Goal: Information Seeking & Learning: Learn about a topic

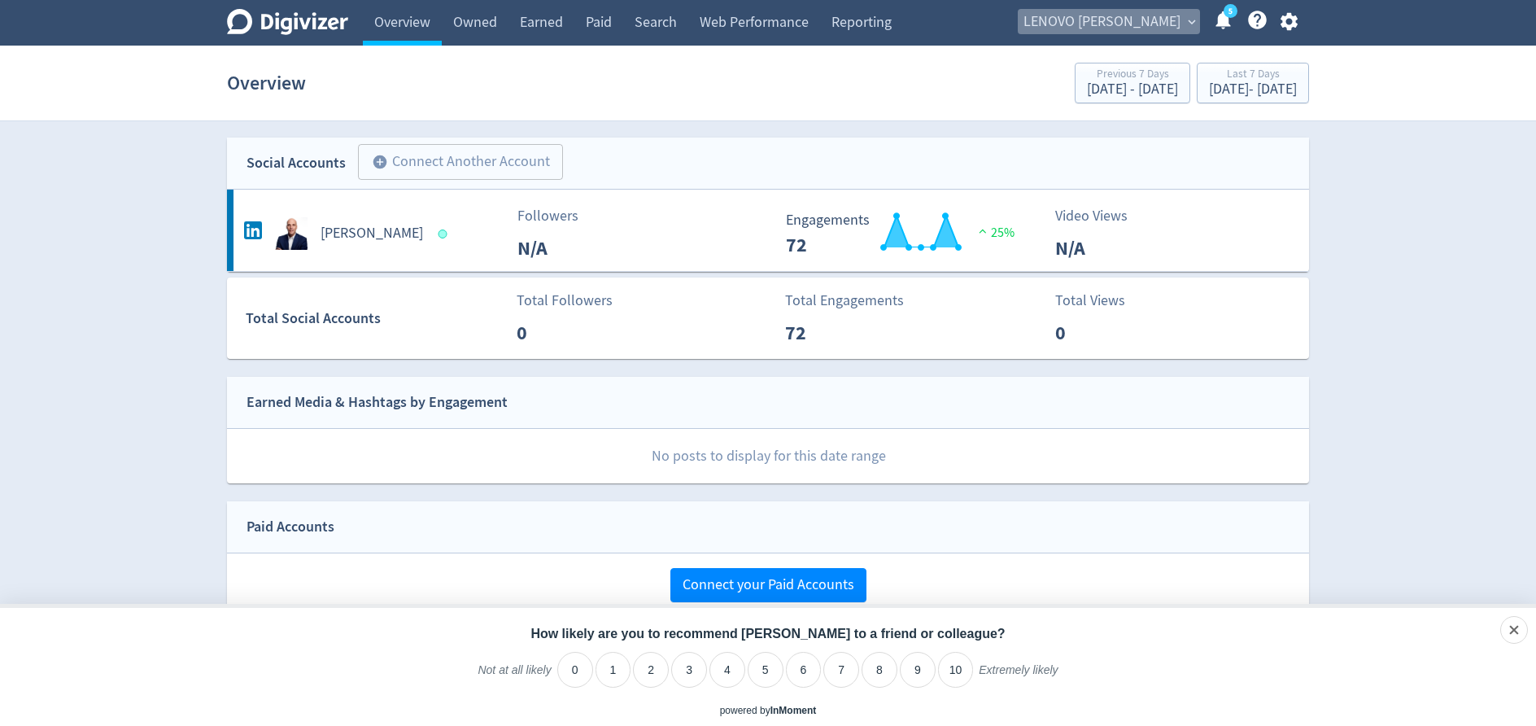
click at [1155, 24] on span "LENOVO [PERSON_NAME]" at bounding box center [1102, 22] width 157 height 26
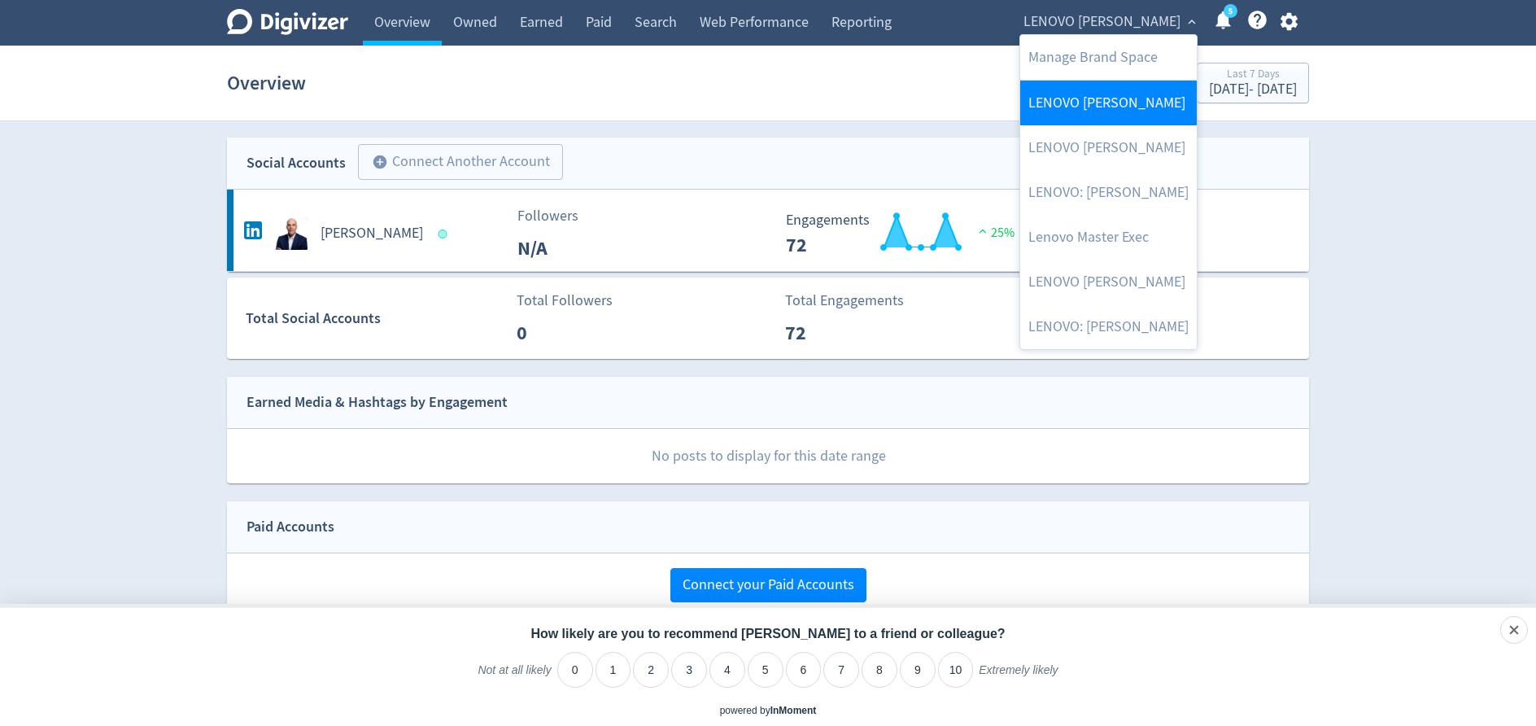
click at [1136, 92] on link "LENOVO [PERSON_NAME]" at bounding box center [1108, 103] width 177 height 45
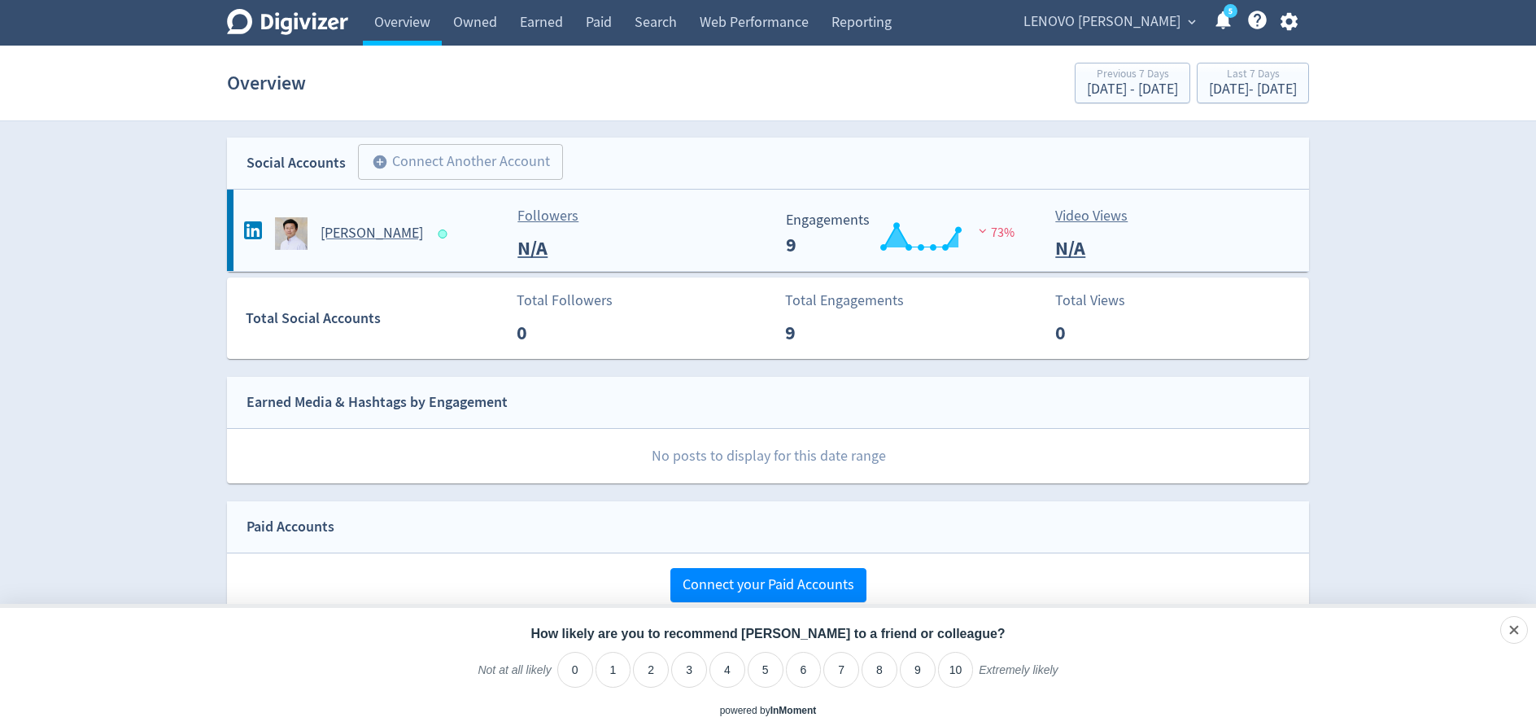
click at [345, 236] on h5 "[PERSON_NAME]" at bounding box center [372, 234] width 103 height 20
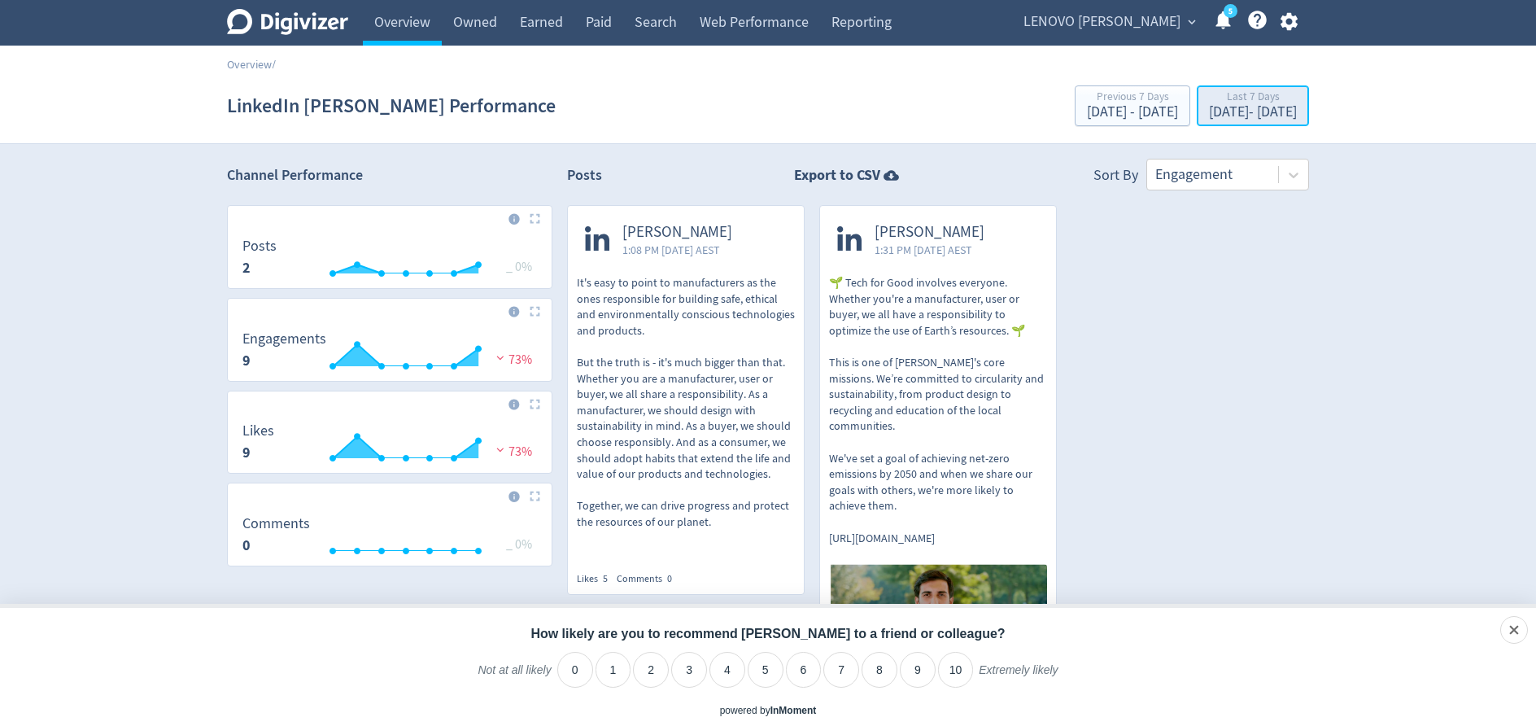
click at [1209, 107] on div "[DATE] - [DATE]" at bounding box center [1253, 112] width 88 height 15
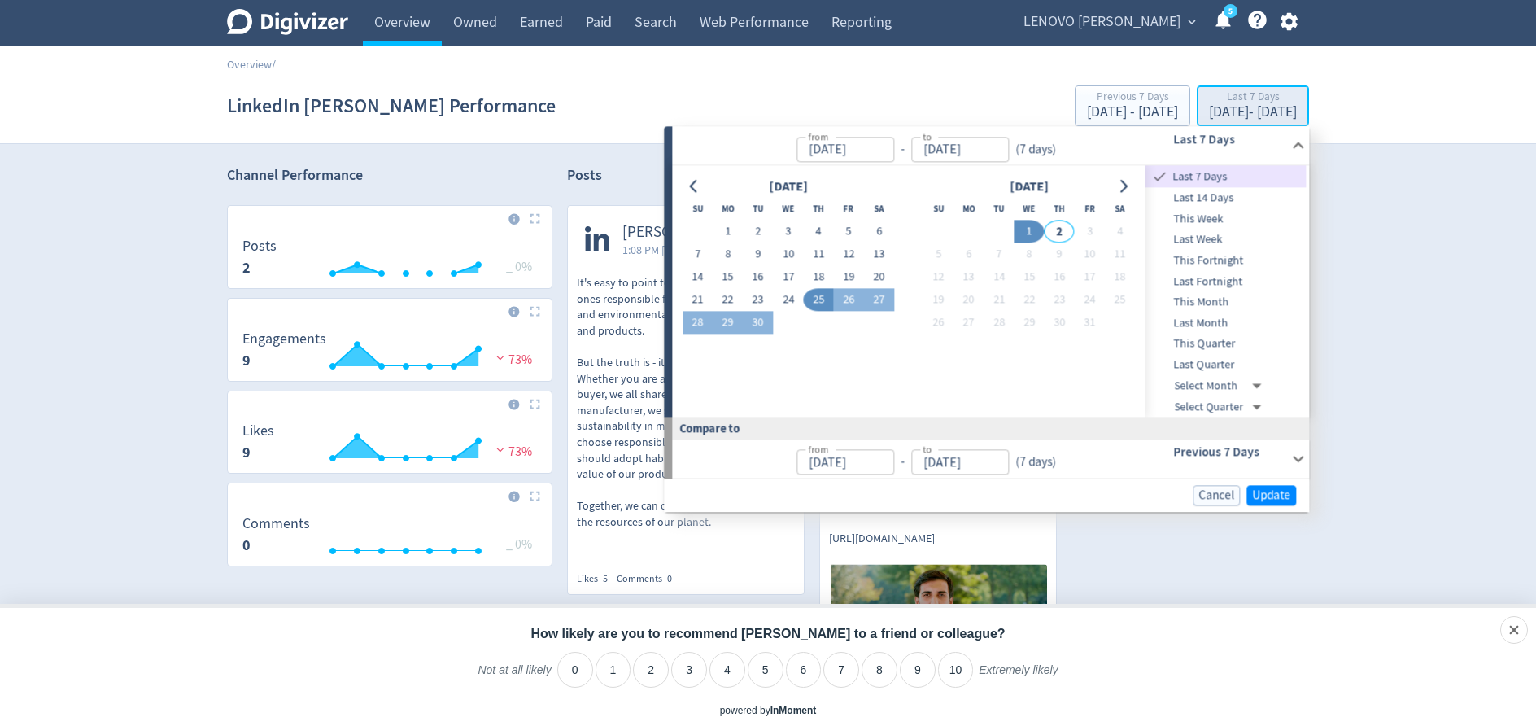
type input "[DATE]"
click at [1218, 326] on span "Last Month" at bounding box center [1226, 323] width 161 height 18
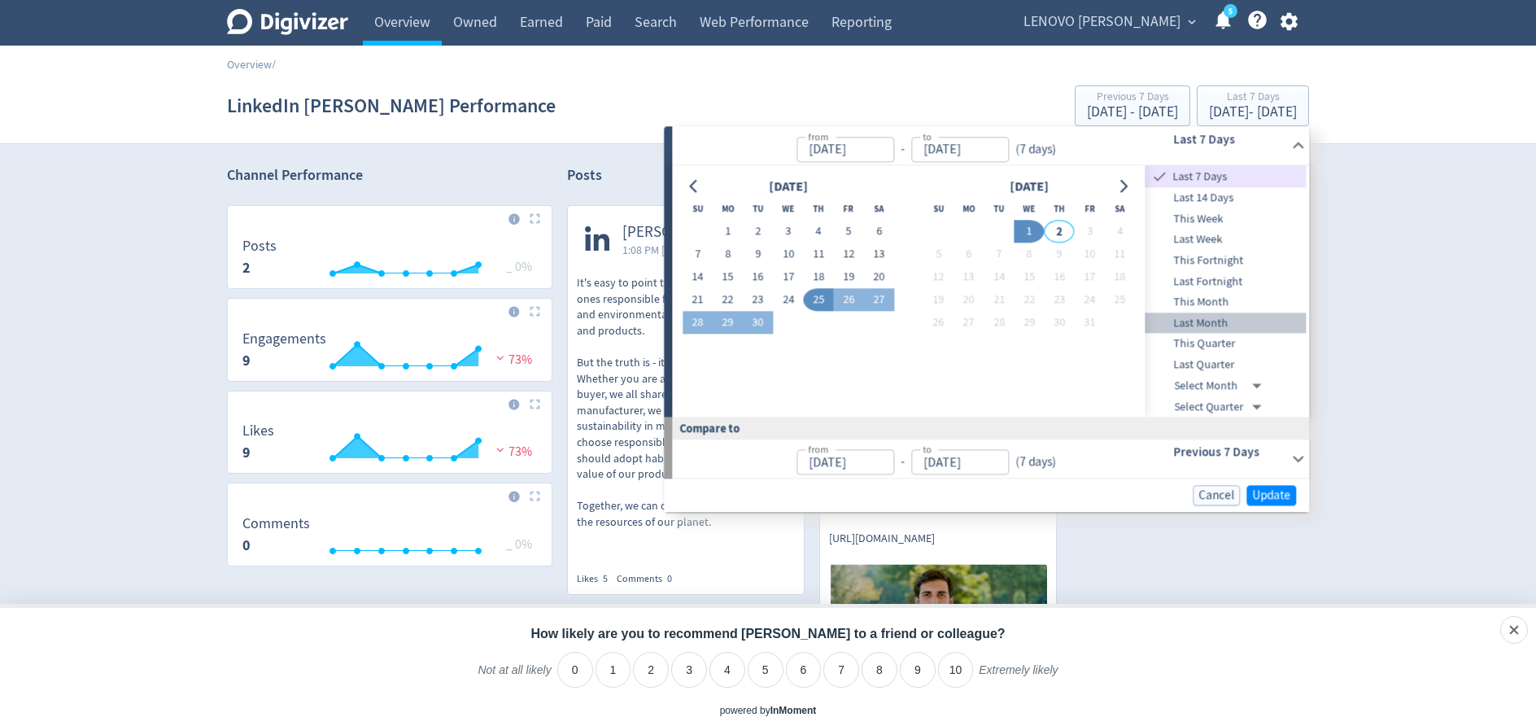
type input "[DATE]"
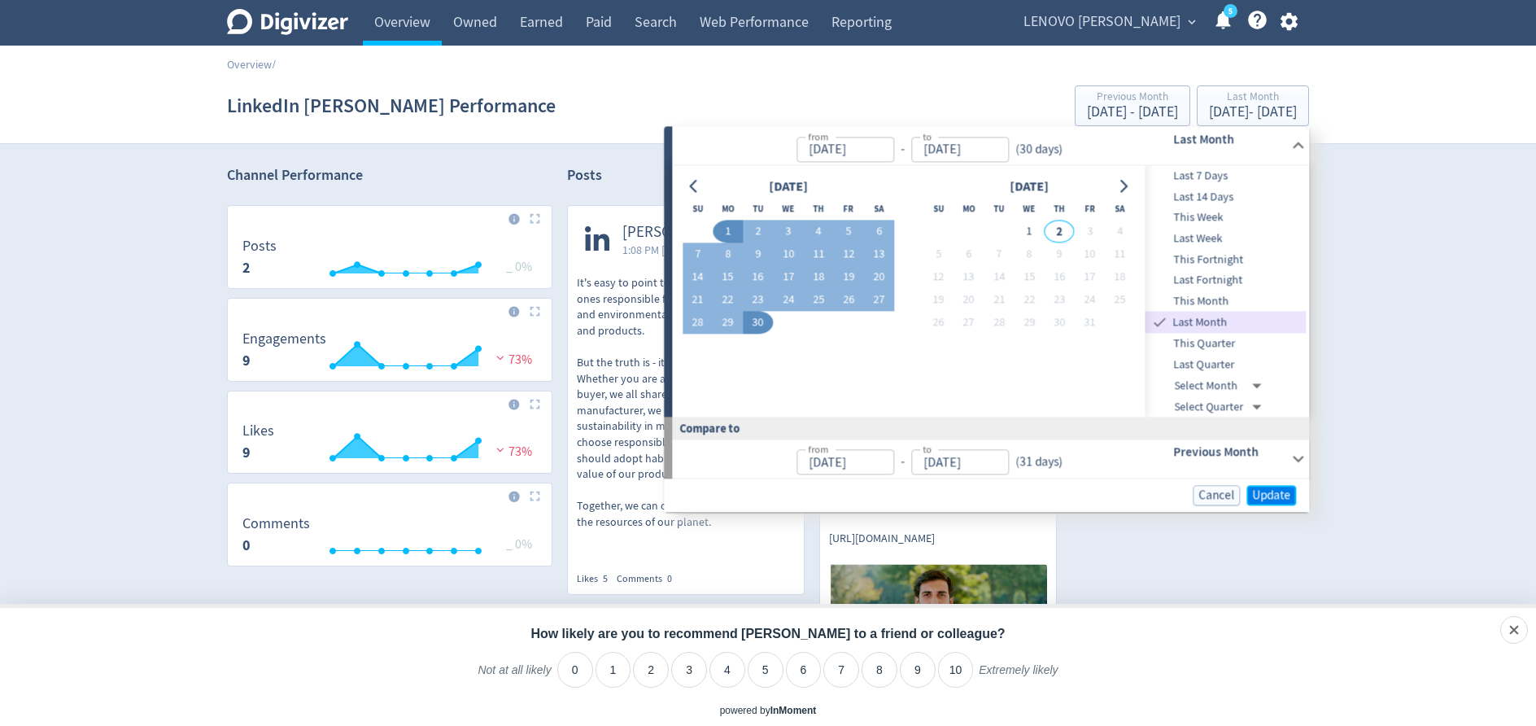
click at [1285, 500] on span "Update" at bounding box center [1271, 495] width 38 height 12
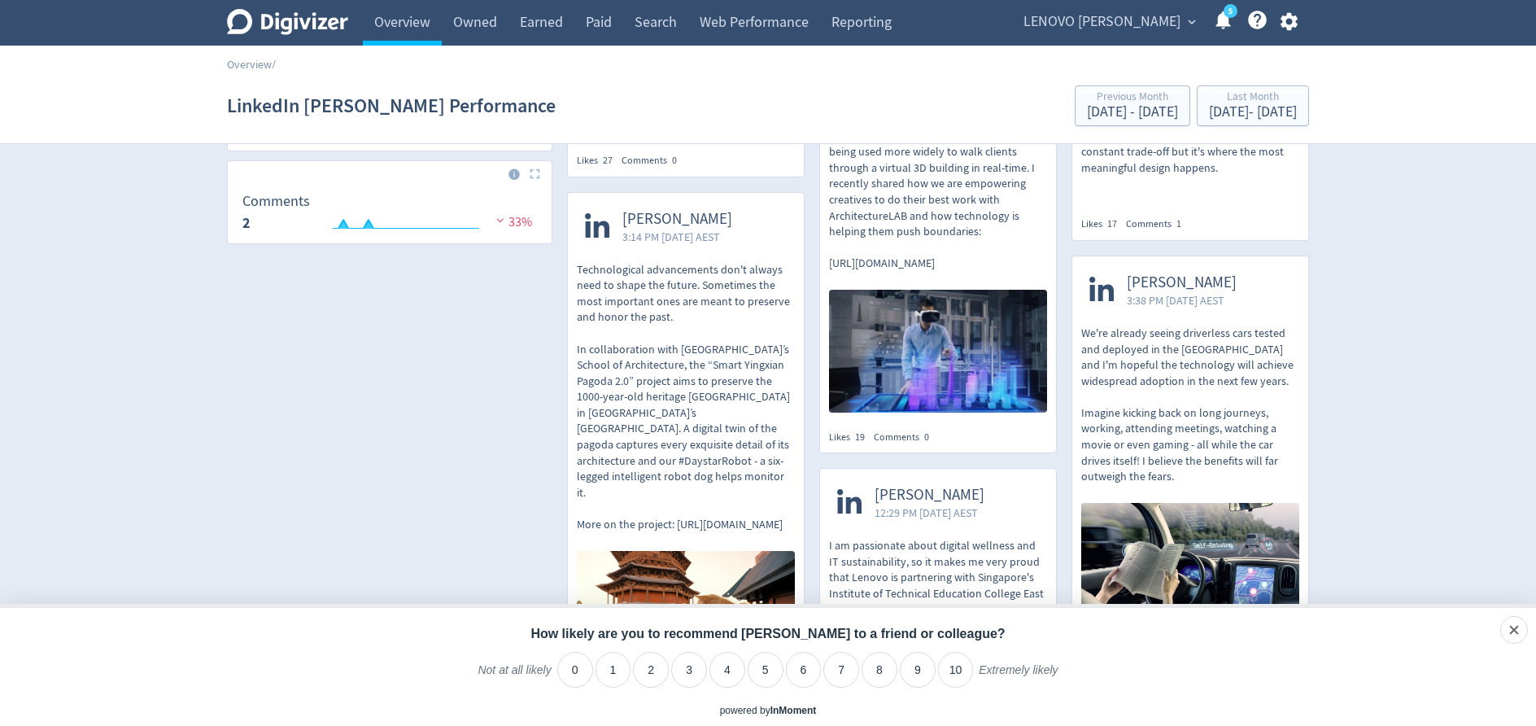
scroll to position [323, 0]
click at [1509, 627] on div "dismiss" at bounding box center [1493, 630] width 38 height 16
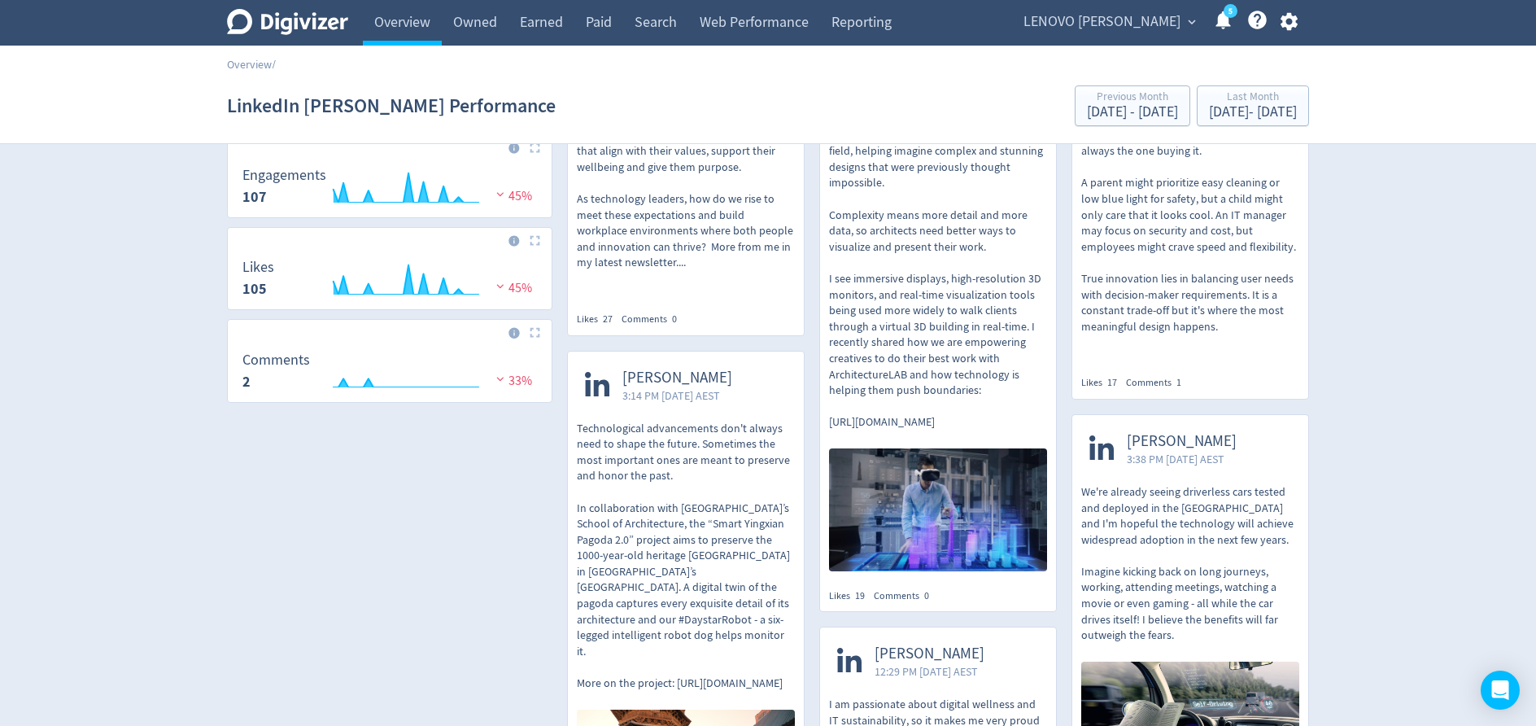
scroll to position [0, 0]
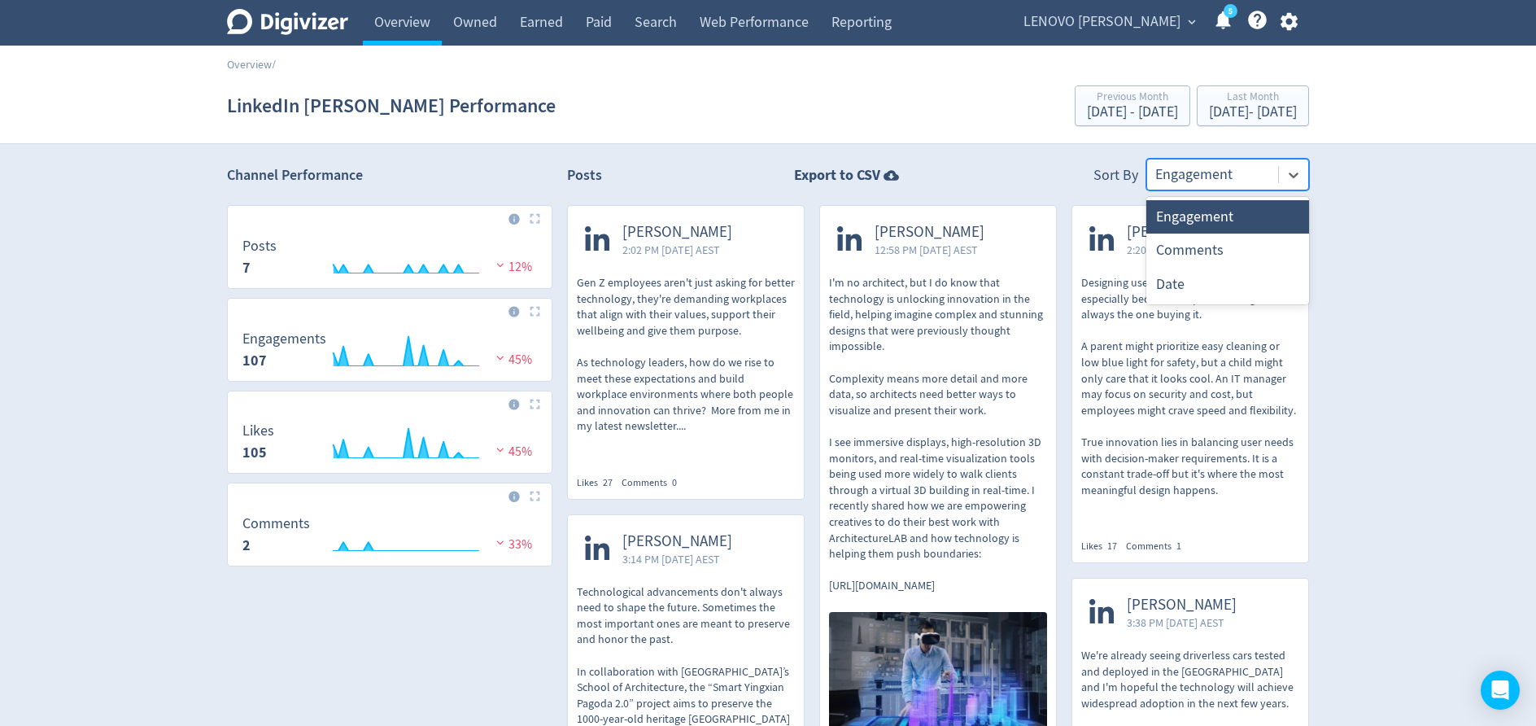
click at [1238, 174] on div at bounding box center [1212, 175] width 115 height 24
click at [1216, 273] on div "Date" at bounding box center [1227, 284] width 163 height 33
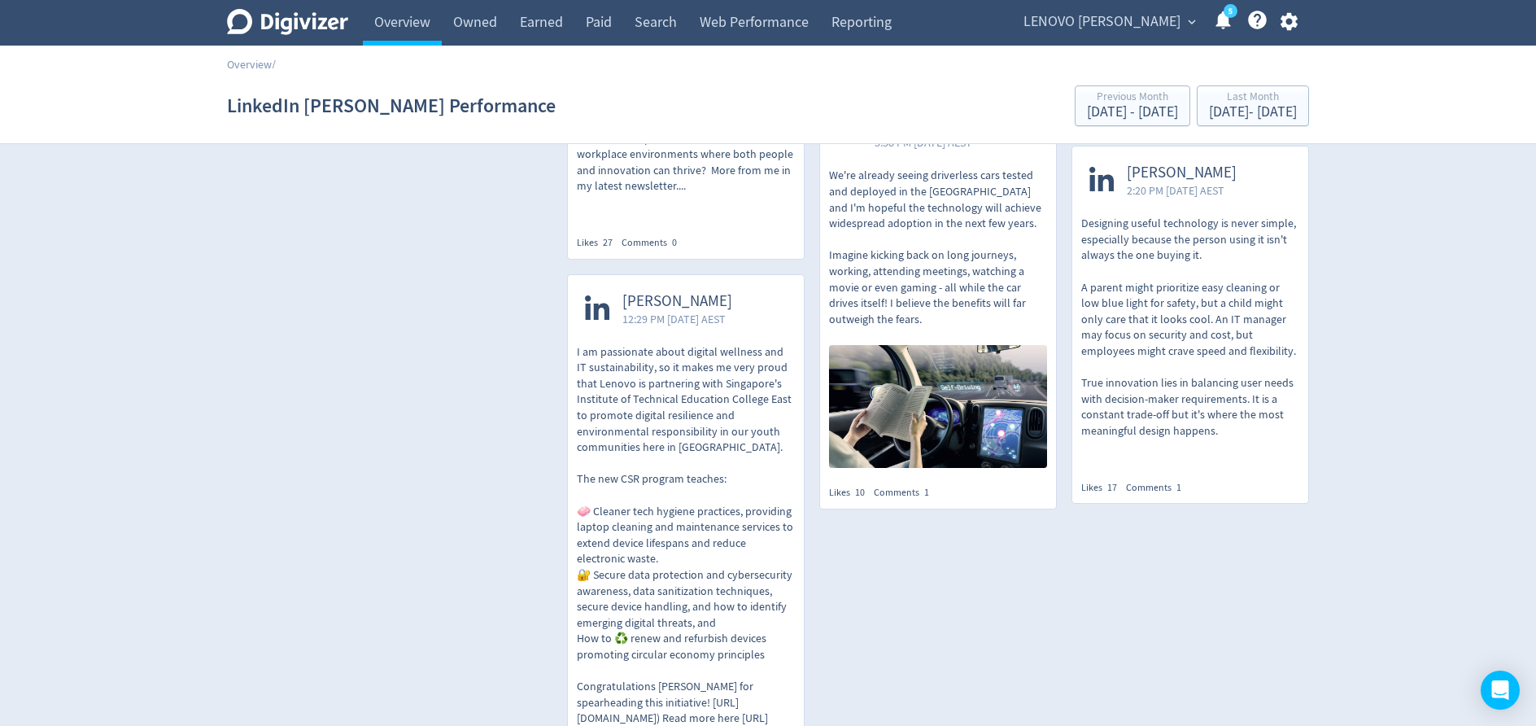
scroll to position [648, 0]
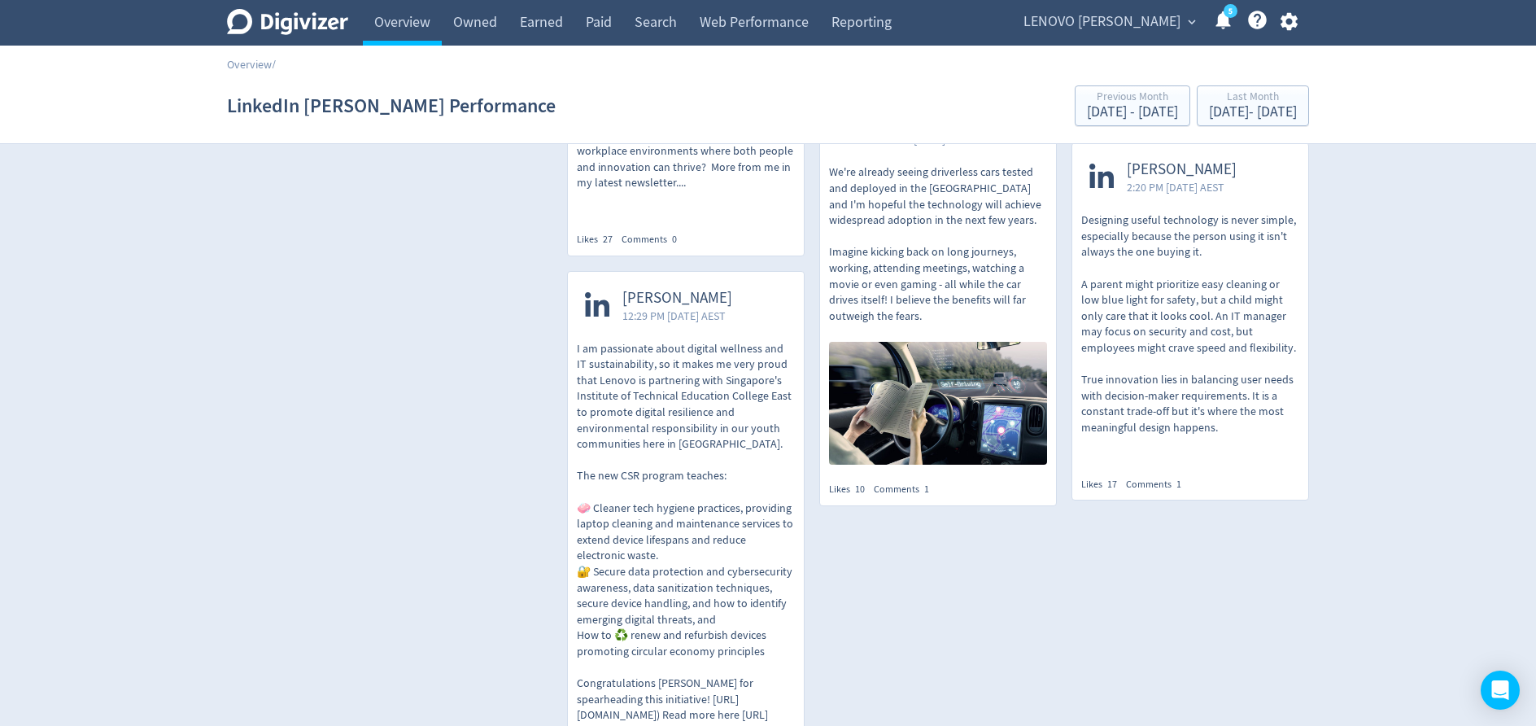
click at [665, 384] on p "I am passionate about digital wellness and IT sustainability, so it makes me ve…" at bounding box center [686, 540] width 218 height 399
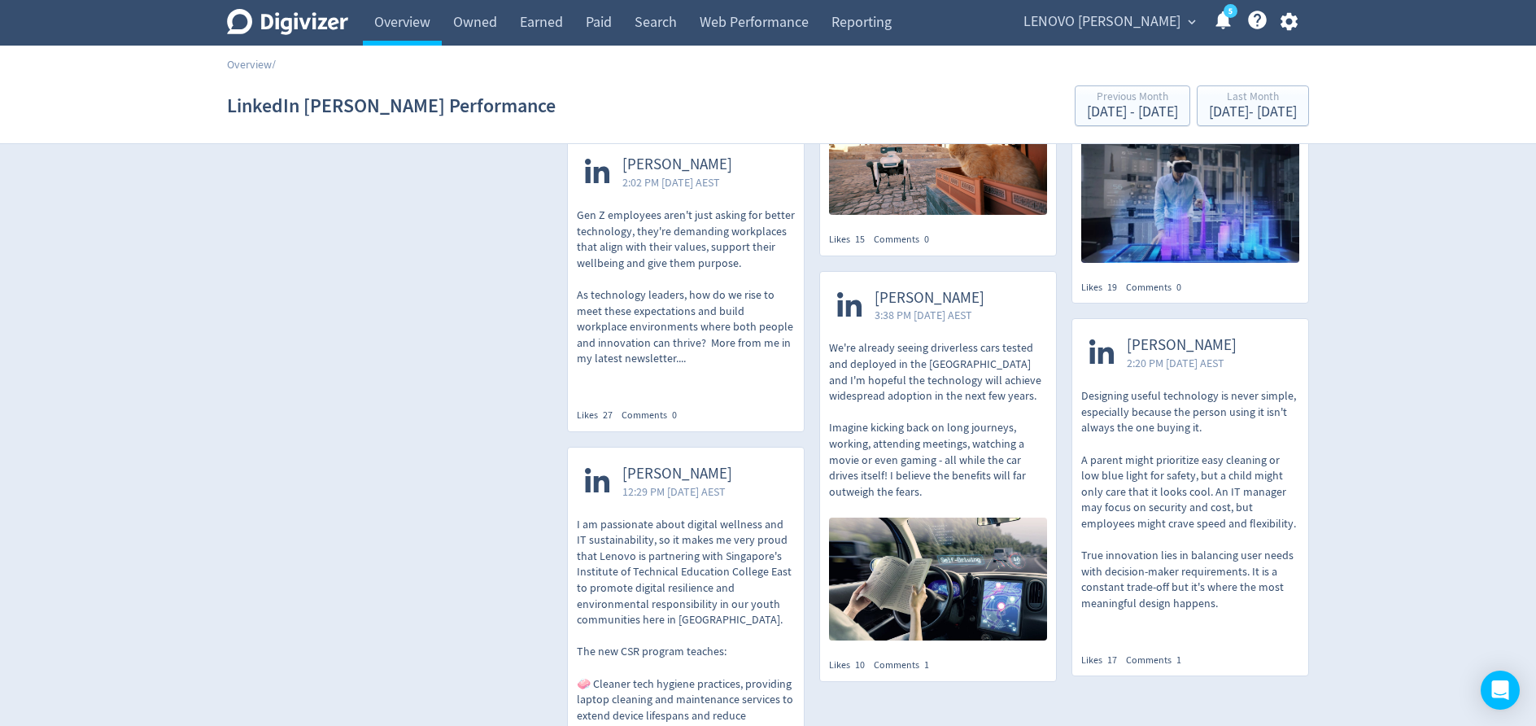
scroll to position [469, 0]
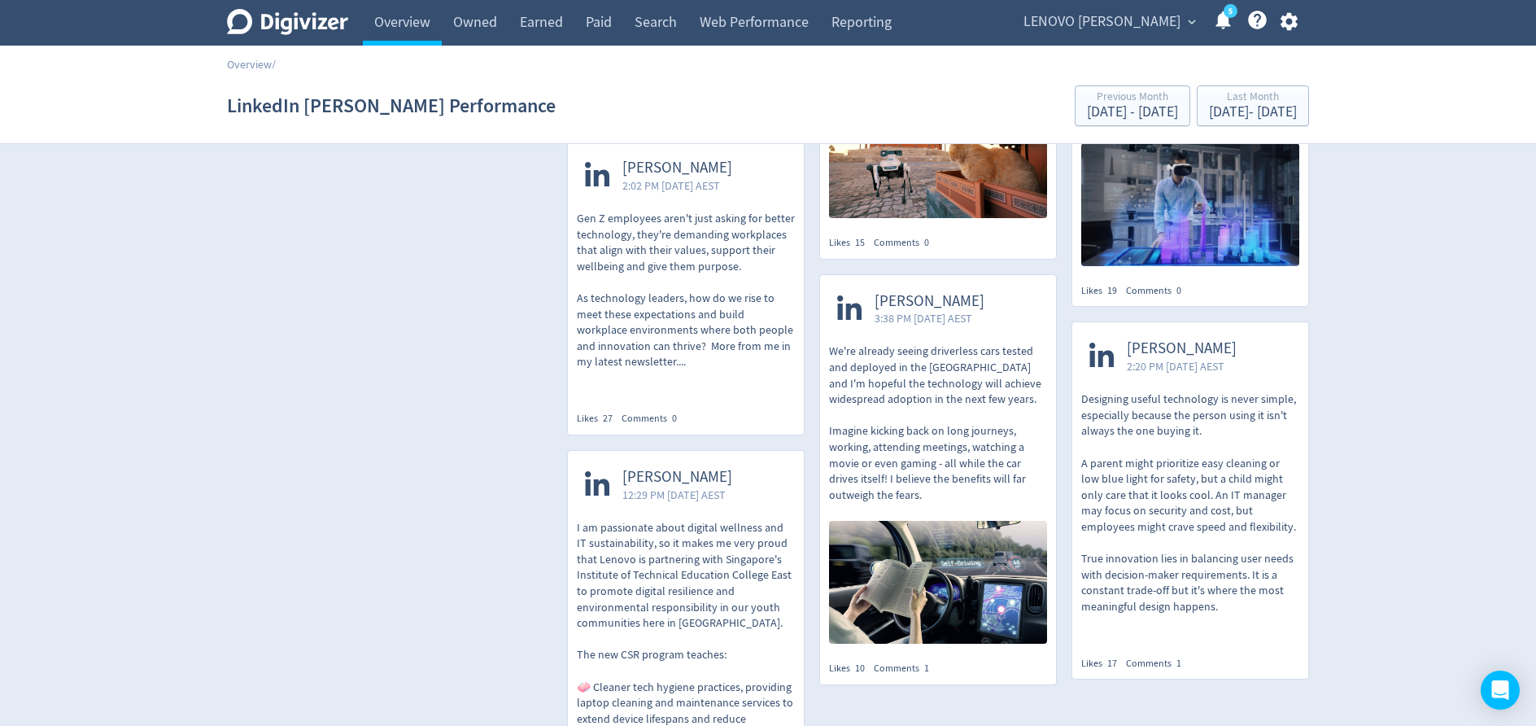
click at [1160, 439] on p "Designing useful technology is never simple, especially because the person usin…" at bounding box center [1190, 502] width 218 height 223
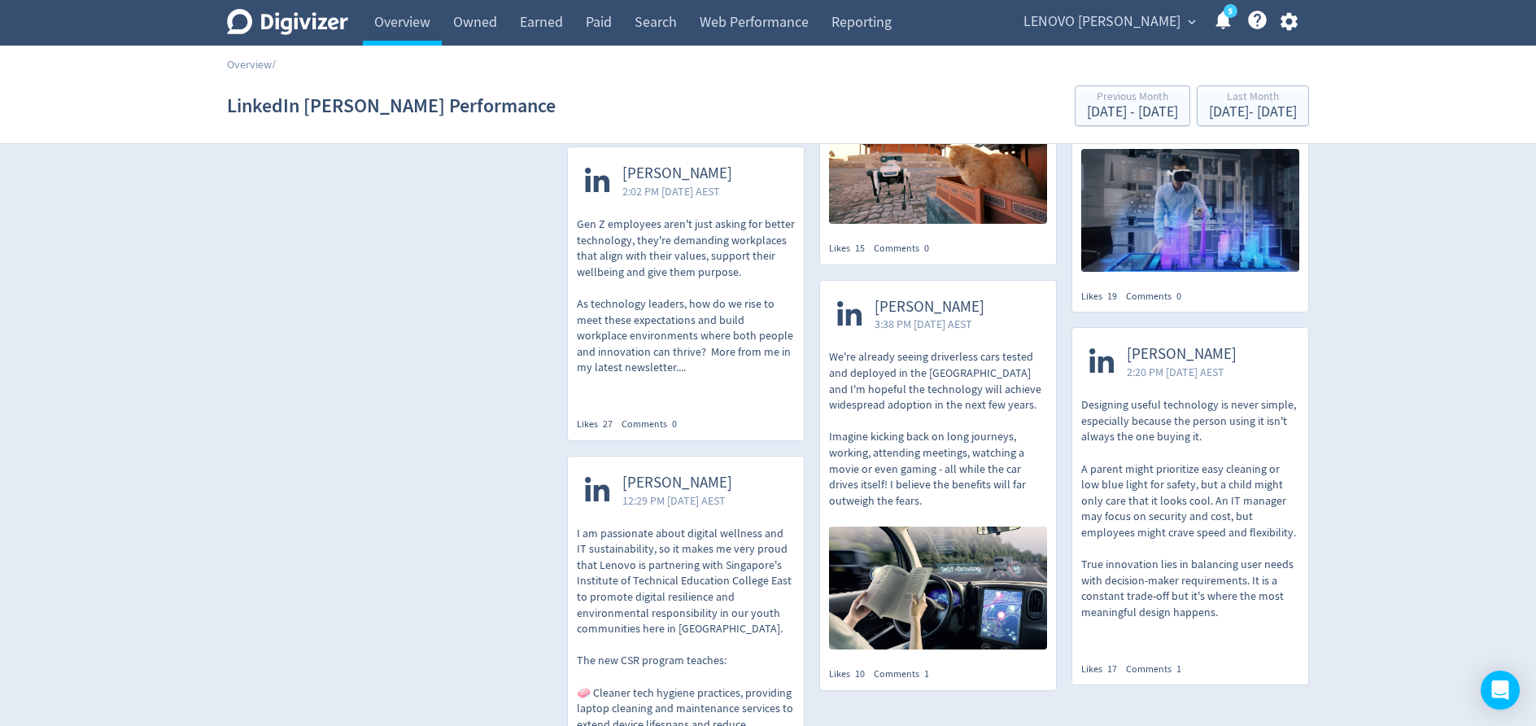
click at [902, 350] on p "We're already seeing driverless cars tested and deployed in the [GEOGRAPHIC_DAT…" at bounding box center [938, 428] width 218 height 159
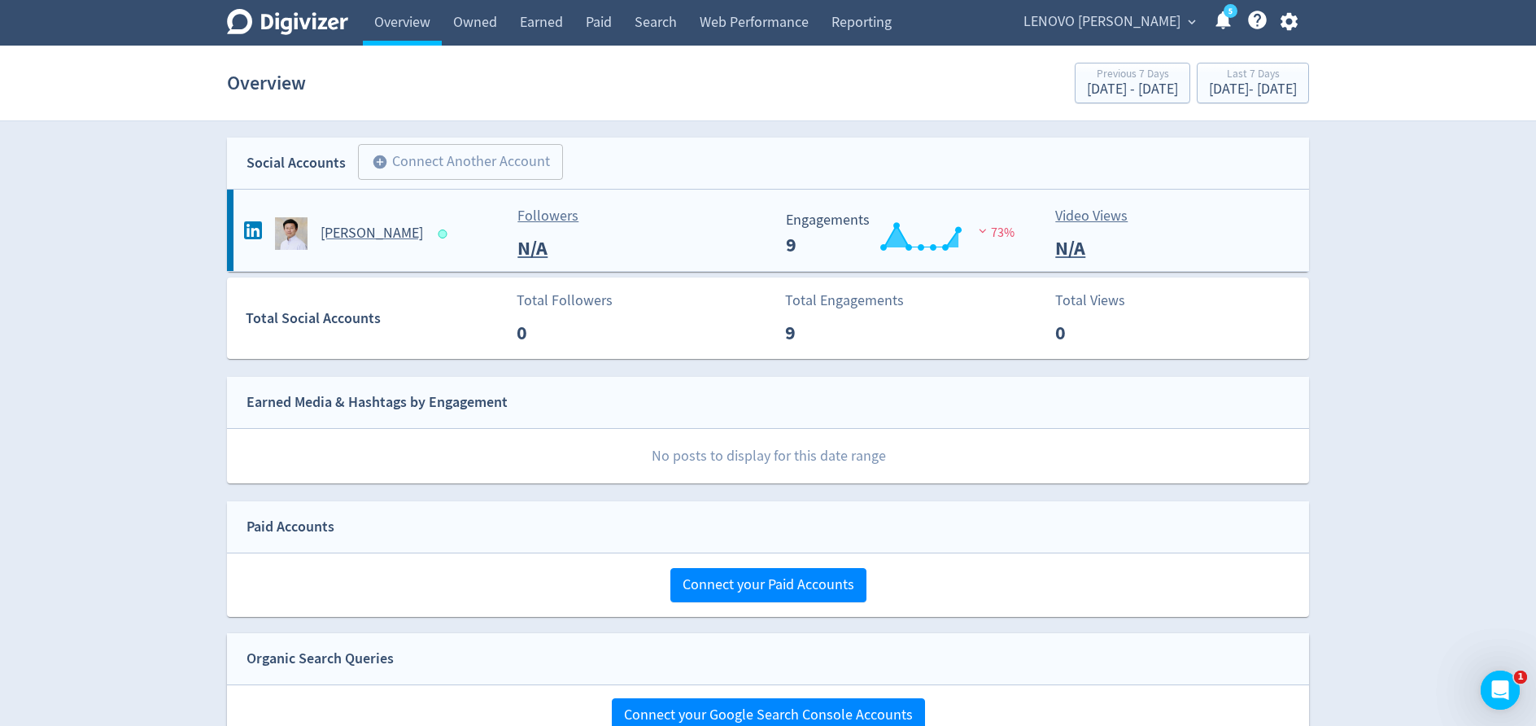
click at [347, 228] on h5 "[PERSON_NAME]" at bounding box center [372, 234] width 103 height 20
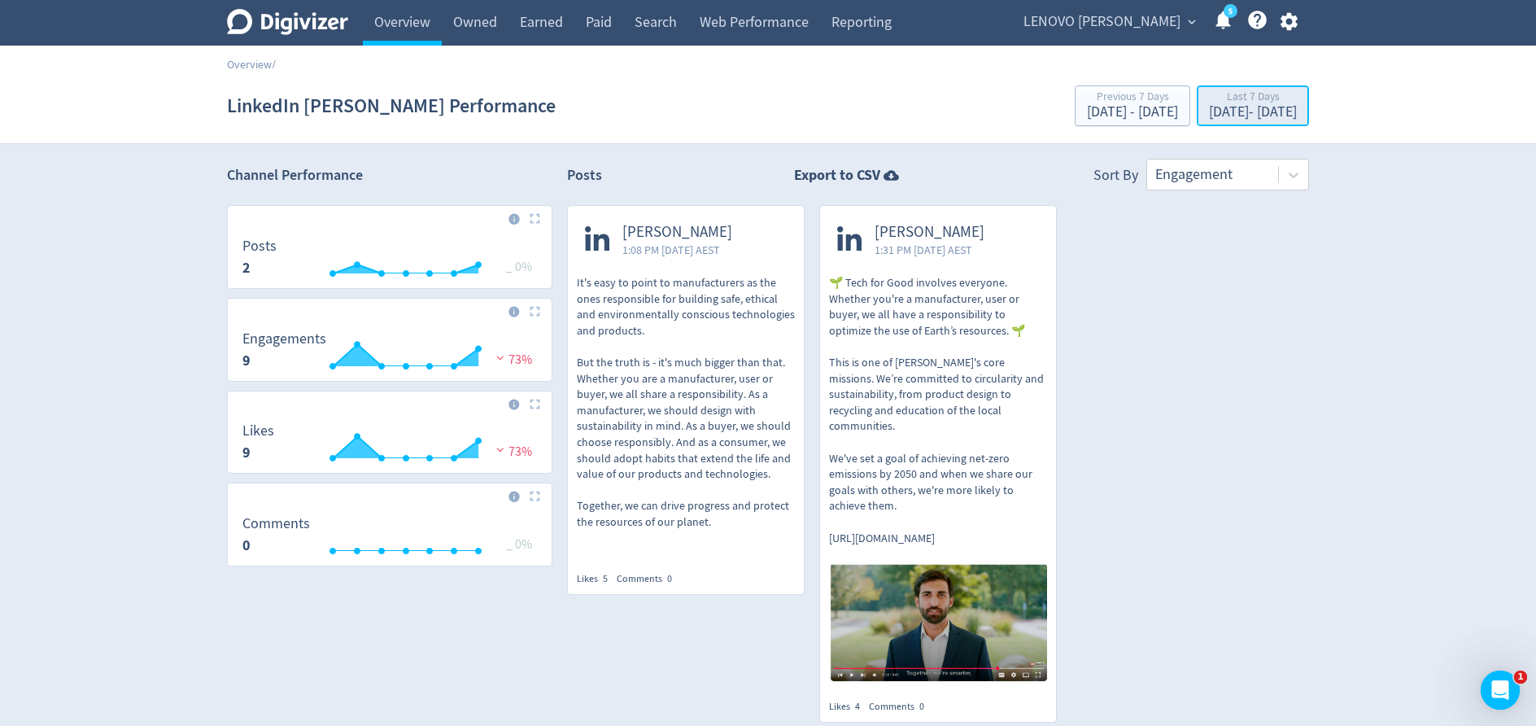
click at [1234, 104] on div "Last 7 Days" at bounding box center [1253, 98] width 88 height 14
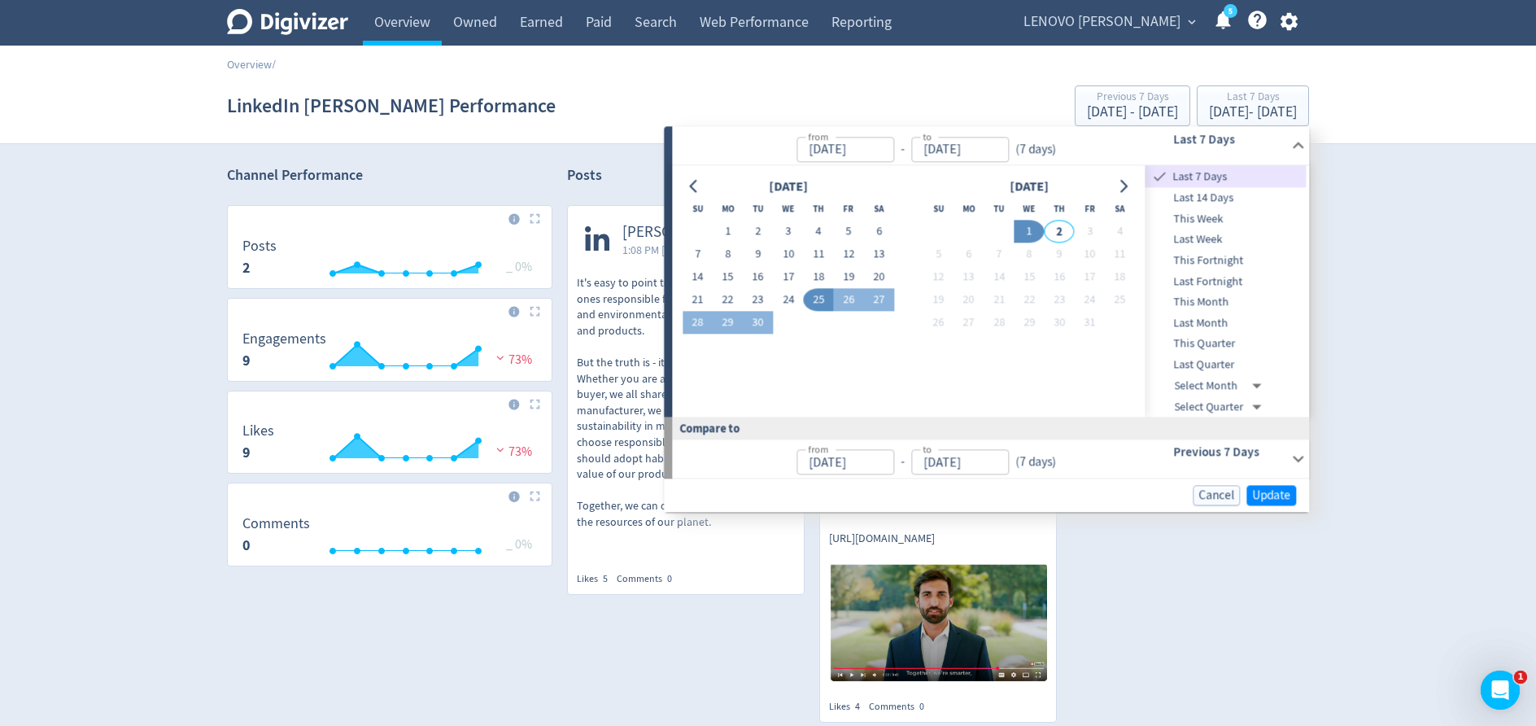
click at [1225, 322] on span "Last Month" at bounding box center [1226, 323] width 161 height 18
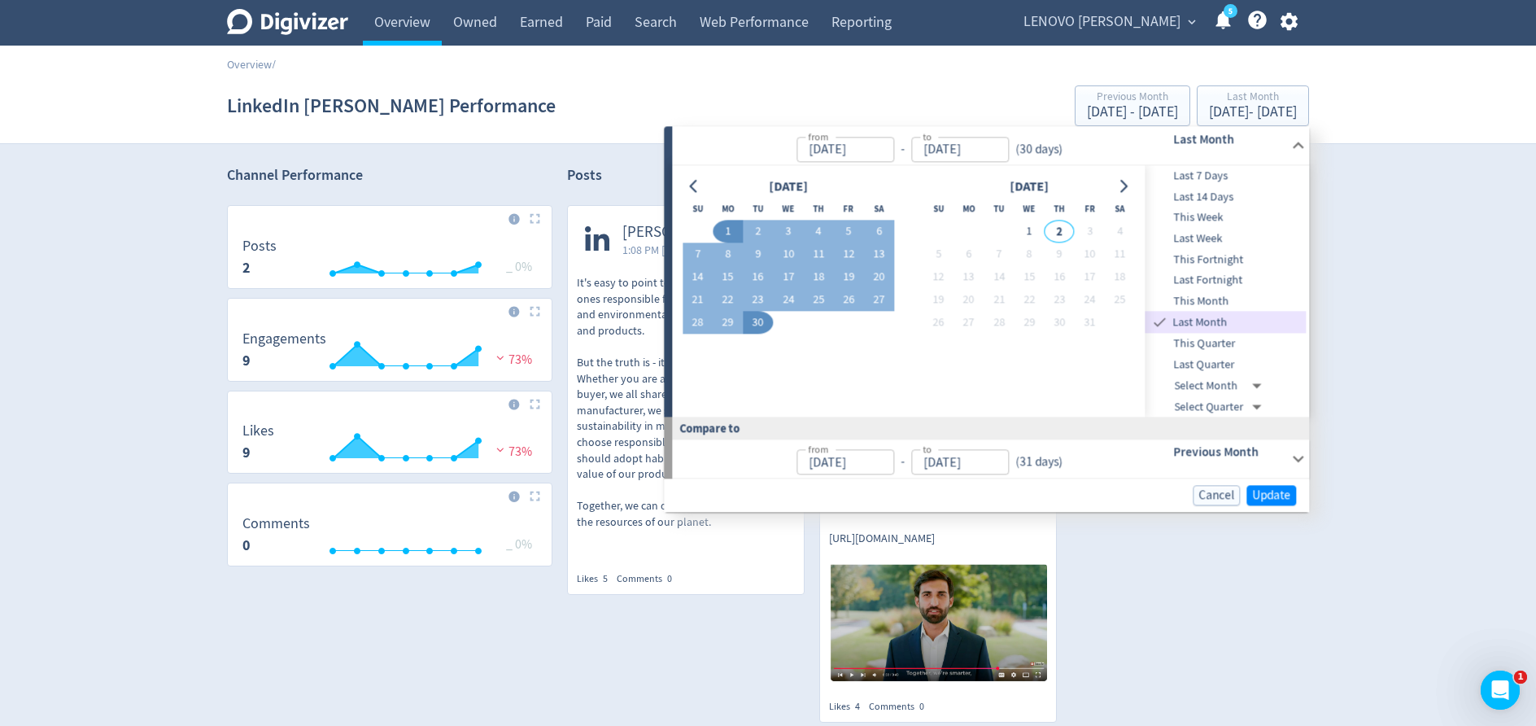
type input "[DATE]"
click at [1269, 489] on span "Update" at bounding box center [1271, 495] width 38 height 12
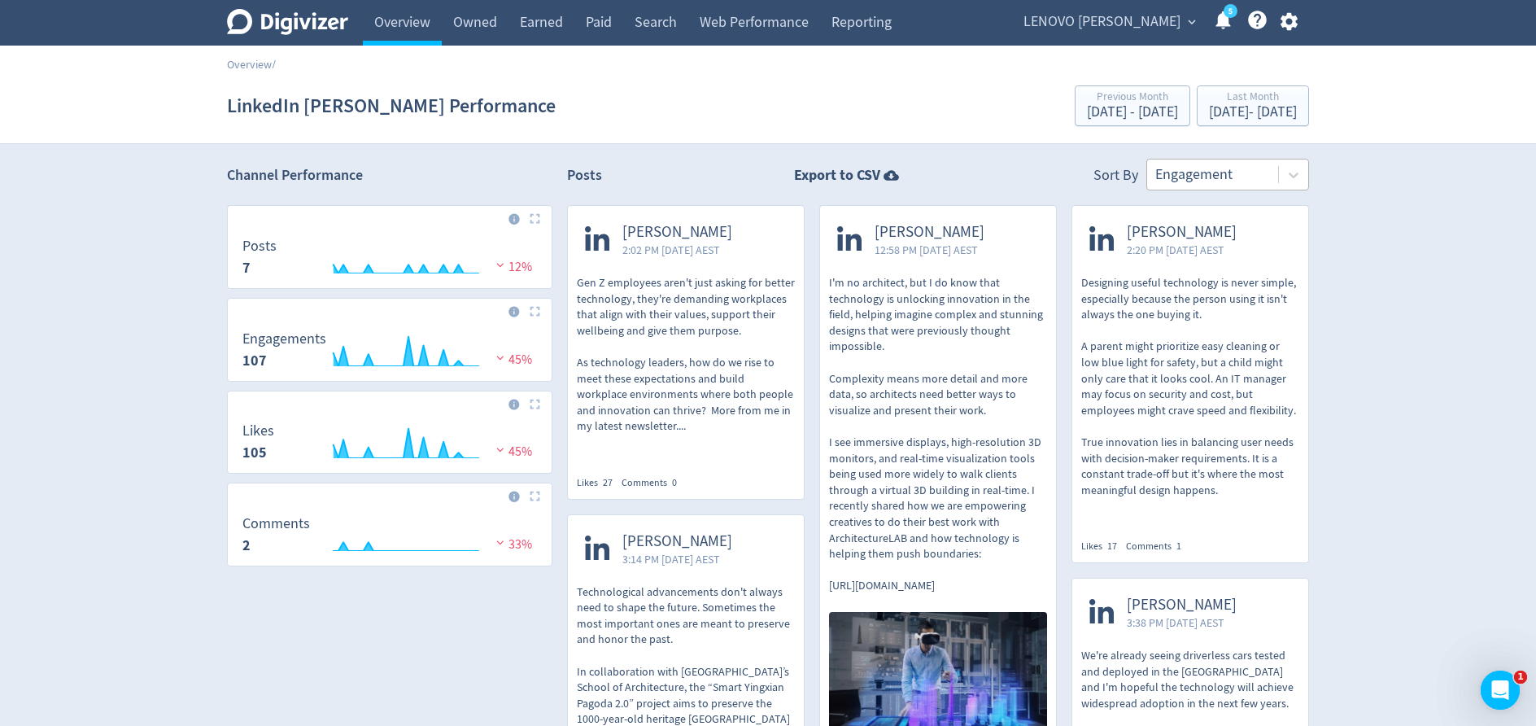
click at [1194, 180] on div at bounding box center [1212, 175] width 115 height 24
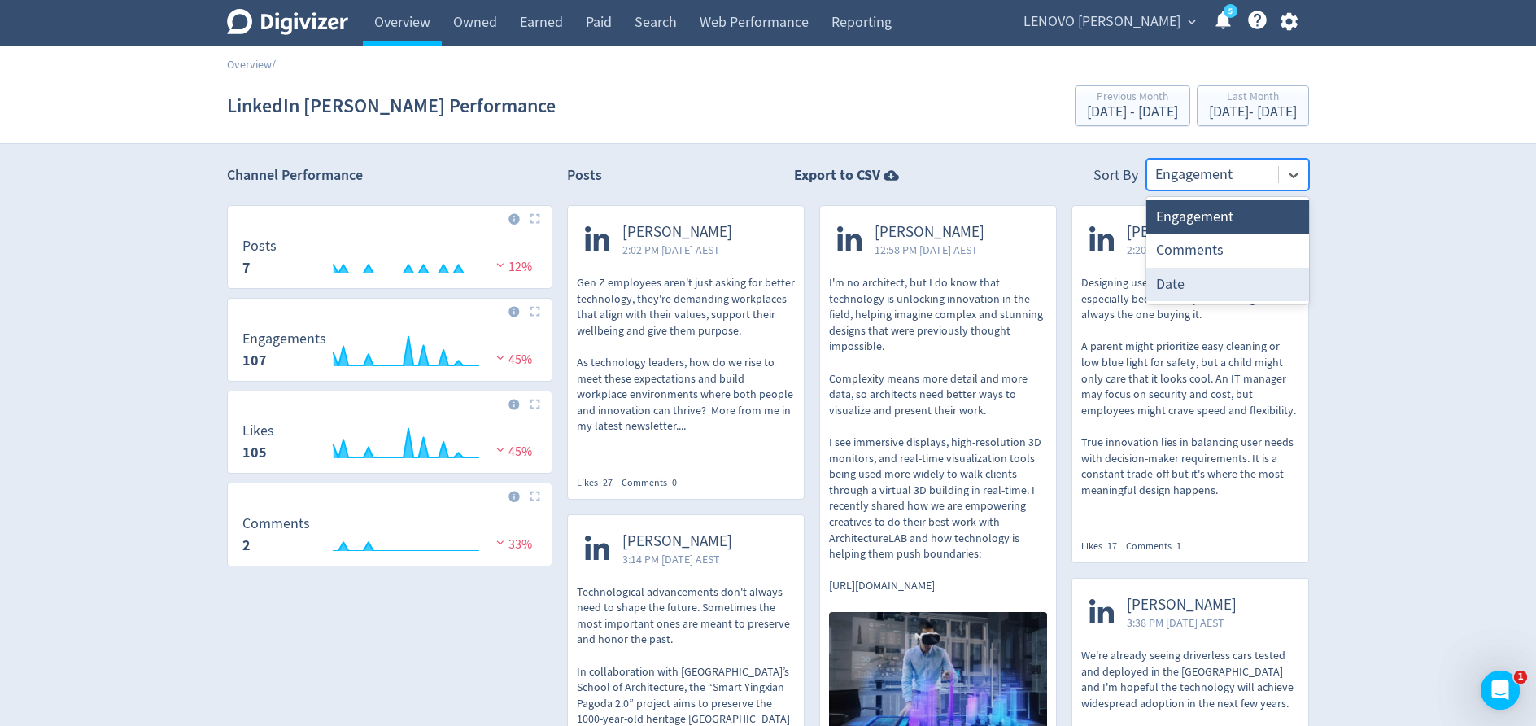
click at [1194, 286] on div "Date" at bounding box center [1227, 284] width 163 height 33
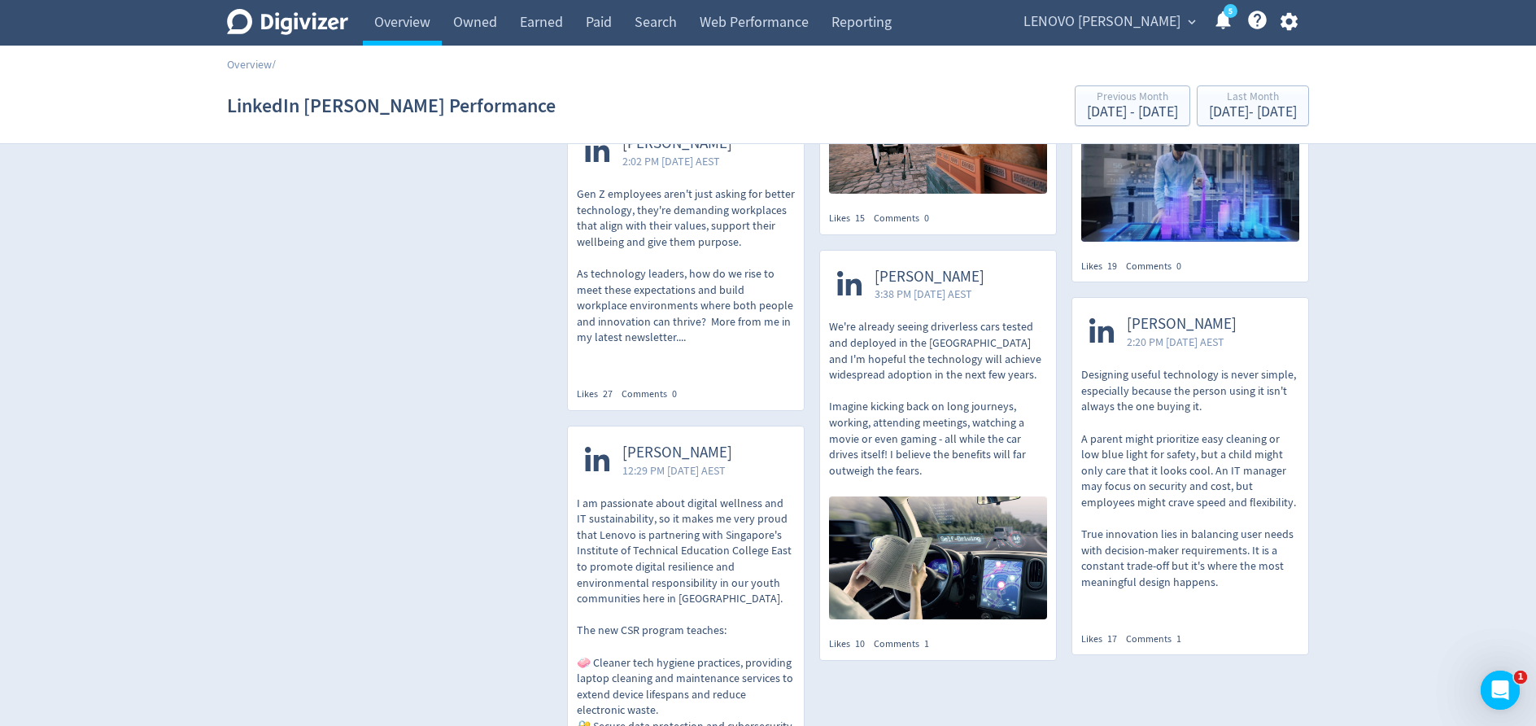
scroll to position [435, 0]
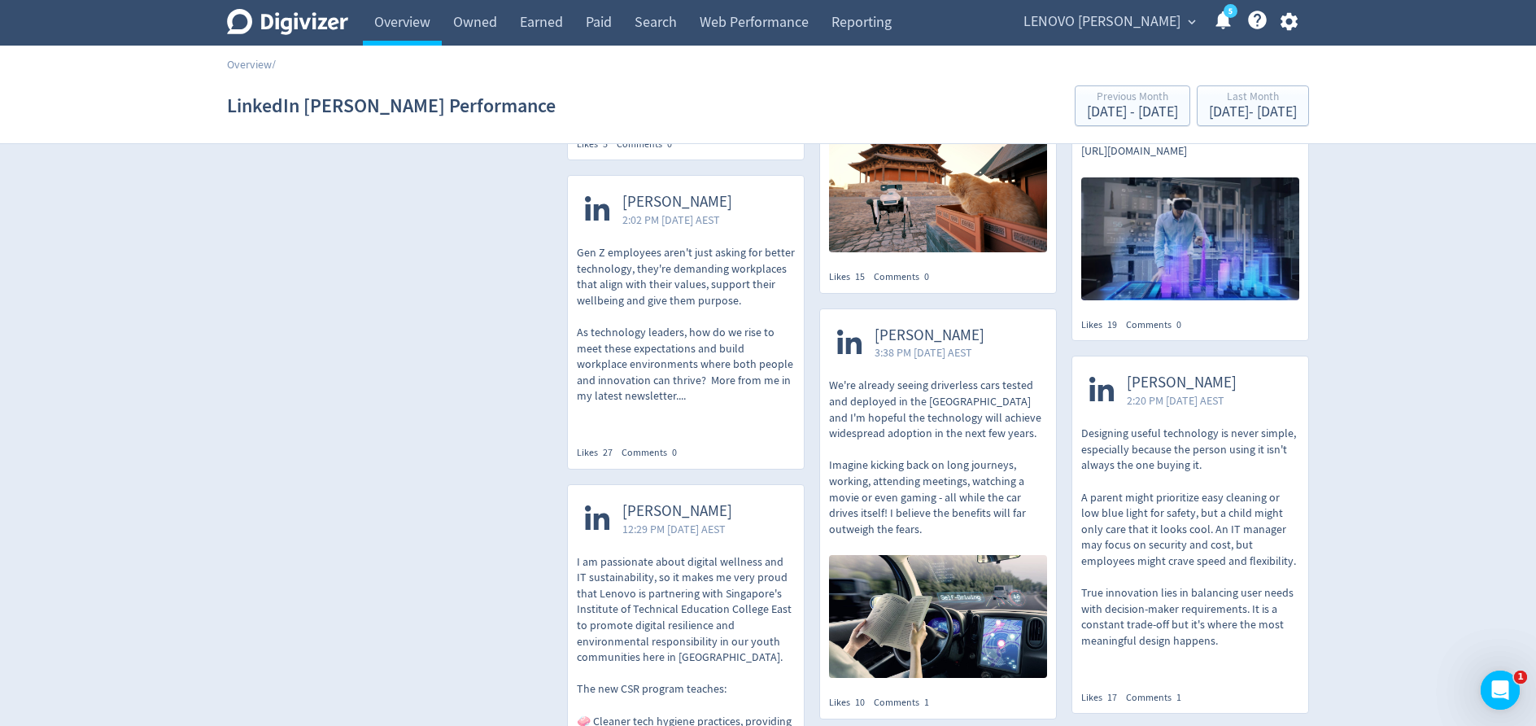
click at [714, 317] on p "Gen Z employees aren't just asking for better technology, they're demanding wor…" at bounding box center [686, 324] width 218 height 159
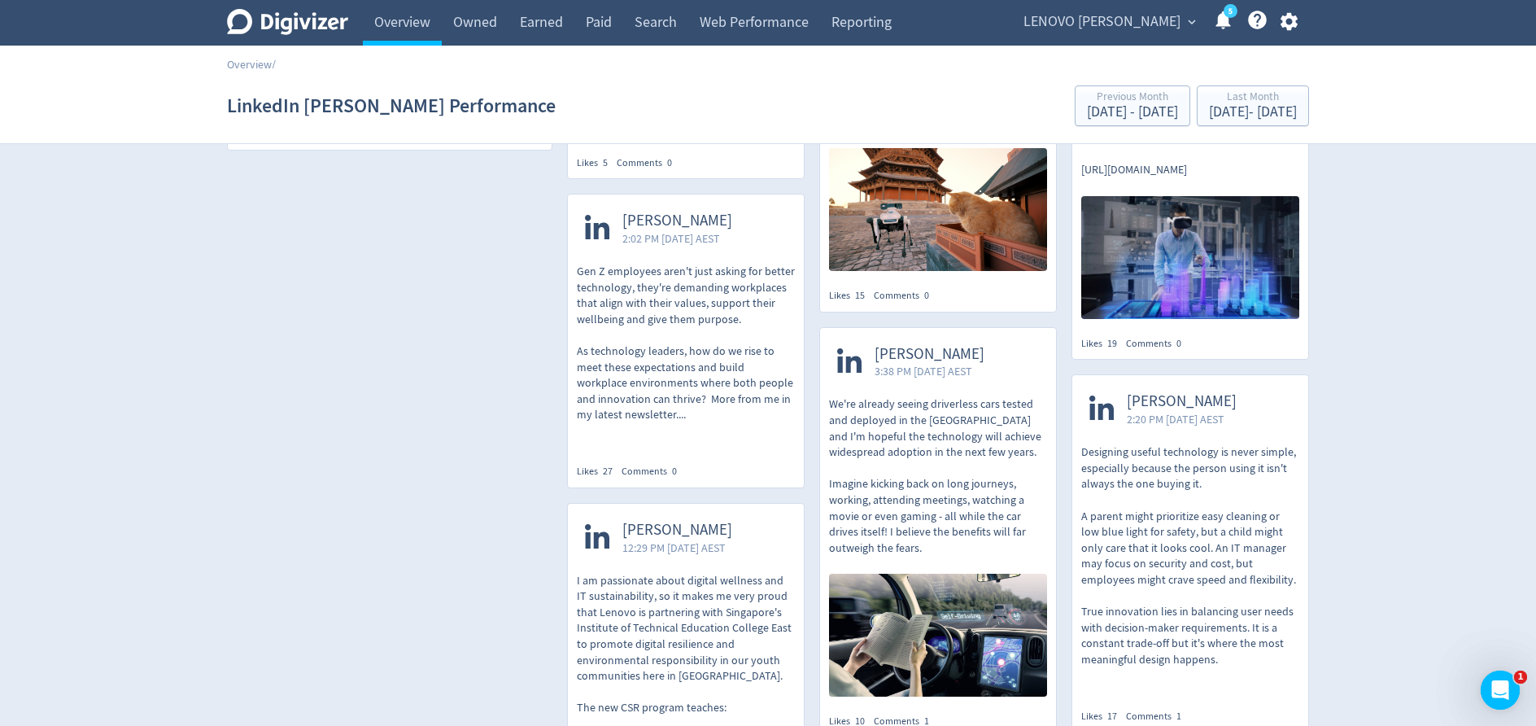
scroll to position [430, 0]
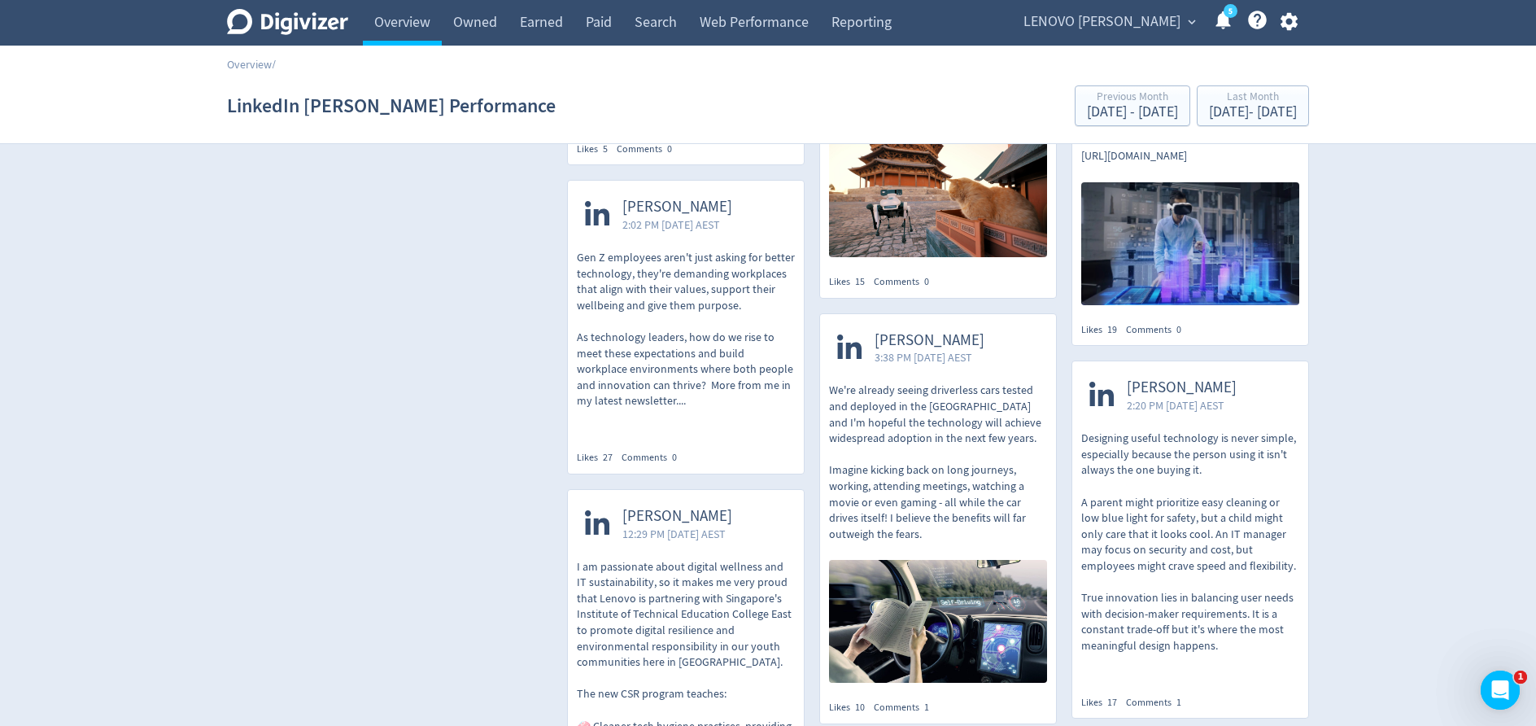
click at [688, 351] on p "Gen Z employees aren't just asking for better technology, they're demanding wor…" at bounding box center [686, 329] width 218 height 159
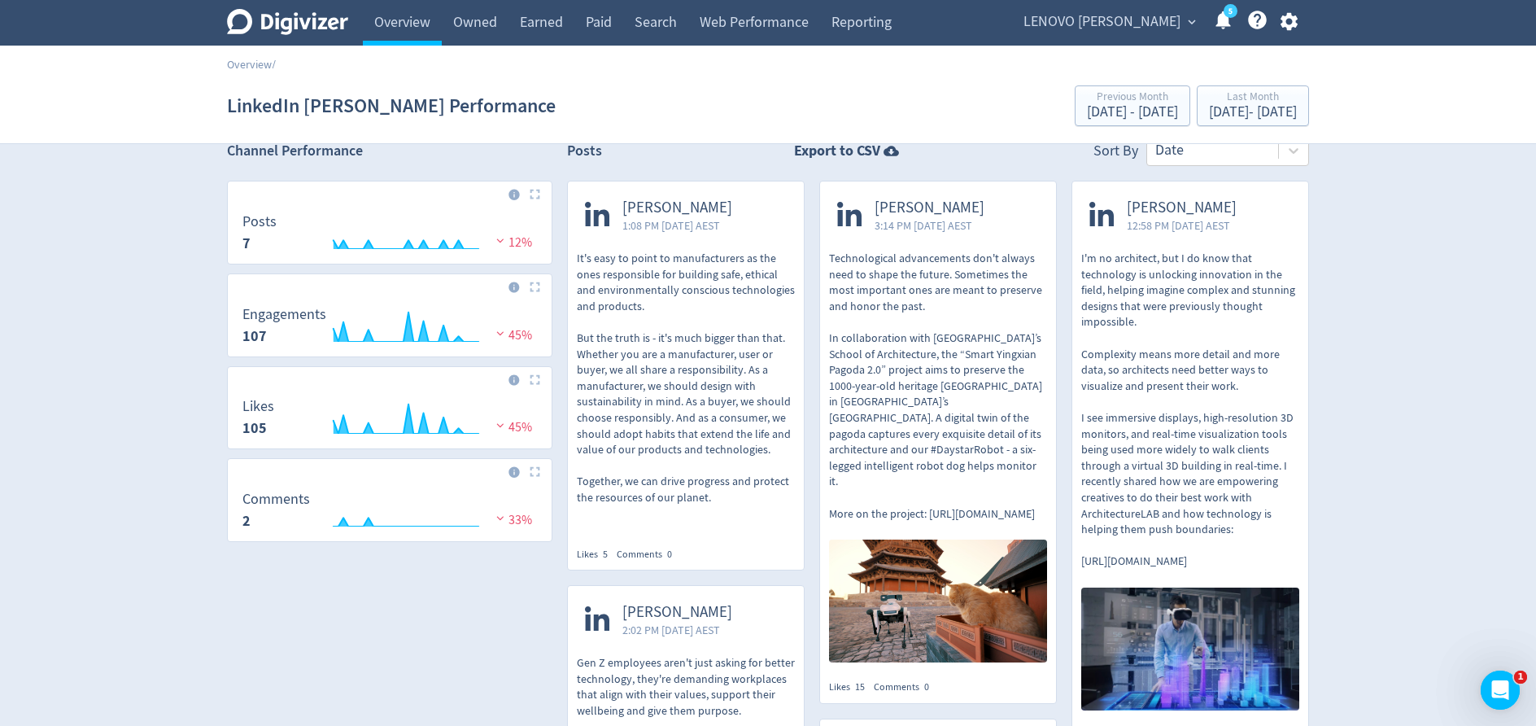
scroll to position [0, 0]
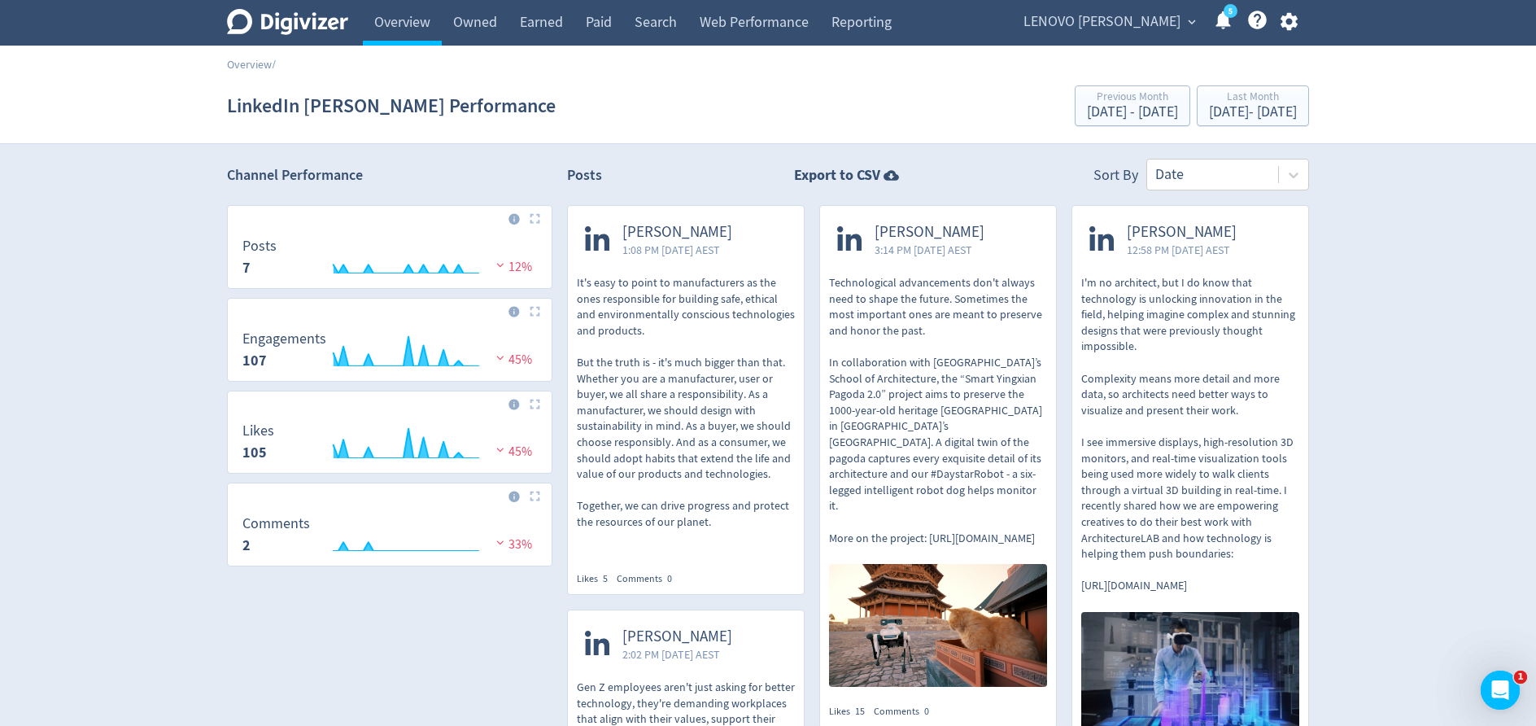
click at [1138, 440] on p "I'm no architect, but I do know that technology is unlocking innovation in the …" at bounding box center [1190, 434] width 218 height 319
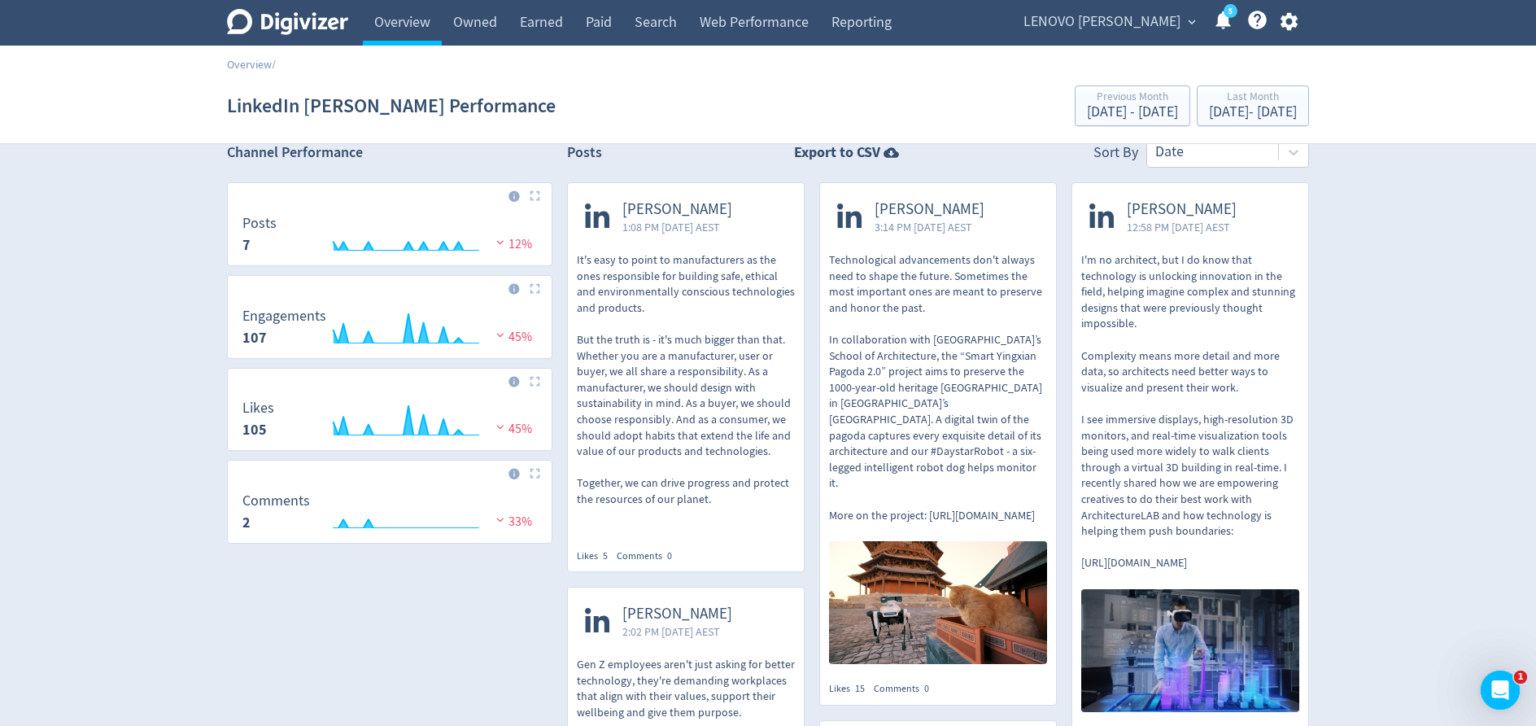
scroll to position [21, 0]
click at [936, 360] on p "Technological advancements don't always need to shape the future. Sometimes the…" at bounding box center [938, 389] width 218 height 271
click at [692, 360] on p "It's easy to point to manufacturers as the ones responsible for building safe, …" at bounding box center [686, 381] width 218 height 255
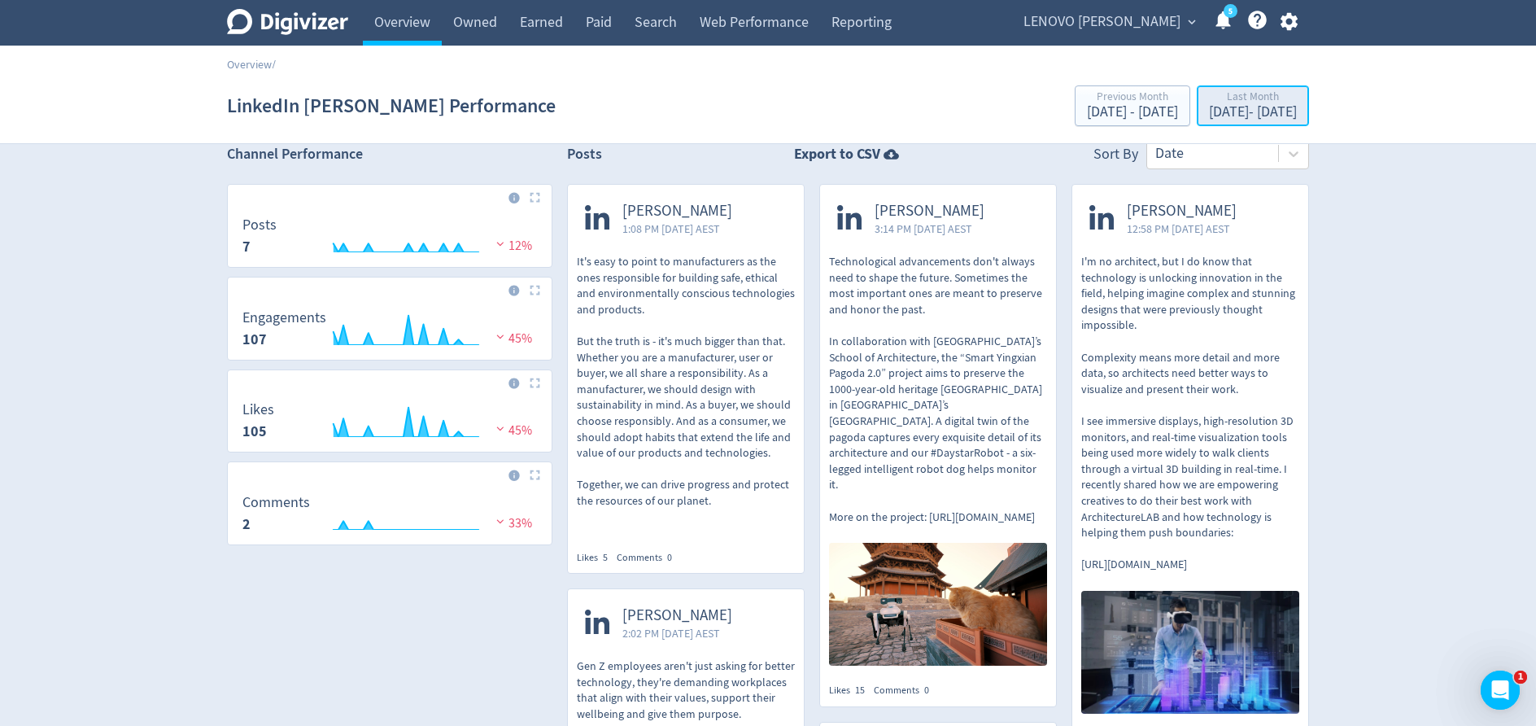
click at [1209, 108] on div "[DATE] - [DATE]" at bounding box center [1253, 112] width 88 height 15
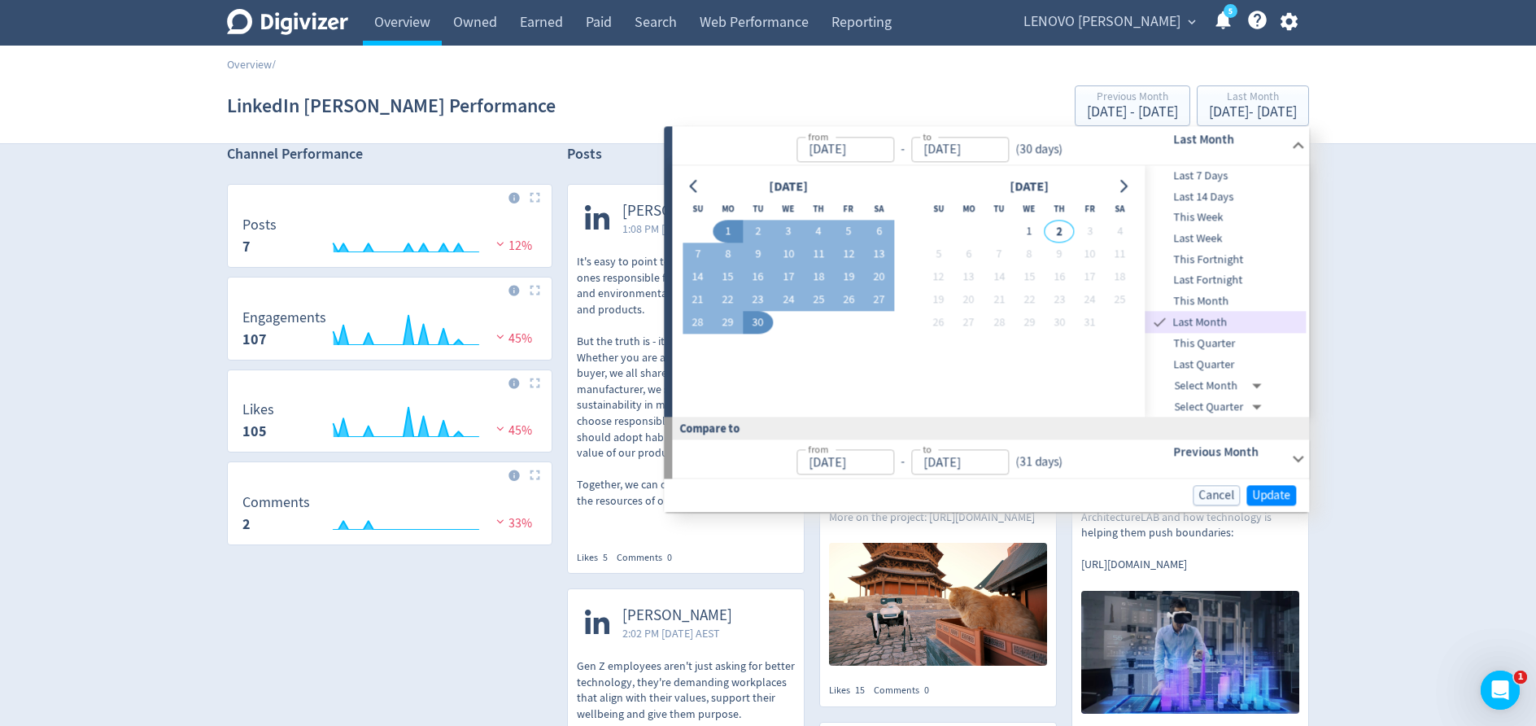
click at [1206, 220] on span "This Week" at bounding box center [1226, 218] width 161 height 18
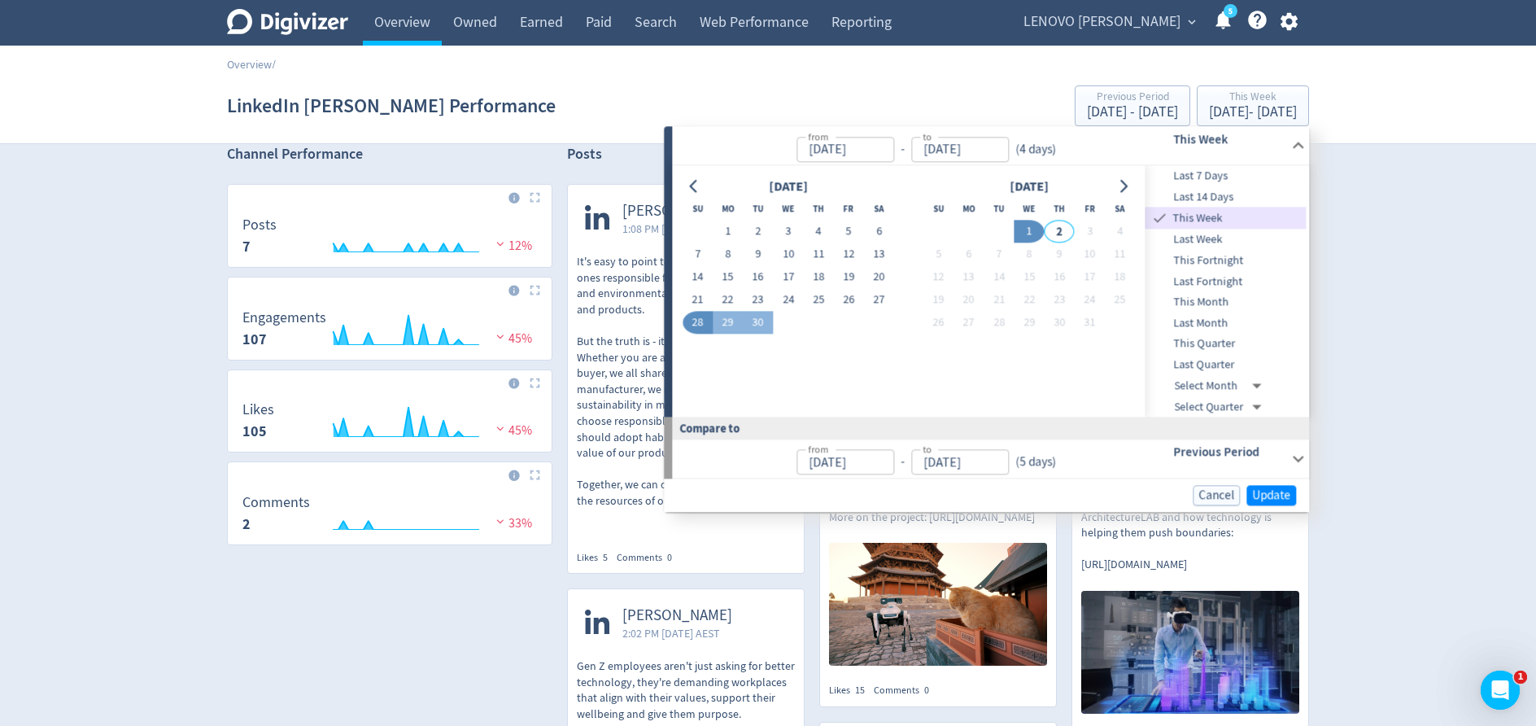
type input "[DATE]"
click at [1268, 490] on span "Update" at bounding box center [1271, 495] width 38 height 12
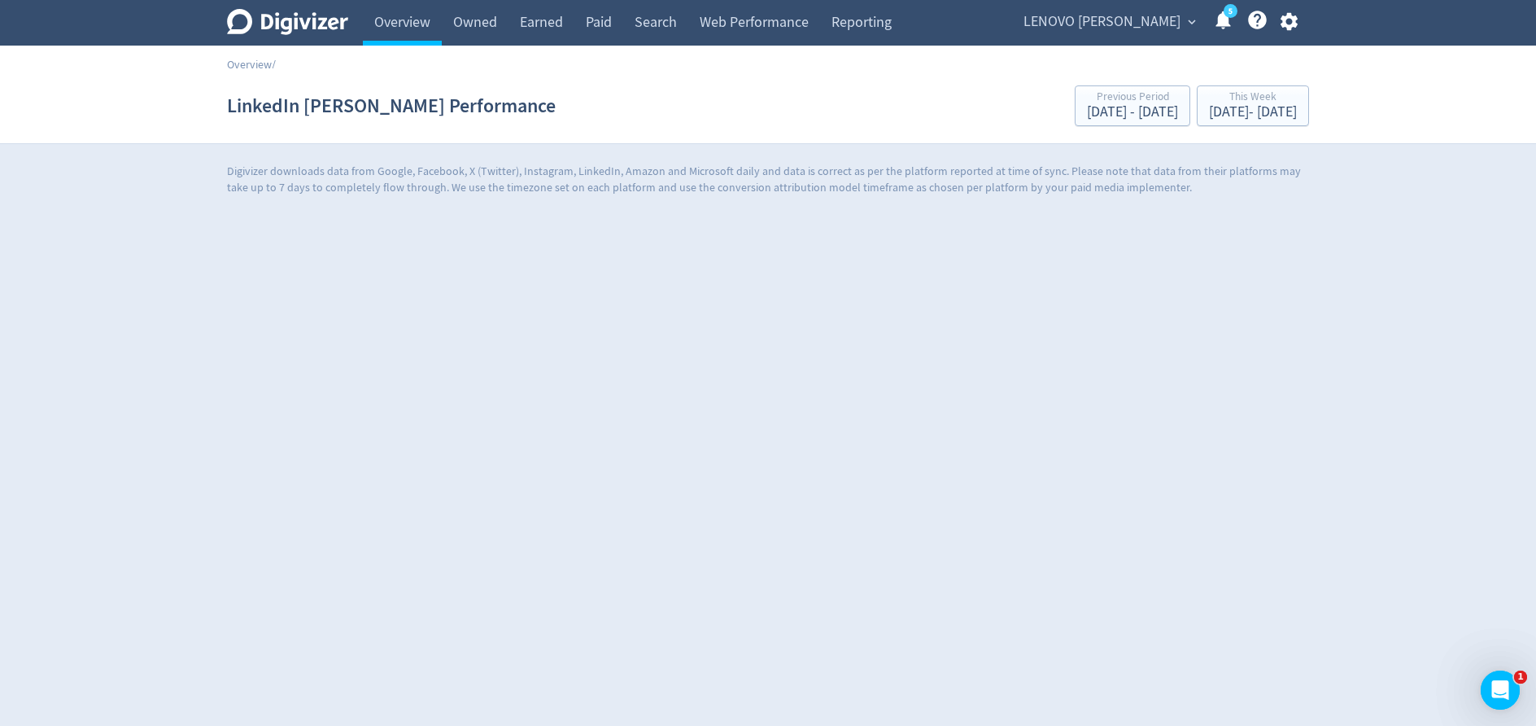
scroll to position [0, 0]
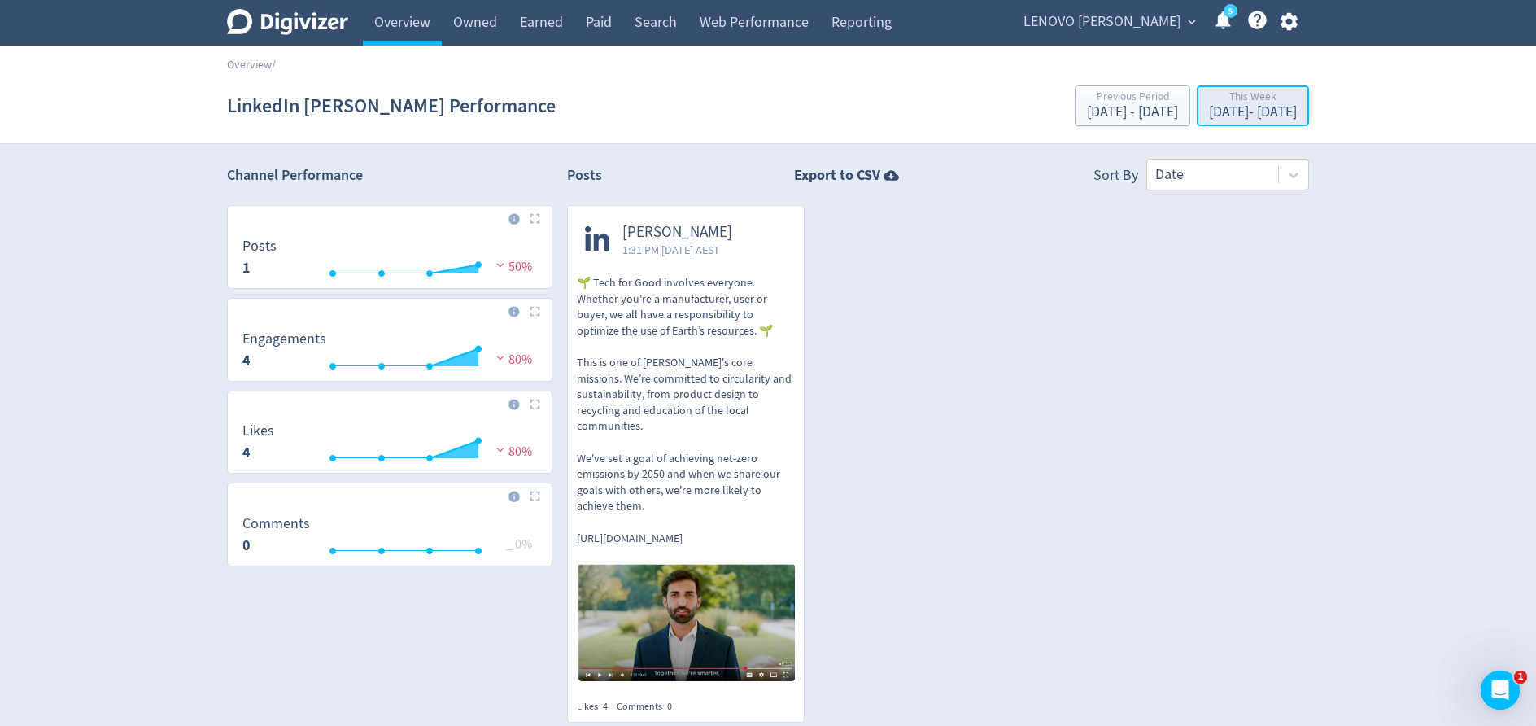
click at [1251, 99] on div "This Week" at bounding box center [1253, 98] width 88 height 14
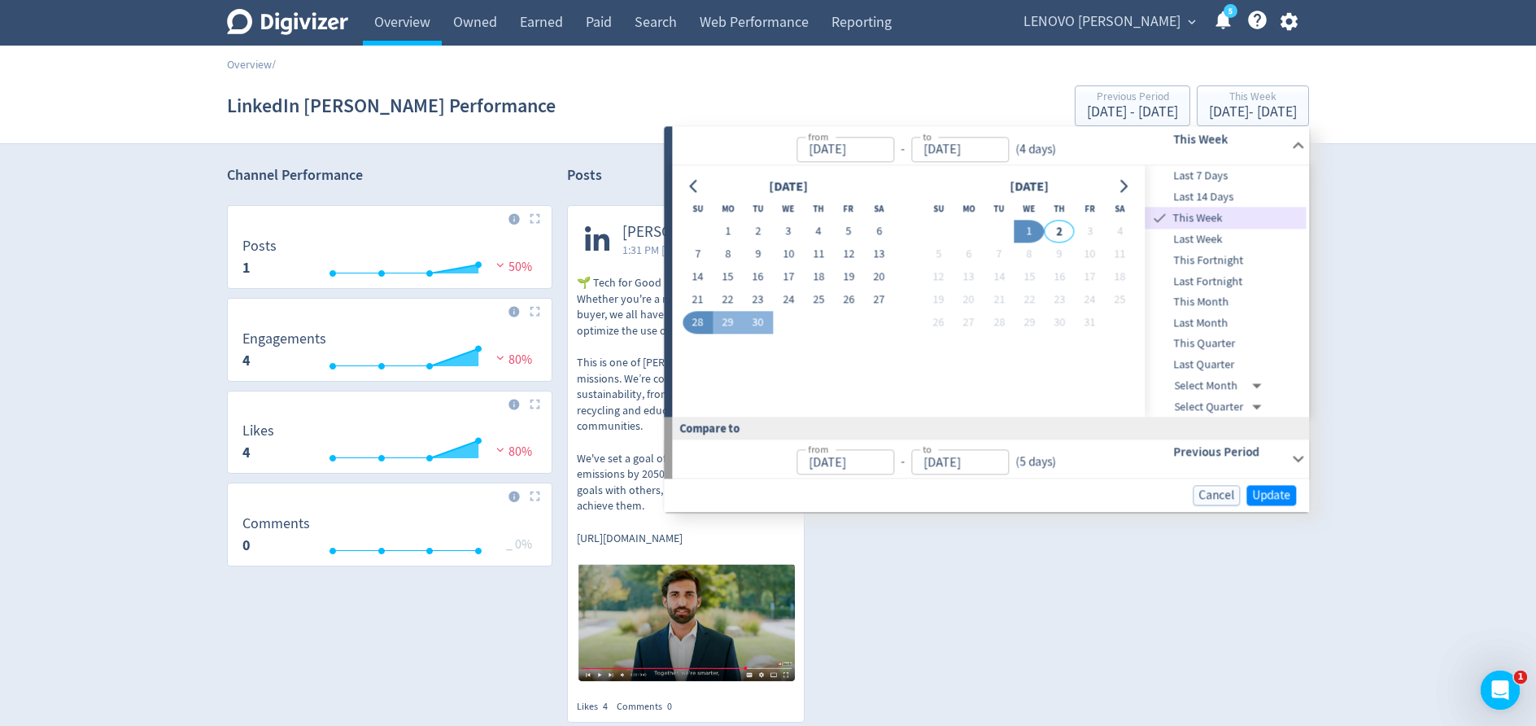
click at [1223, 172] on span "Last 7 Days" at bounding box center [1226, 177] width 161 height 18
type input "[DATE]"
click at [1264, 490] on span "Update" at bounding box center [1271, 495] width 38 height 12
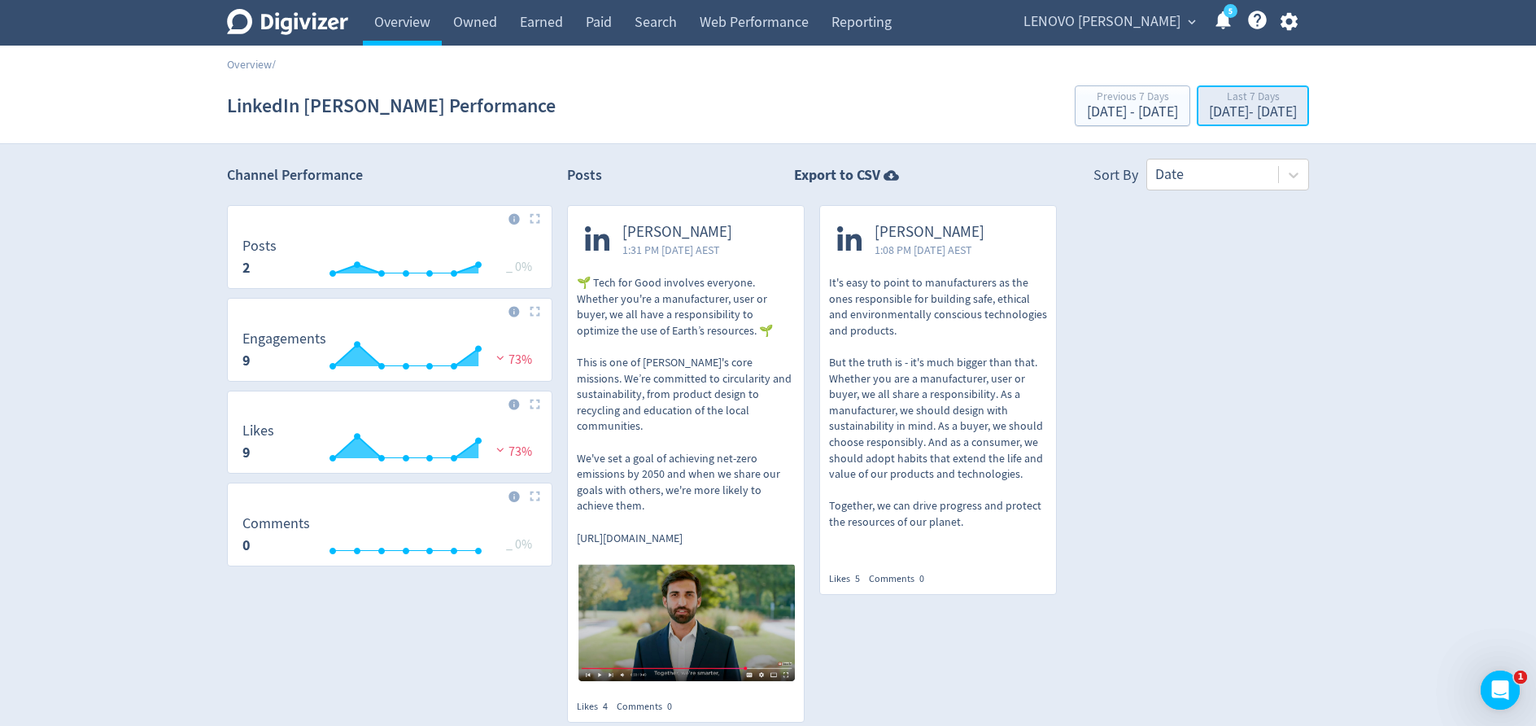
click at [1213, 117] on div "[DATE] - [DATE]" at bounding box center [1253, 112] width 88 height 15
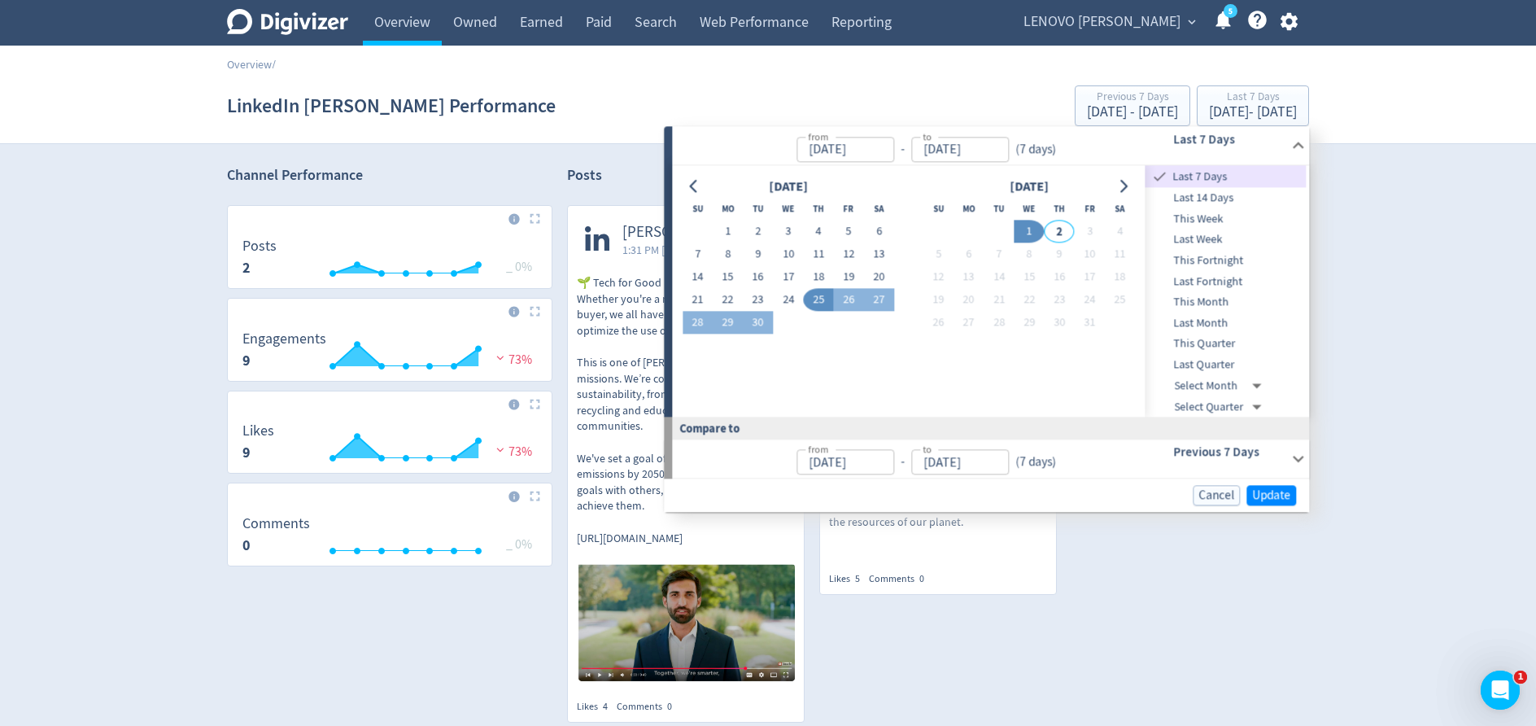
click at [1223, 234] on span "Last Week" at bounding box center [1226, 240] width 161 height 18
type input "[DATE]"
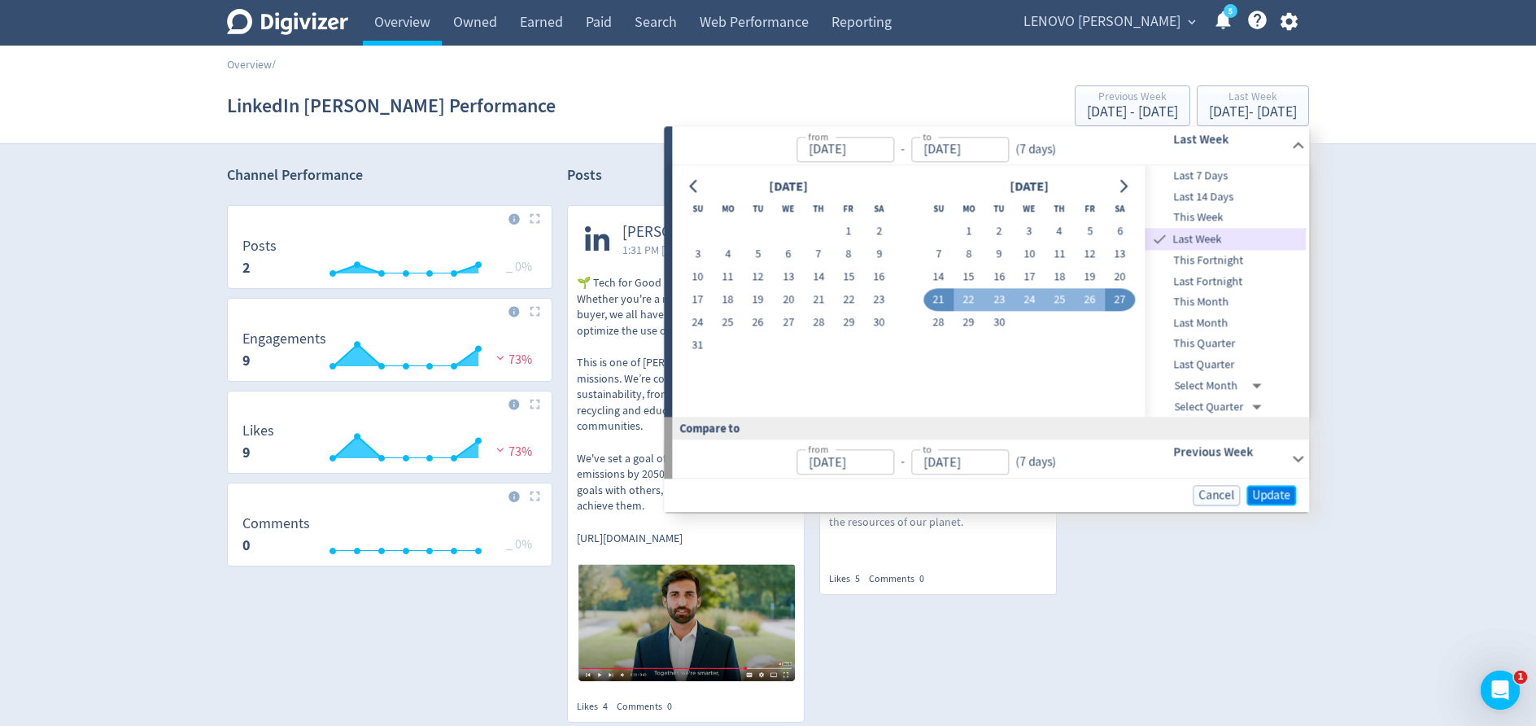
click at [1283, 500] on span "Update" at bounding box center [1271, 495] width 38 height 12
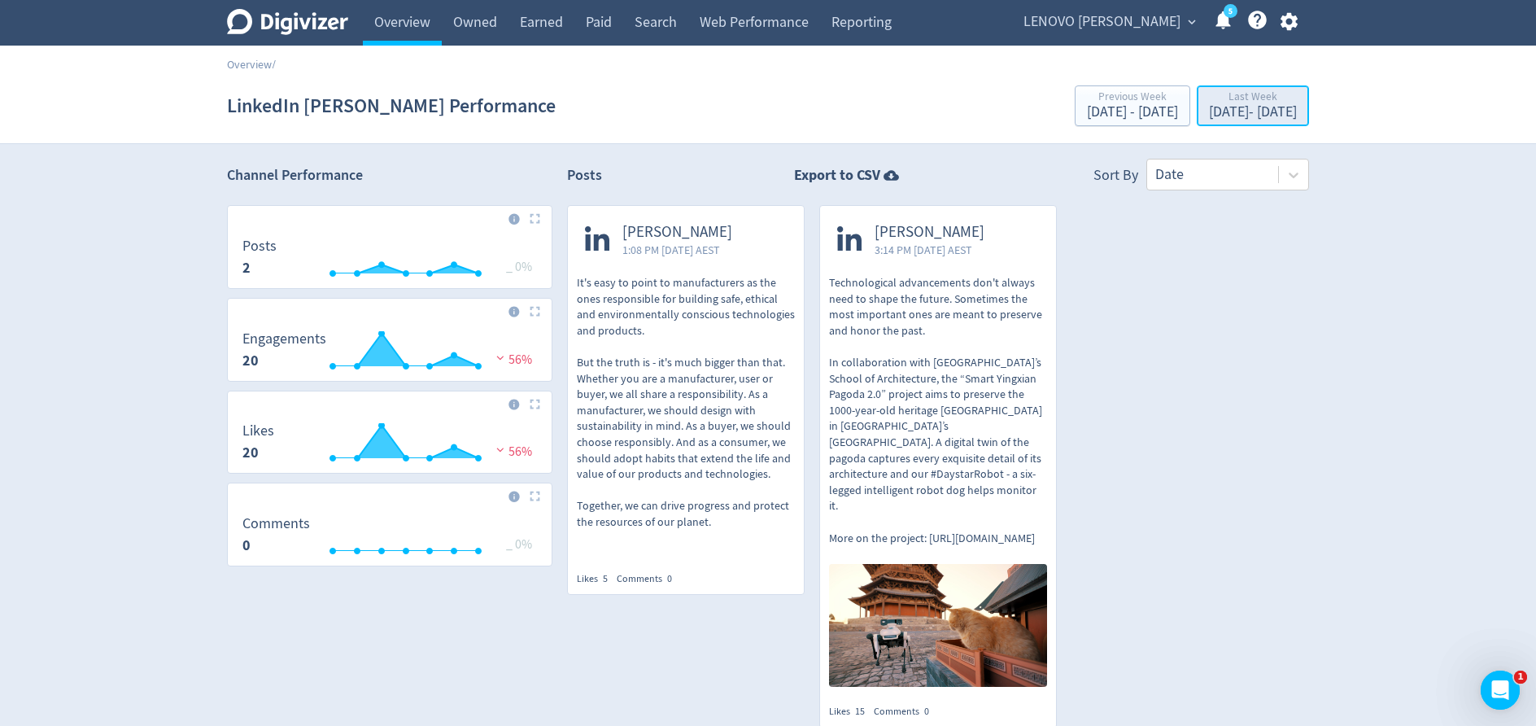
click at [1269, 108] on div "[DATE] - [DATE]" at bounding box center [1253, 112] width 88 height 15
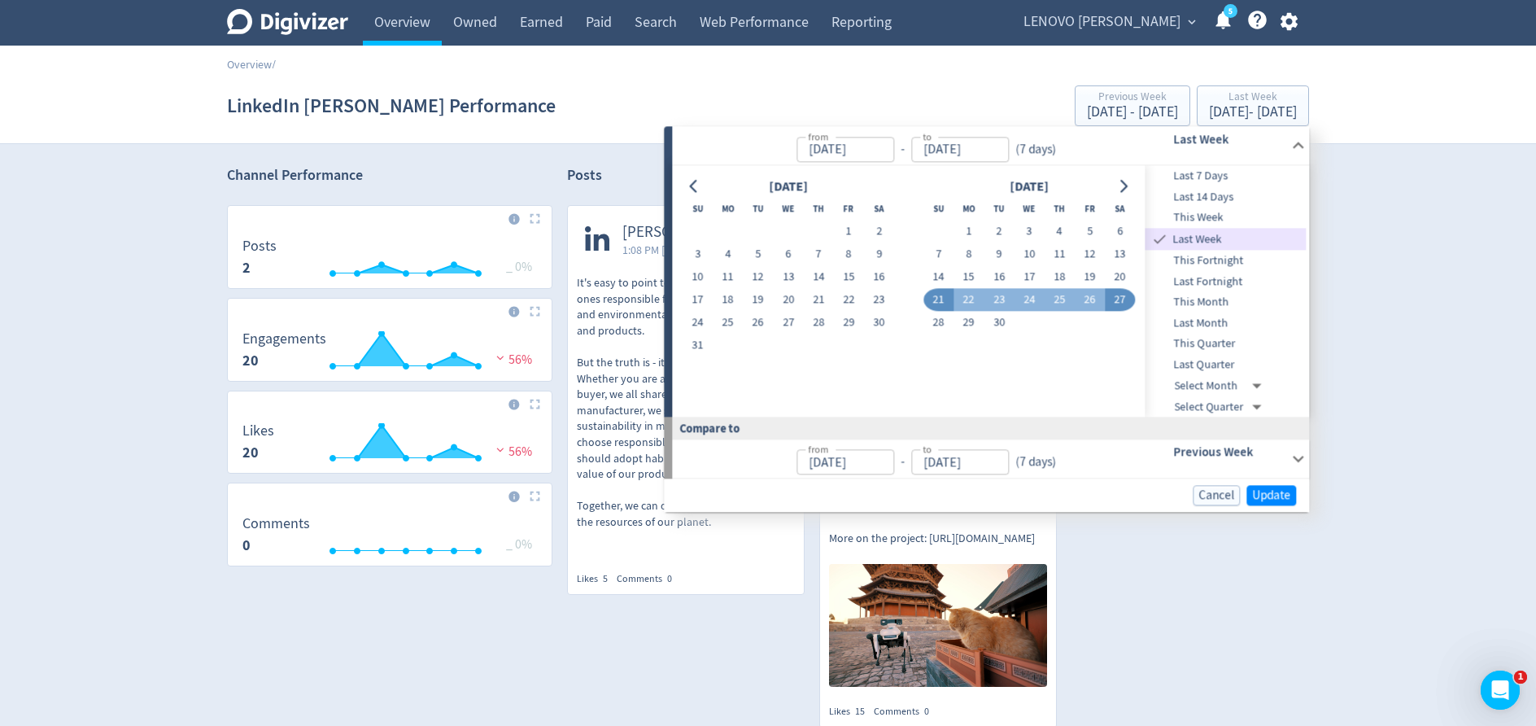
click at [1247, 178] on span "Last 7 Days" at bounding box center [1226, 177] width 161 height 18
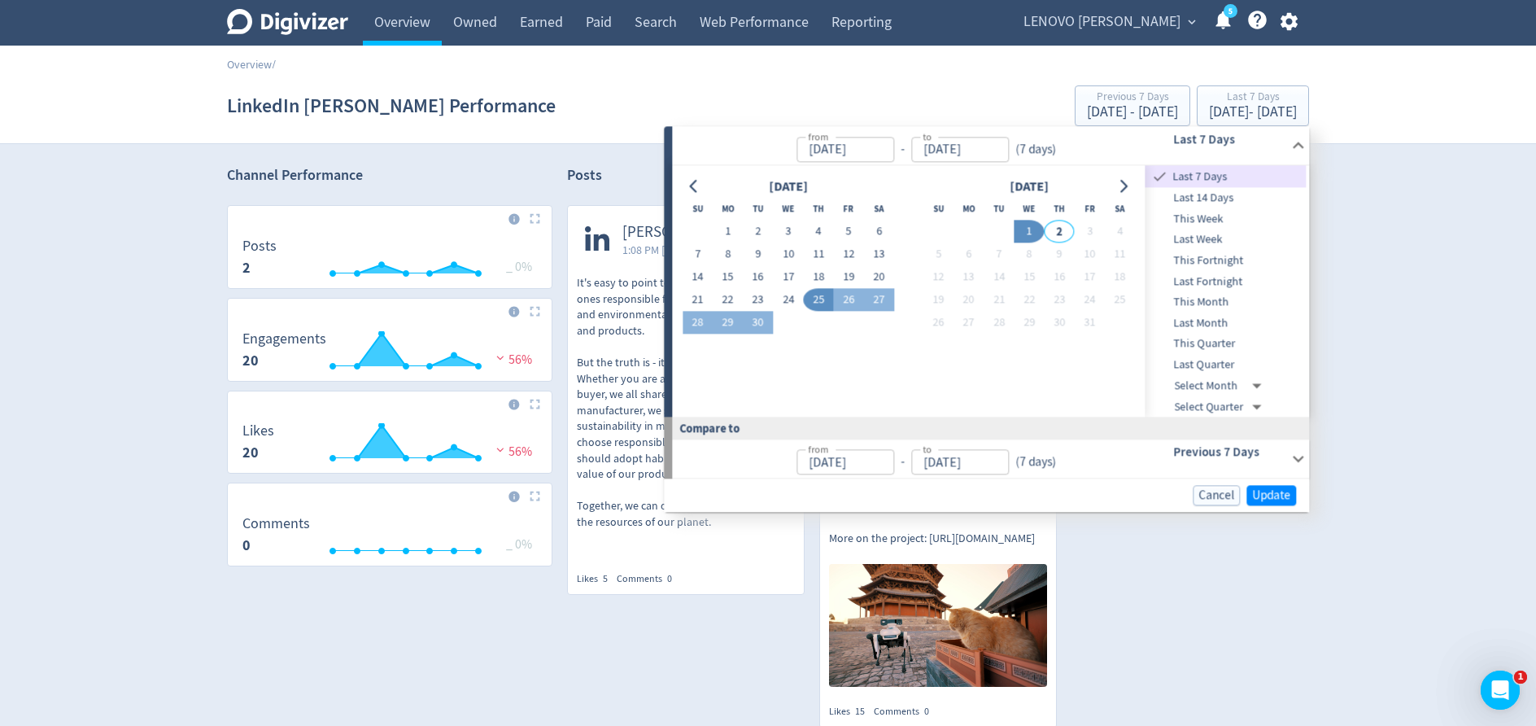
type input "[DATE]"
click at [1269, 491] on span "Update" at bounding box center [1271, 495] width 38 height 12
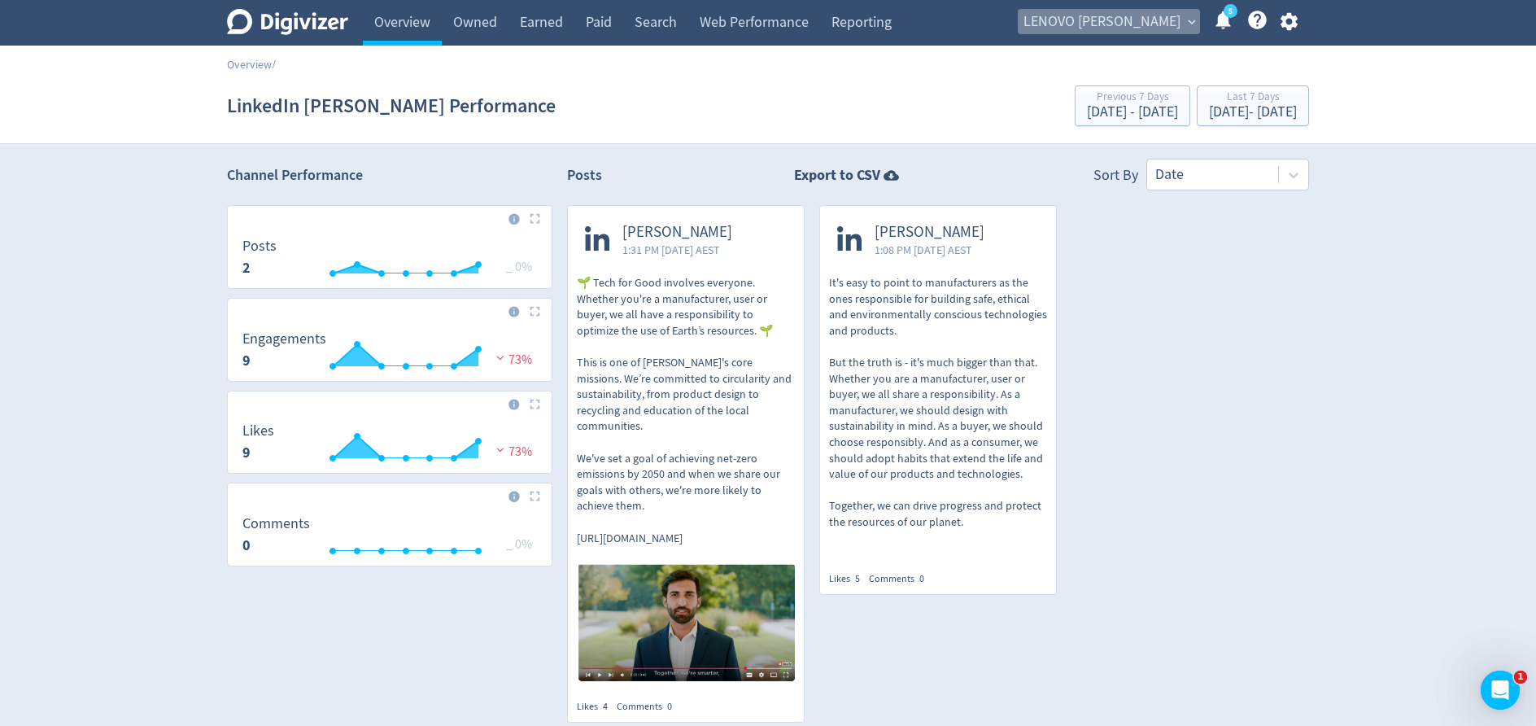
click at [1186, 21] on span "expand_more" at bounding box center [1192, 22] width 15 height 15
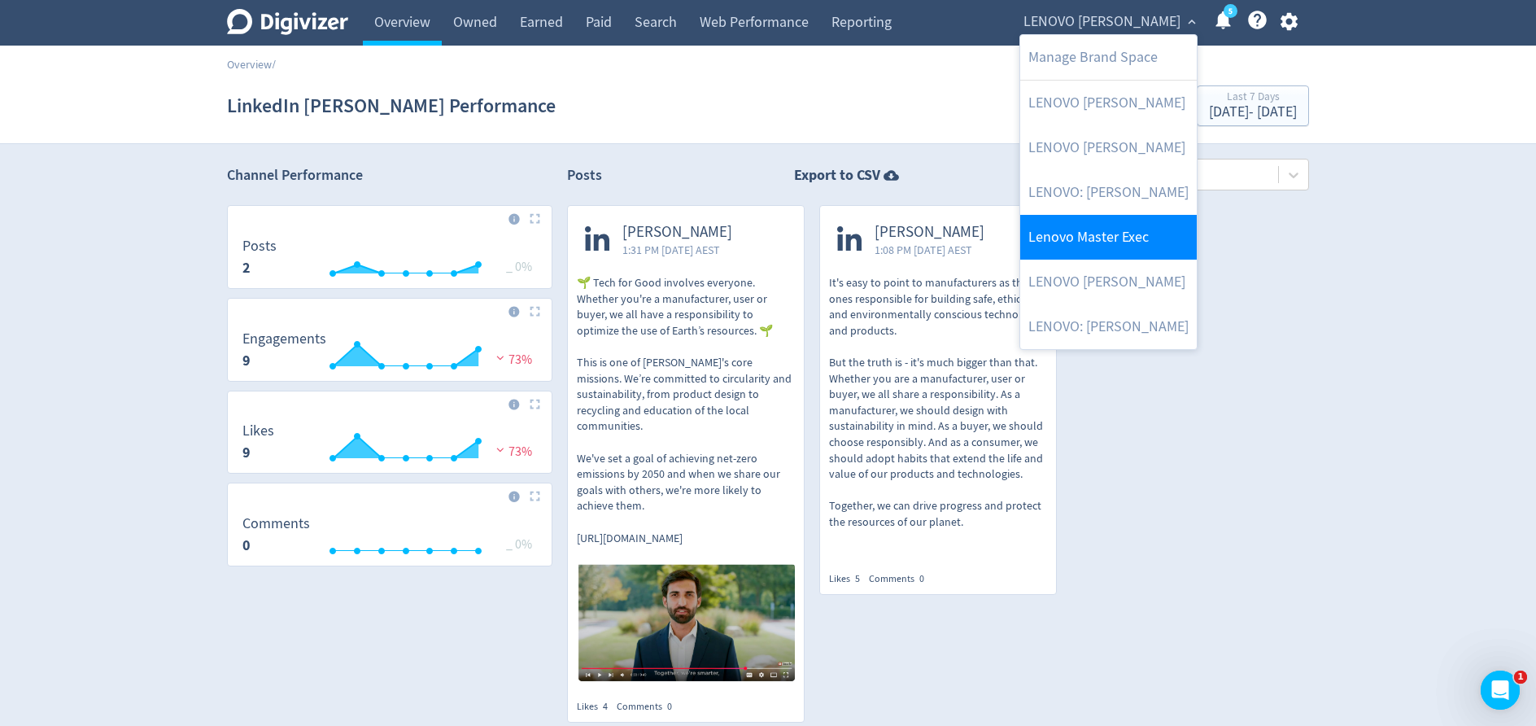
click at [1156, 226] on link "Lenovo Master Exec" at bounding box center [1108, 237] width 177 height 45
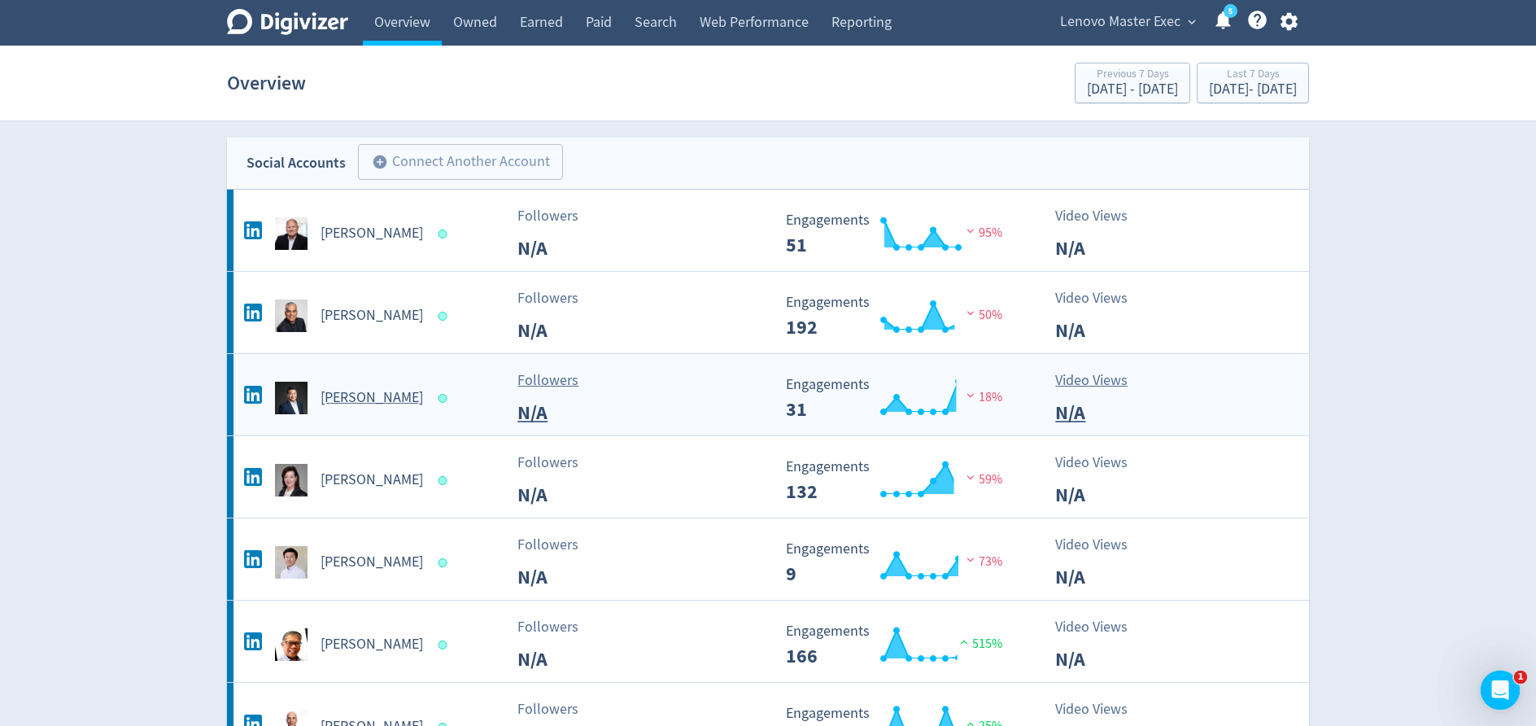
click at [356, 394] on h5 "[PERSON_NAME]" at bounding box center [372, 398] width 103 height 20
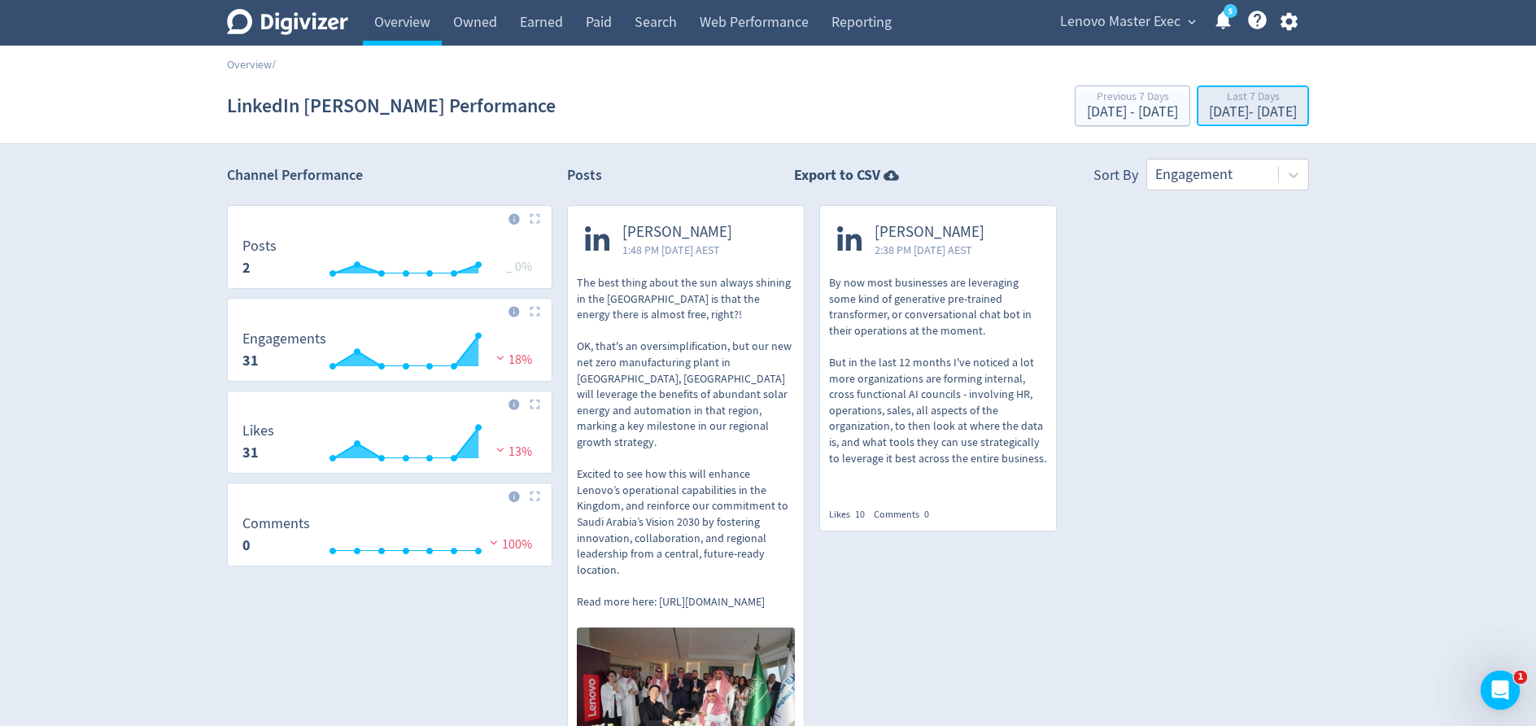
click at [1228, 108] on div "[DATE] - [DATE]" at bounding box center [1253, 112] width 88 height 15
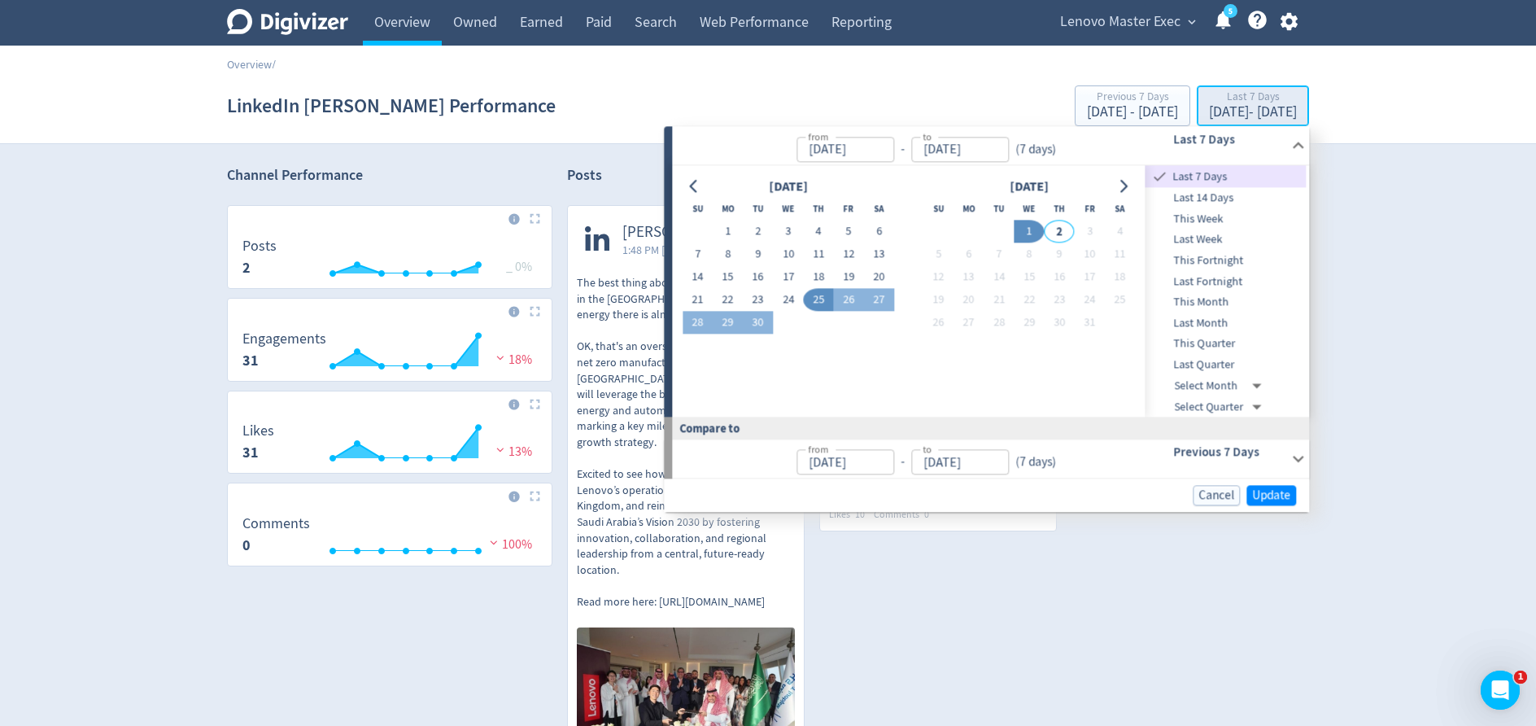
type input "[DATE]"
click at [1228, 318] on span "Last Month" at bounding box center [1226, 323] width 161 height 18
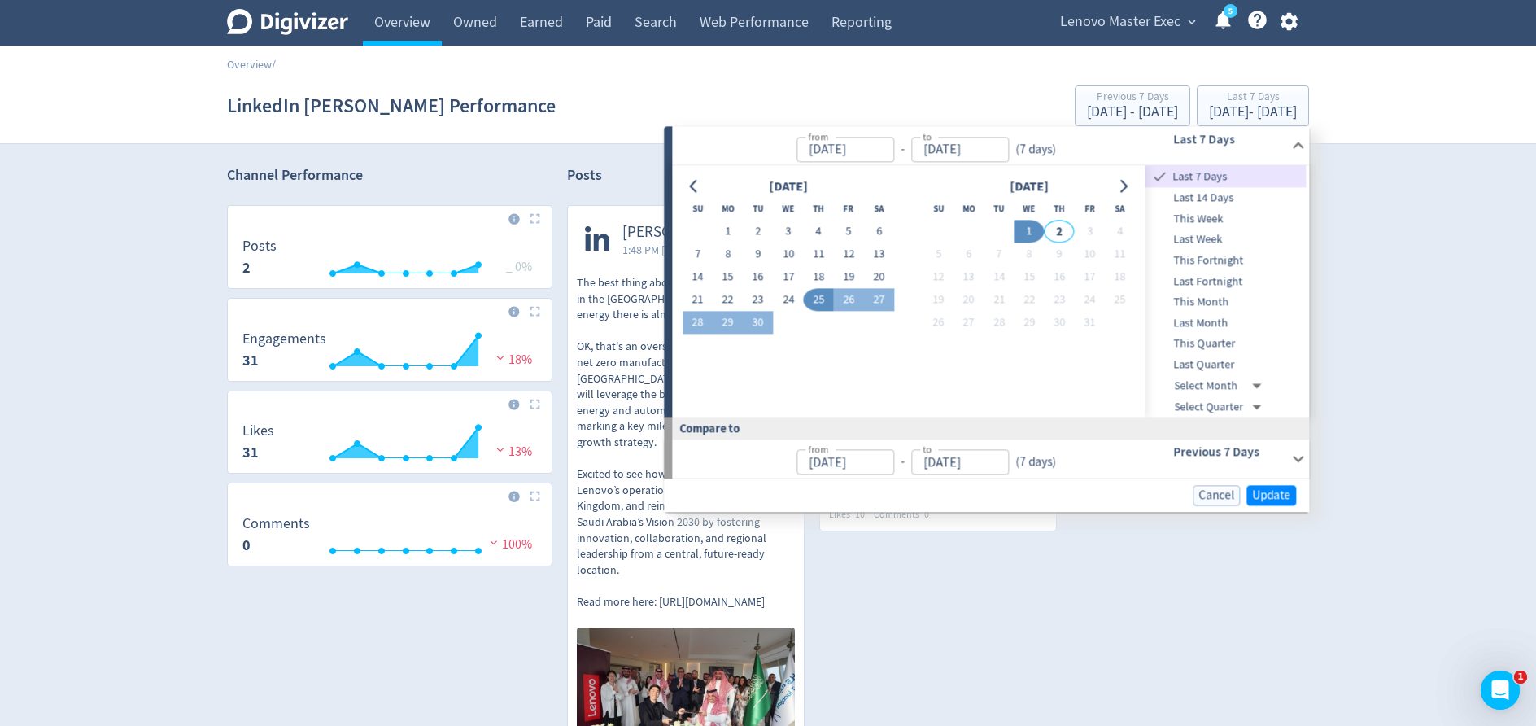
type input "[DATE]"
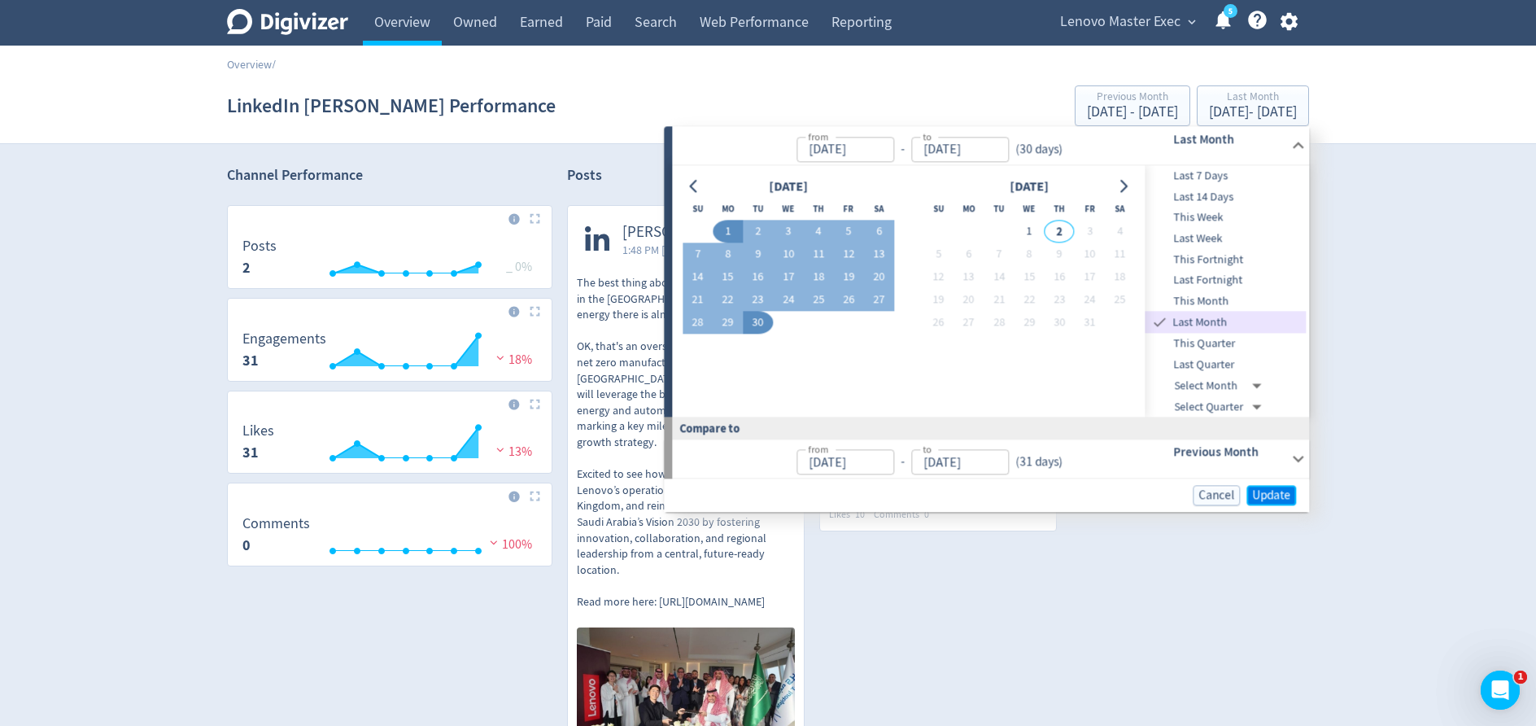
click at [1263, 491] on span "Update" at bounding box center [1271, 495] width 38 height 12
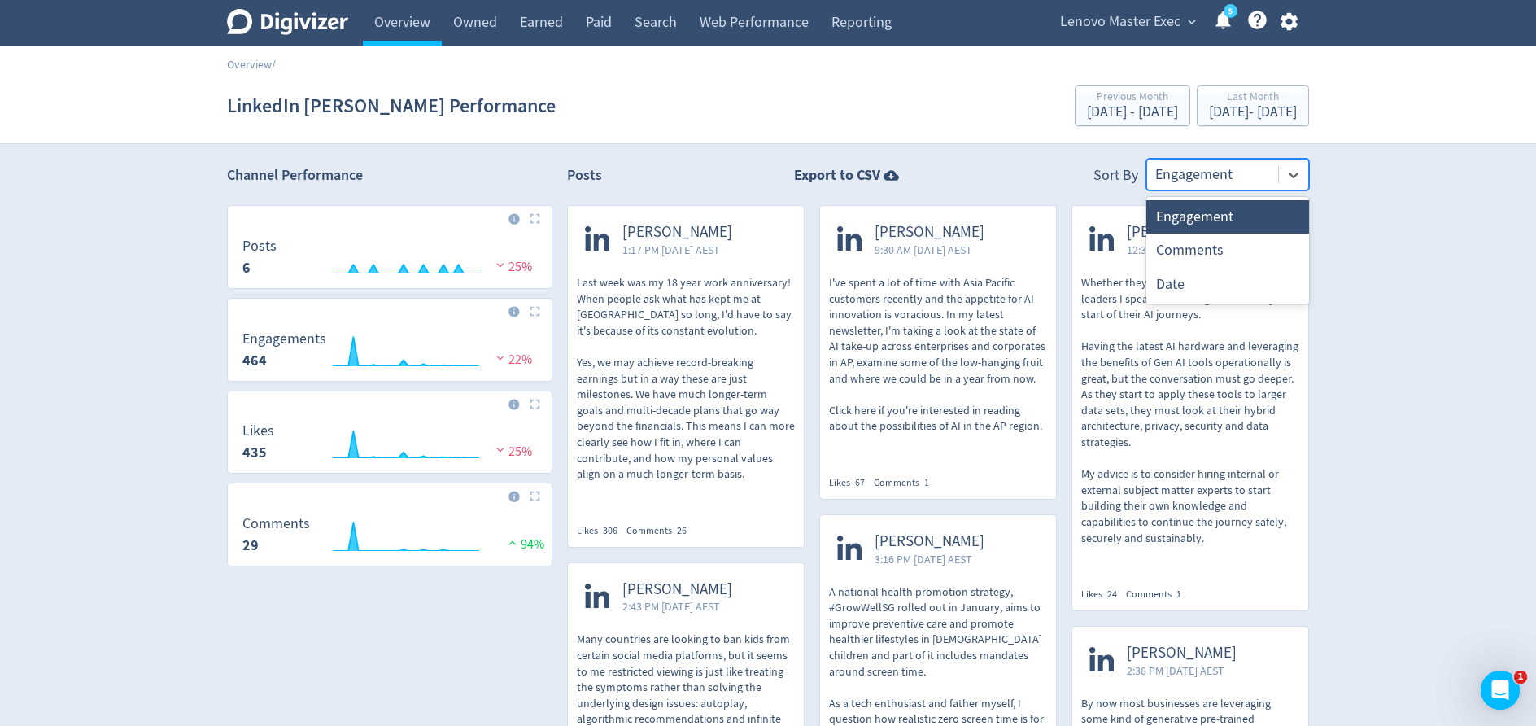
click at [1196, 172] on div at bounding box center [1212, 175] width 115 height 24
click at [1203, 283] on div "Date" at bounding box center [1227, 284] width 163 height 33
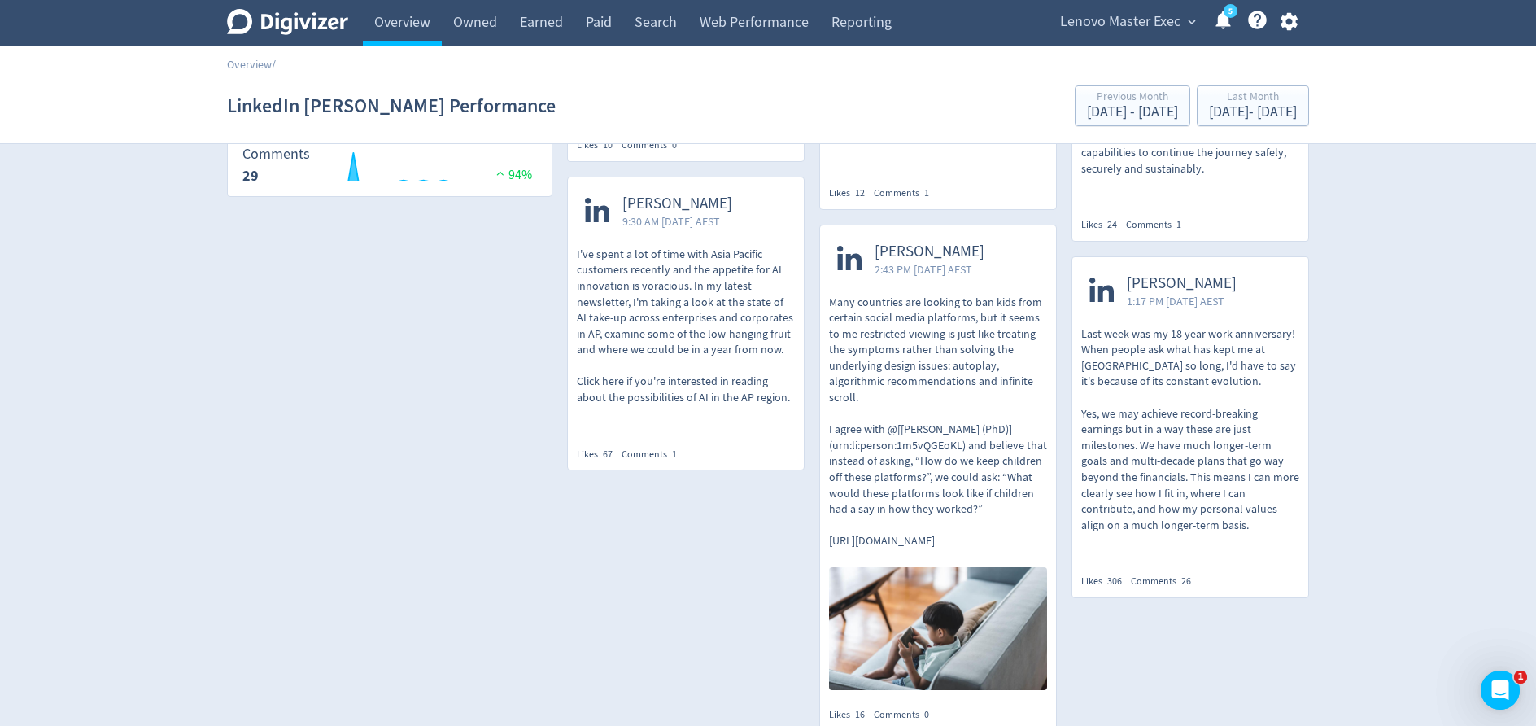
scroll to position [367, 0]
click at [1162, 388] on p "Last week was my 18 year work anniversary! When people ask what has kept me at …" at bounding box center [1190, 432] width 218 height 207
click at [1133, 373] on p "Last week was my 18 year work anniversary! When people ask what has kept me at …" at bounding box center [1190, 432] width 218 height 207
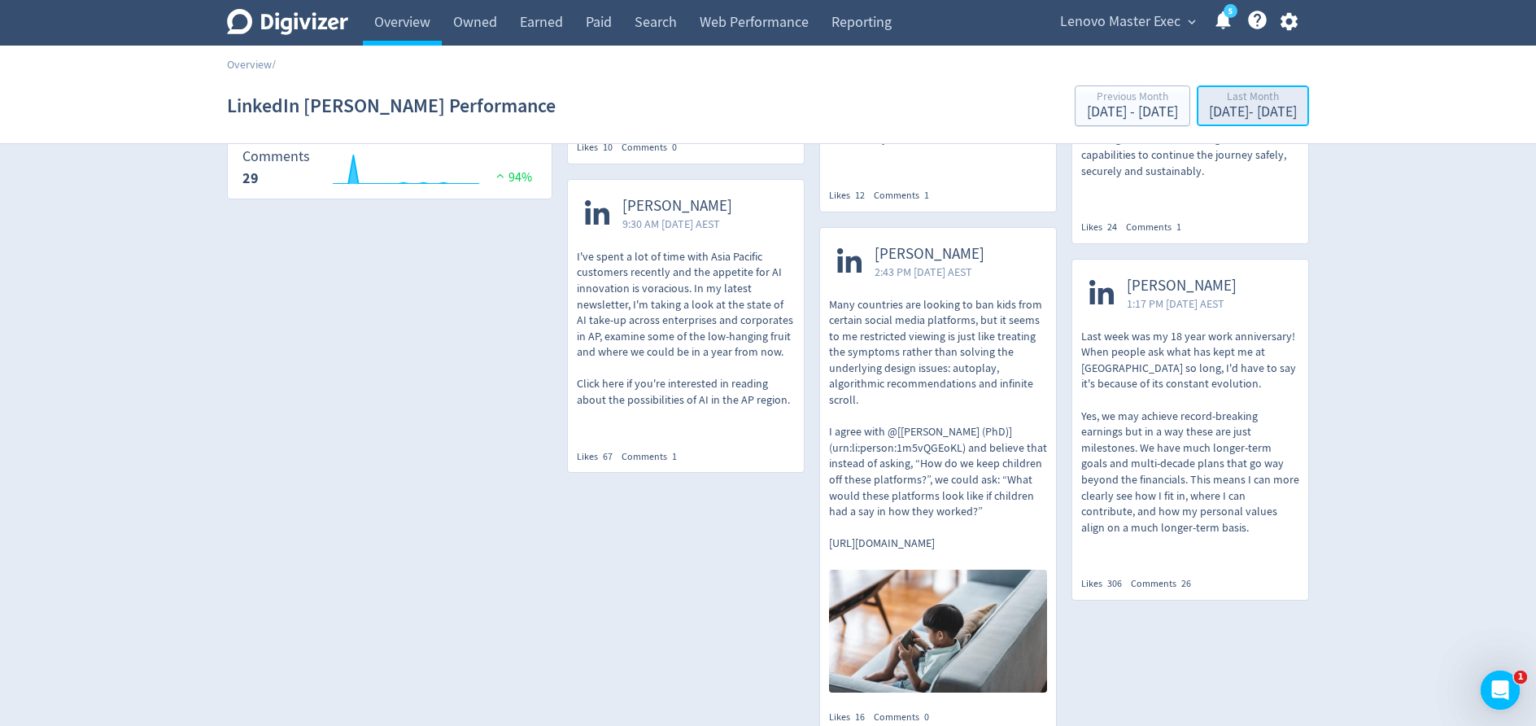
click at [1243, 110] on div "[DATE] - [DATE]" at bounding box center [1253, 112] width 88 height 15
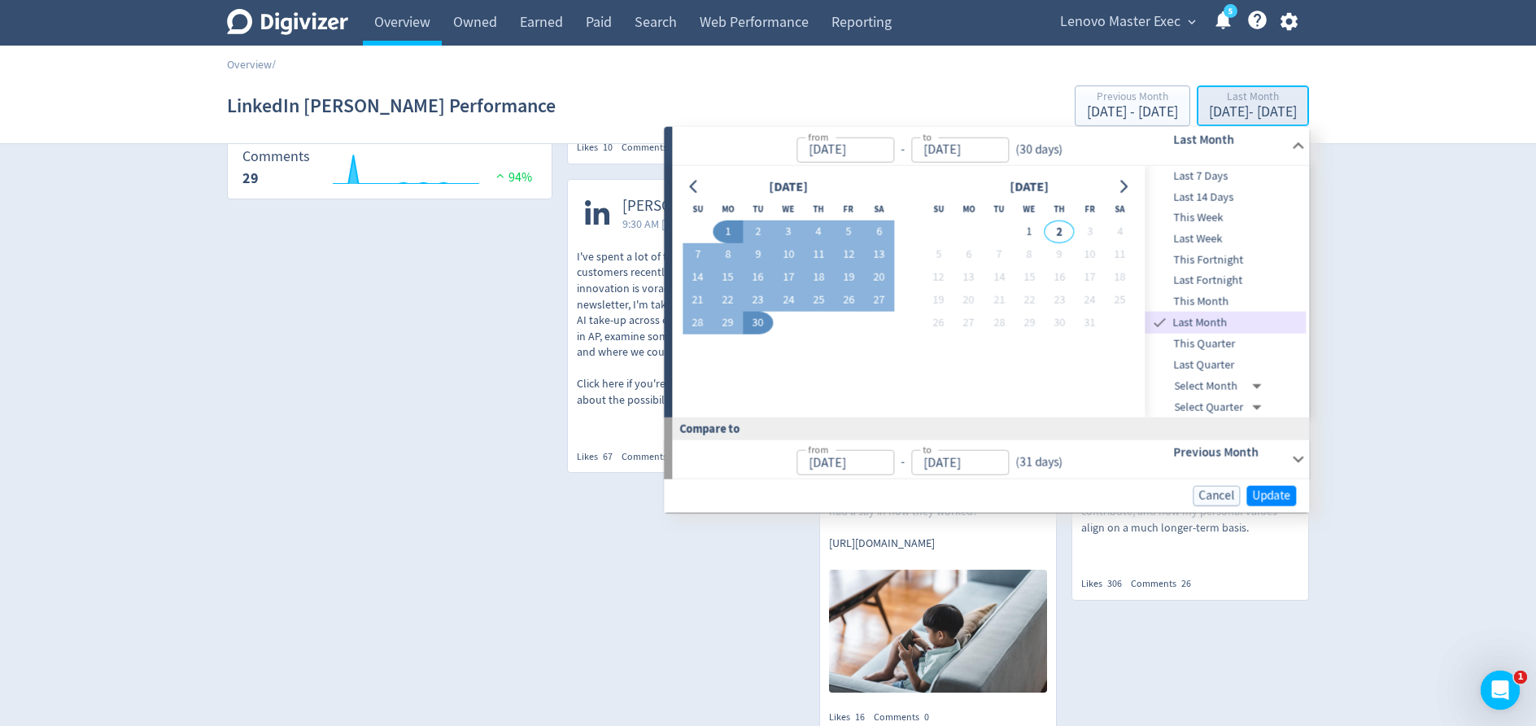
type input "[DATE]"
click at [841, 148] on input "[DATE]" at bounding box center [846, 149] width 98 height 25
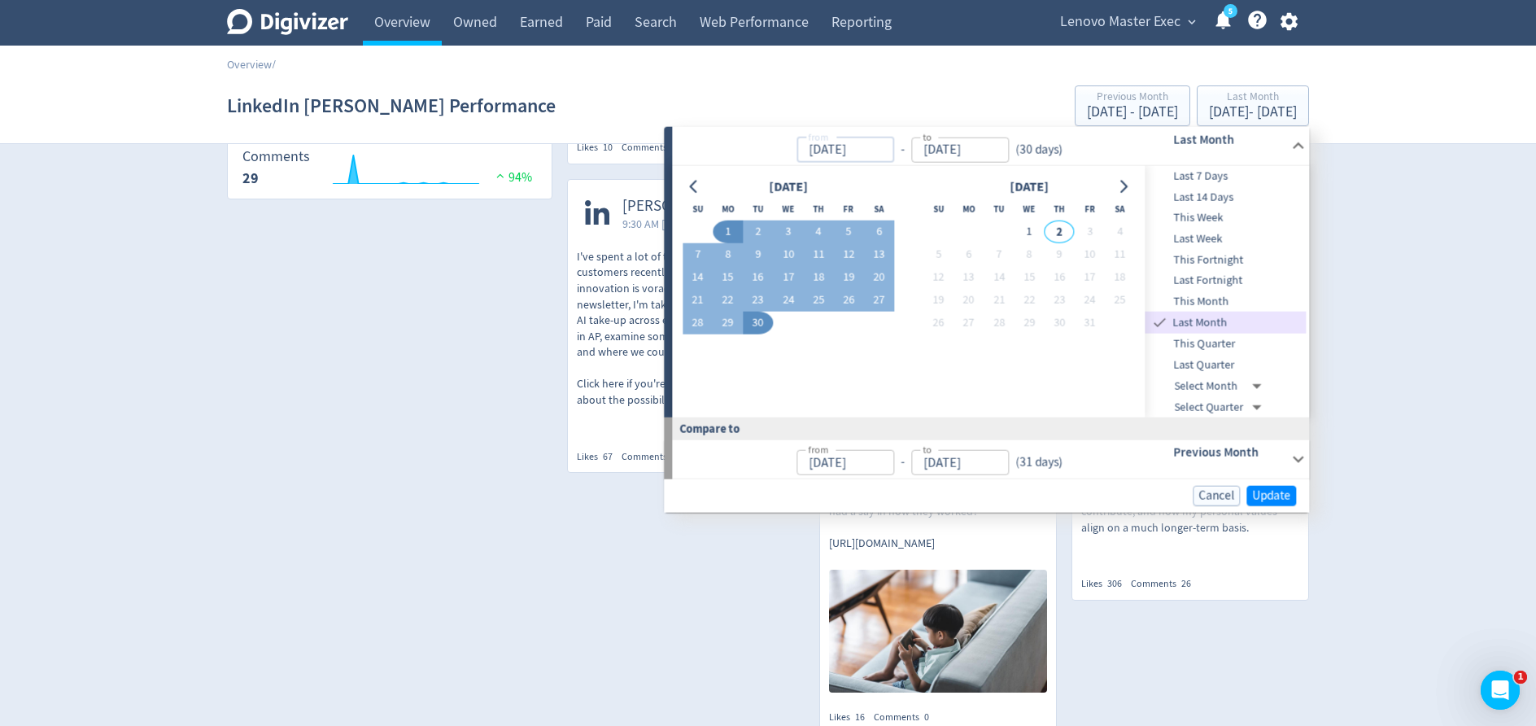
click at [836, 148] on input "[DATE]" at bounding box center [846, 149] width 98 height 25
type input "[DATE]"
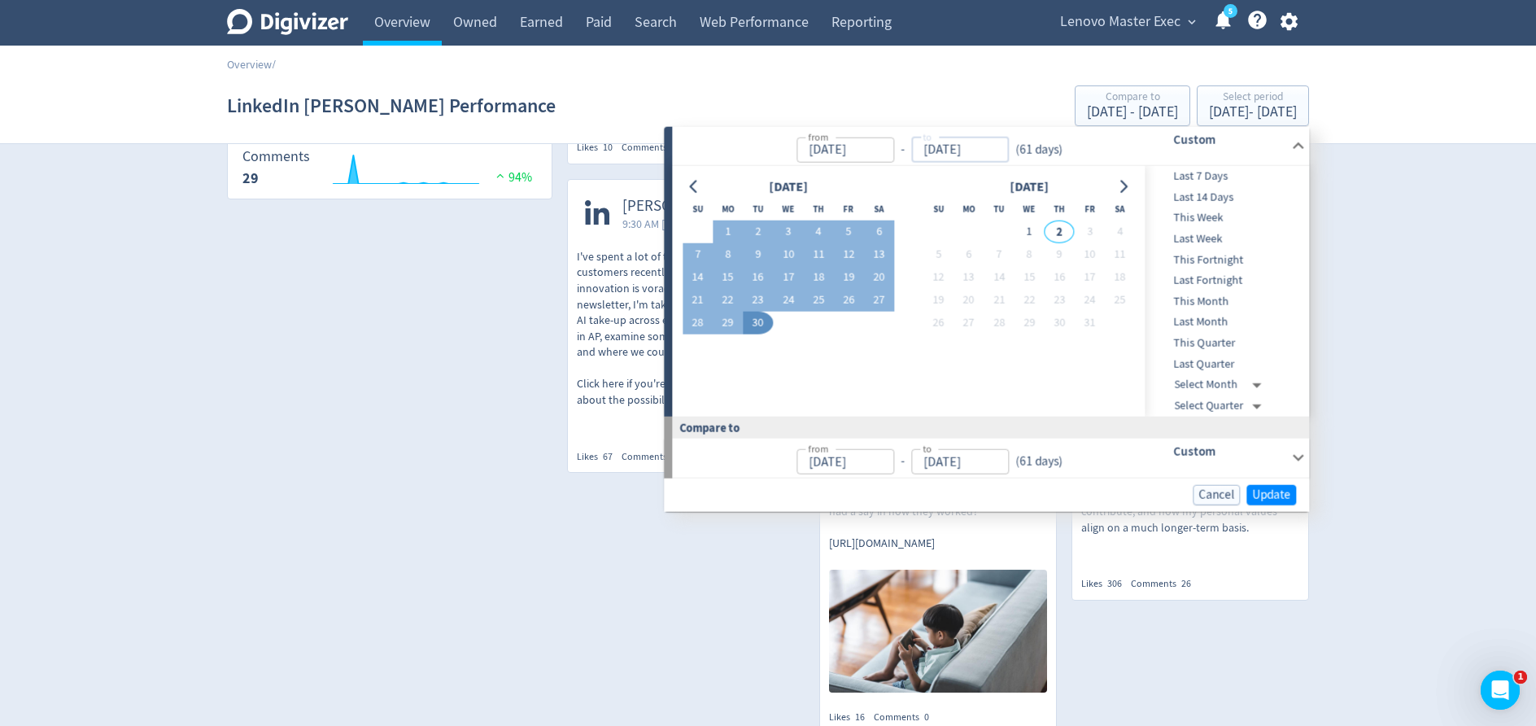
click at [957, 146] on input "[DATE]" at bounding box center [960, 149] width 98 height 25
type input "[DATE]"
click at [695, 177] on button "Go to previous month" at bounding box center [695, 186] width 24 height 23
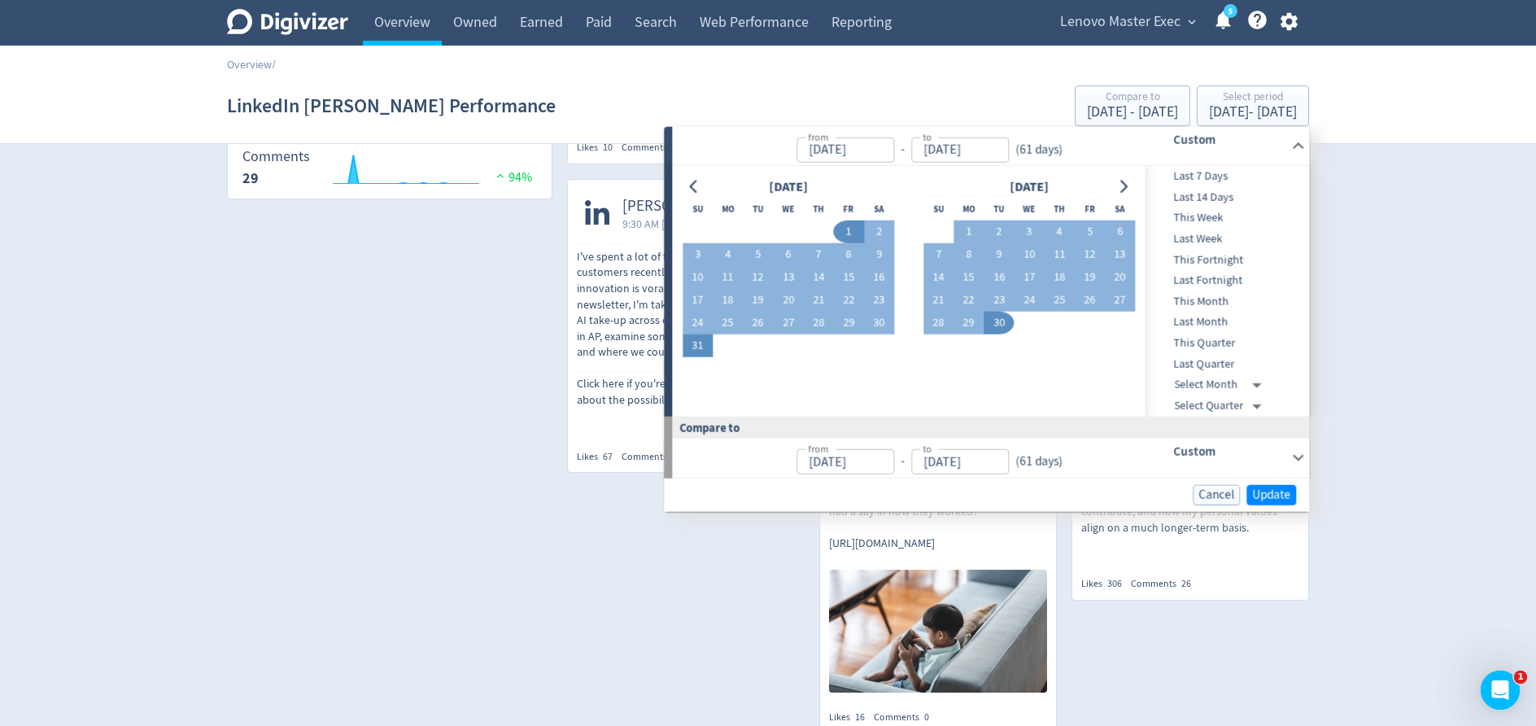
click at [695, 347] on button "31" at bounding box center [698, 345] width 30 height 23
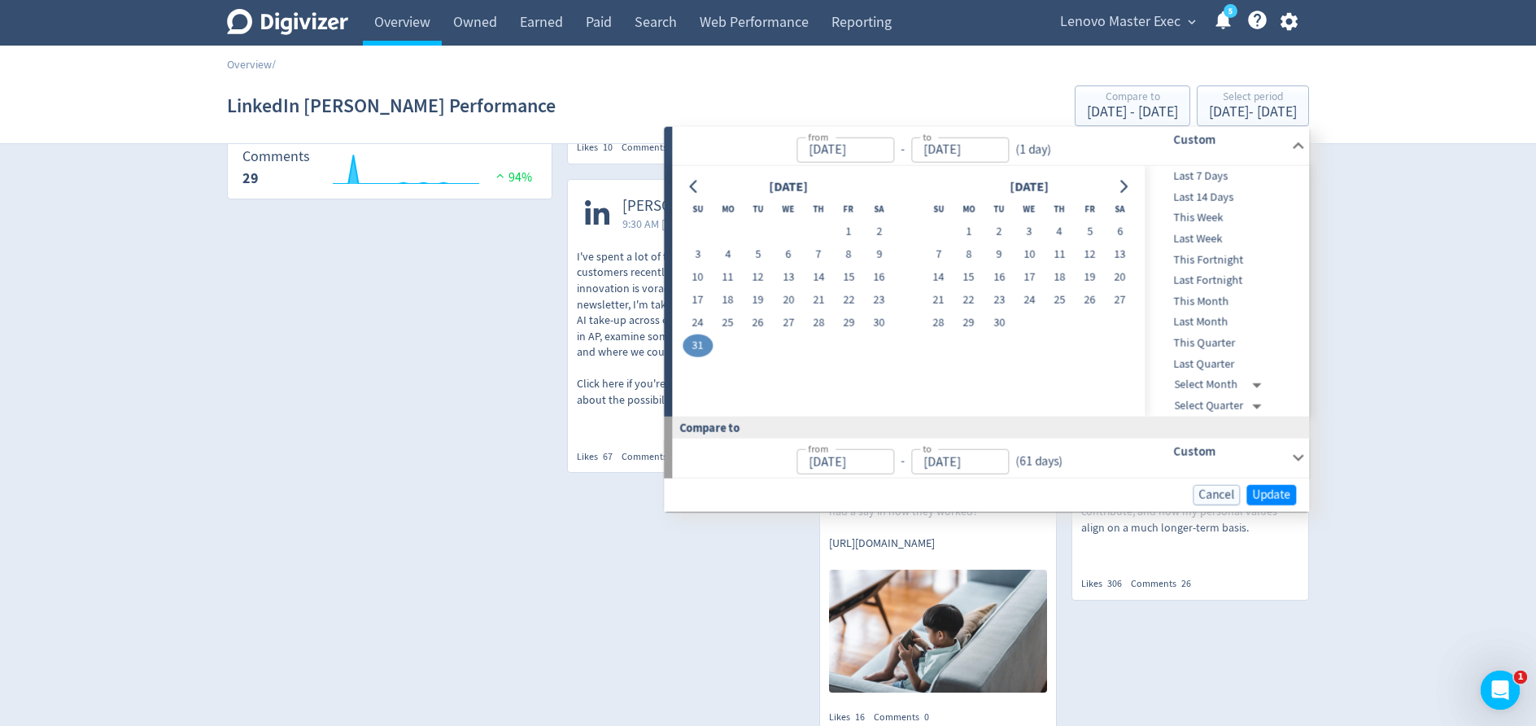
type input "[DATE]"
click at [836, 149] on input "[DATE]" at bounding box center [846, 149] width 98 height 25
type input "[DATE]"
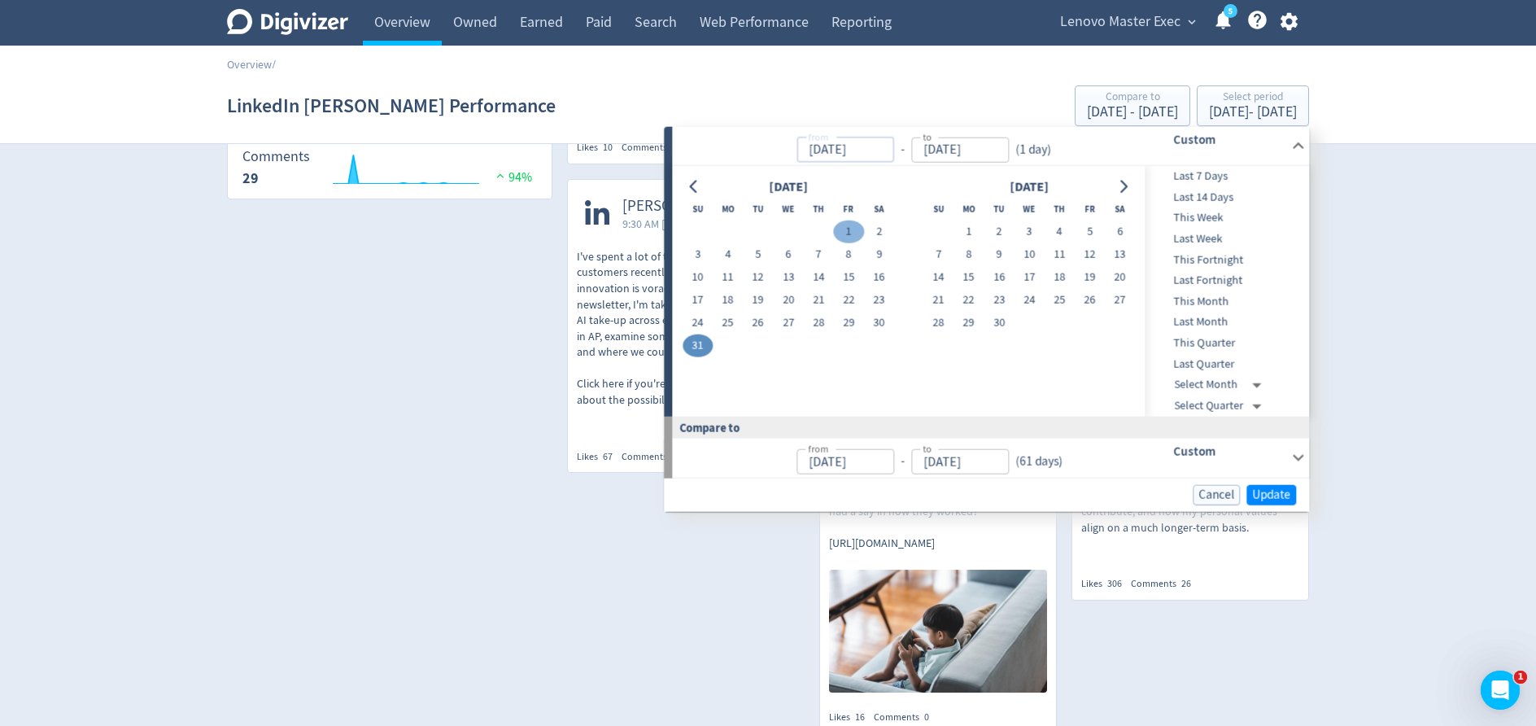
type input "[DATE]"
click at [847, 226] on button "1" at bounding box center [849, 232] width 30 height 23
type input "[DATE]"
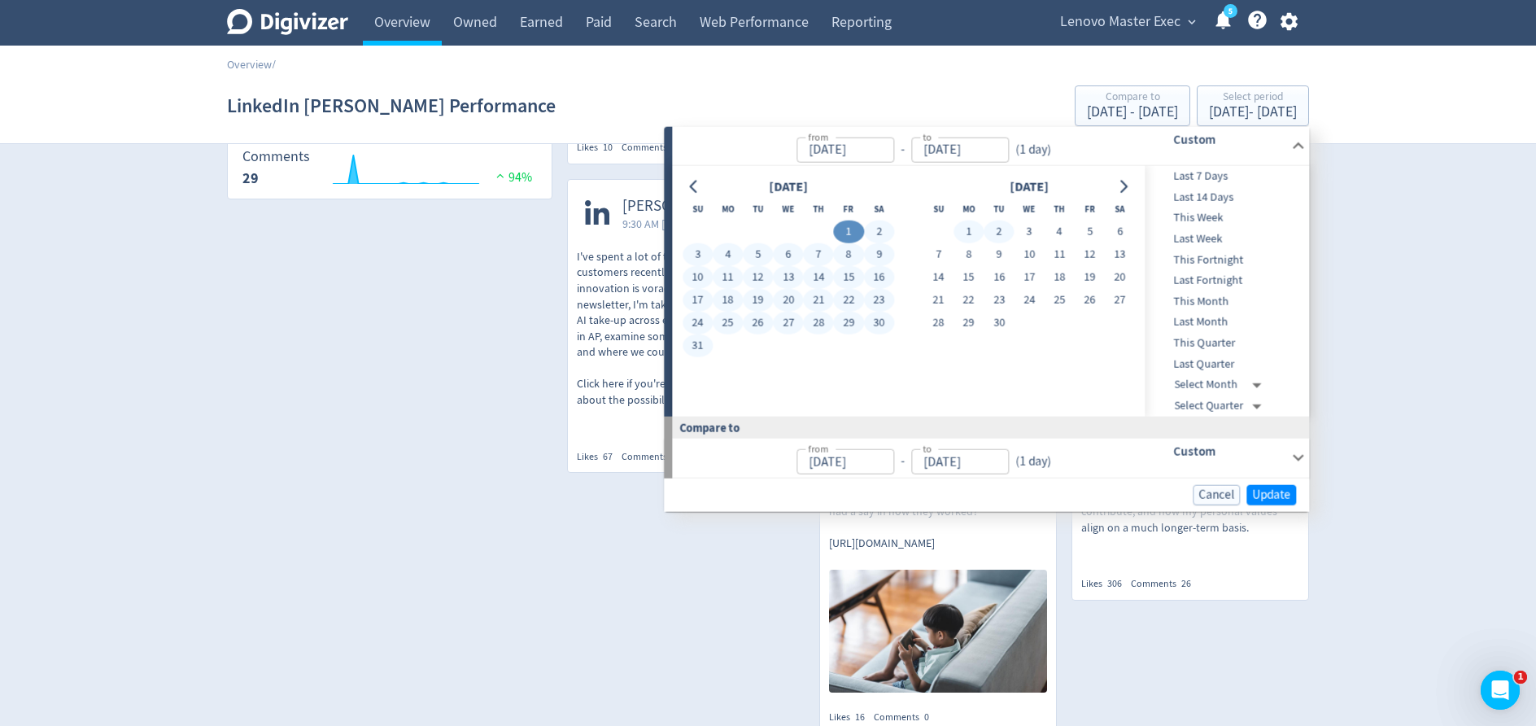
click at [982, 156] on input "[DATE]" at bounding box center [960, 149] width 98 height 25
type input "[DATE]"
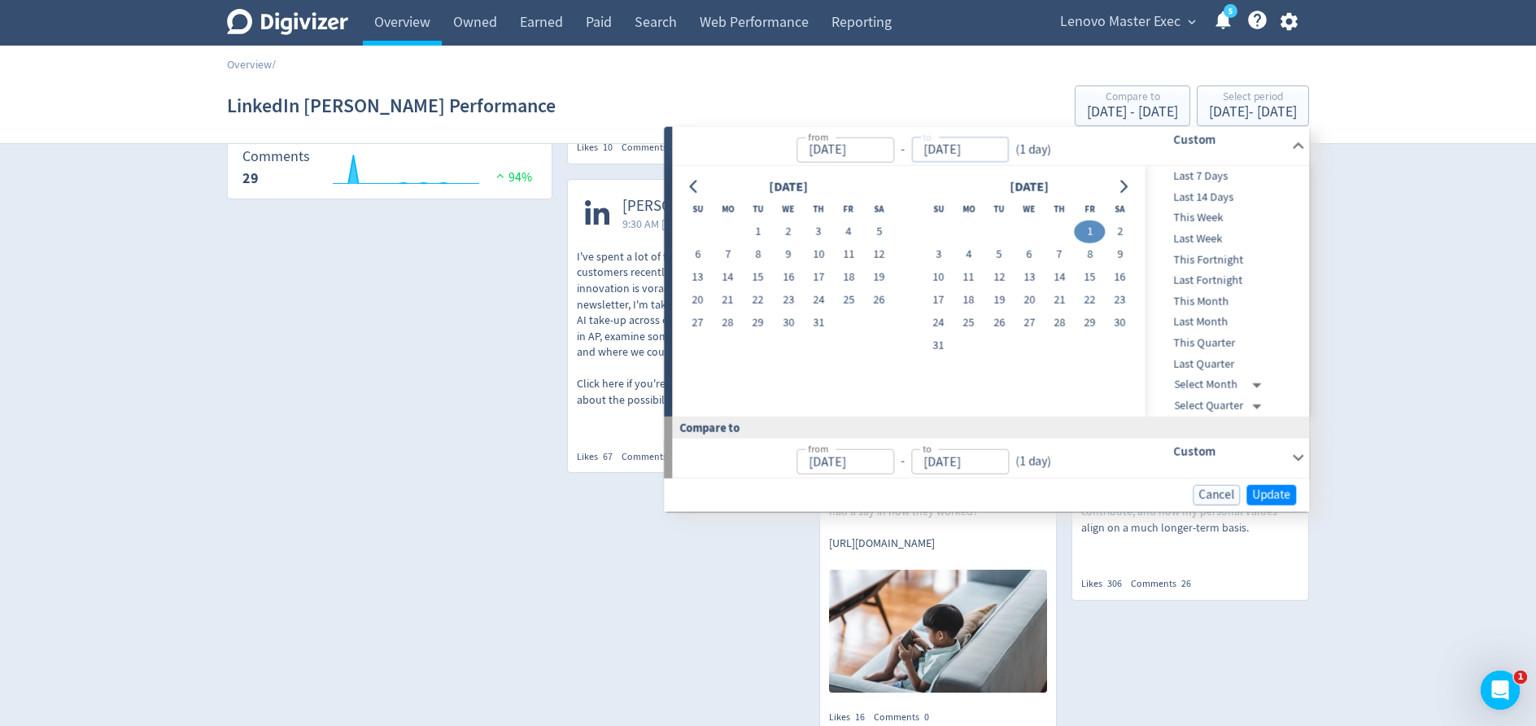
click at [956, 152] on input "[DATE]" at bounding box center [960, 149] width 98 height 25
click at [935, 151] on input "[DATE]" at bounding box center [960, 149] width 98 height 25
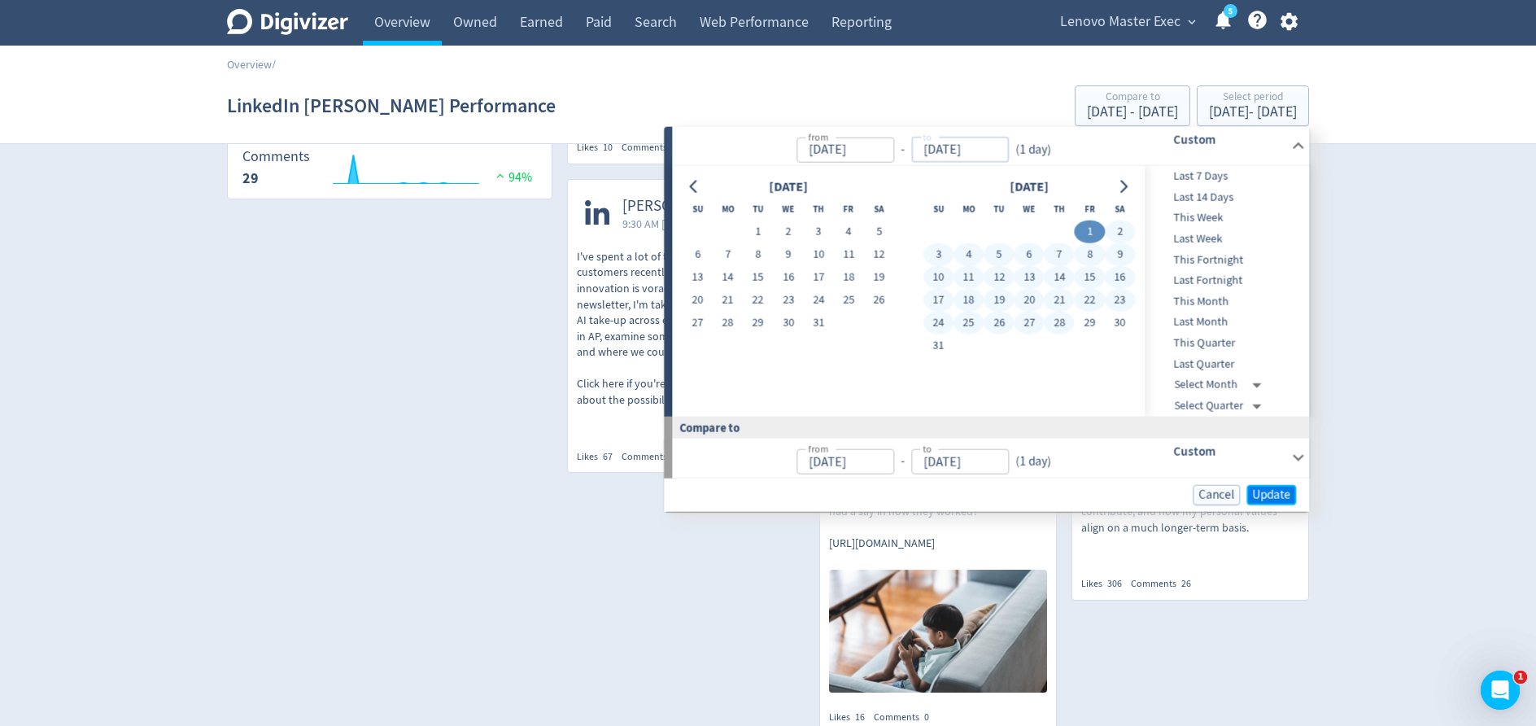
type input "[DATE]"
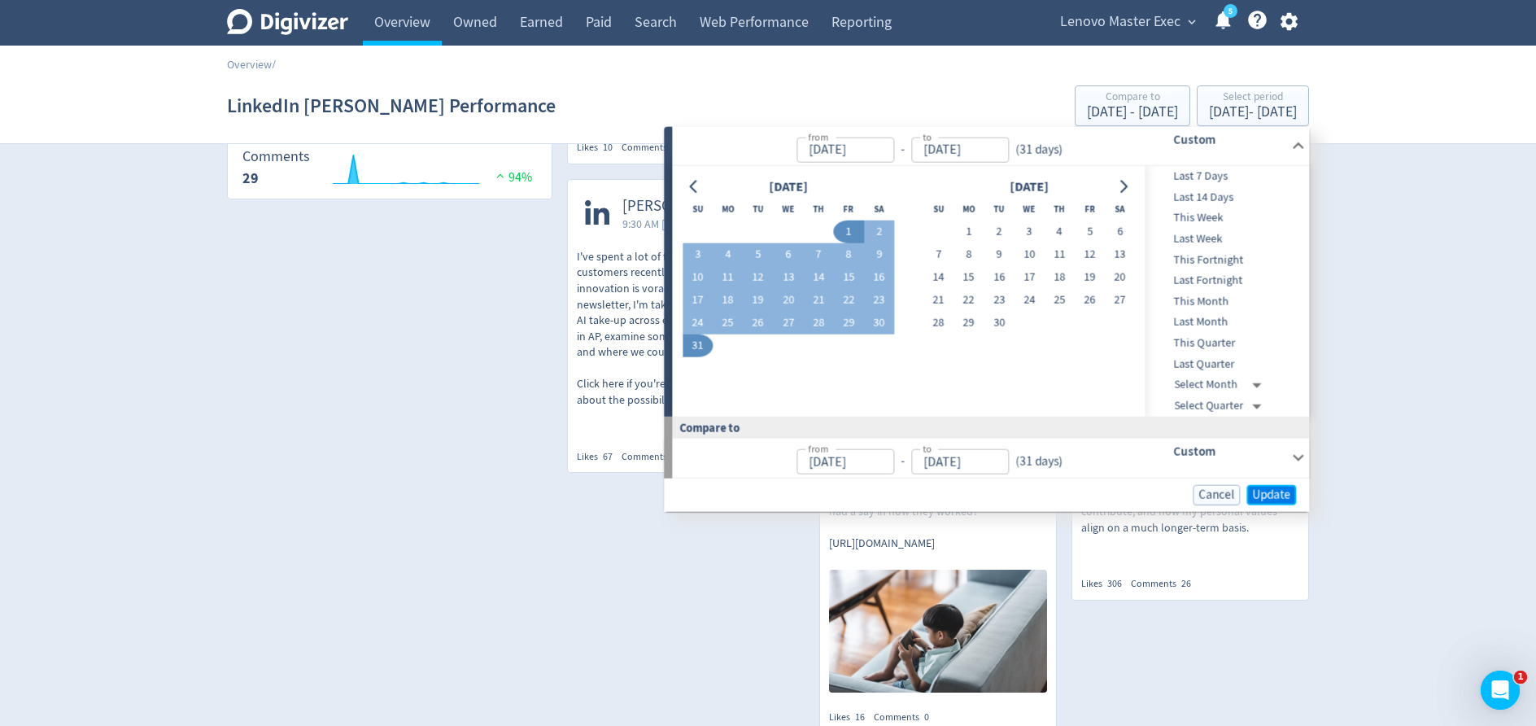
type input "[DATE]"
click at [1272, 497] on span "Update" at bounding box center [1271, 494] width 38 height 12
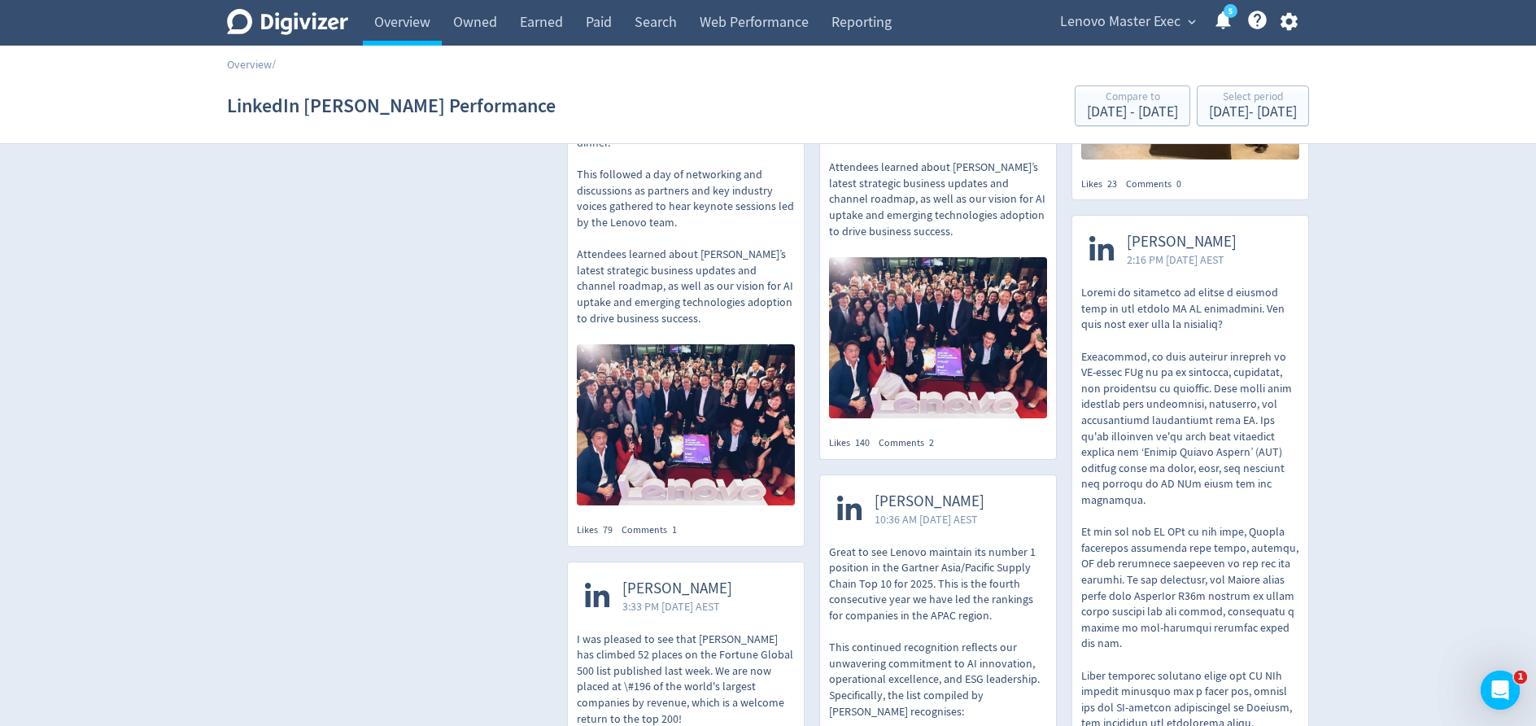
scroll to position [708, 0]
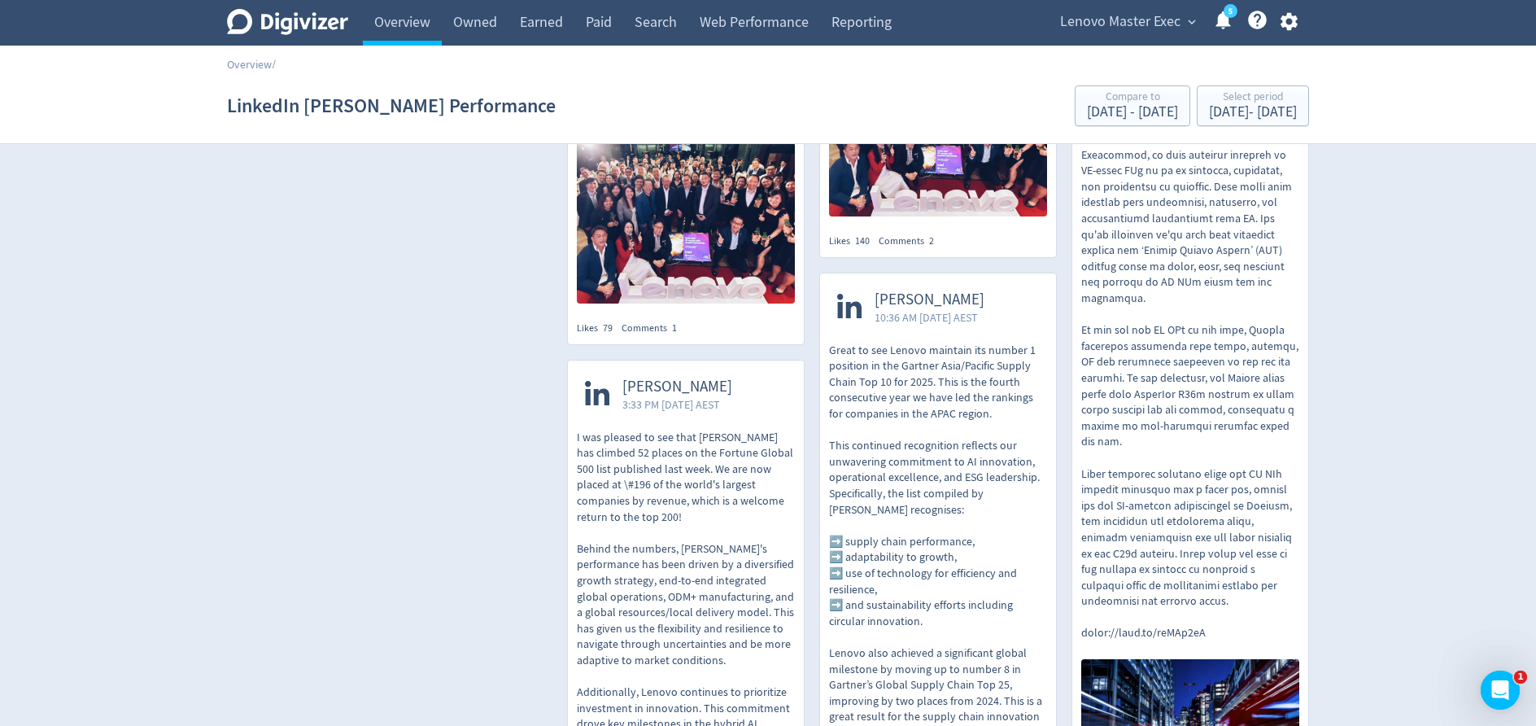
scroll to position [1168, 0]
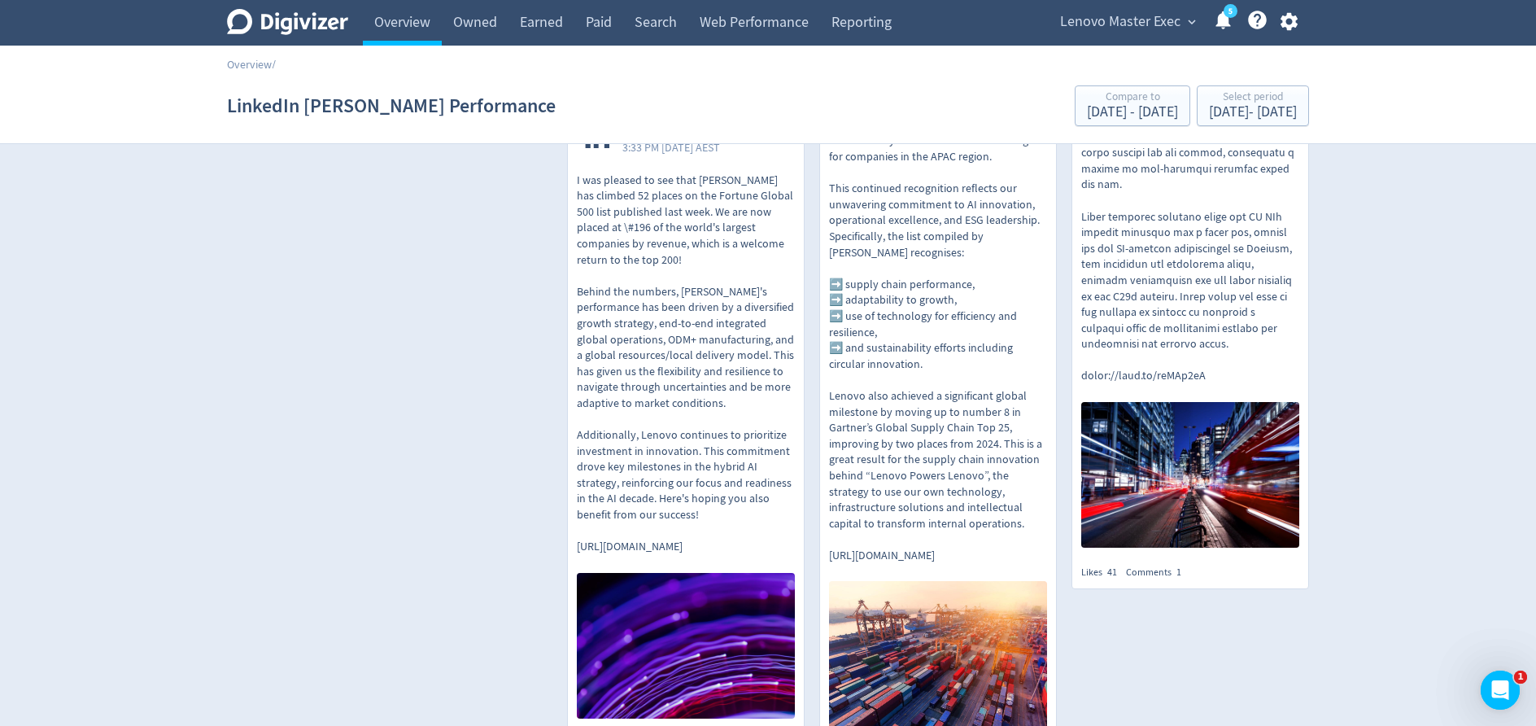
click at [685, 376] on p "I was pleased to see that [PERSON_NAME] has climbed 52 places on the Fortune Gl…" at bounding box center [686, 363] width 218 height 382
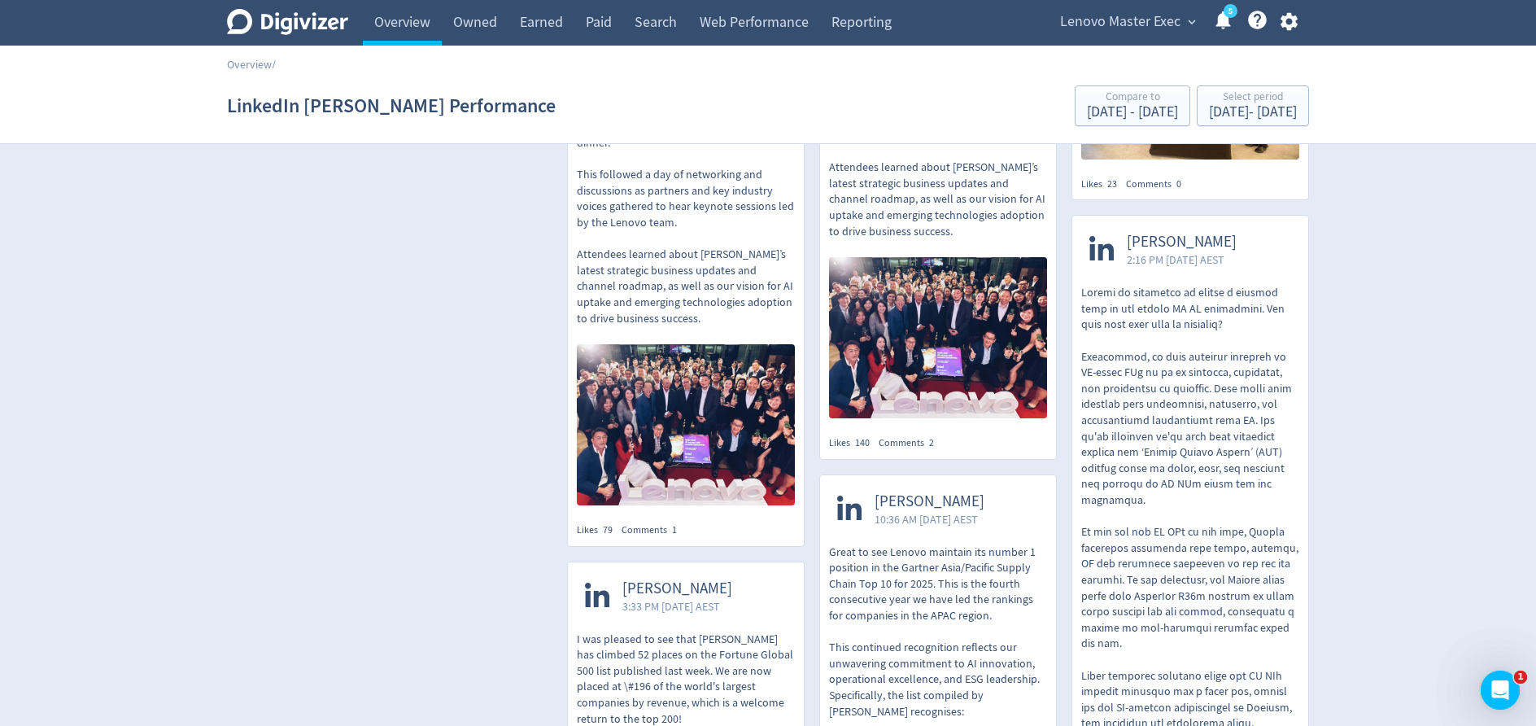
scroll to position [690, 0]
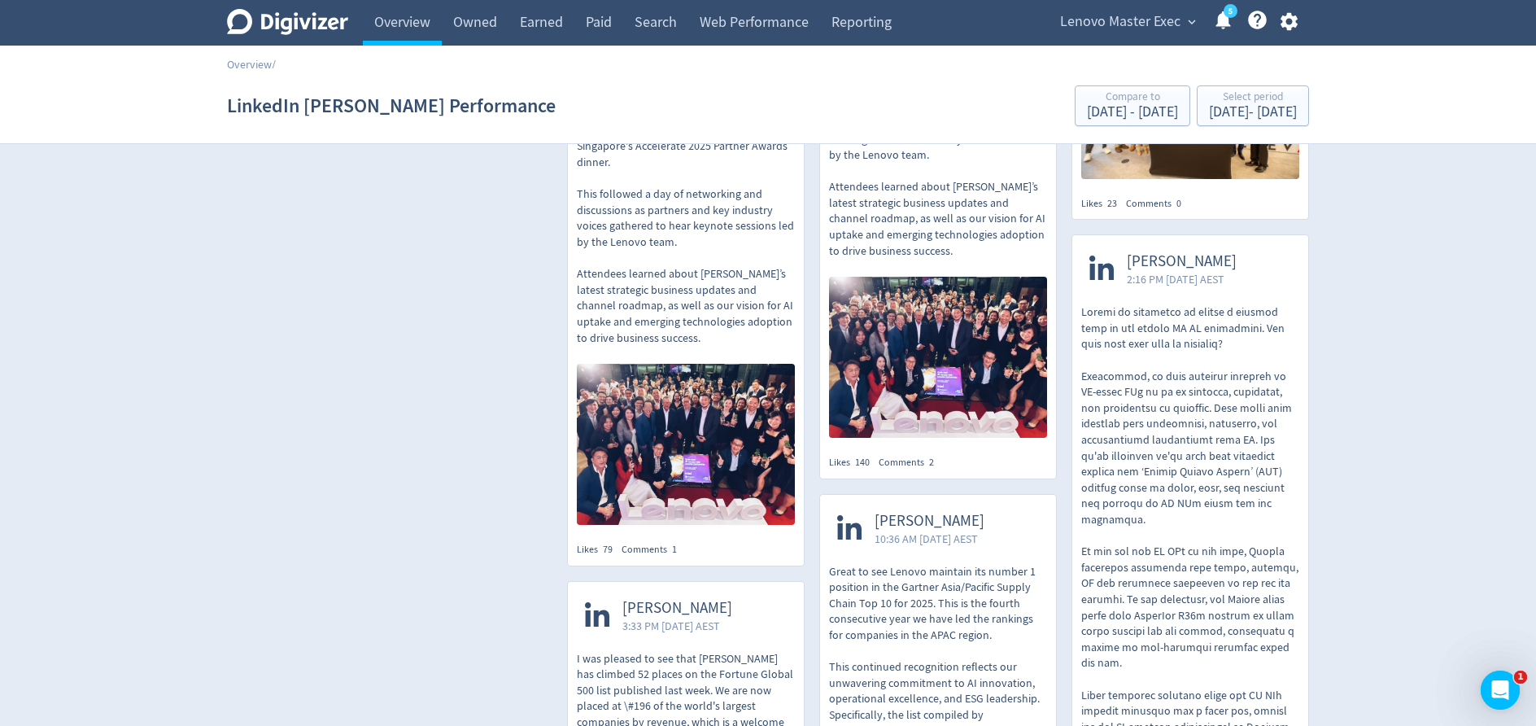
click at [1167, 400] on p at bounding box center [1190, 583] width 218 height 558
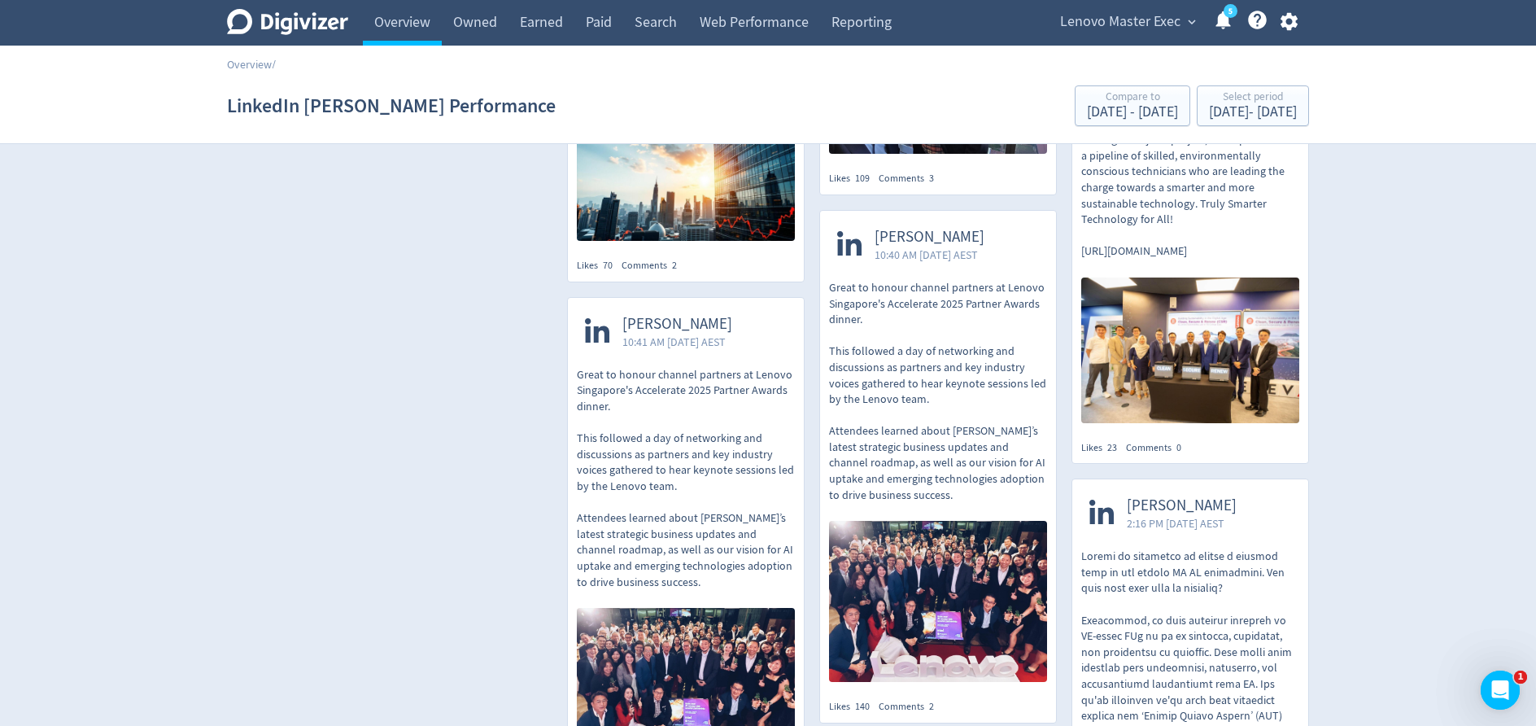
scroll to position [425, 0]
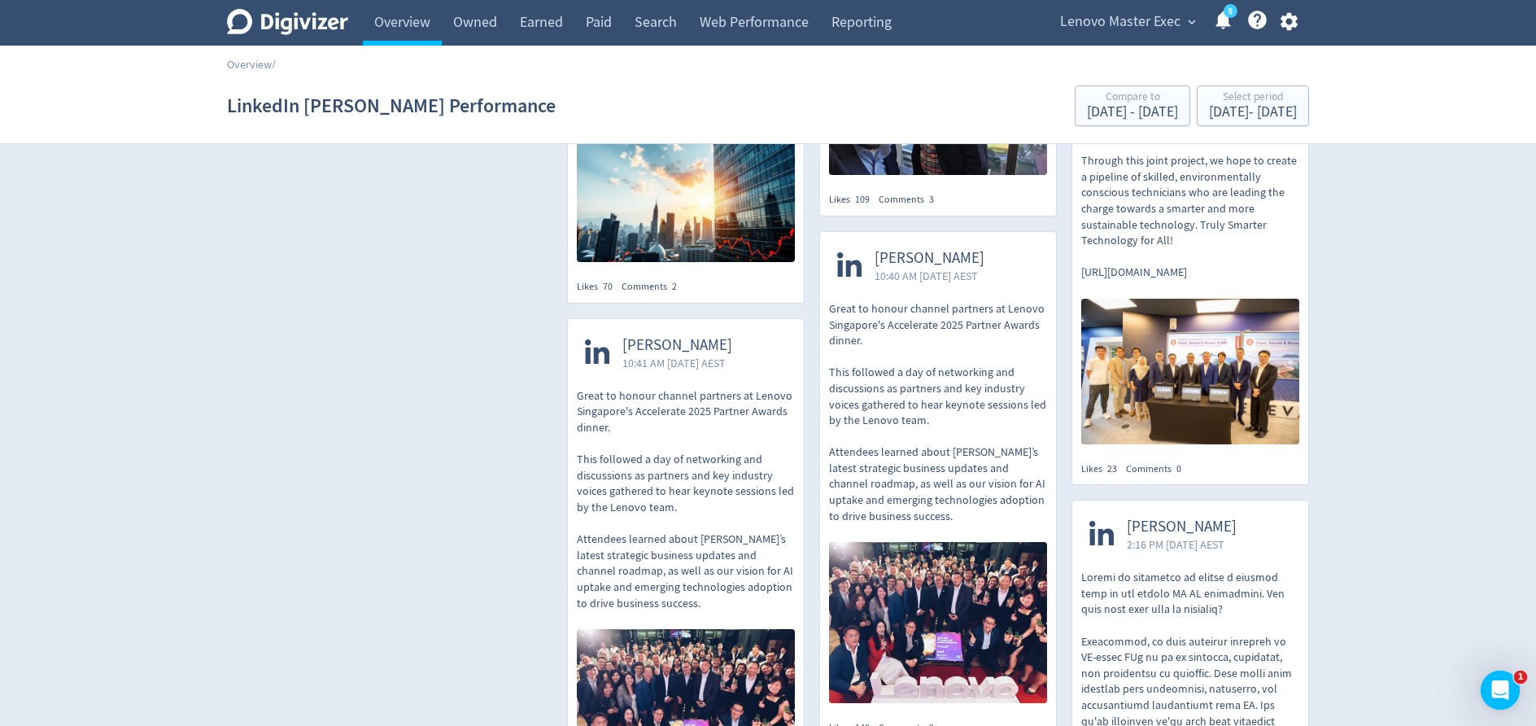
click at [910, 483] on p "Great to honour channel partners at Lenovo Singapore's Accelerate 2025 Partner …" at bounding box center [938, 412] width 218 height 223
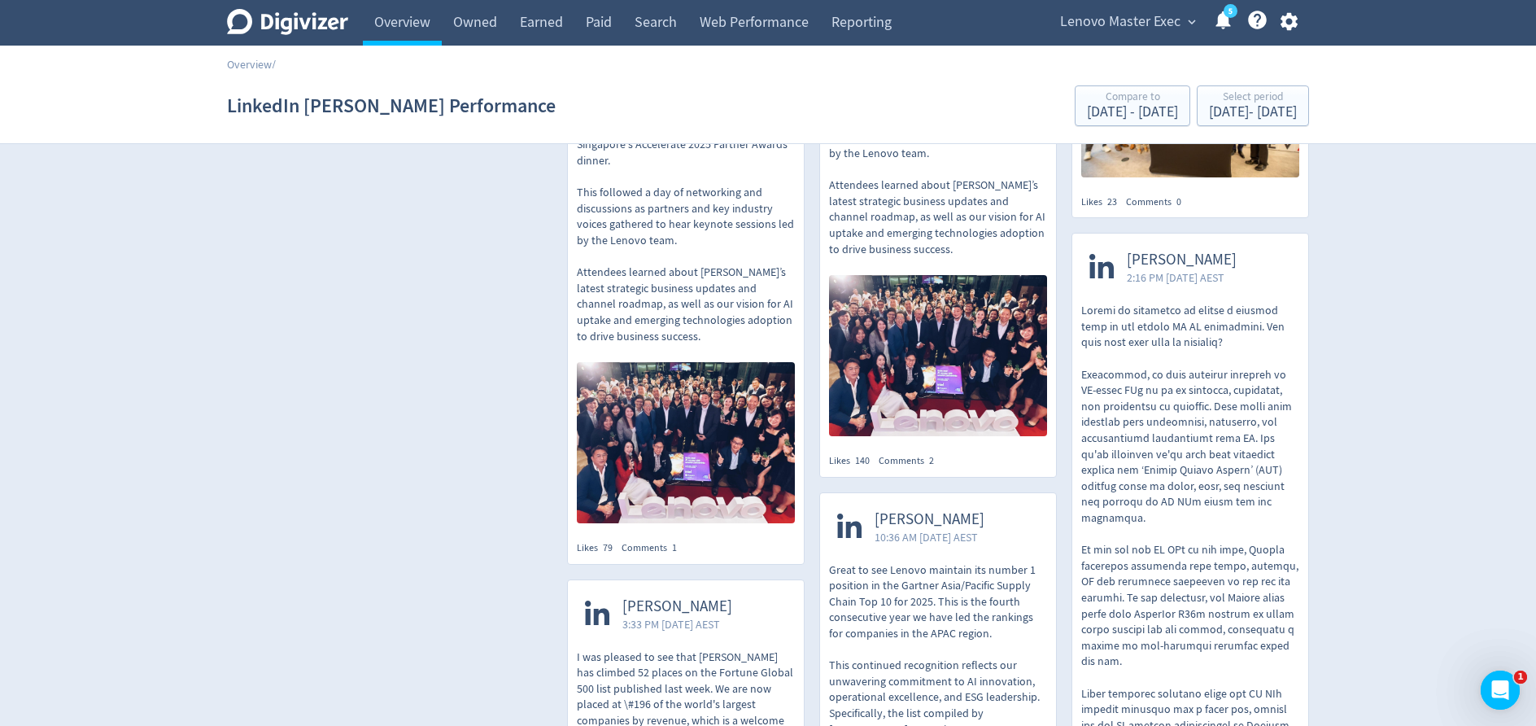
scroll to position [685, 0]
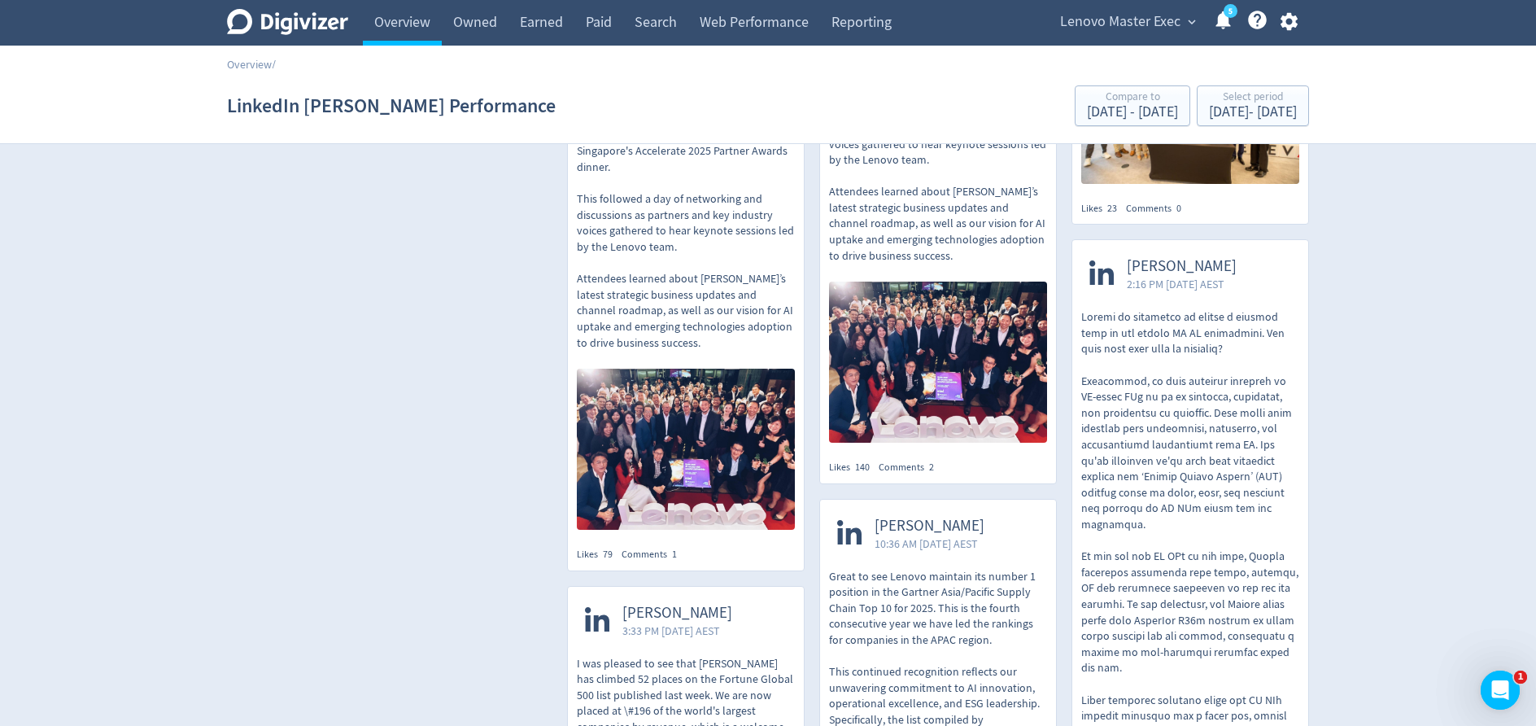
click at [675, 404] on img at bounding box center [686, 449] width 218 height 161
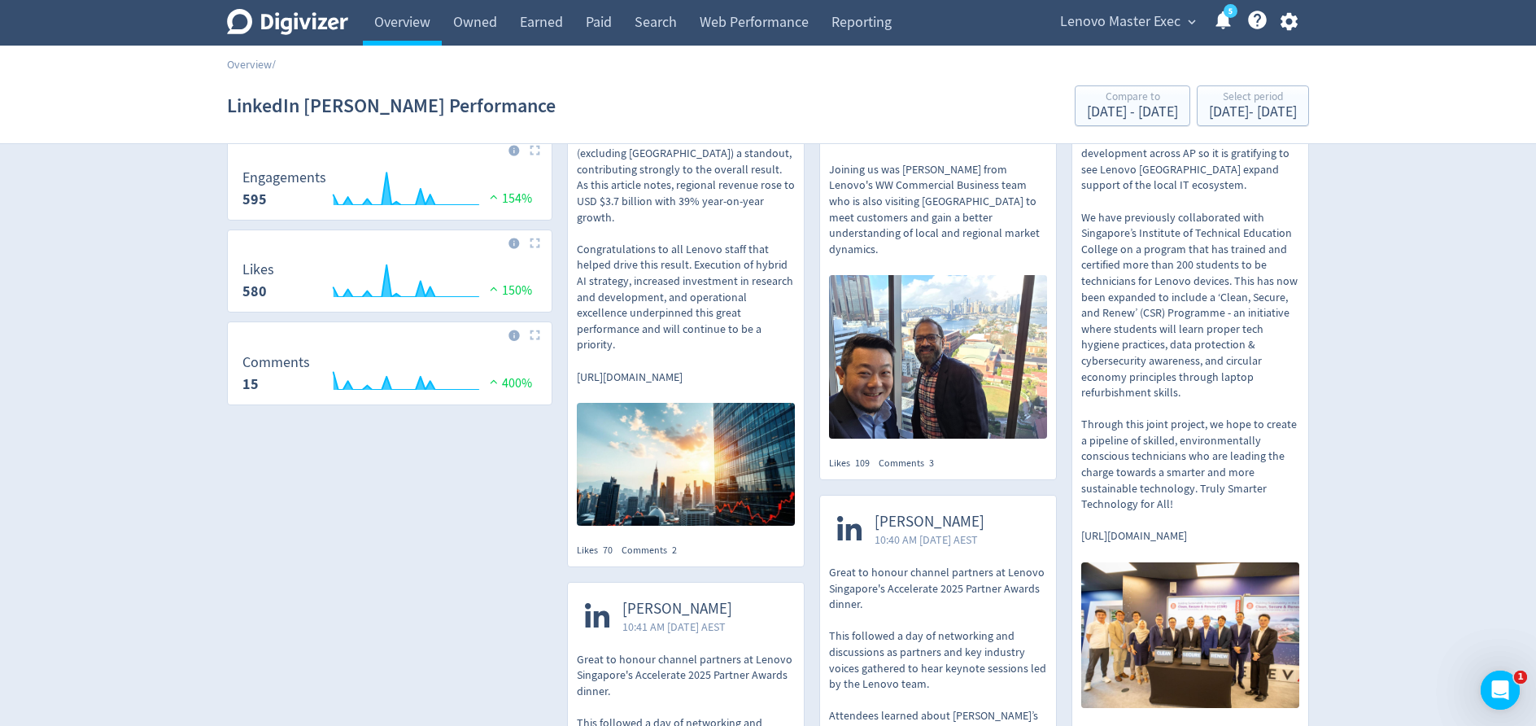
scroll to position [0, 0]
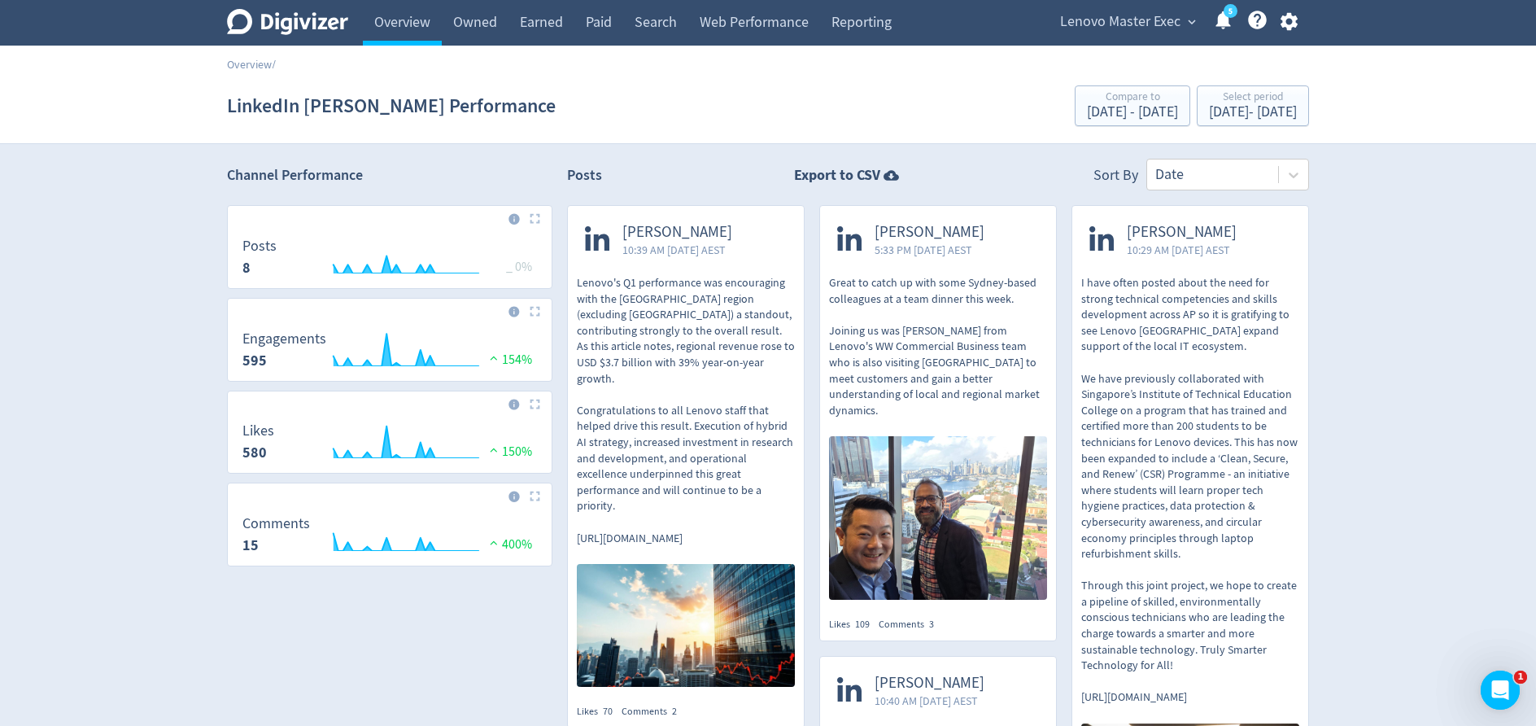
click at [1159, 446] on p "I have often posted about the need for strong technical competencies and skills…" at bounding box center [1190, 490] width 218 height 430
click at [889, 286] on p "Great to catch up with some Sydney-based colleagues at a team dinner this week.…" at bounding box center [938, 346] width 218 height 143
click at [710, 272] on div "[PERSON_NAME] 10:39 AM [DATE] AEST" at bounding box center [686, 240] width 236 height 69
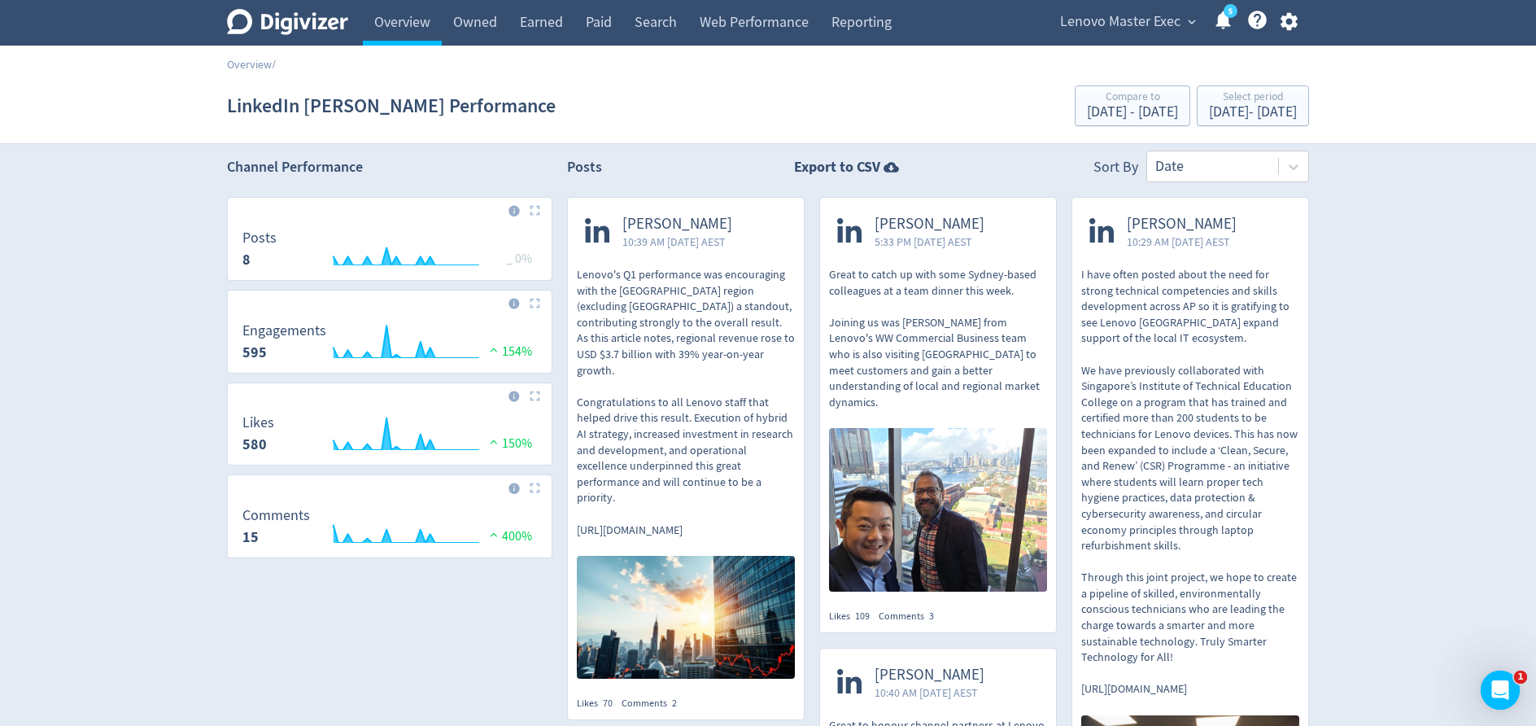
scroll to position [15, 0]
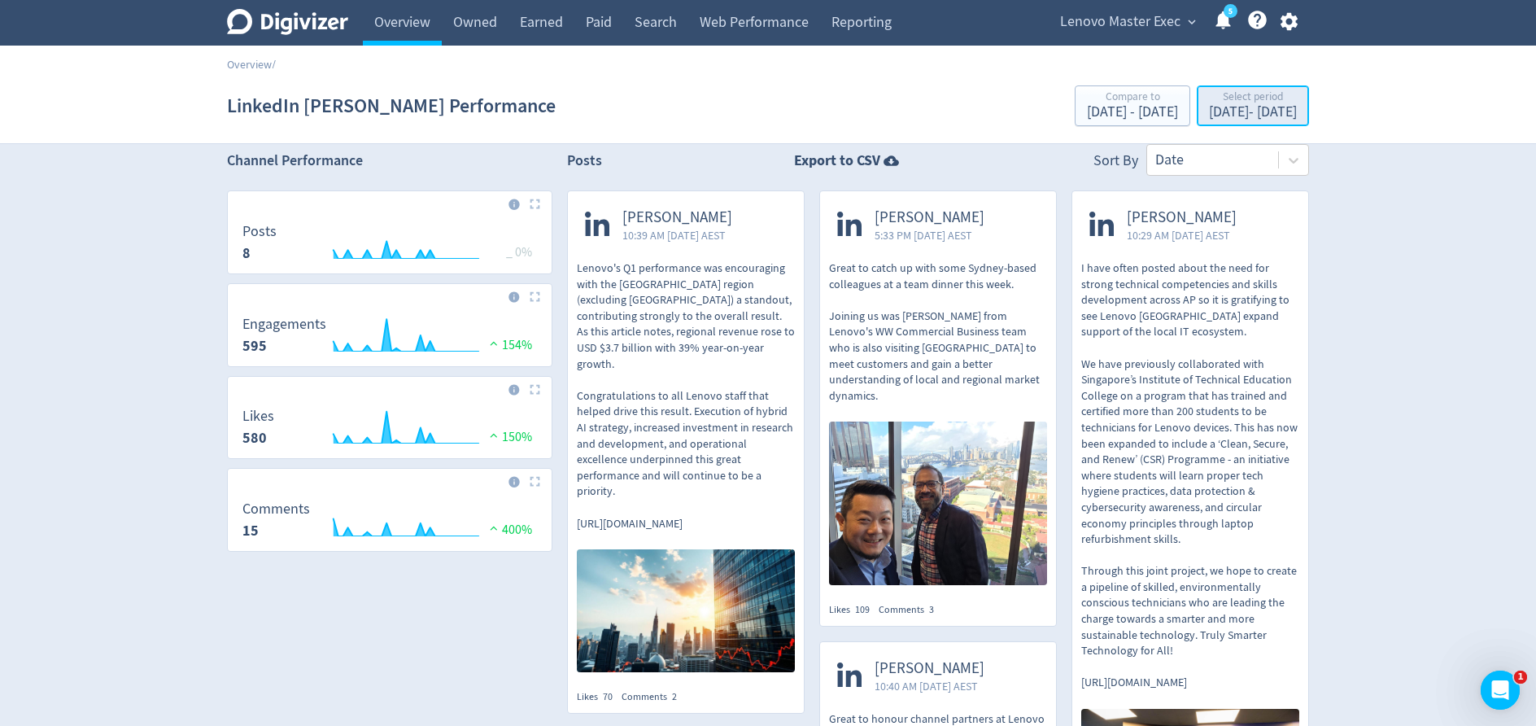
click at [1212, 106] on div "[DATE] - [DATE]" at bounding box center [1253, 112] width 88 height 15
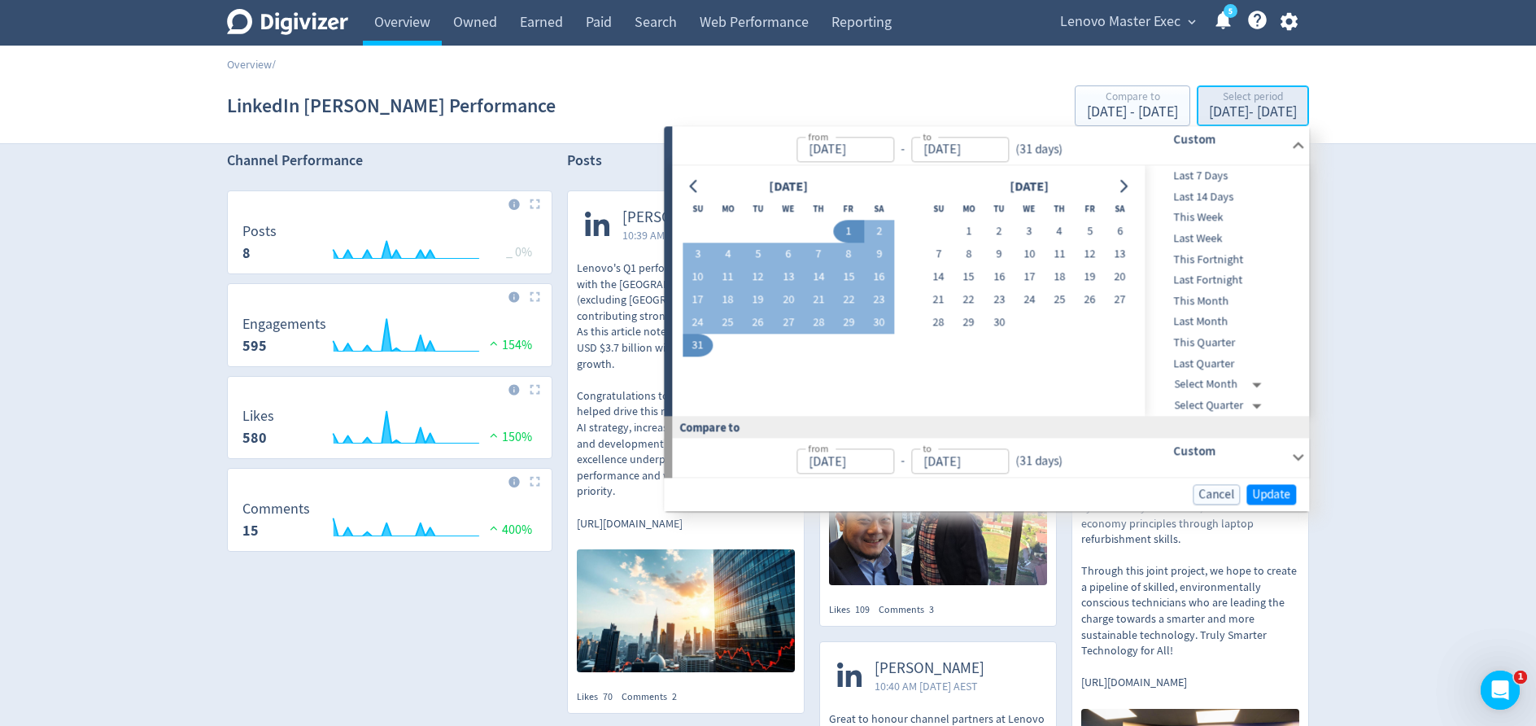
type input "[DATE]"
click at [1221, 317] on span "Last Month" at bounding box center [1226, 322] width 161 height 18
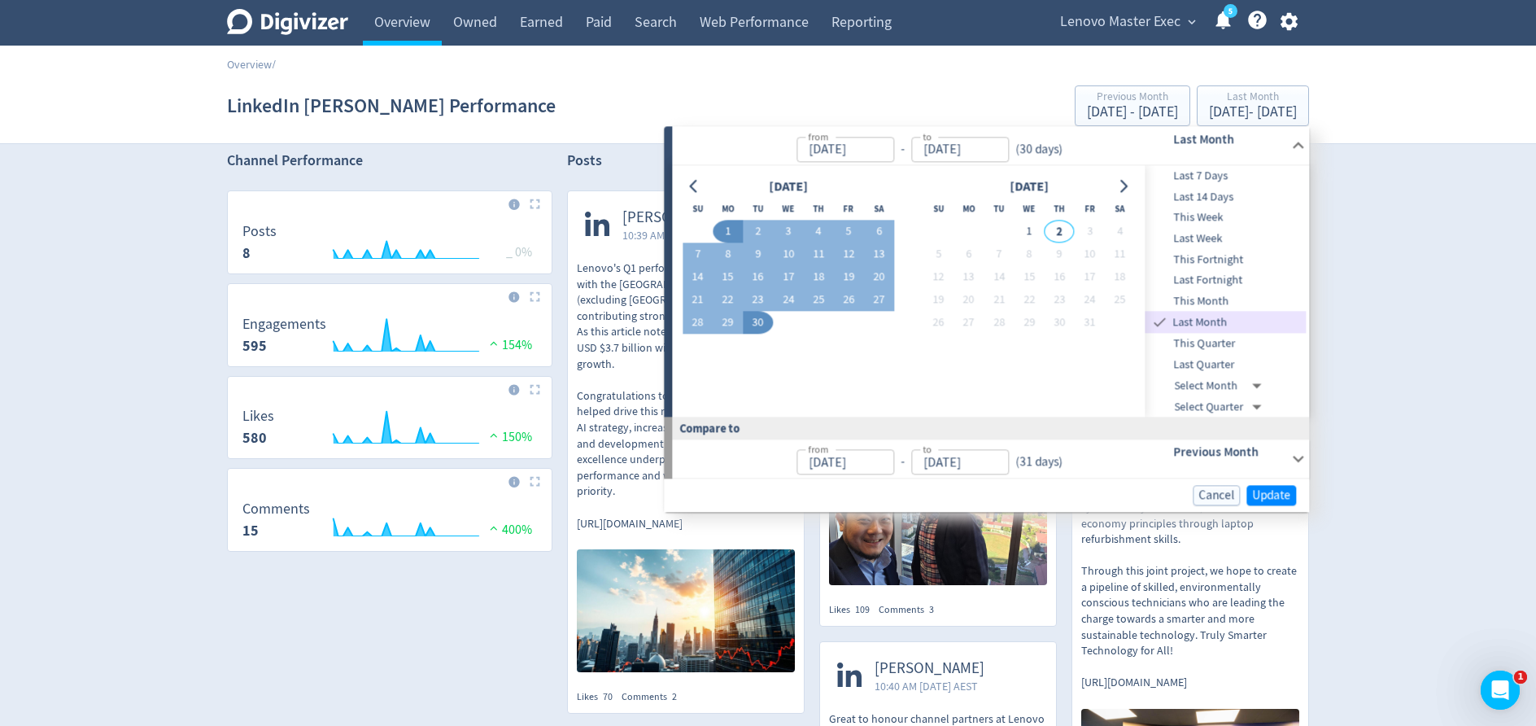
type input "[DATE]"
click at [1265, 491] on span "Update" at bounding box center [1271, 495] width 38 height 12
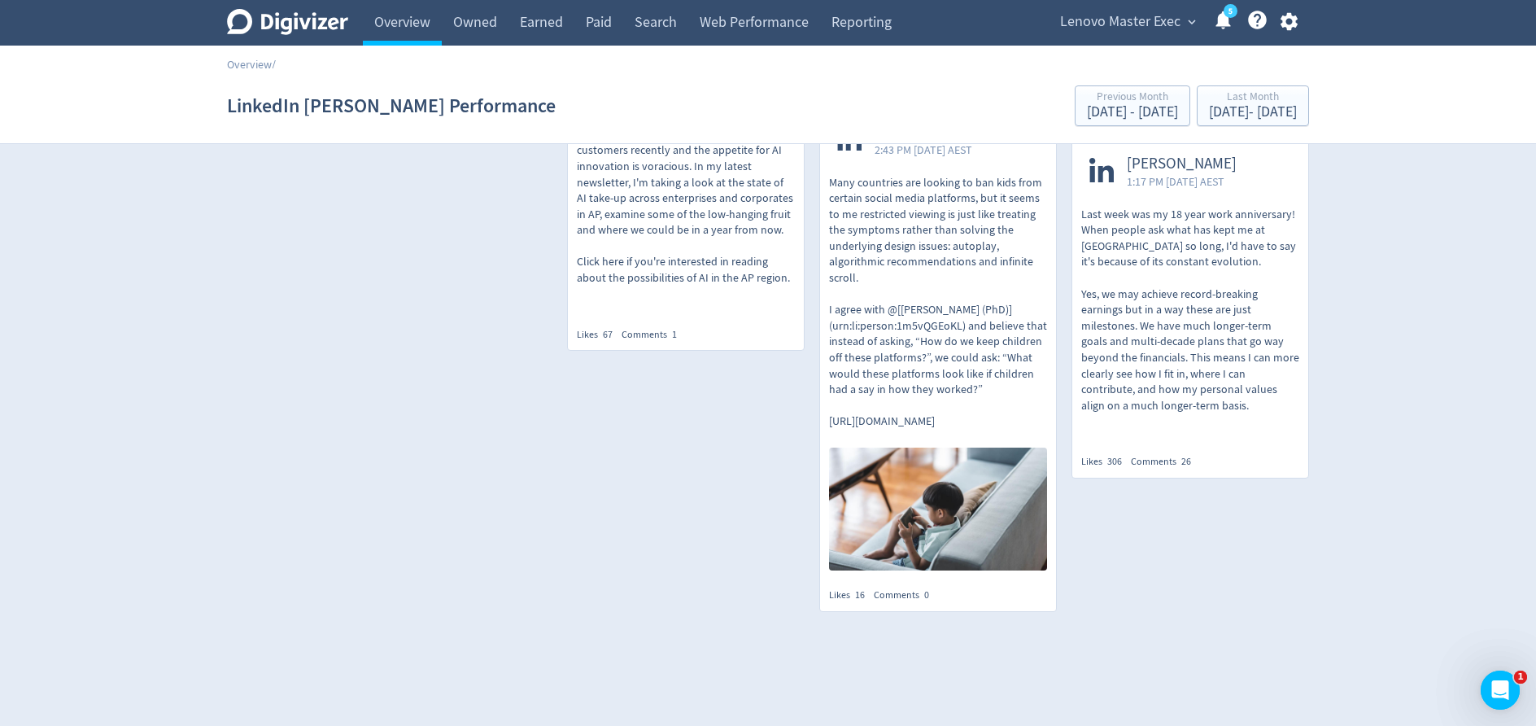
scroll to position [492, 0]
click at [1119, 299] on p "Last week was my 18 year work anniversary! When people ask what has kept me at …" at bounding box center [1190, 306] width 218 height 207
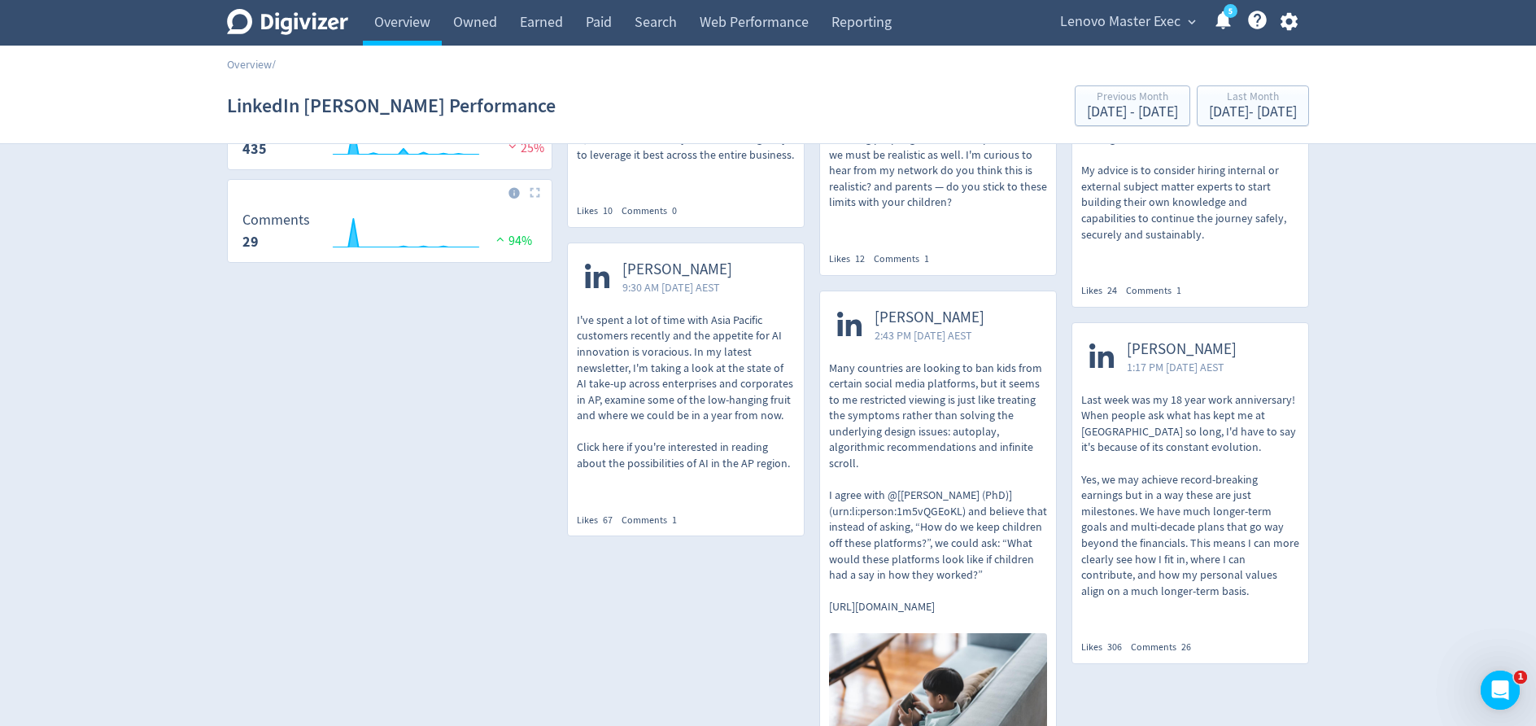
scroll to position [297, 0]
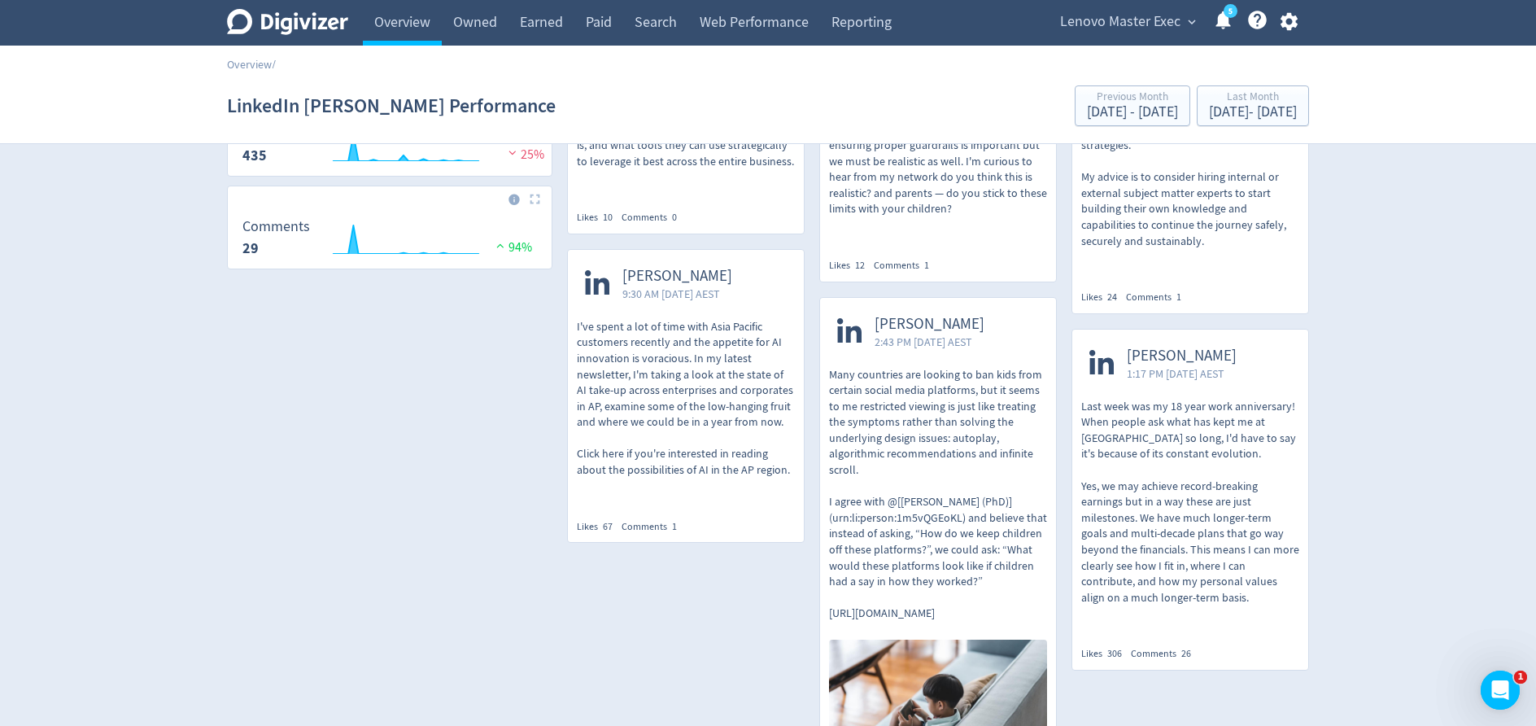
click at [938, 417] on p "Many countries are looking to ban kids from certain social media platforms, but…" at bounding box center [938, 494] width 218 height 255
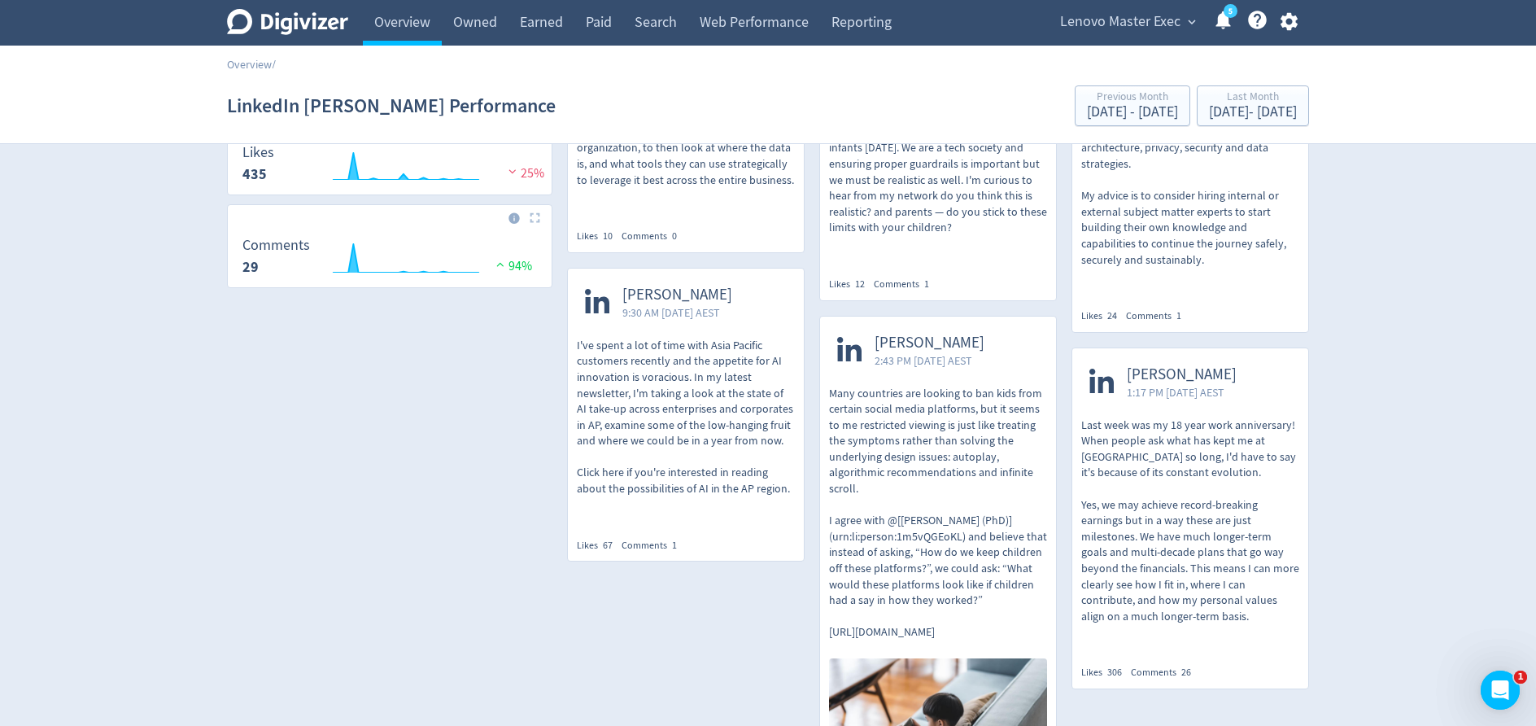
scroll to position [275, 0]
click at [685, 377] on p "I've spent a lot of time with Asia Pacific customers recently and the appetite …" at bounding box center [686, 420] width 218 height 159
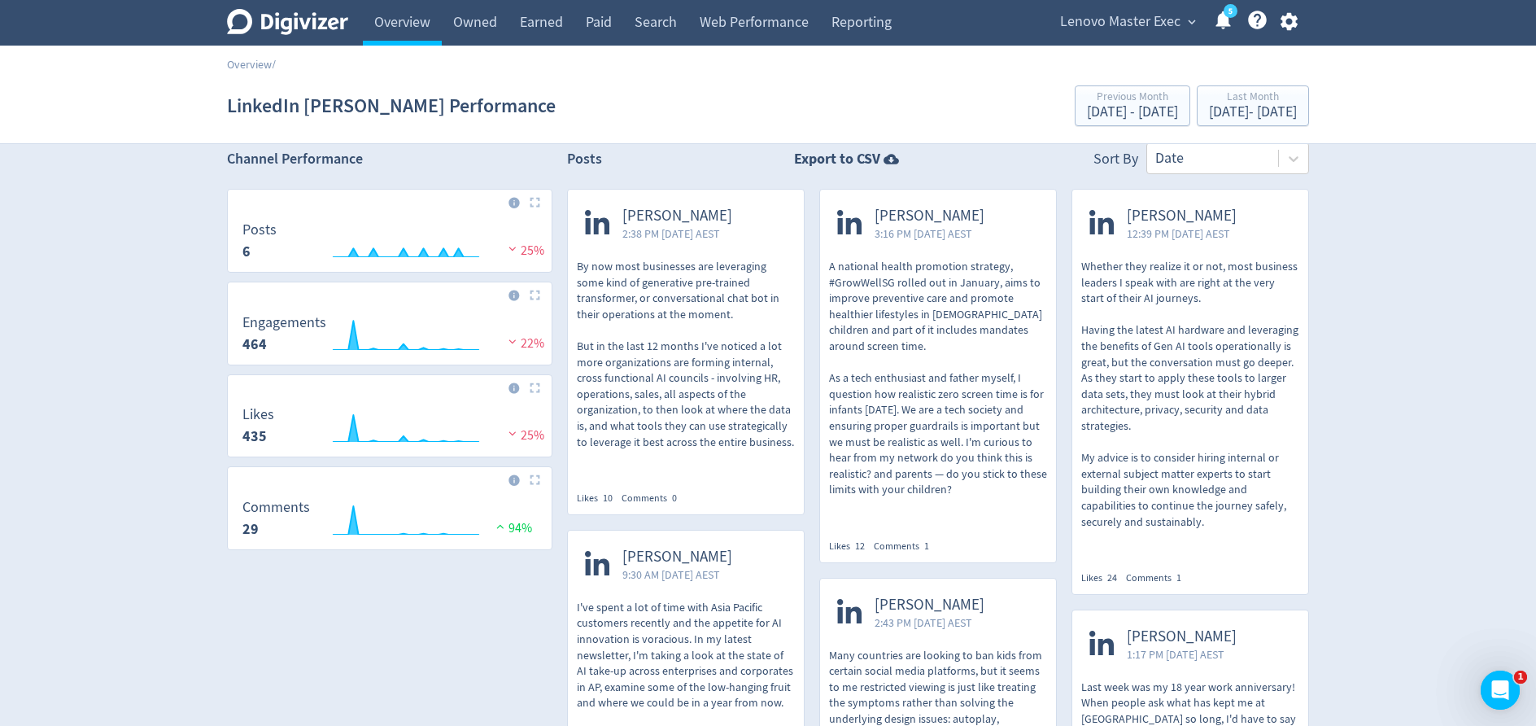
scroll to position [13, 0]
click at [1225, 445] on p "Whether they realize it or not, most business leaders I speak with are right at…" at bounding box center [1190, 397] width 218 height 271
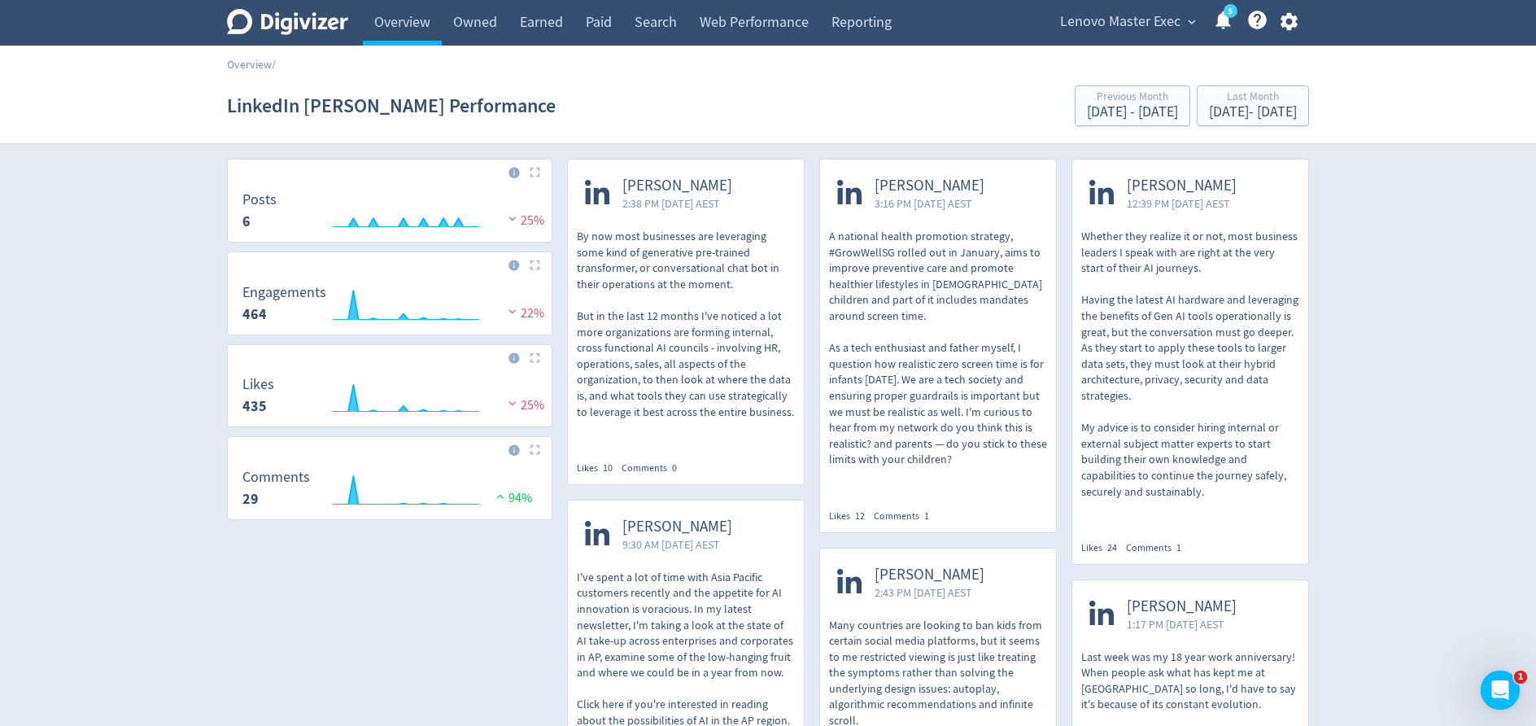
scroll to position [47, 0]
click at [979, 344] on p "A national health promotion strategy, #GrowWellSG rolled out in January, aims t…" at bounding box center [938, 347] width 218 height 239
click at [697, 257] on p "By now most businesses are leveraging some kind of generative pre-trained trans…" at bounding box center [686, 323] width 218 height 191
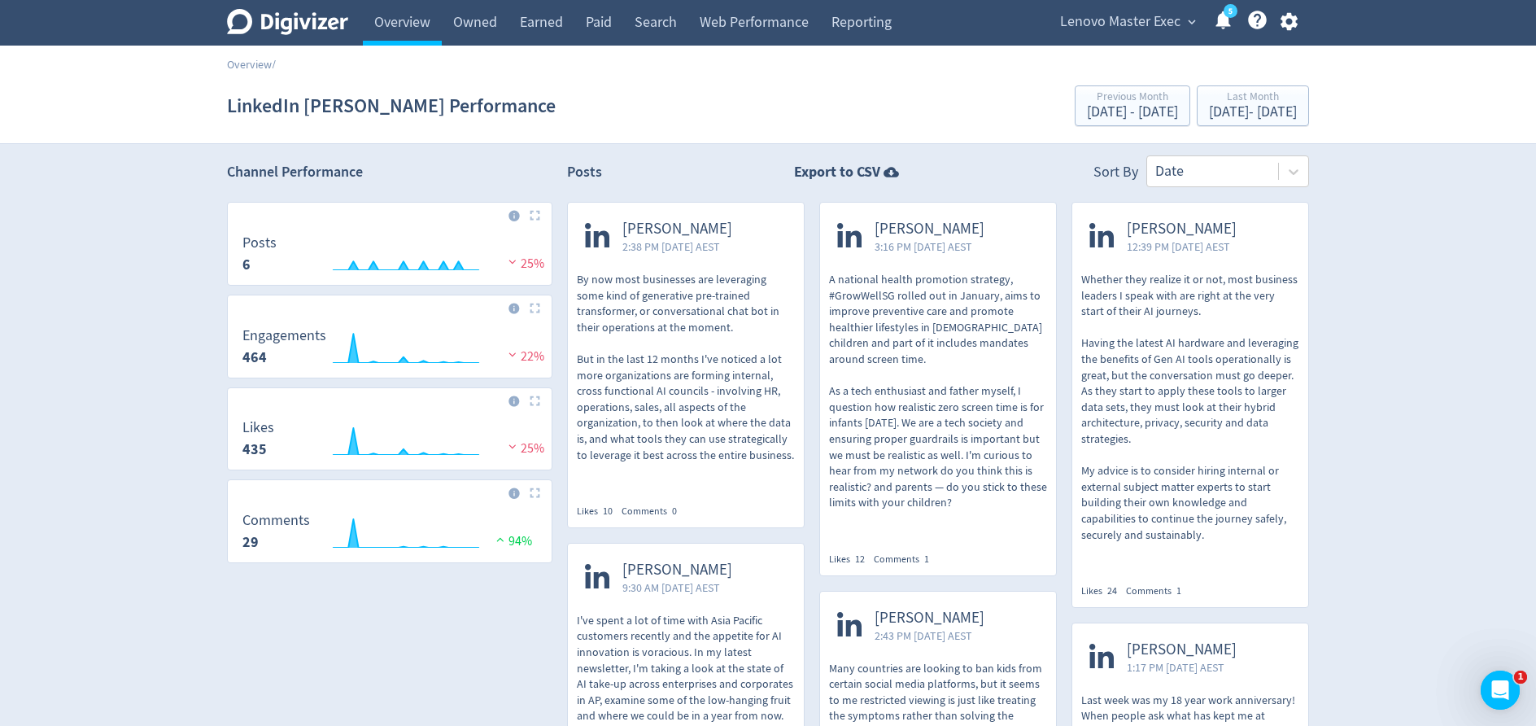
scroll to position [0, 0]
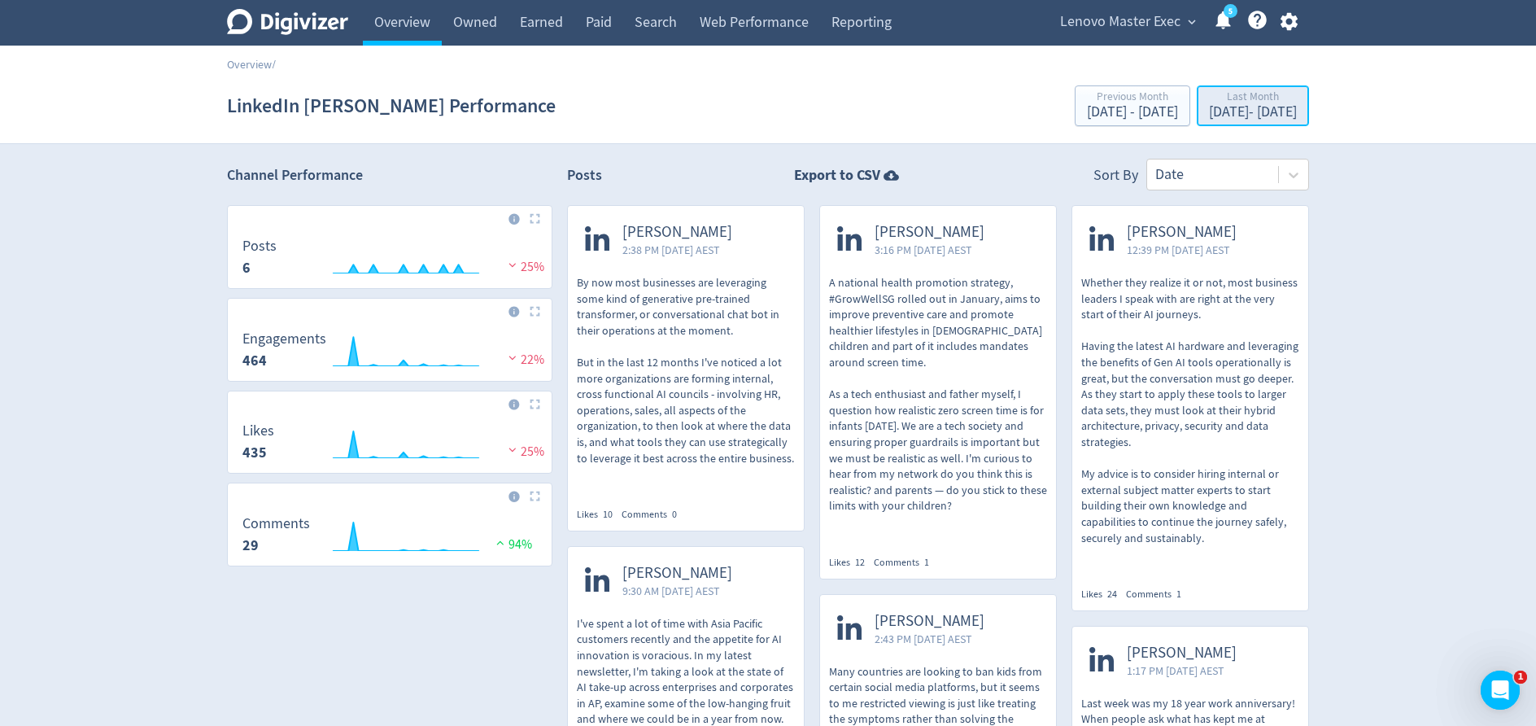
click at [1214, 113] on div "[DATE] - [DATE]" at bounding box center [1253, 112] width 88 height 15
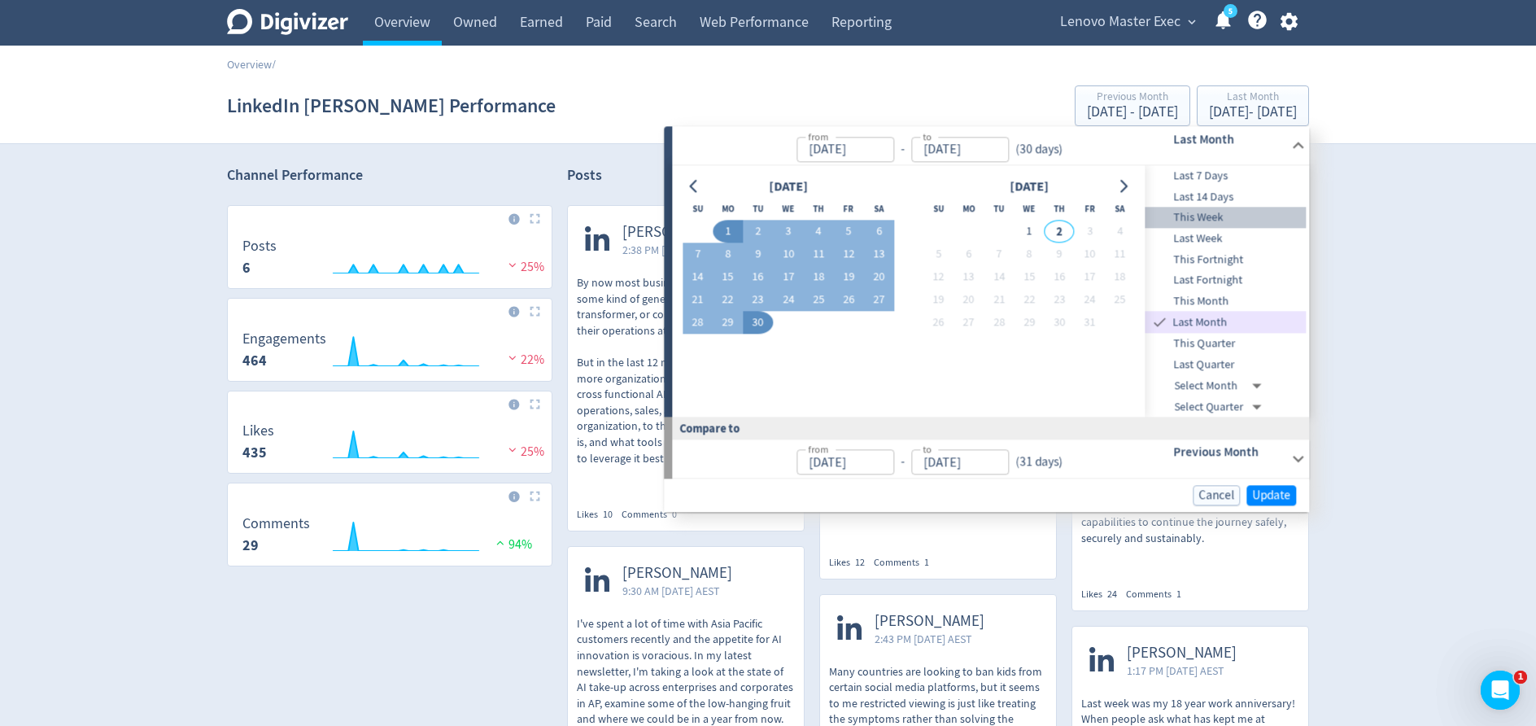
click at [1224, 219] on span "This Week" at bounding box center [1226, 218] width 161 height 18
type input "[DATE]"
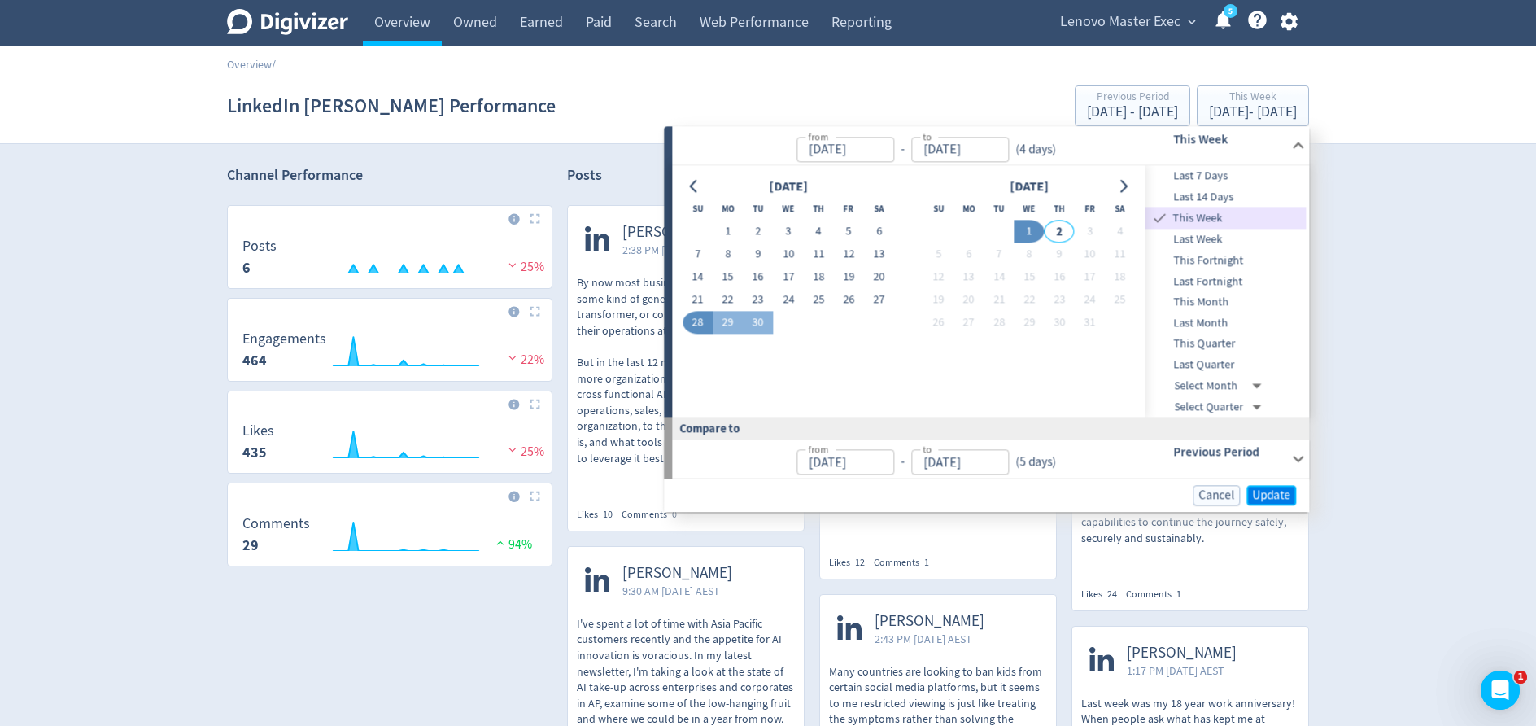
click at [1280, 491] on span "Update" at bounding box center [1271, 495] width 38 height 12
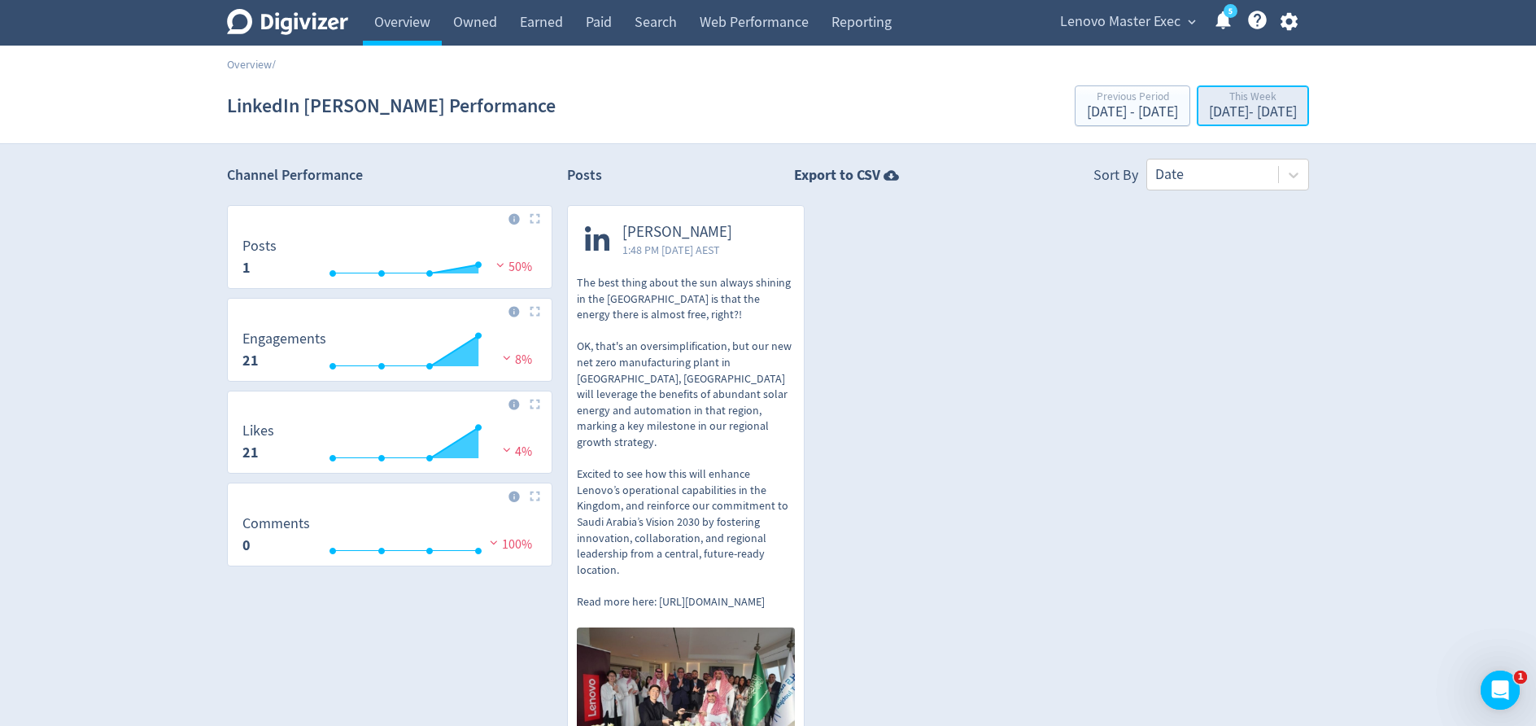
click at [1264, 103] on div "This Week" at bounding box center [1253, 98] width 88 height 14
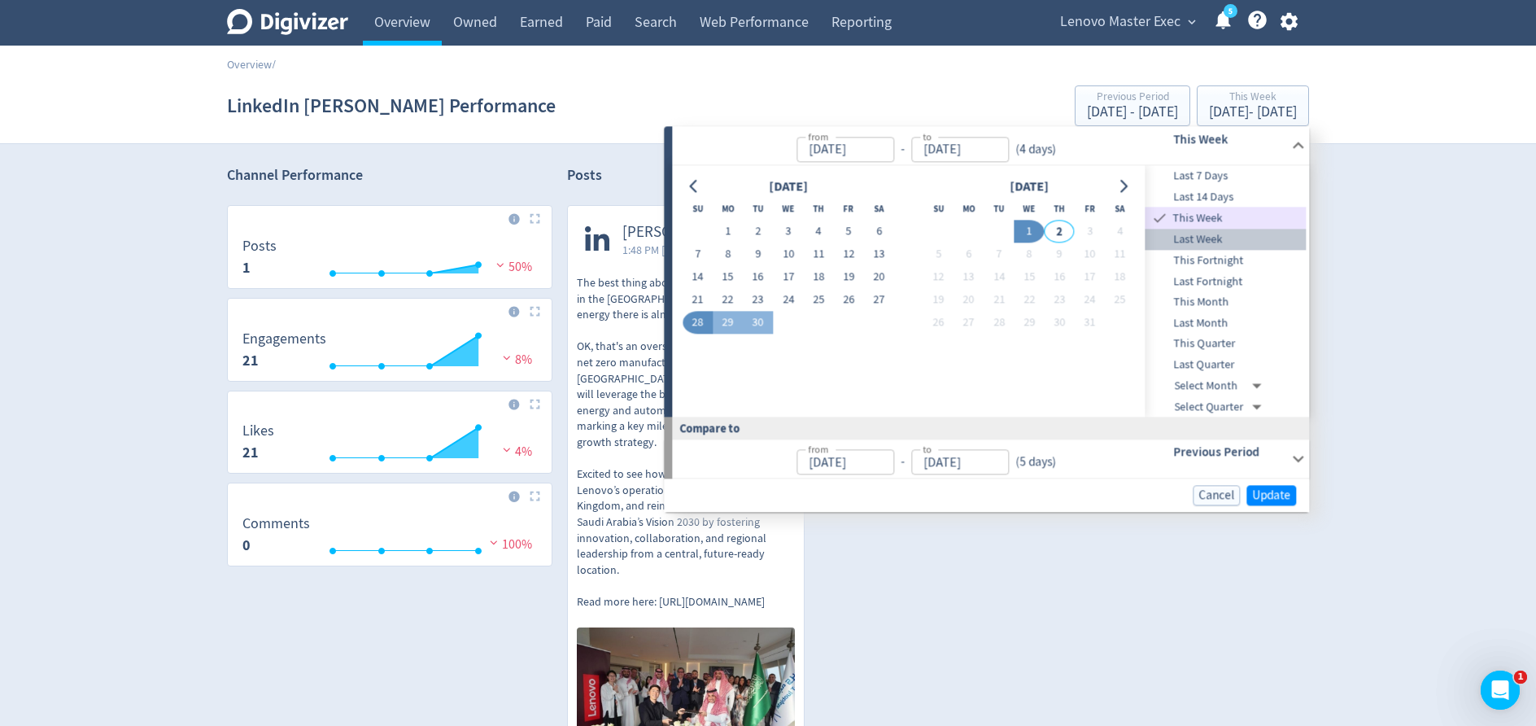
click at [1236, 233] on span "Last Week" at bounding box center [1226, 240] width 161 height 18
type input "[DATE]"
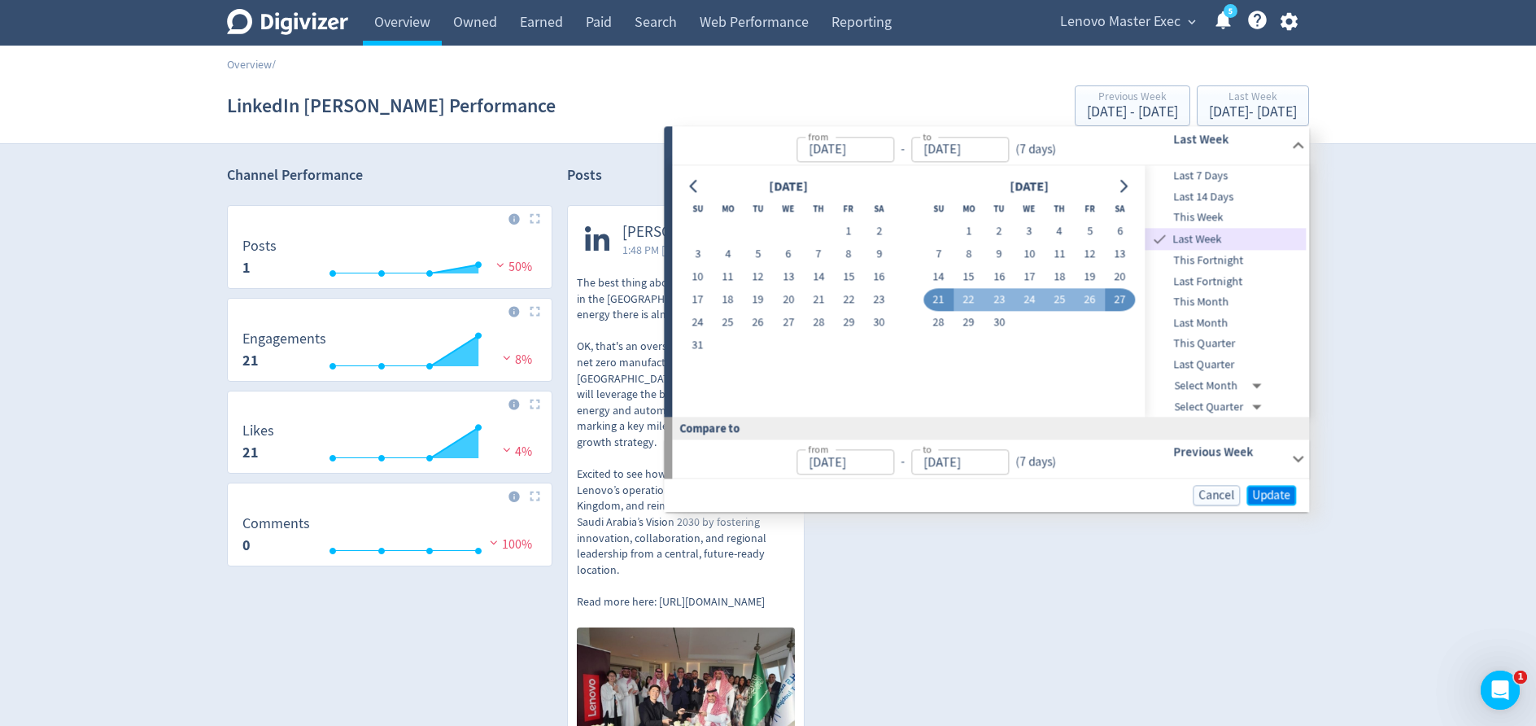
click at [1266, 491] on span "Update" at bounding box center [1271, 495] width 38 height 12
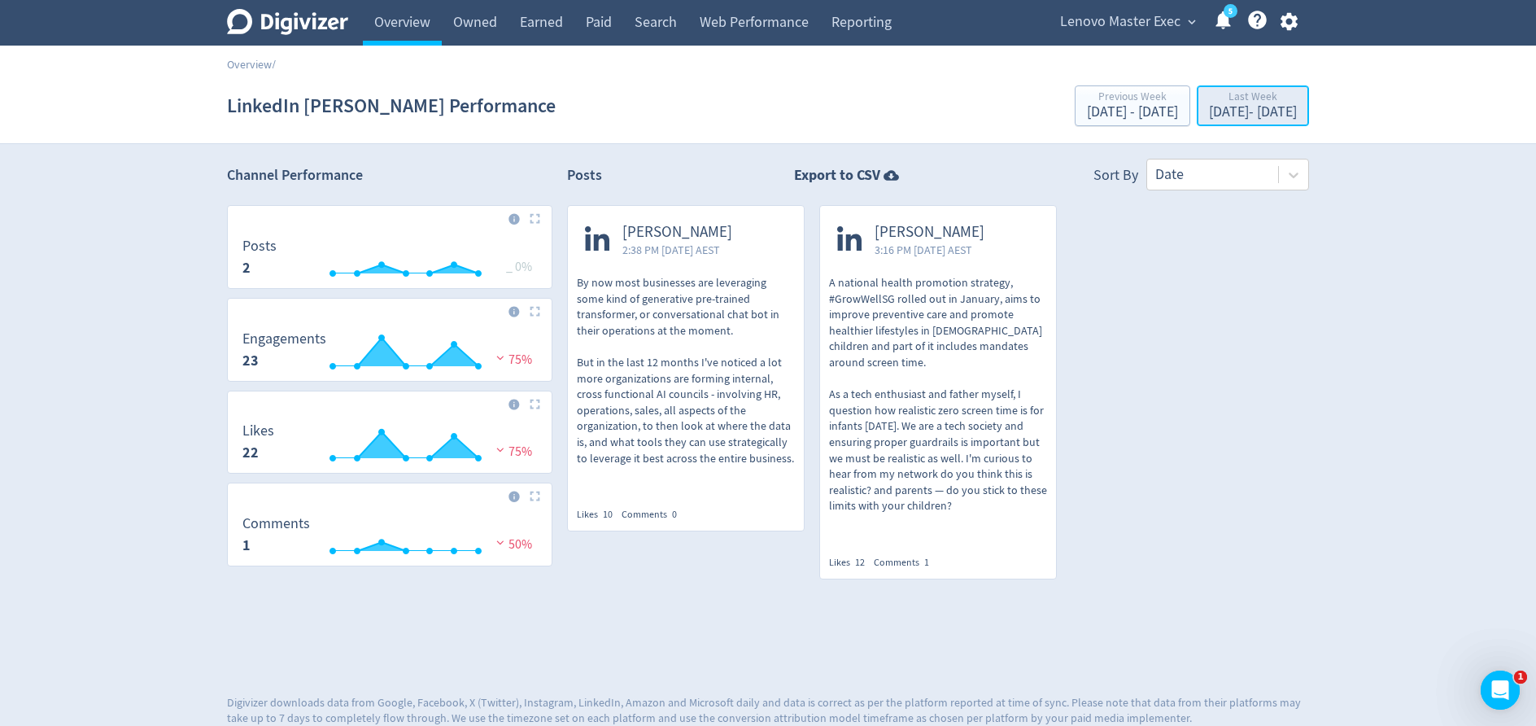
click at [1220, 114] on div "[DATE] - [DATE]" at bounding box center [1253, 112] width 88 height 15
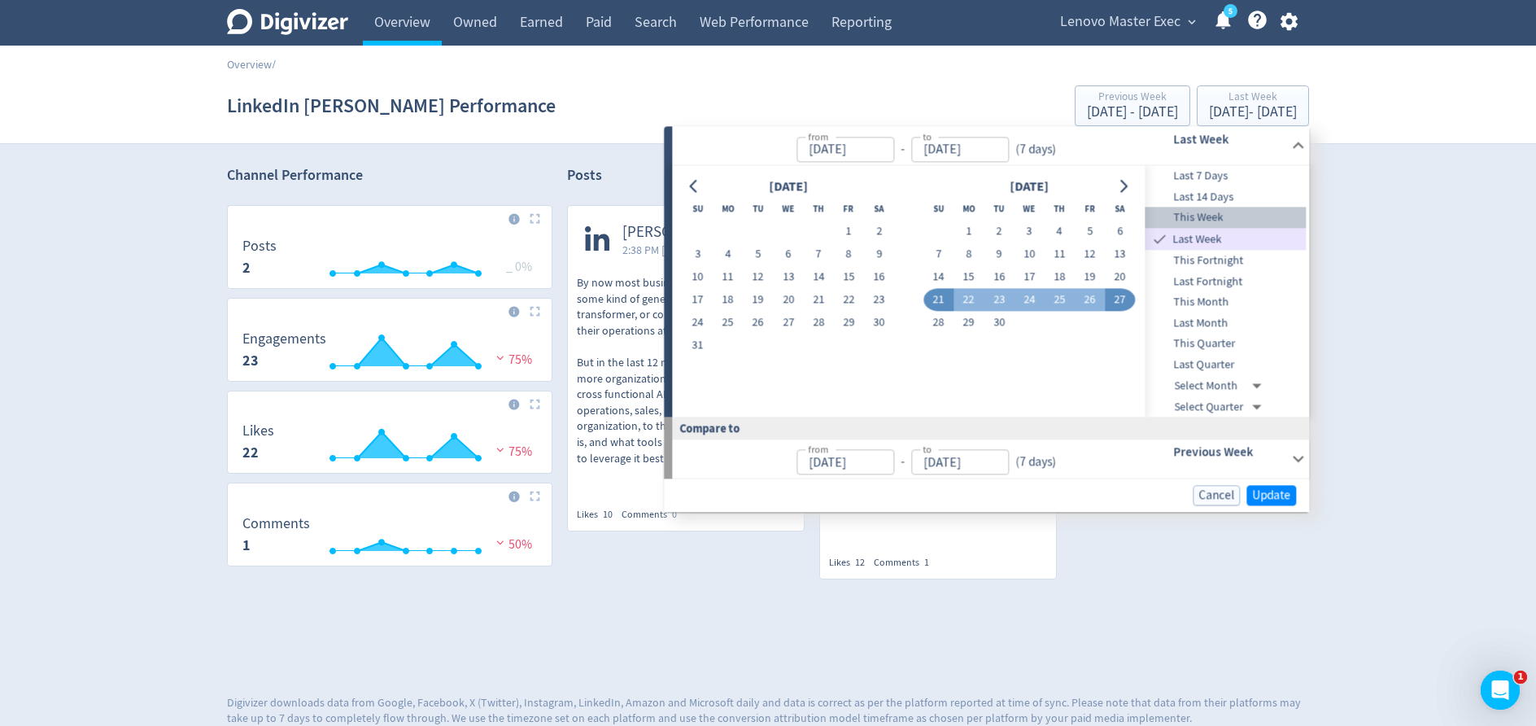
click at [1215, 212] on span "This Week" at bounding box center [1226, 218] width 161 height 18
type input "[DATE]"
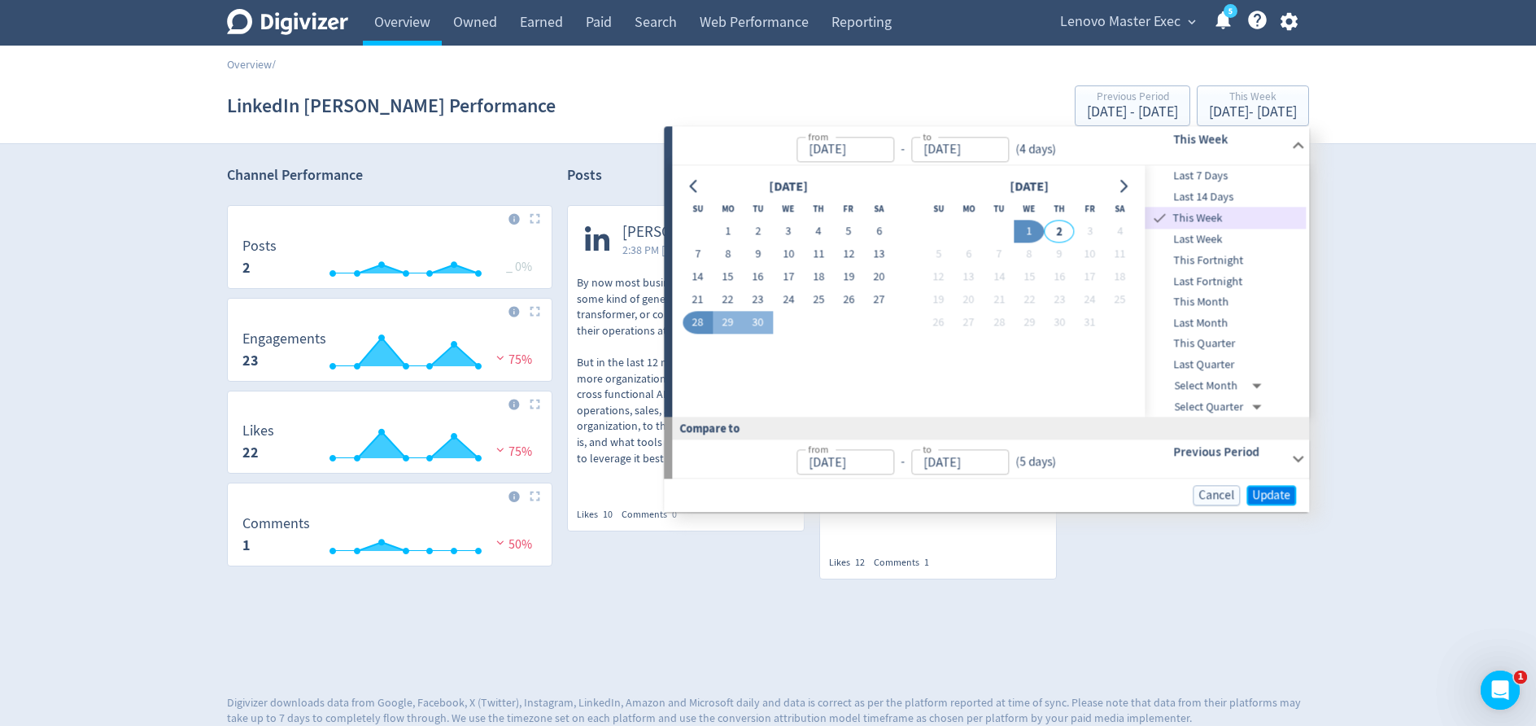
click at [1270, 496] on span "Update" at bounding box center [1271, 495] width 38 height 12
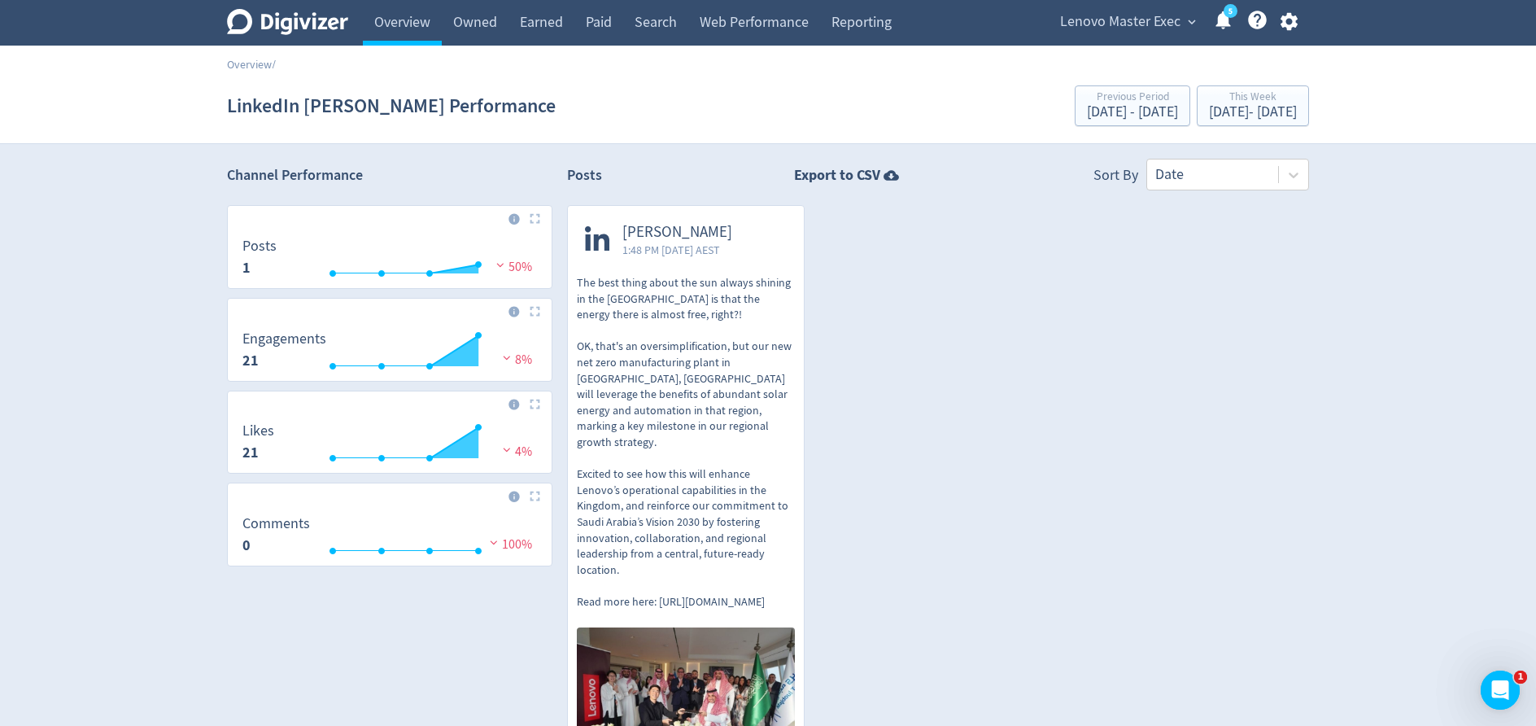
click at [1170, 16] on span "Lenovo Master Exec" at bounding box center [1120, 22] width 120 height 26
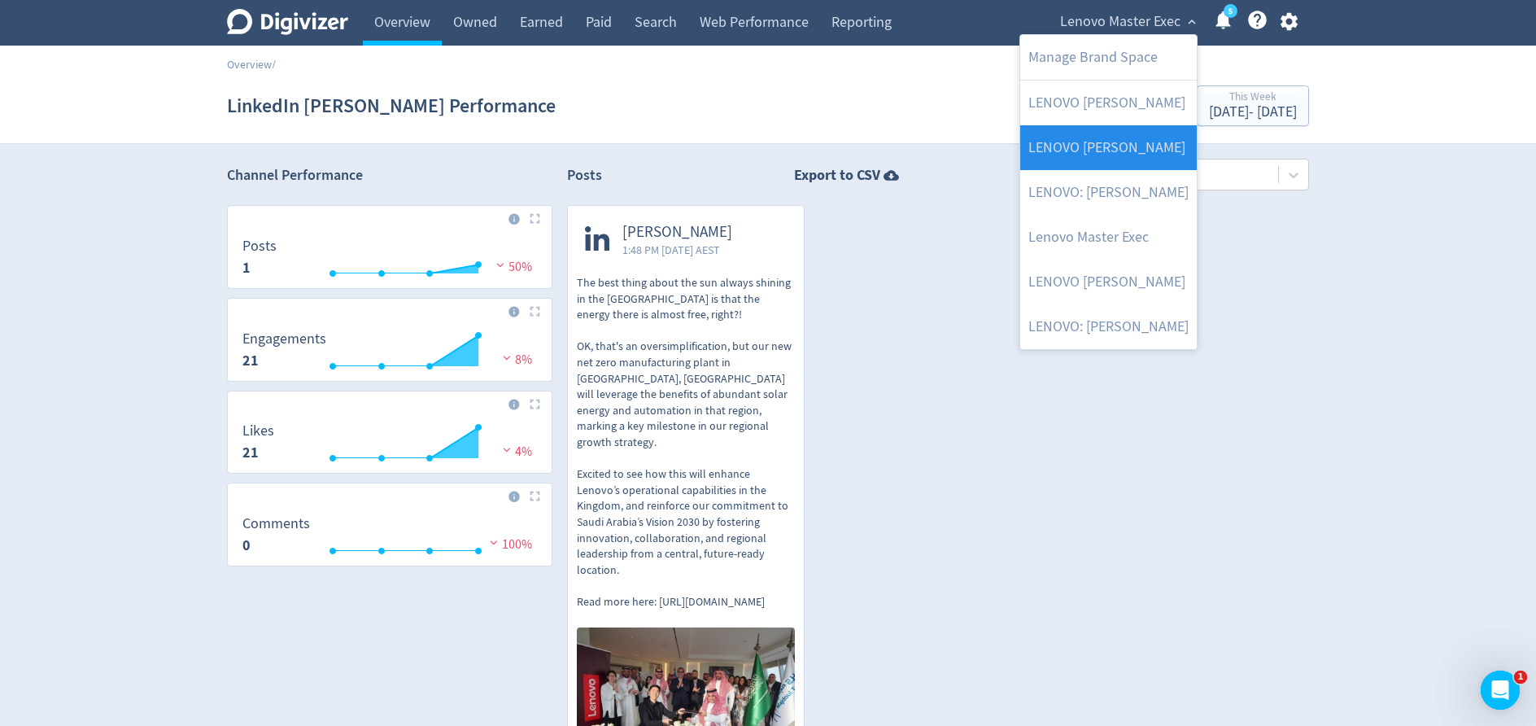
click at [1151, 129] on link "LENOVO [PERSON_NAME]" at bounding box center [1108, 147] width 177 height 45
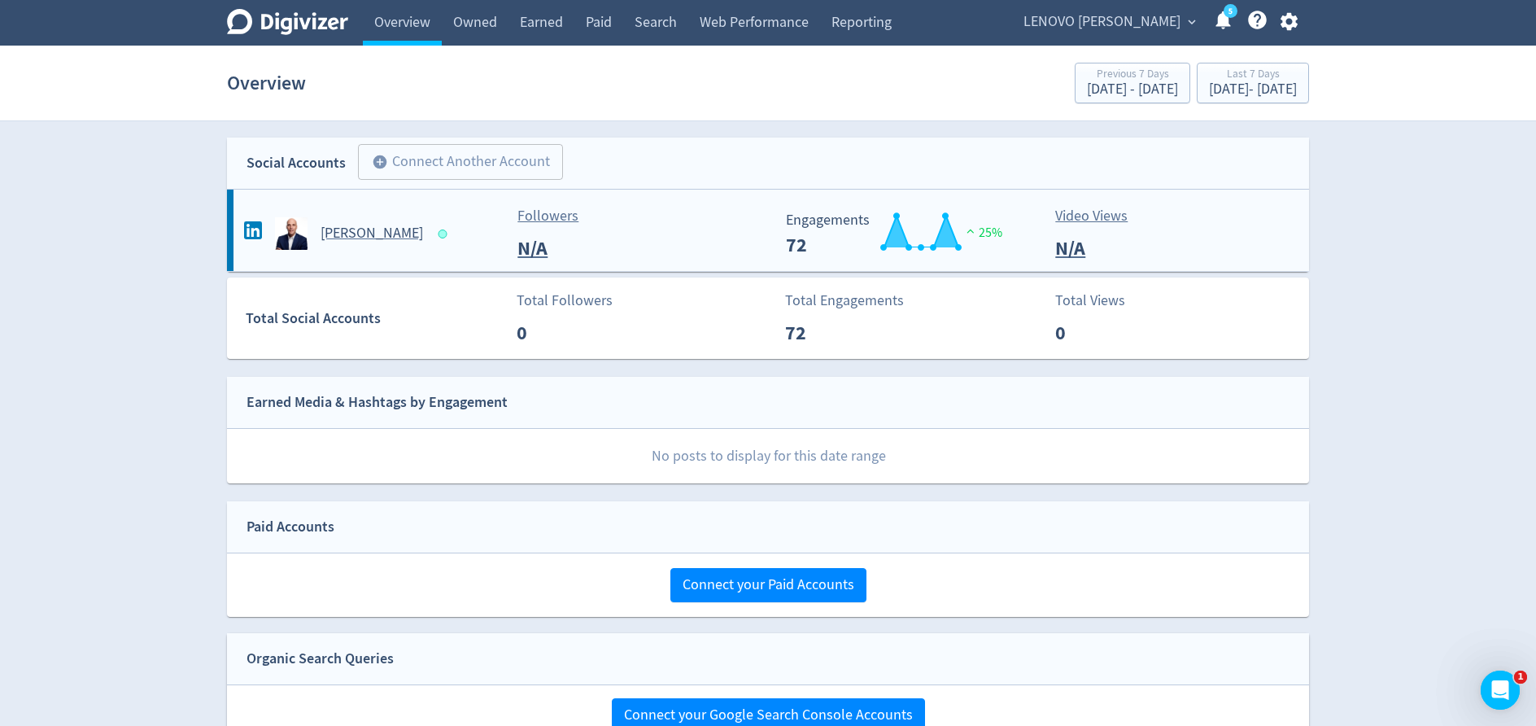
click at [356, 251] on Stamer-platform2 "[PERSON_NAME] Followers N/A Created with Highcharts 10.3.3 Engagements 72 25% V…" at bounding box center [768, 230] width 1082 height 81
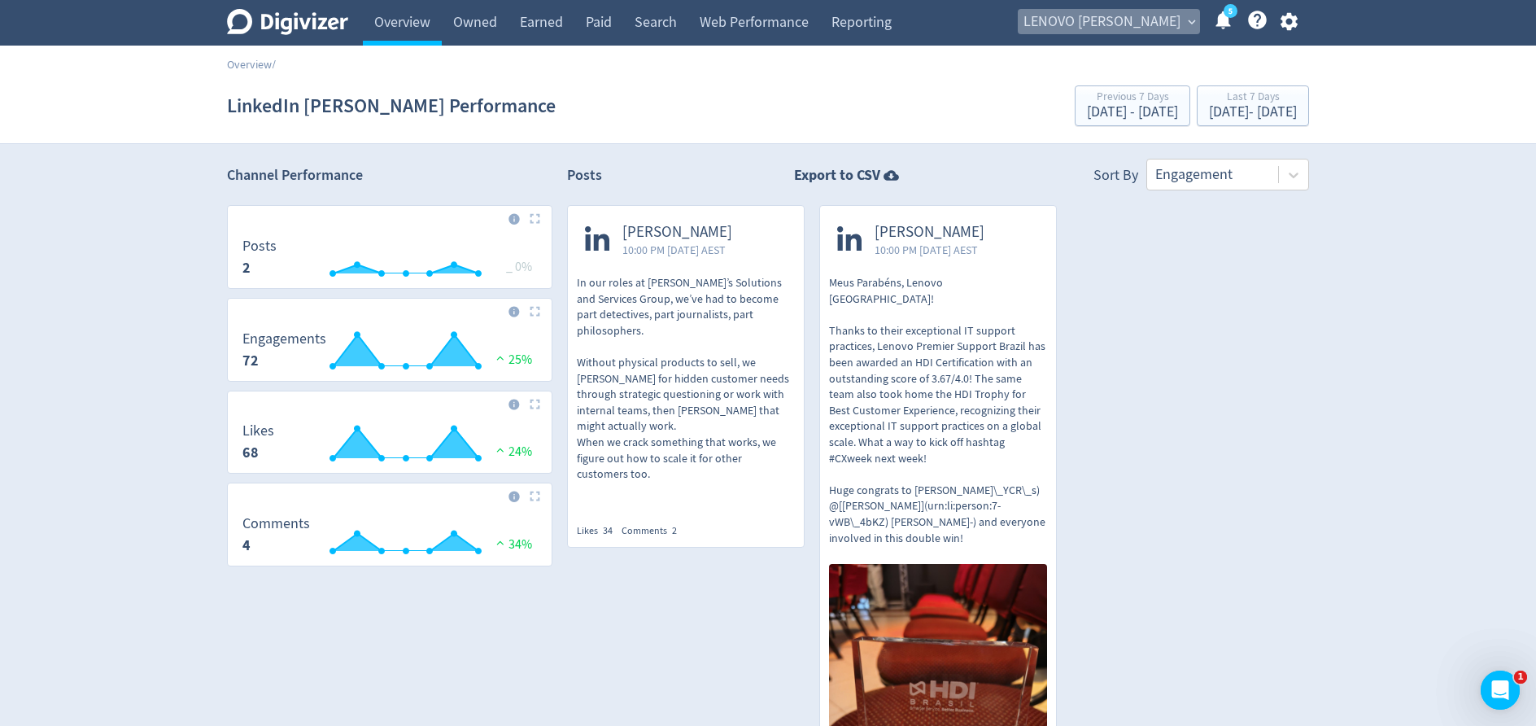
click at [1164, 24] on span "LENOVO [PERSON_NAME]" at bounding box center [1102, 22] width 157 height 26
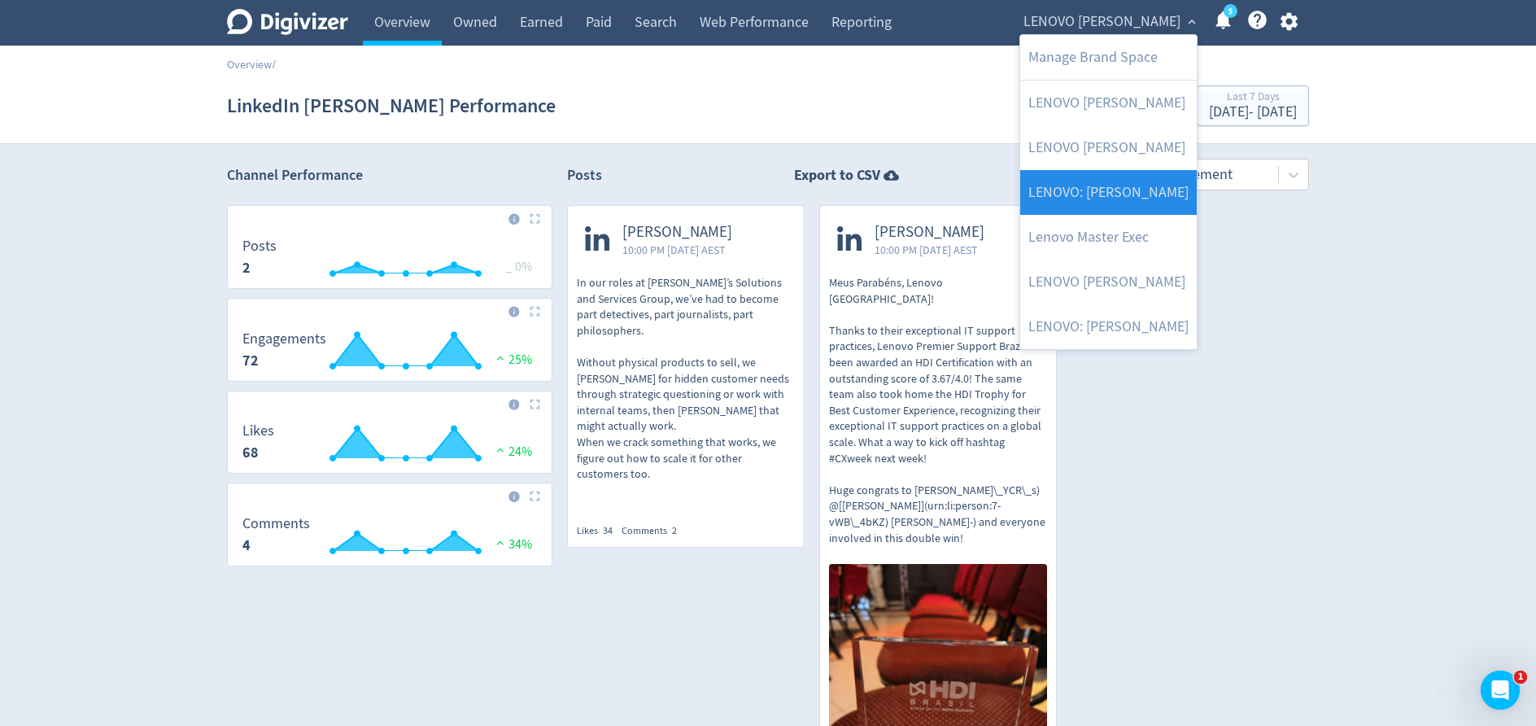
click at [1129, 199] on link "LENOVO: [PERSON_NAME]" at bounding box center [1108, 192] width 177 height 45
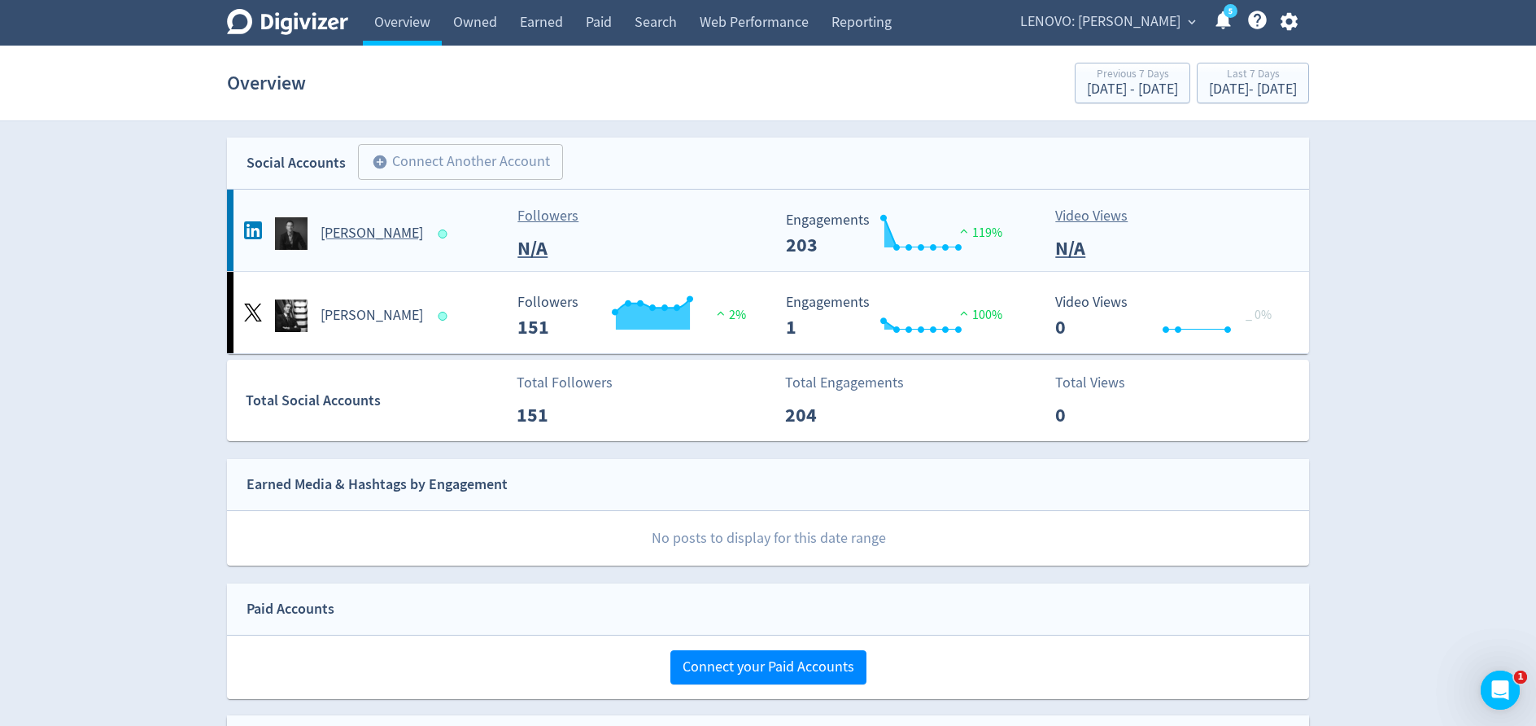
click at [364, 238] on h5 "[PERSON_NAME]" at bounding box center [372, 234] width 103 height 20
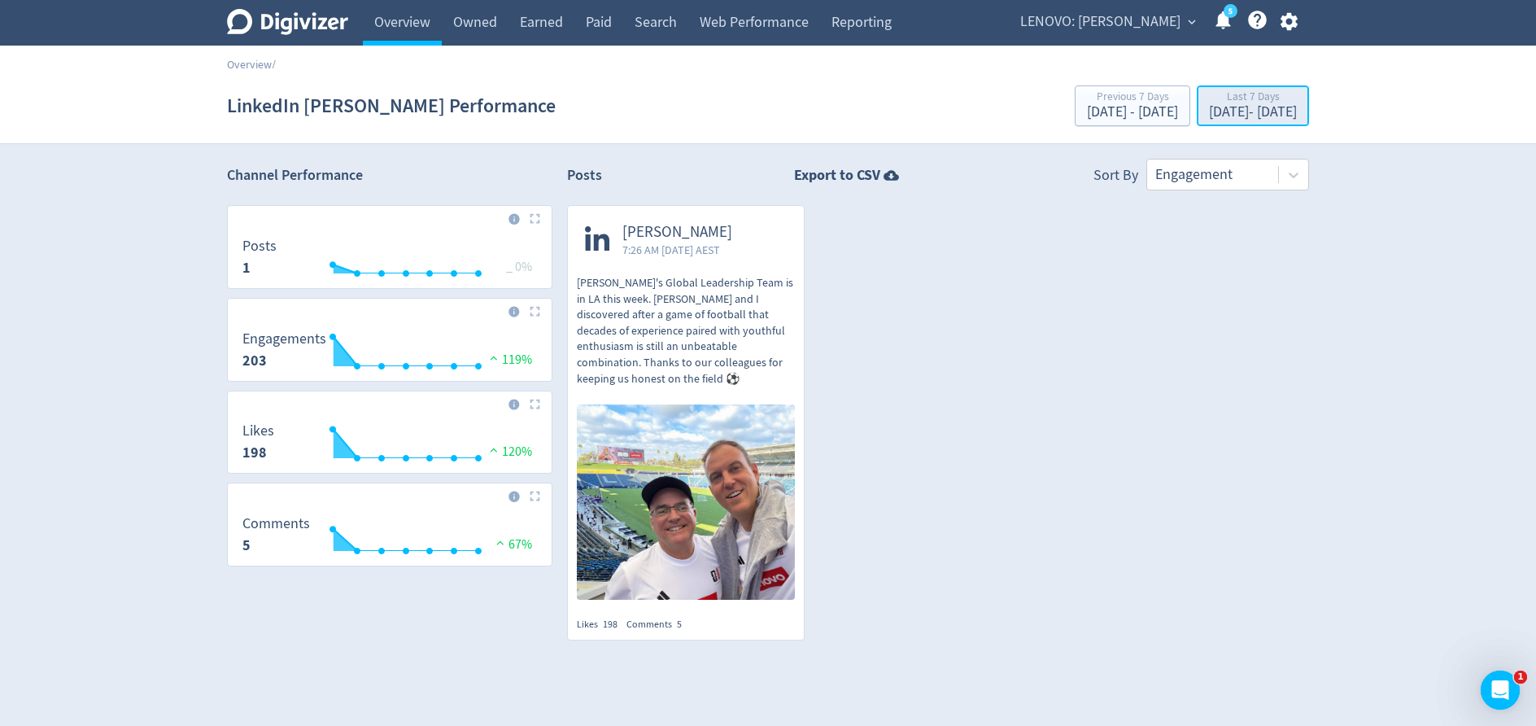
click at [1212, 115] on div "[DATE] - [DATE]" at bounding box center [1253, 112] width 88 height 15
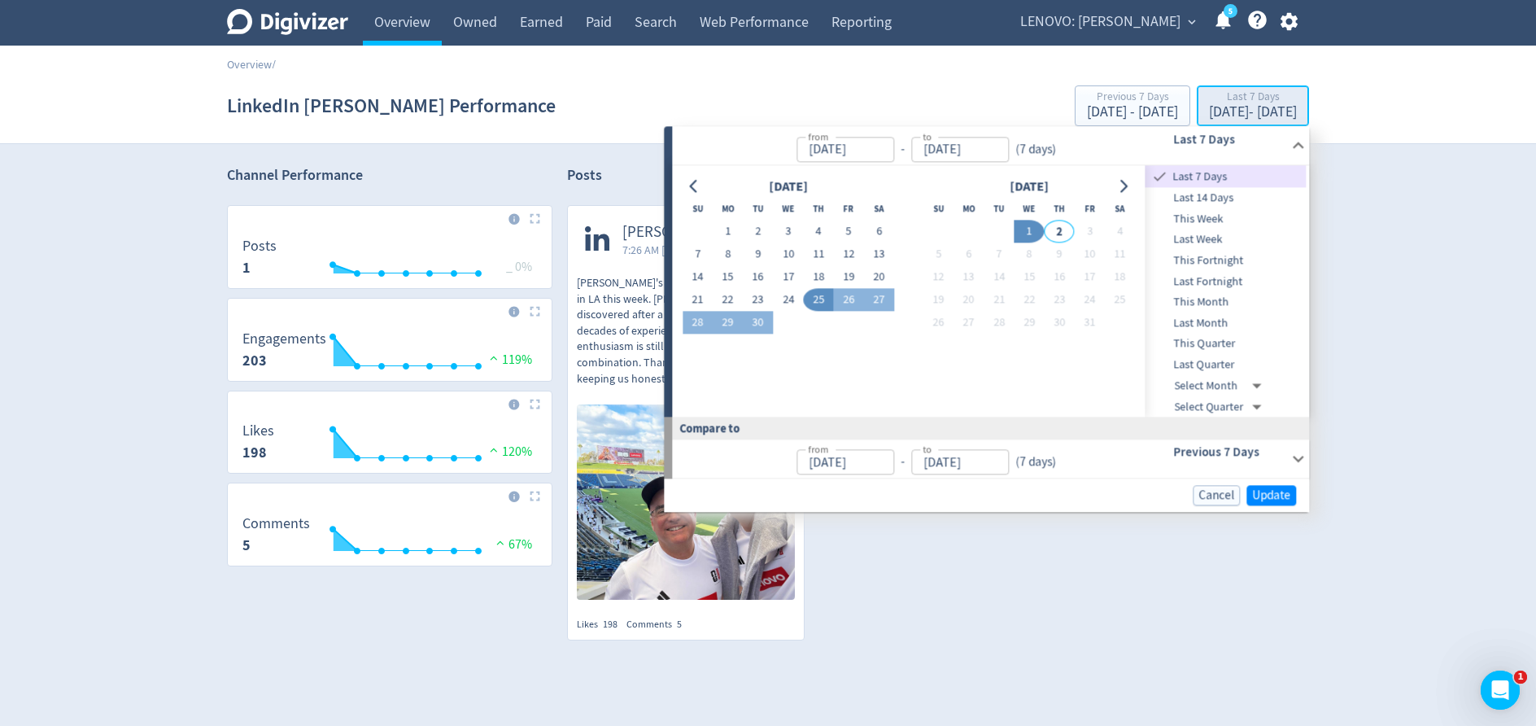
type input "[DATE]"
click at [1219, 317] on span "Last Month" at bounding box center [1226, 323] width 161 height 18
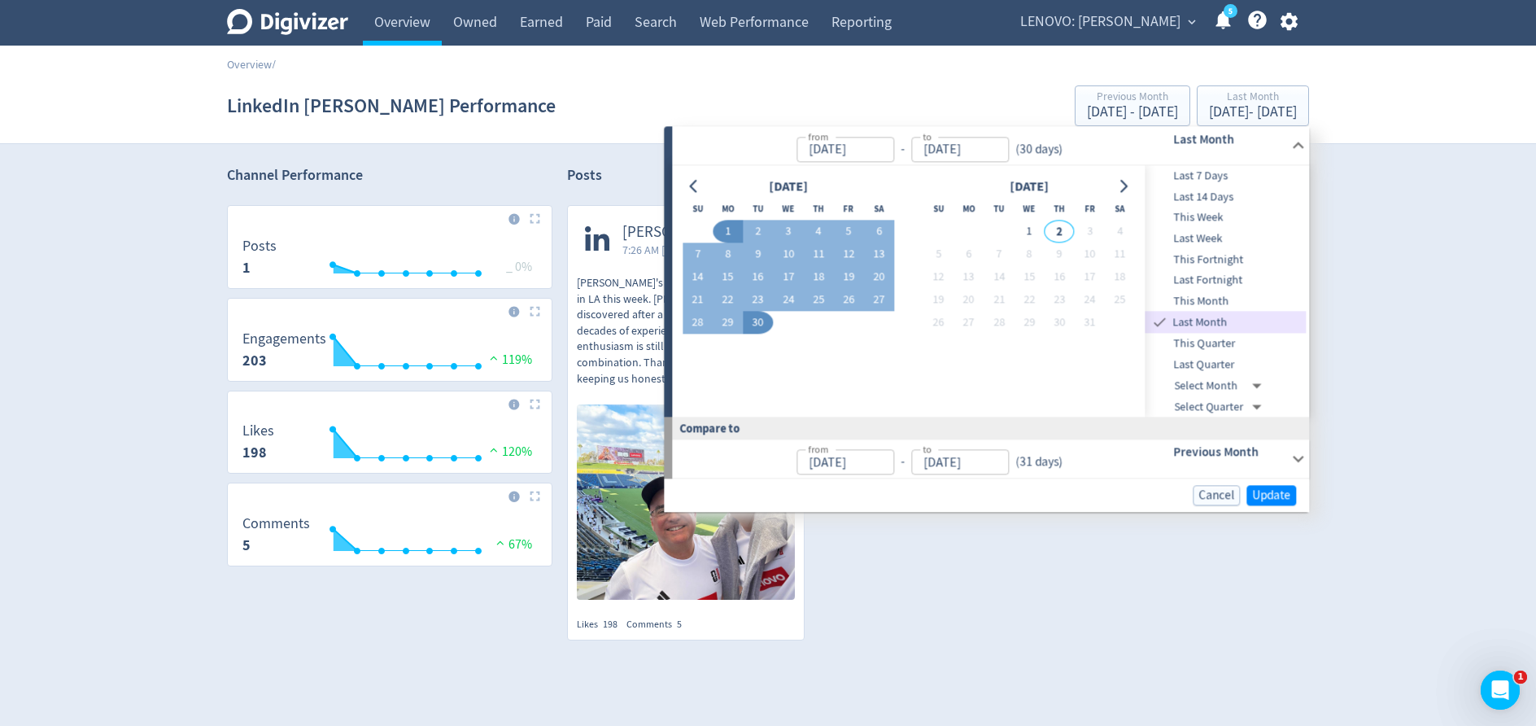
type input "[DATE]"
click at [1290, 494] on span "Update" at bounding box center [1271, 495] width 38 height 12
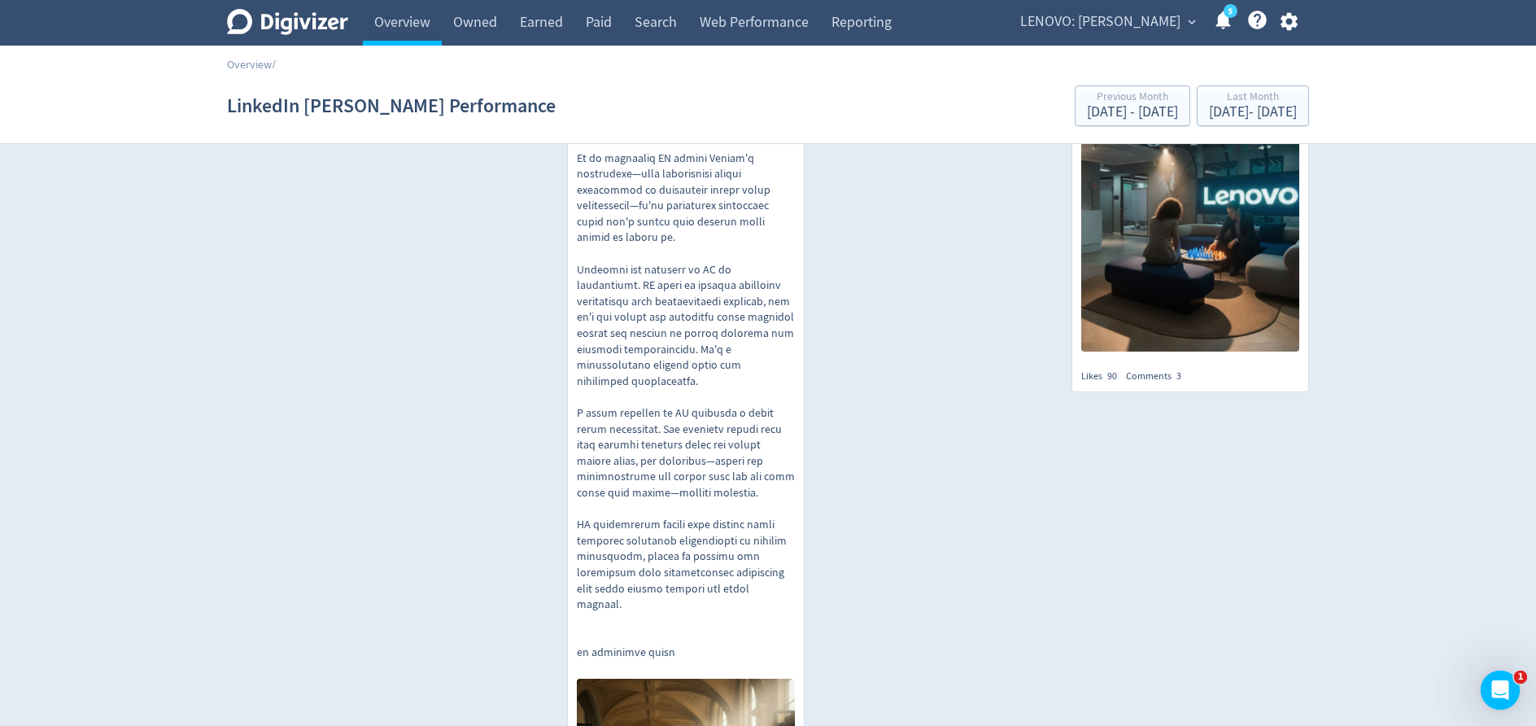
scroll to position [723, 0]
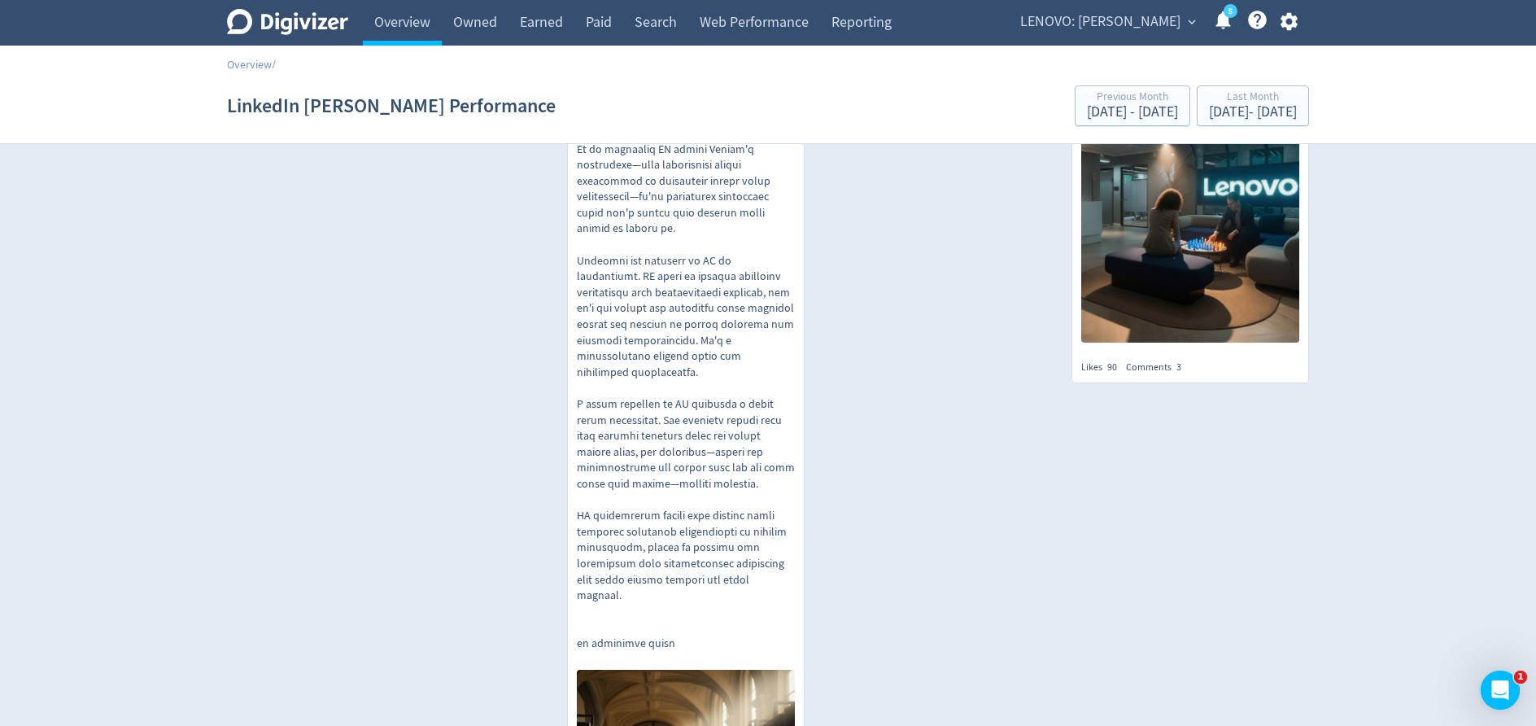
click at [648, 306] on p at bounding box center [686, 373] width 218 height 558
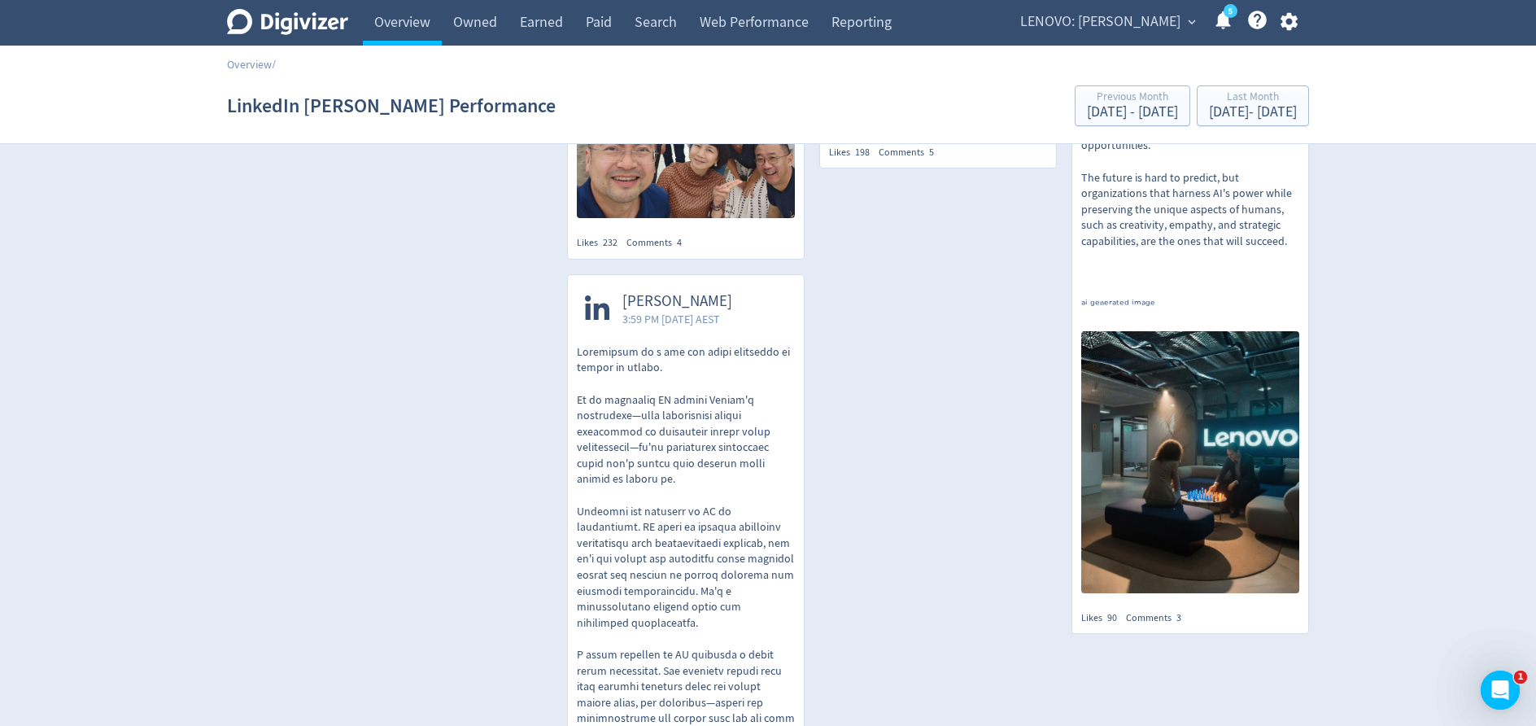
scroll to position [476, 0]
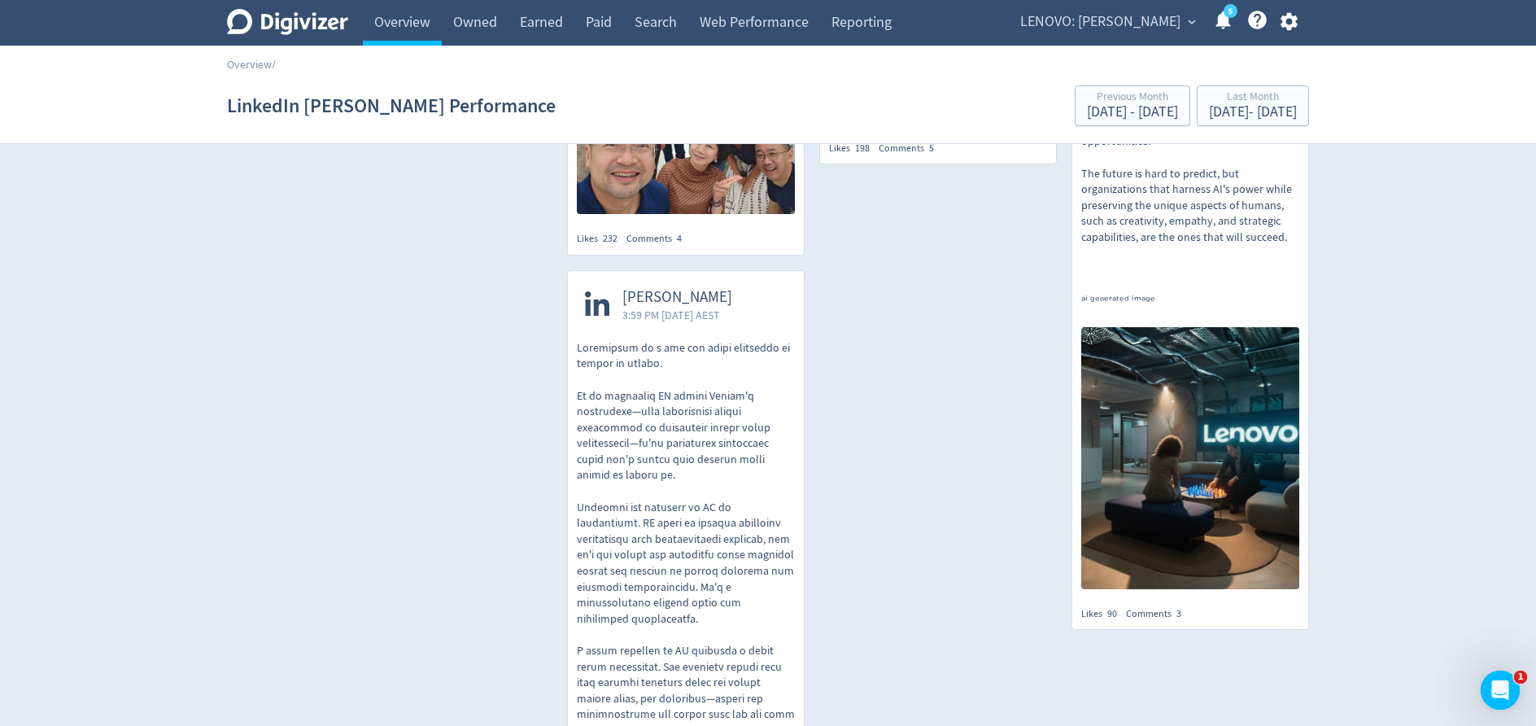
click at [659, 426] on p at bounding box center [686, 619] width 218 height 558
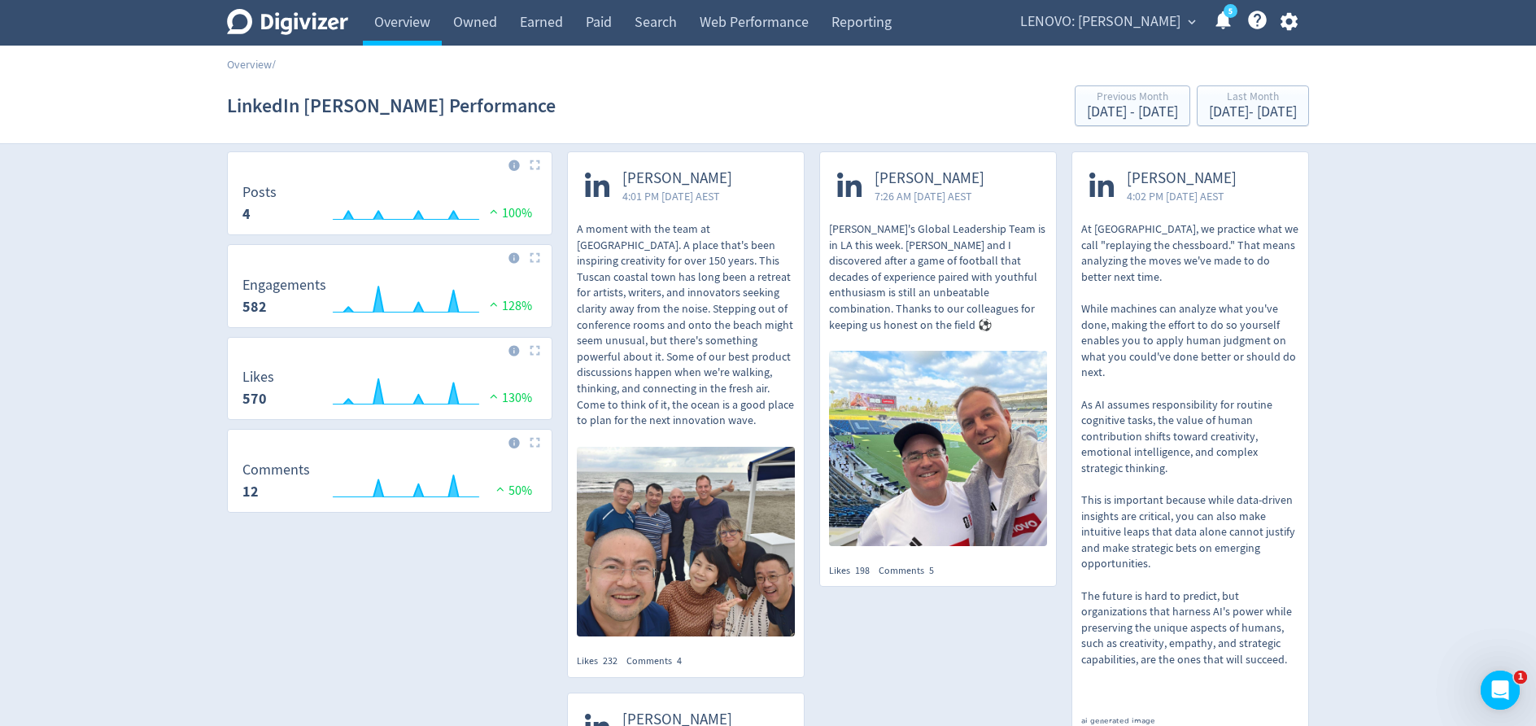
scroll to position [40, 0]
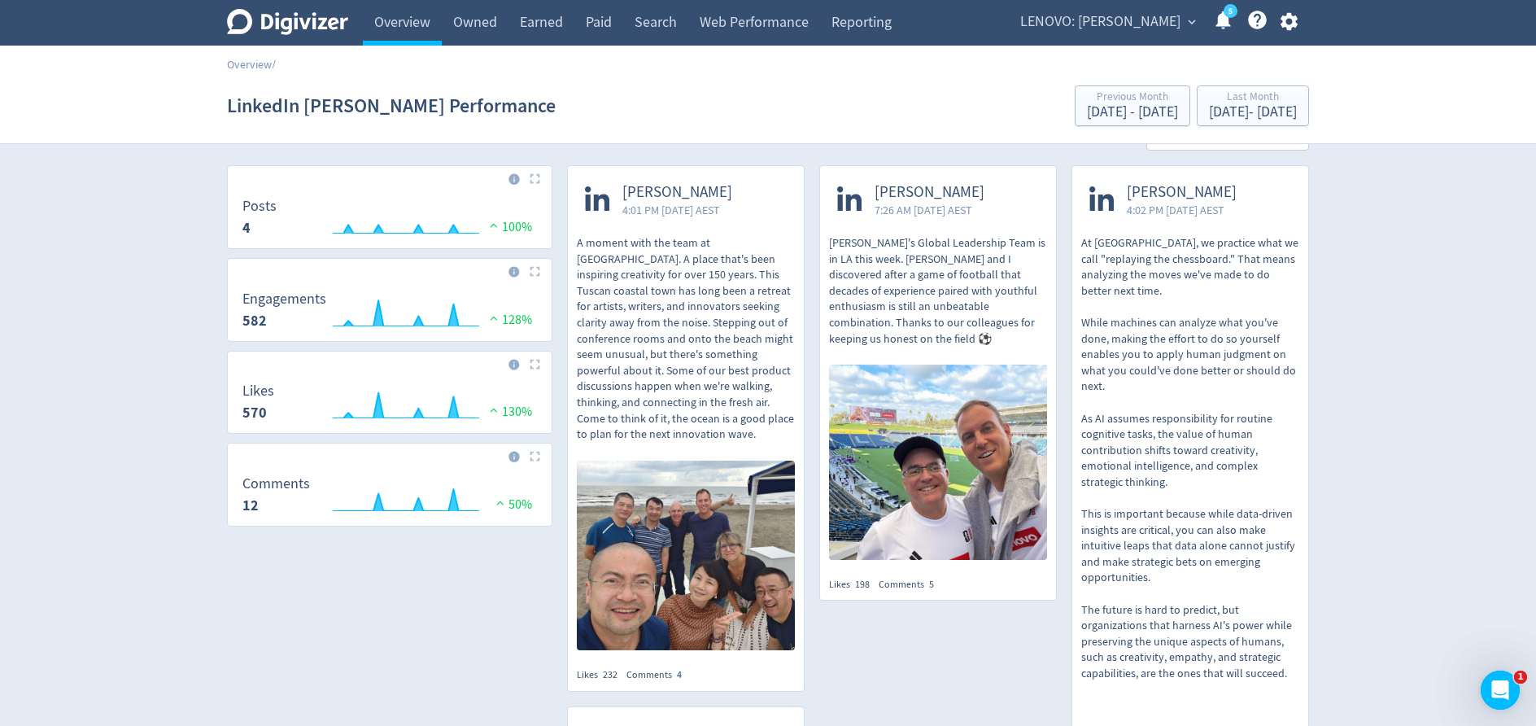
click at [733, 319] on p "A moment with the team at [GEOGRAPHIC_DATA]. A place that's been inspiring crea…" at bounding box center [686, 338] width 218 height 207
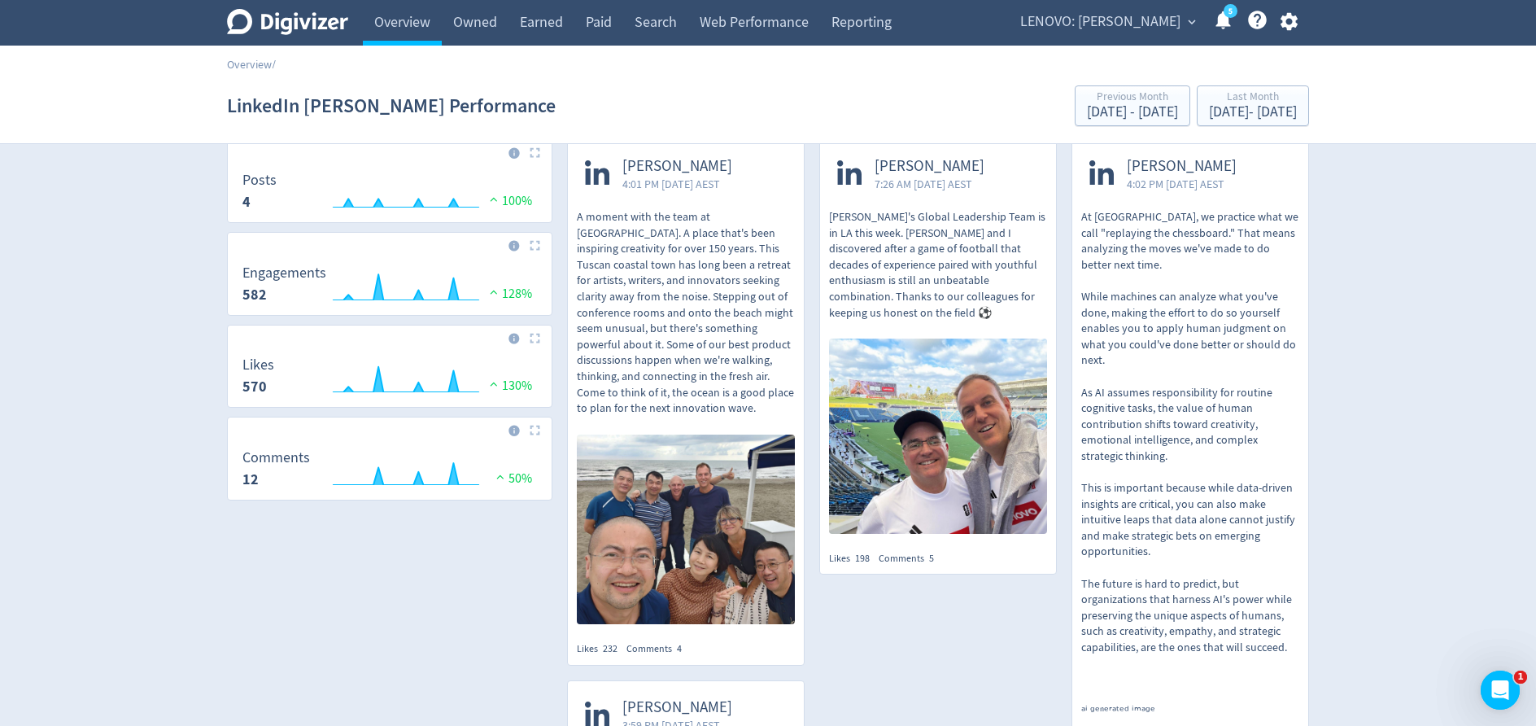
scroll to position [0, 0]
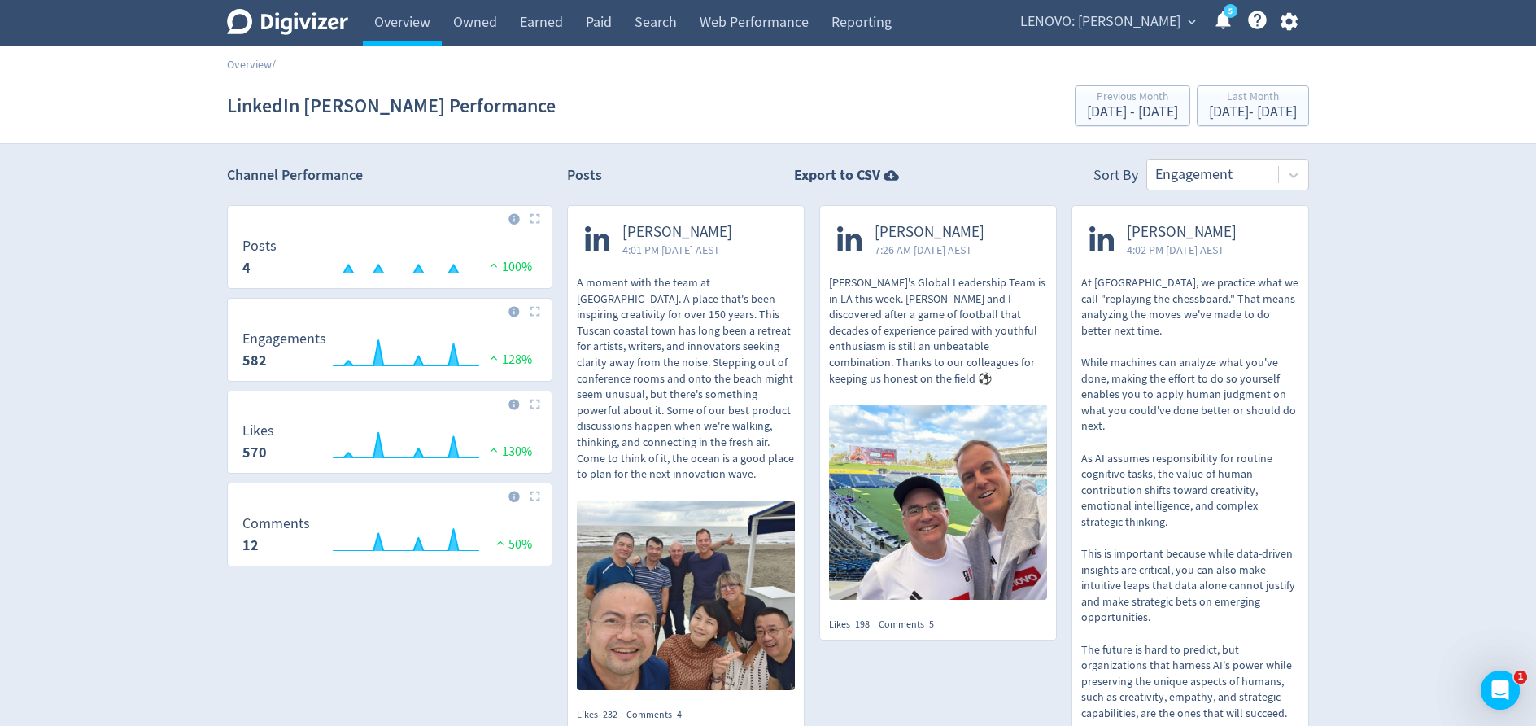
click at [1196, 432] on p "At [GEOGRAPHIC_DATA], we practice what we call "replaying the chessboard." That…" at bounding box center [1190, 530] width 218 height 510
click at [889, 340] on p "[PERSON_NAME]'s Global Leadership Team is in LA this week. [PERSON_NAME] and I …" at bounding box center [938, 330] width 218 height 111
click at [1209, 115] on div "[DATE] - [DATE]" at bounding box center [1253, 112] width 88 height 15
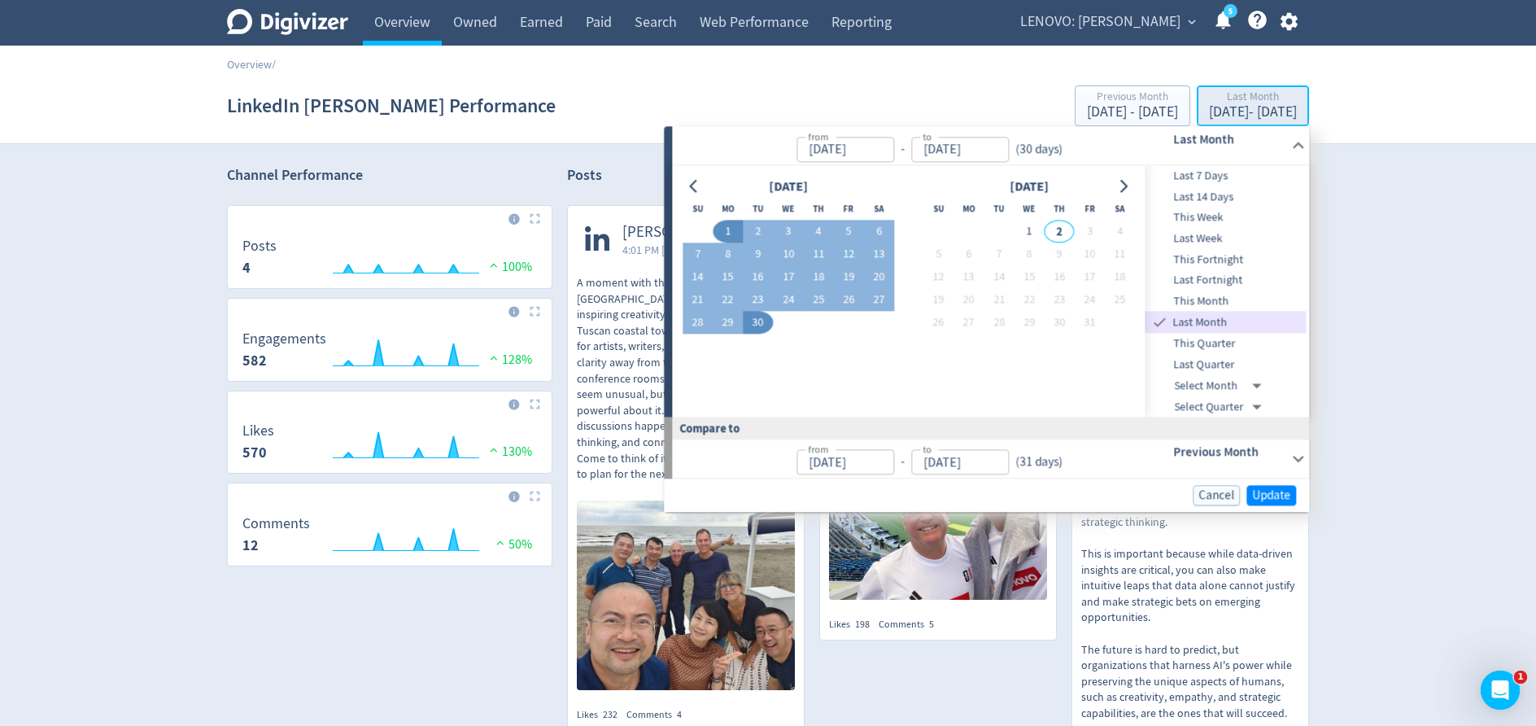
type input "[DATE]"
click at [1207, 220] on span "This Week" at bounding box center [1226, 218] width 161 height 18
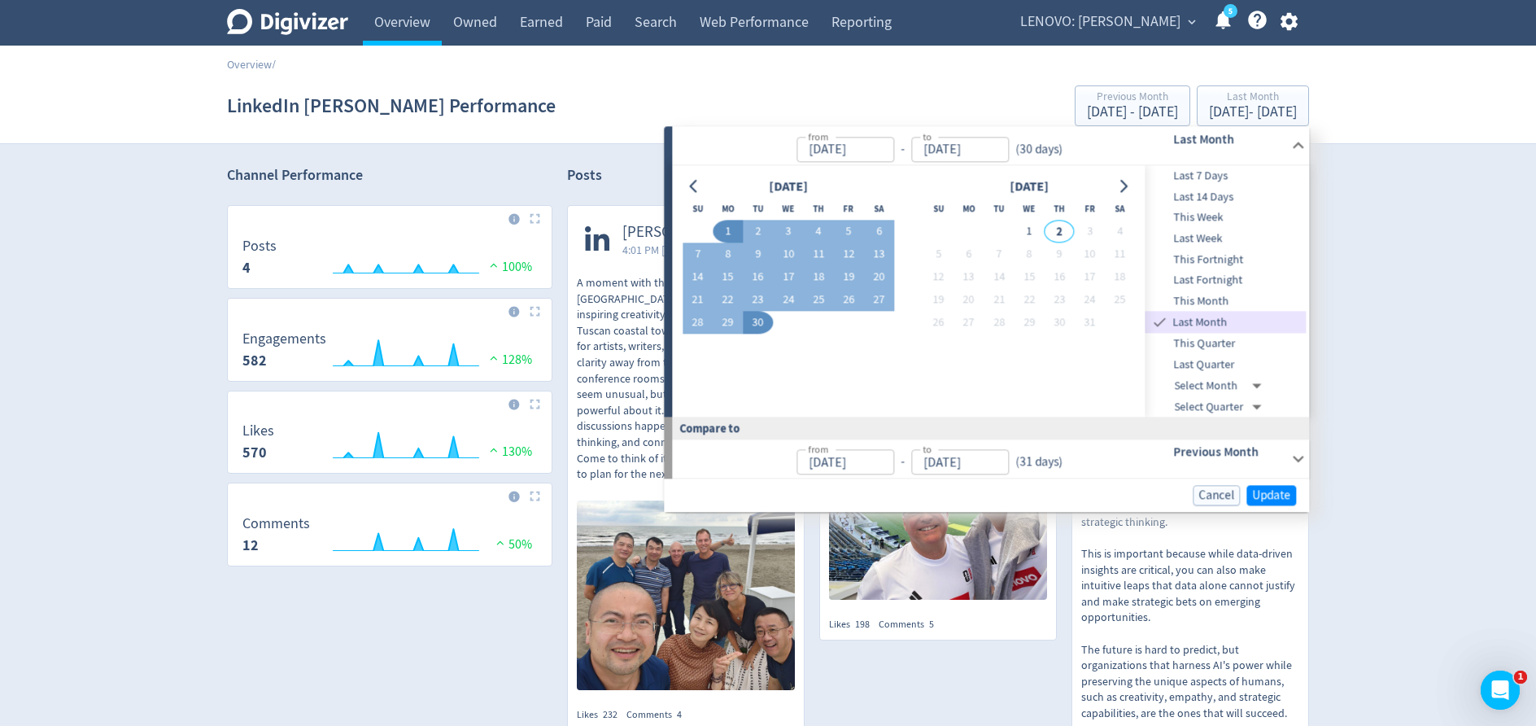
type input "[DATE]"
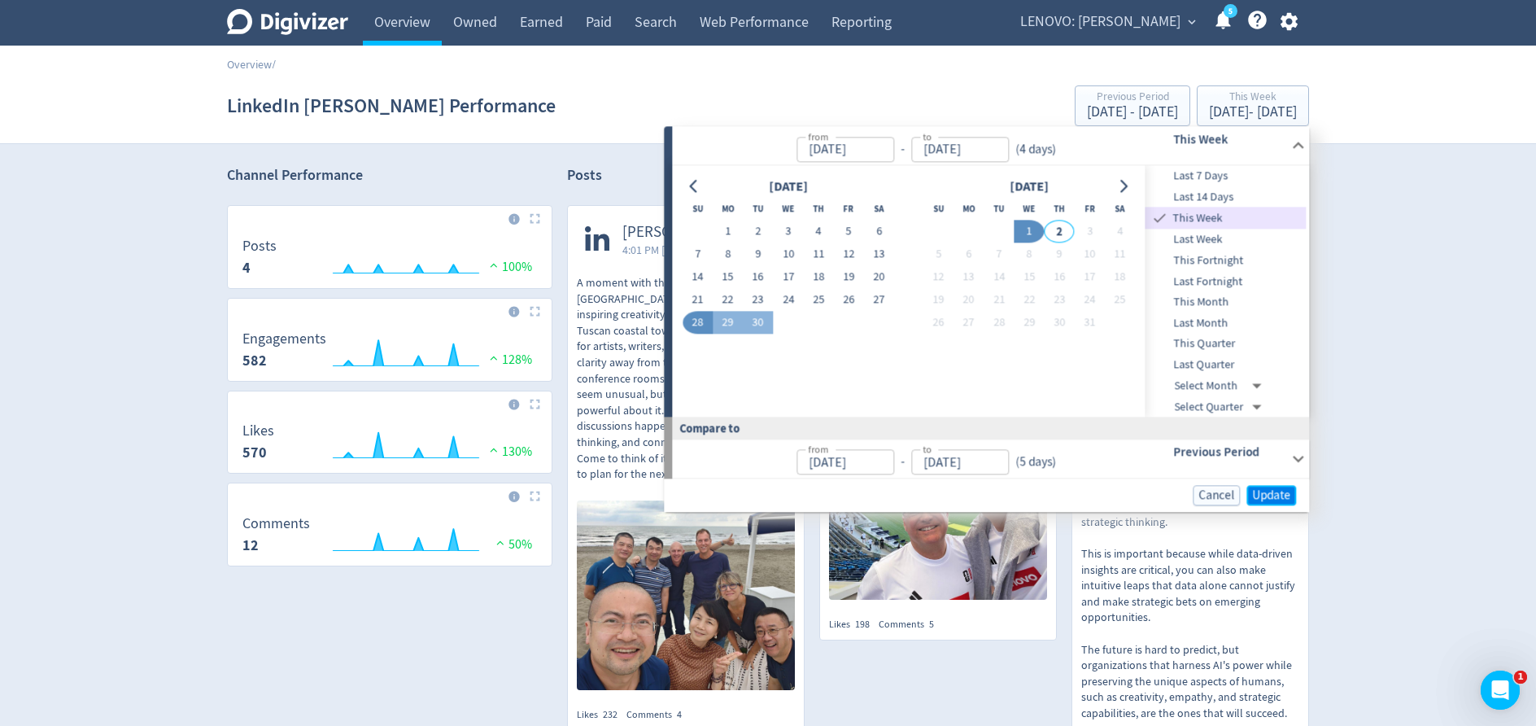
click at [1275, 497] on span "Update" at bounding box center [1271, 495] width 38 height 12
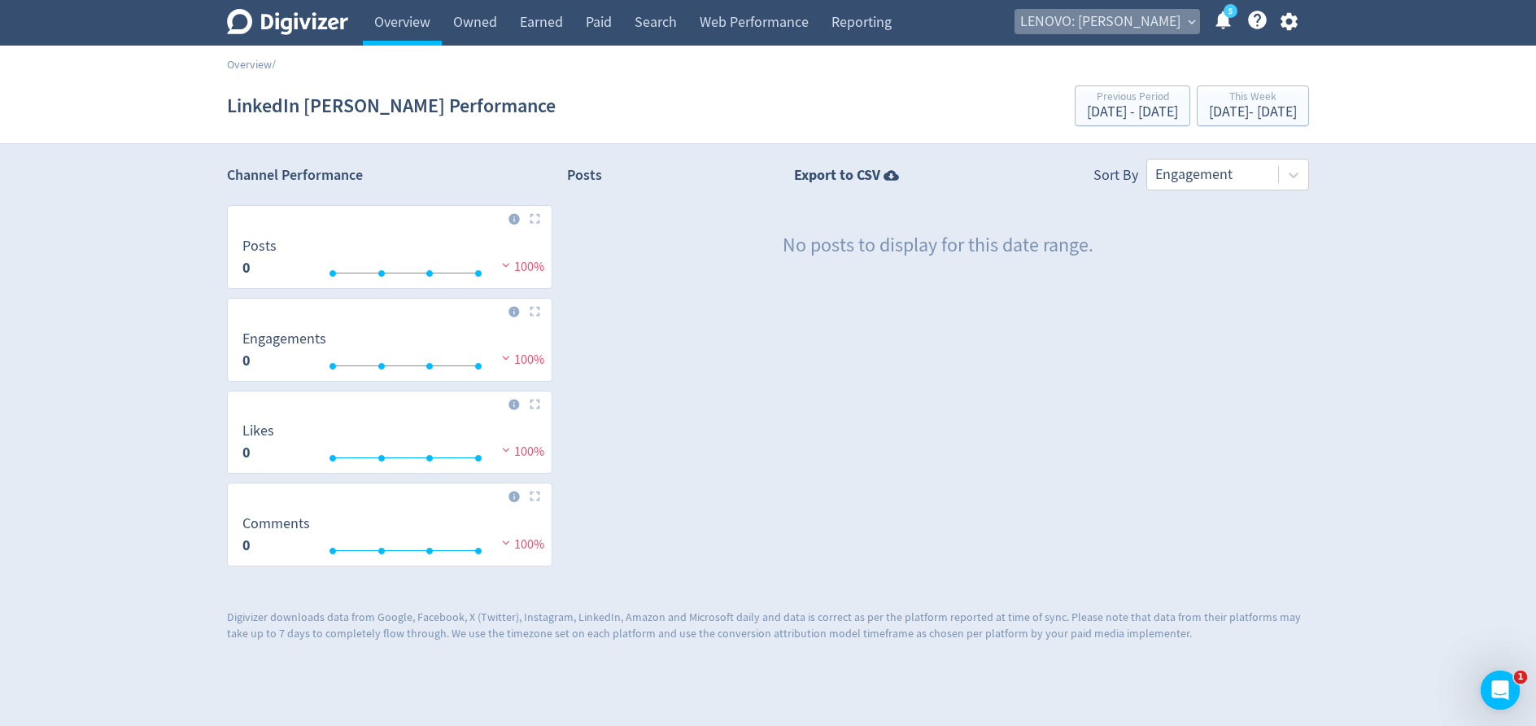
click at [1127, 19] on span "LENOVO: [PERSON_NAME]" at bounding box center [1100, 22] width 160 height 26
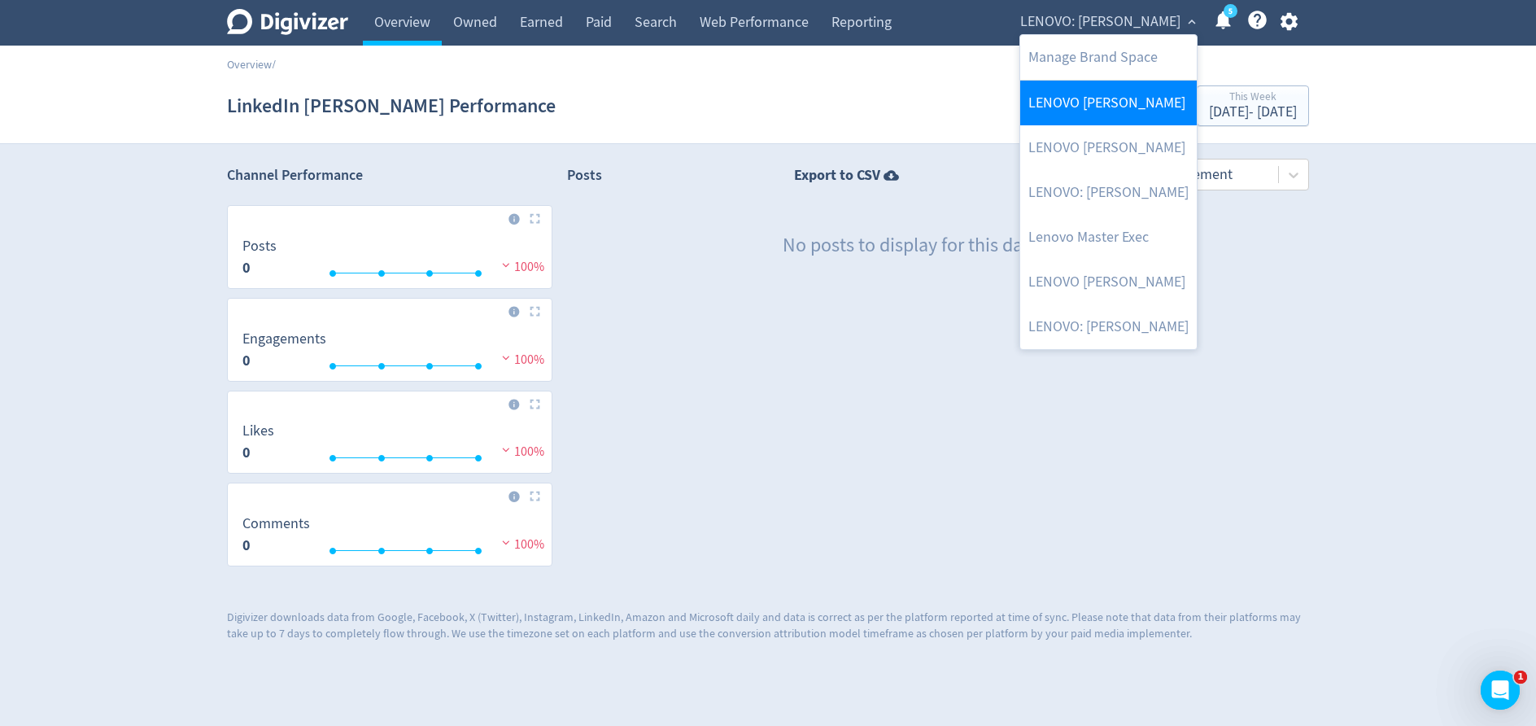
click at [1107, 101] on link "LENOVO [PERSON_NAME]" at bounding box center [1108, 103] width 177 height 45
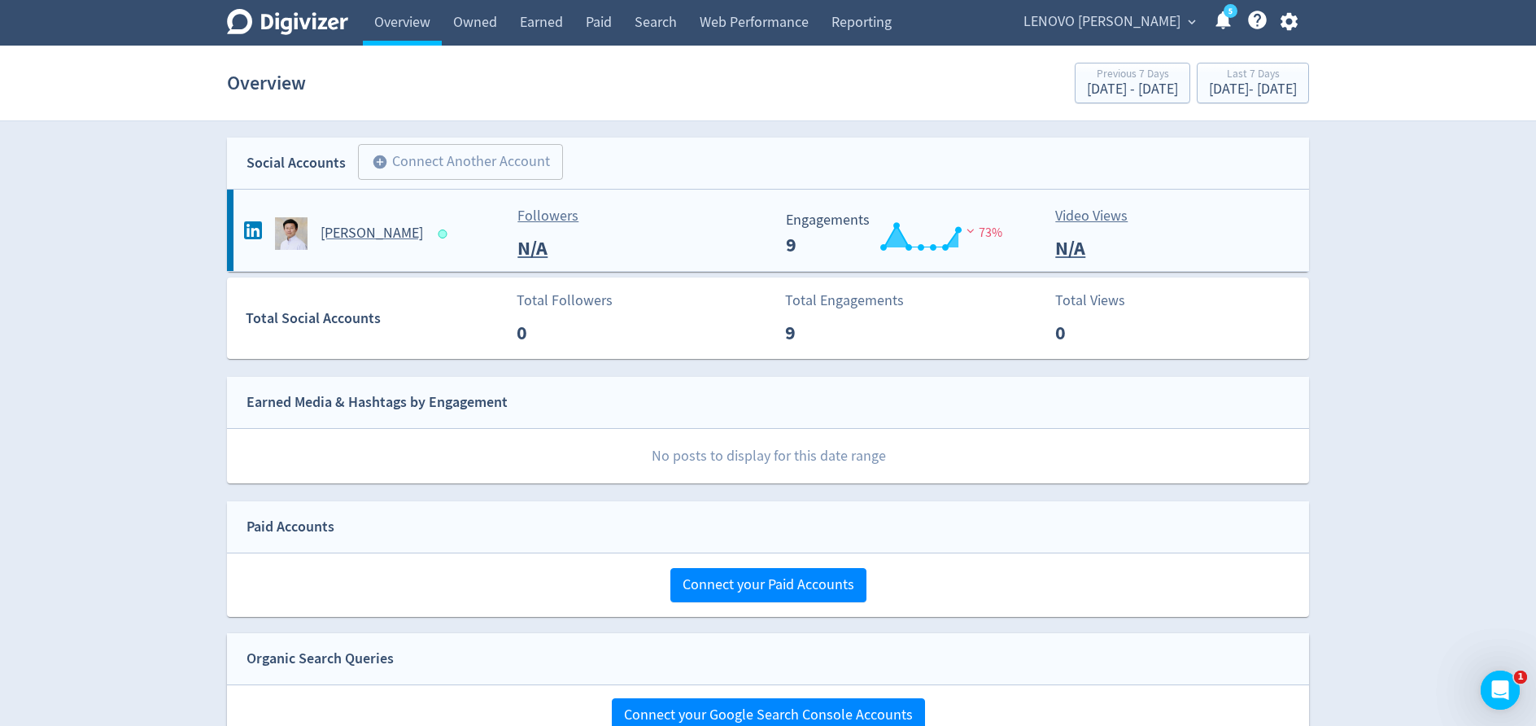
click at [367, 230] on h5 "[PERSON_NAME]" at bounding box center [372, 234] width 103 height 20
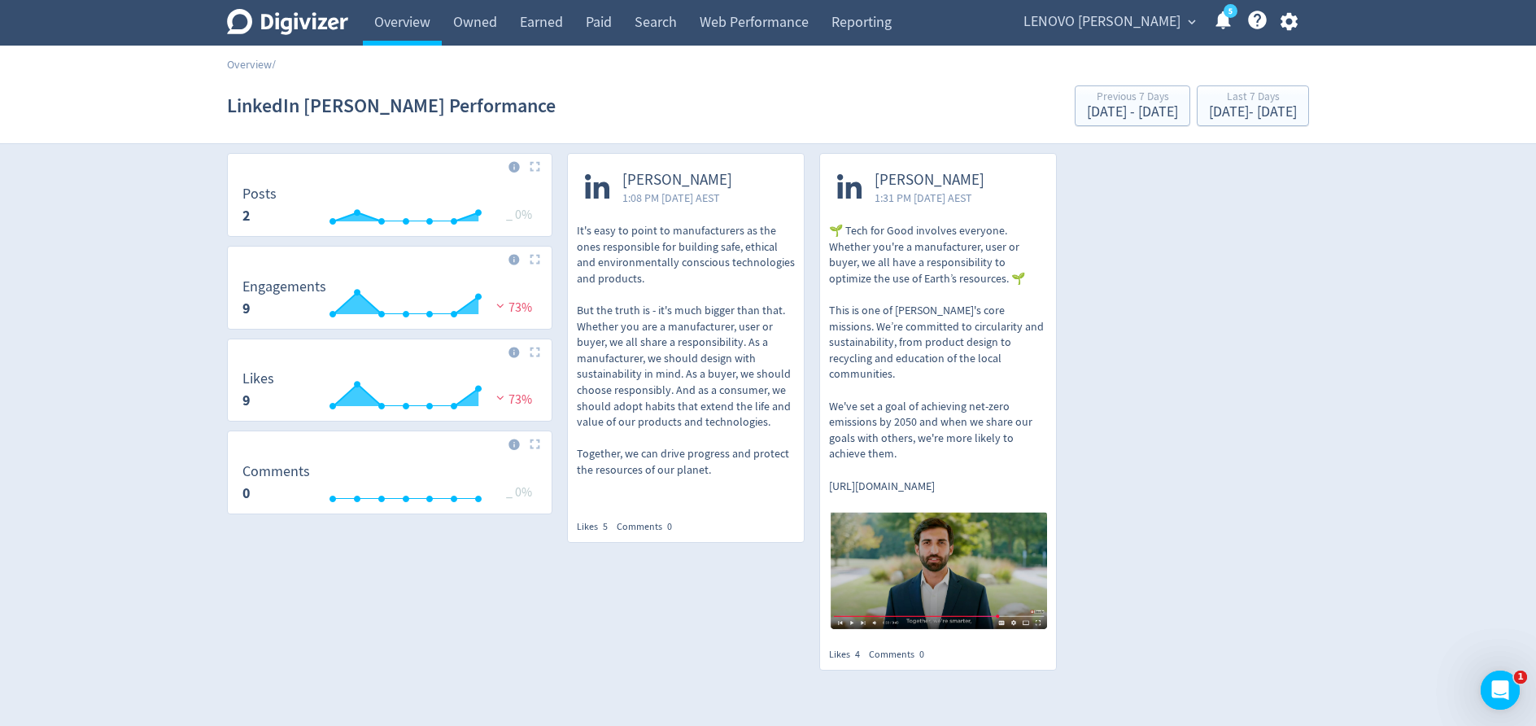
scroll to position [55, 0]
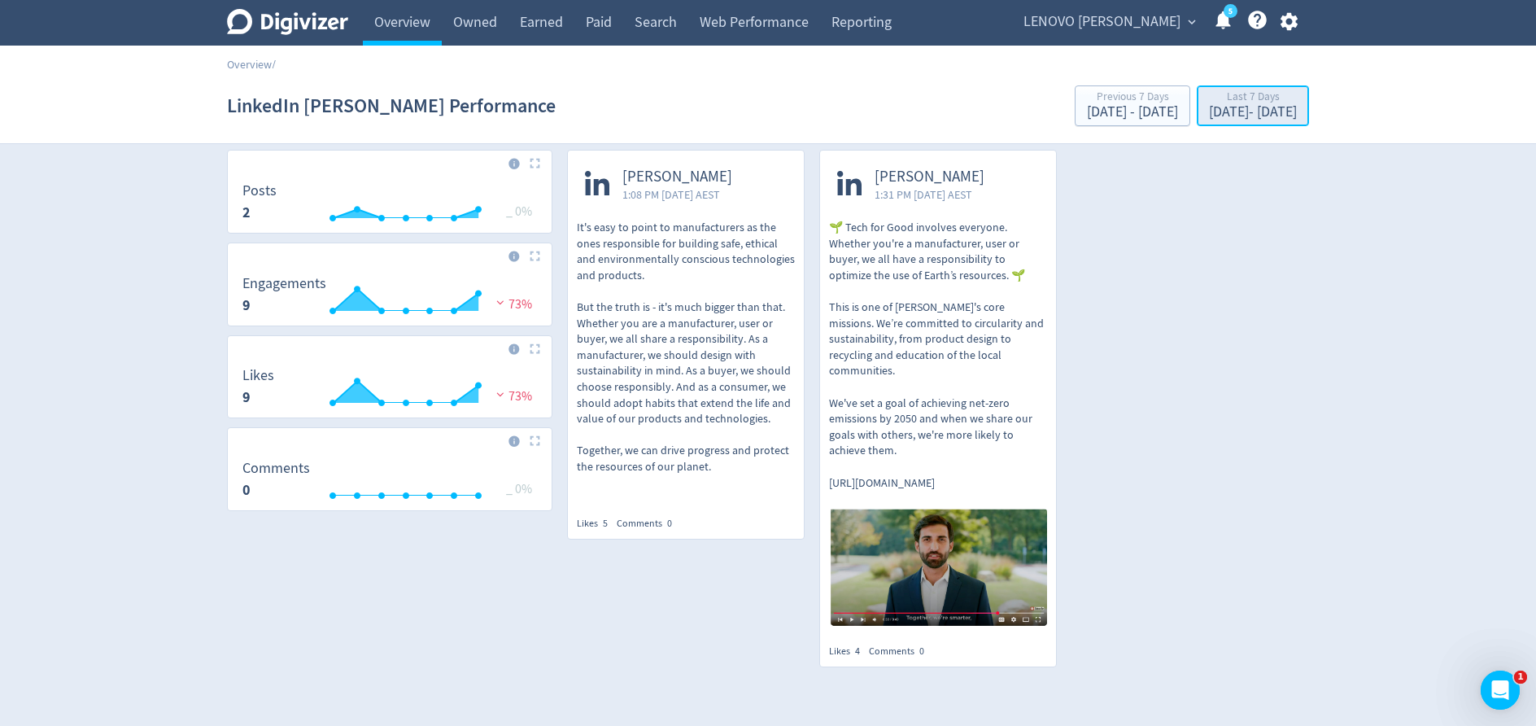
click at [1218, 107] on div "[DATE] - [DATE]" at bounding box center [1253, 112] width 88 height 15
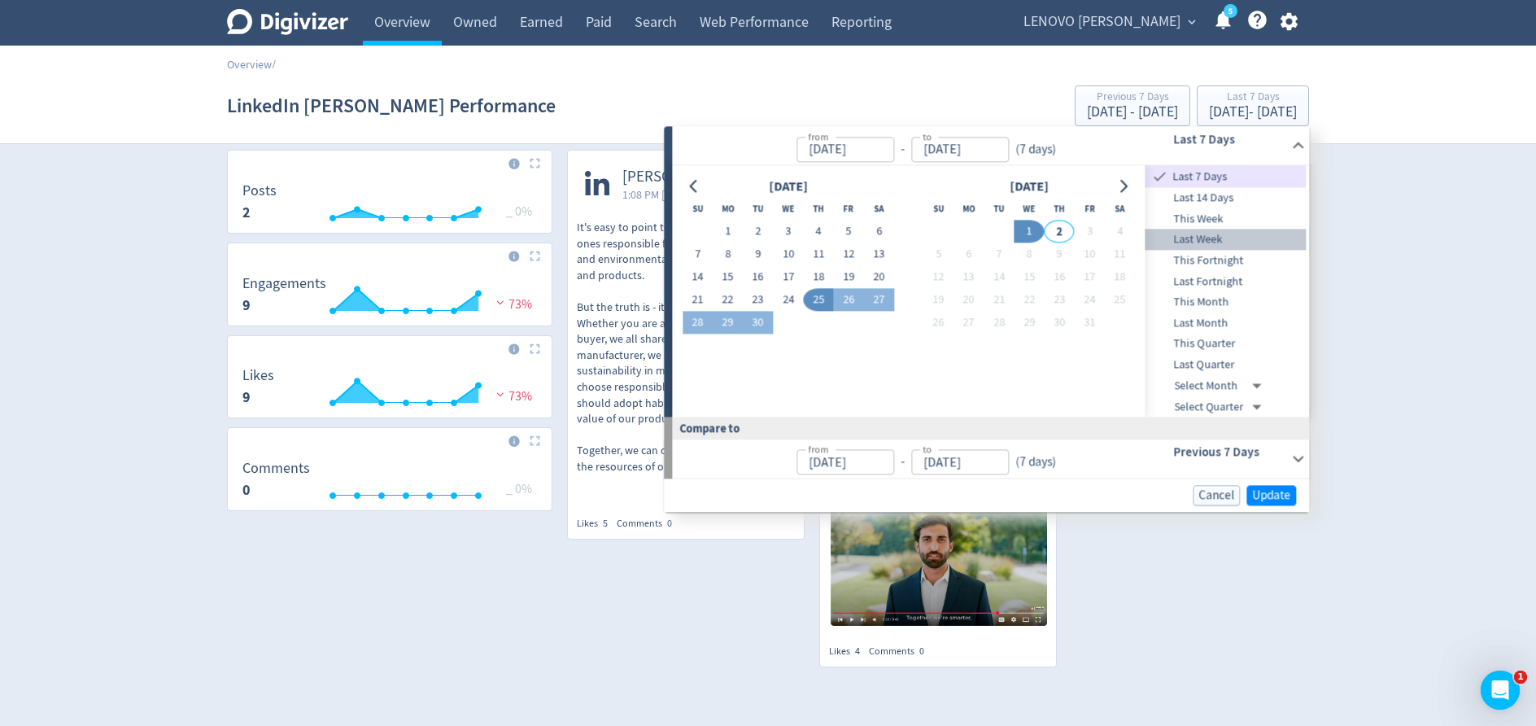
click at [1224, 234] on span "Last Week" at bounding box center [1226, 240] width 161 height 18
type input "[DATE]"
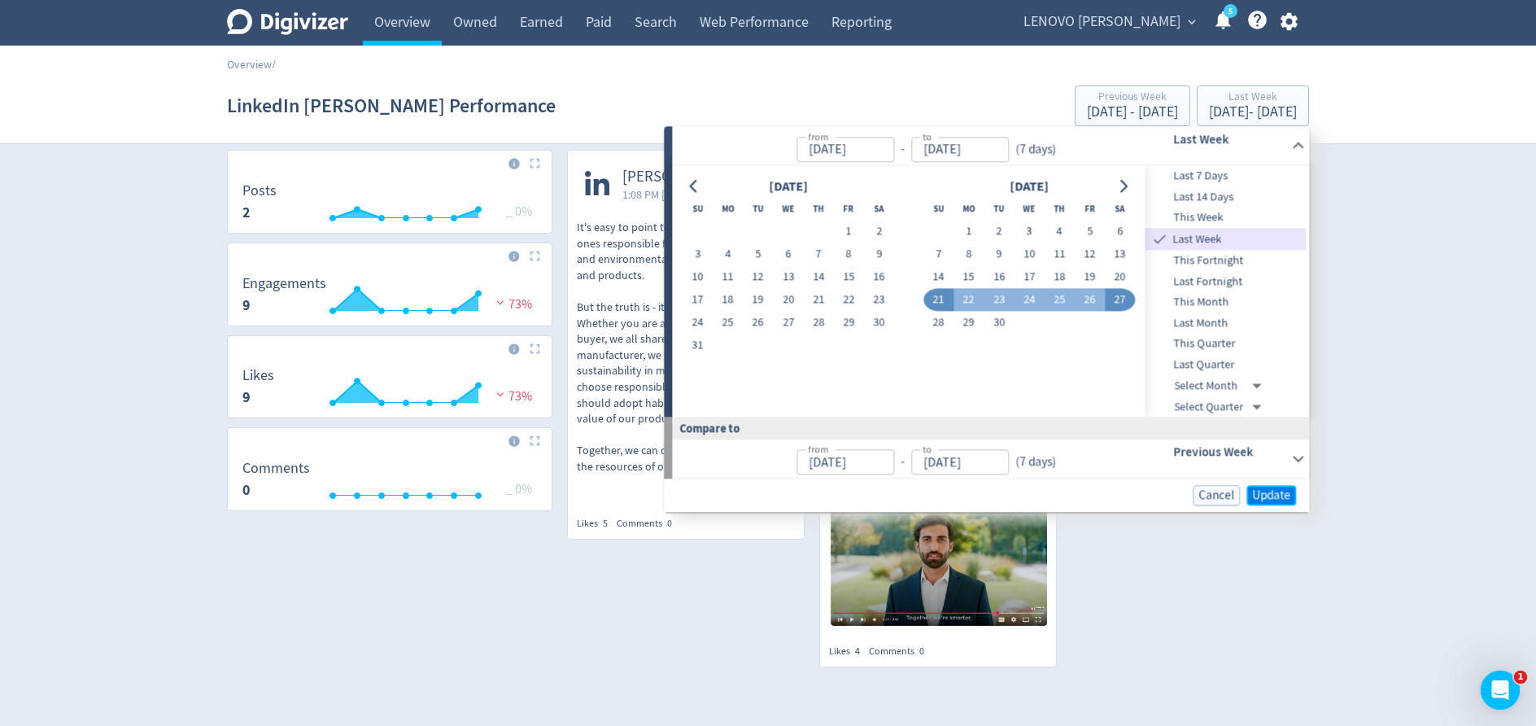
click at [1279, 493] on span "Update" at bounding box center [1271, 495] width 38 height 12
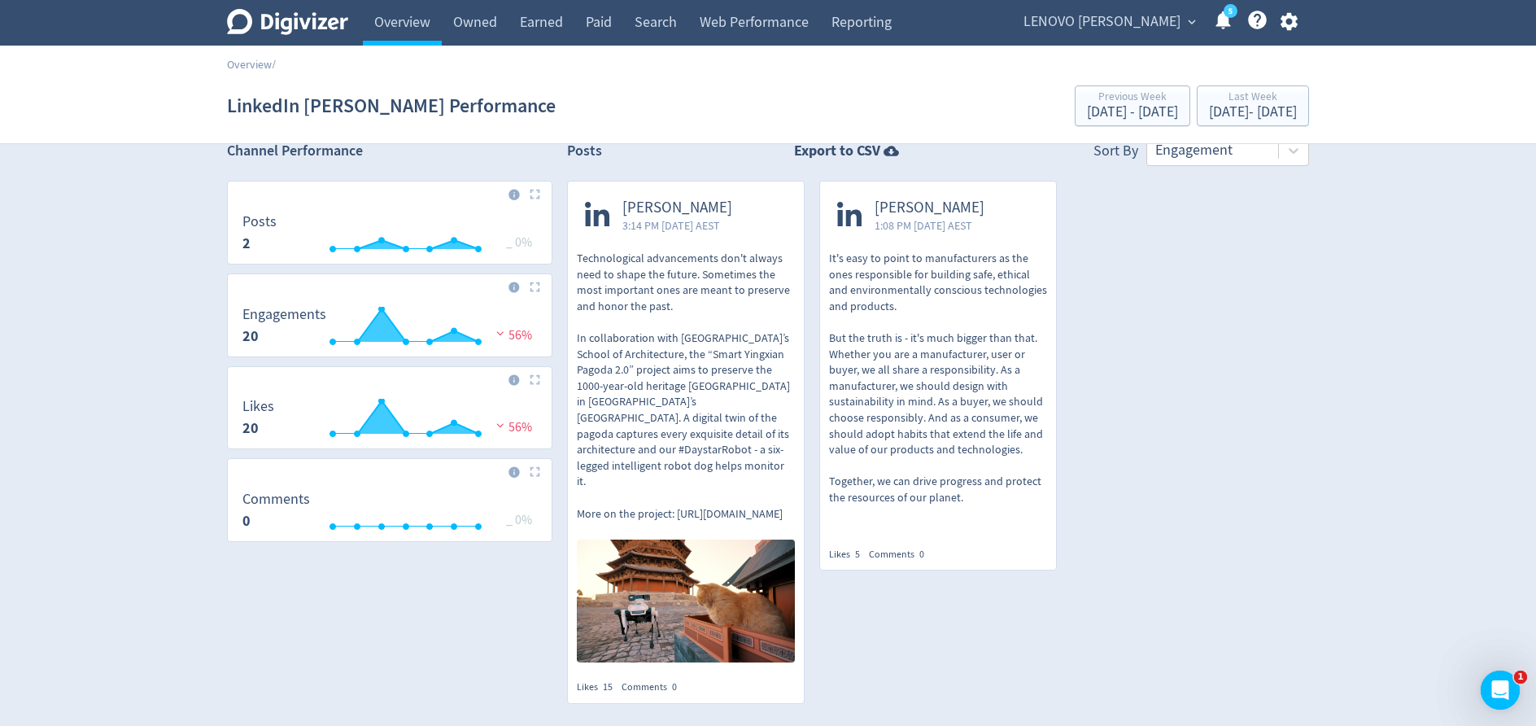
scroll to position [0, 0]
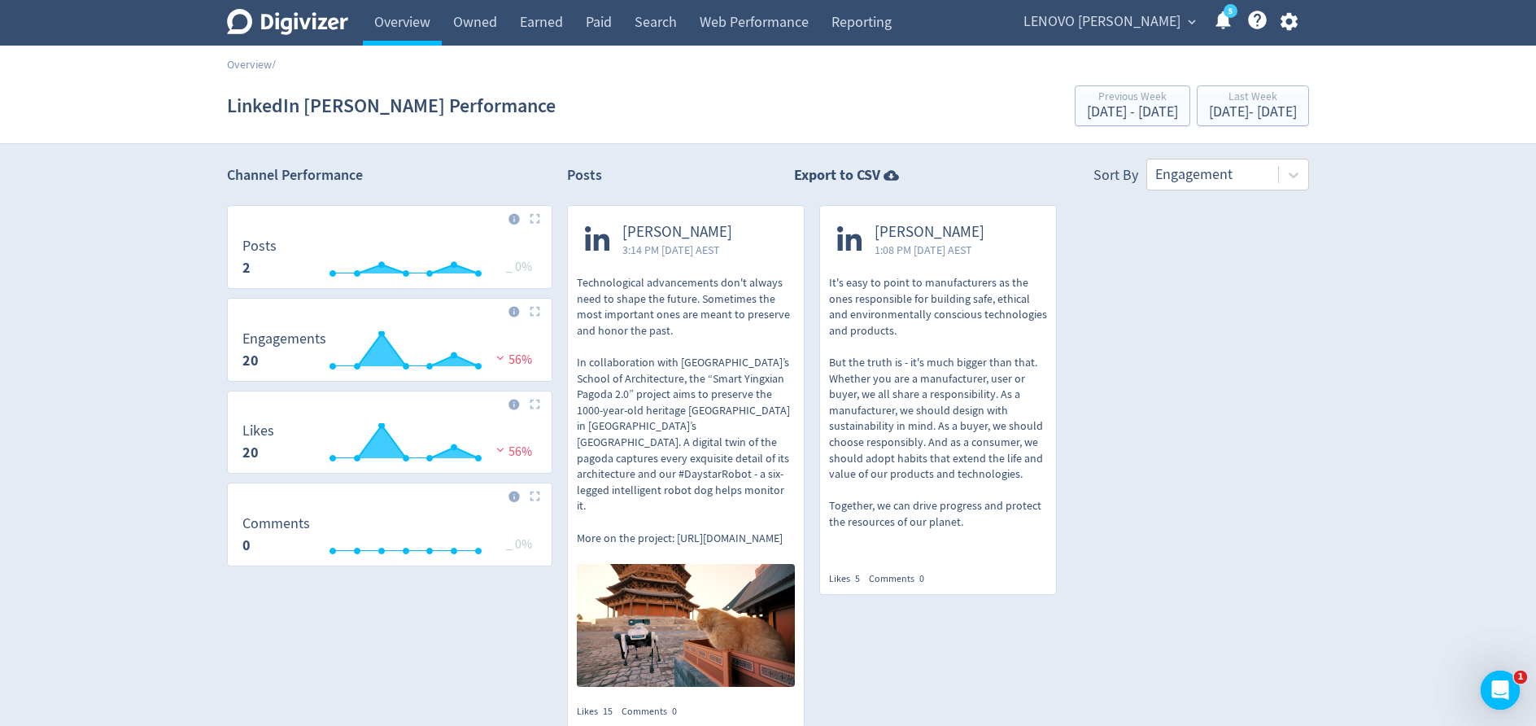
click at [1194, 21] on span "expand_more" at bounding box center [1192, 22] width 15 height 15
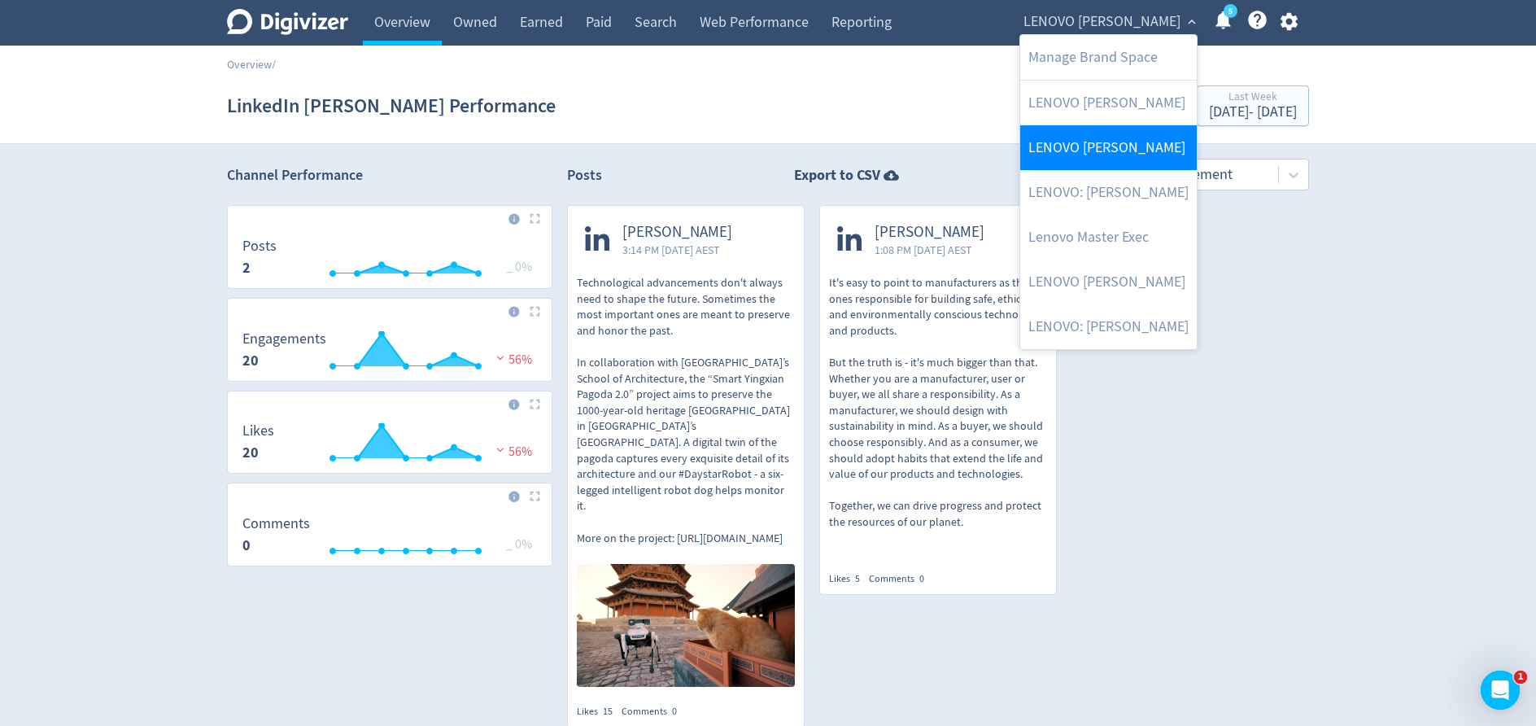
click at [1129, 155] on link "LENOVO [PERSON_NAME]" at bounding box center [1108, 147] width 177 height 45
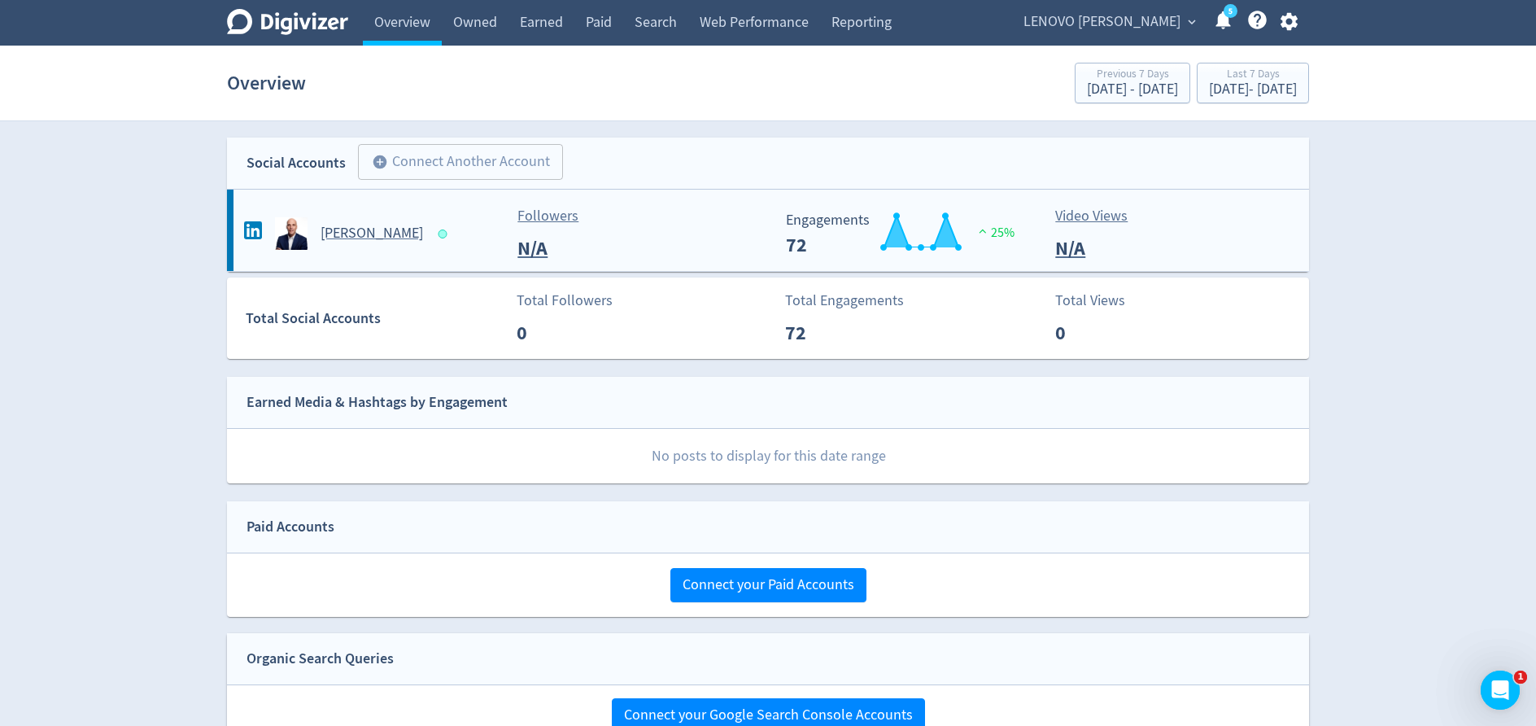
click at [355, 232] on h5 "[PERSON_NAME]" at bounding box center [372, 234] width 103 height 20
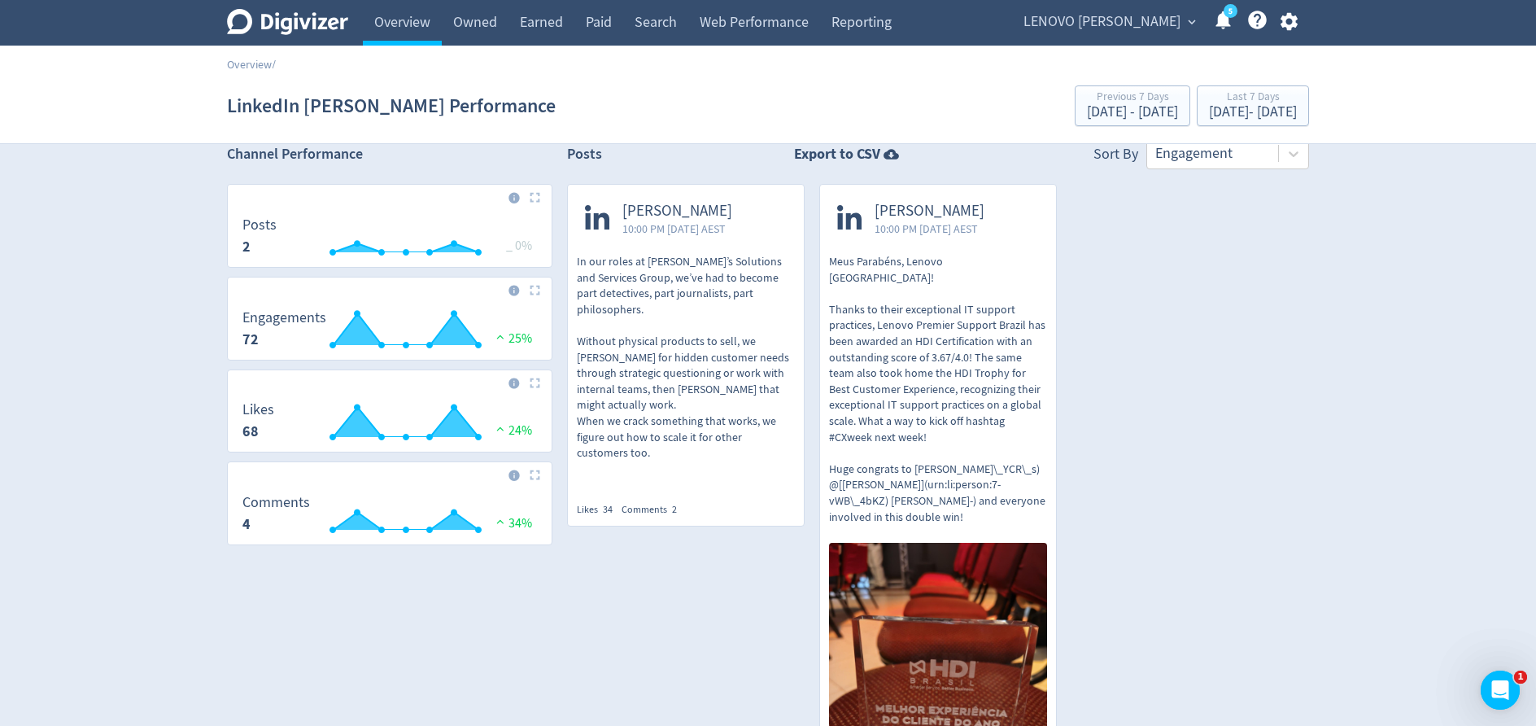
scroll to position [41, 0]
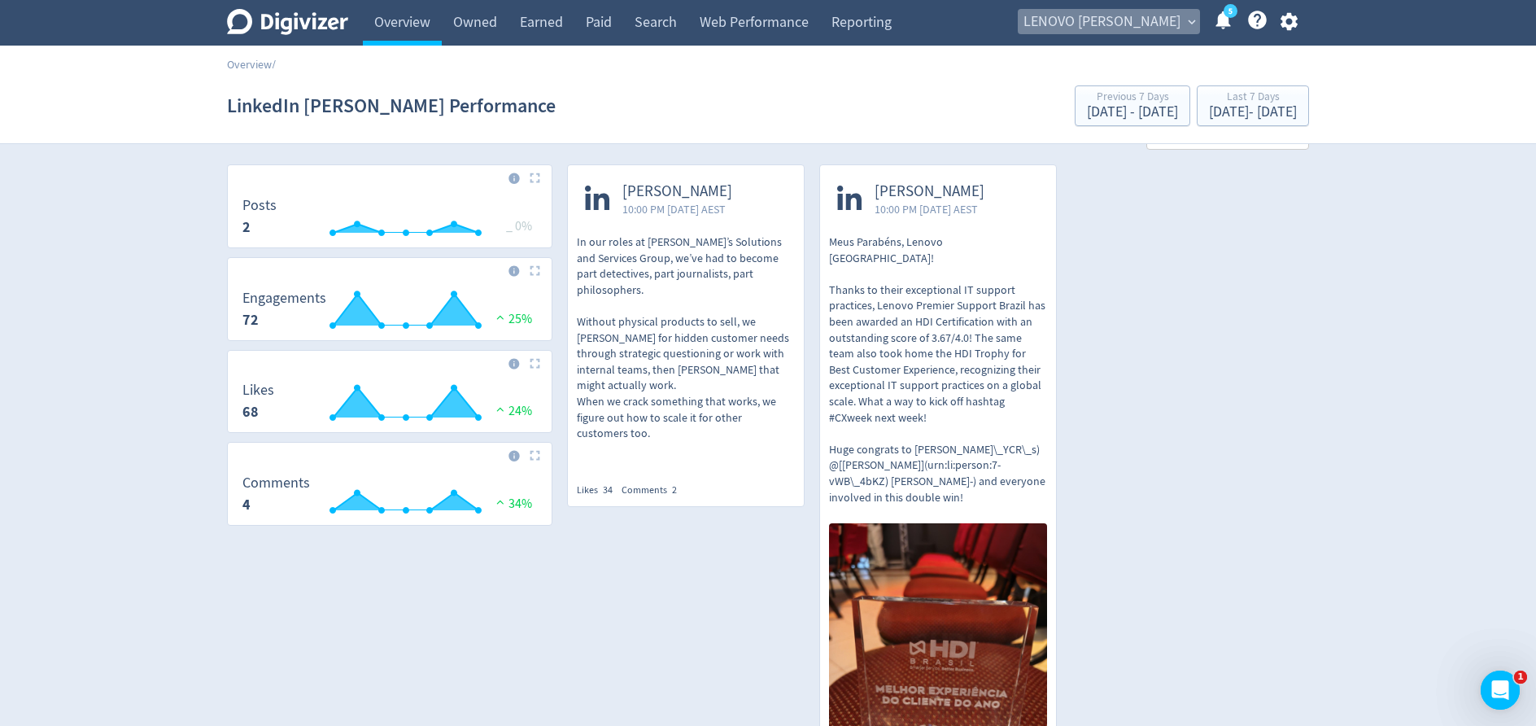
click at [1173, 19] on span "LENOVO [PERSON_NAME]" at bounding box center [1102, 22] width 157 height 26
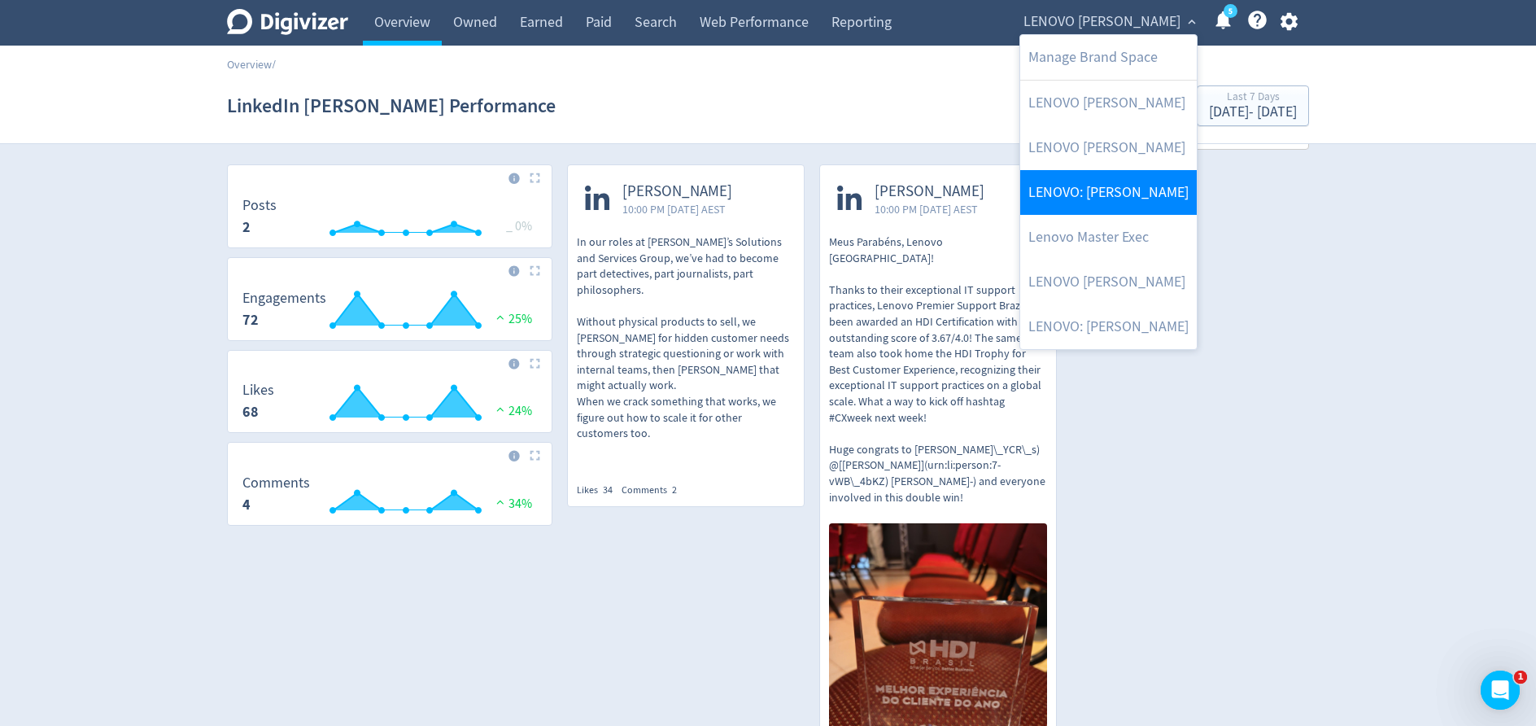
click at [1137, 186] on link "LENOVO: [PERSON_NAME]" at bounding box center [1108, 192] width 177 height 45
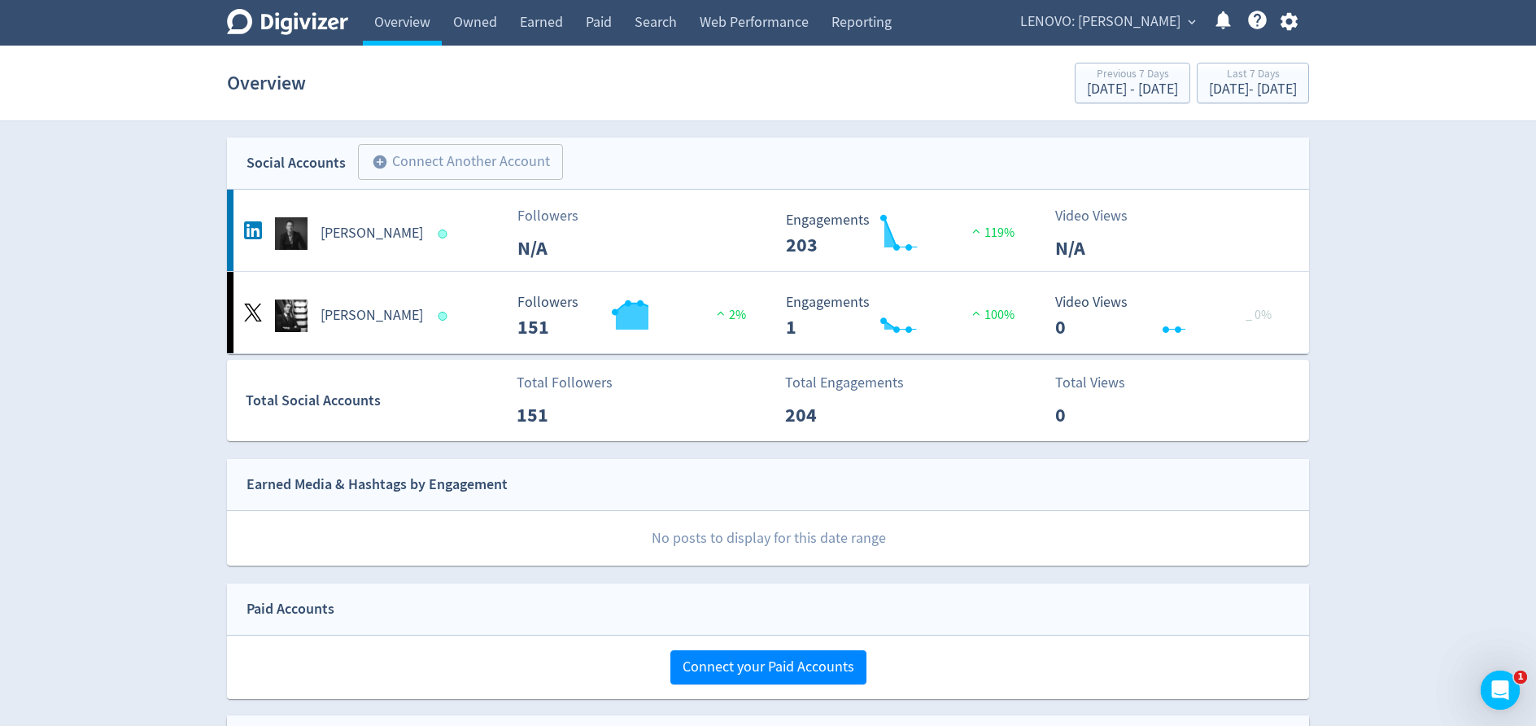
click at [1171, 28] on span "LENOVO: [PERSON_NAME]" at bounding box center [1100, 22] width 160 height 26
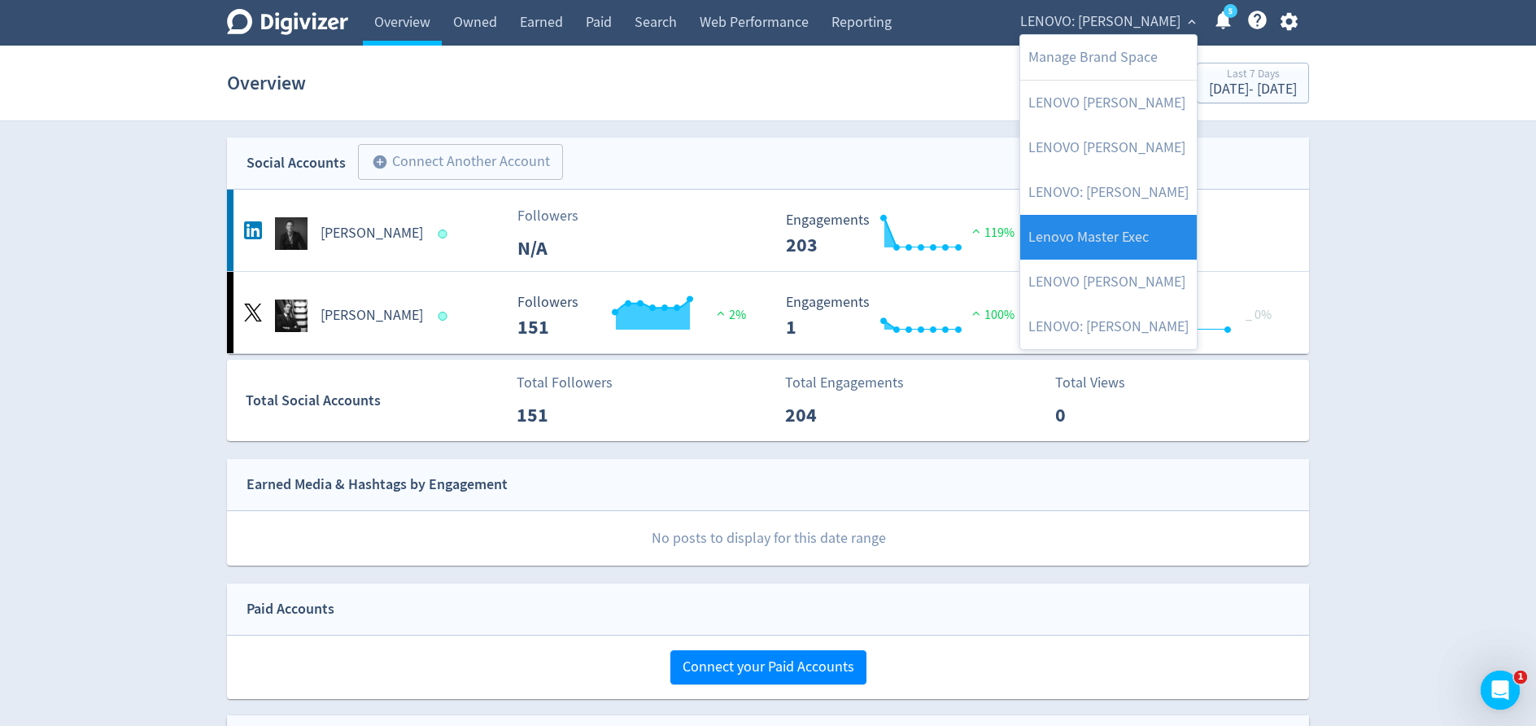
click at [1107, 254] on link "Lenovo Master Exec" at bounding box center [1108, 237] width 177 height 45
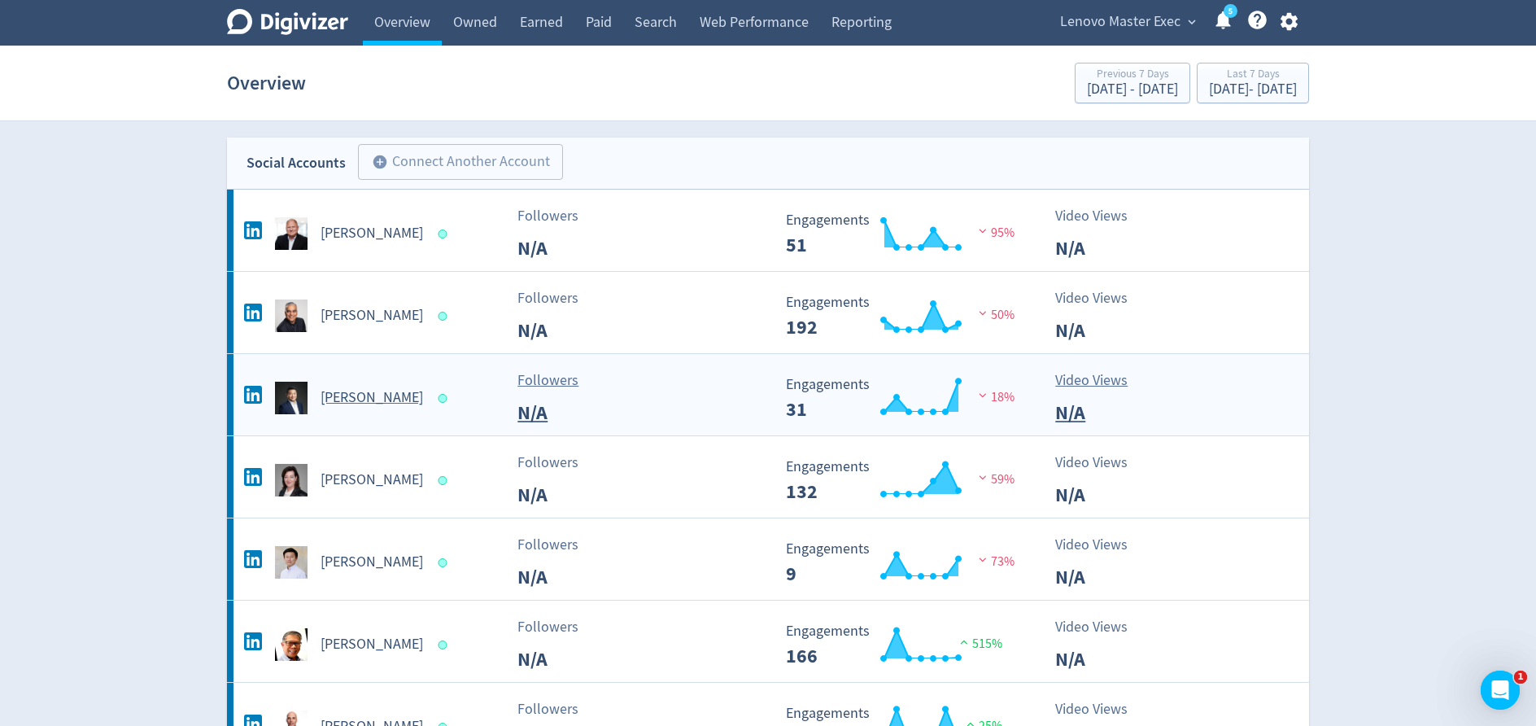
click at [369, 404] on h5 "[PERSON_NAME]" at bounding box center [372, 398] width 103 height 20
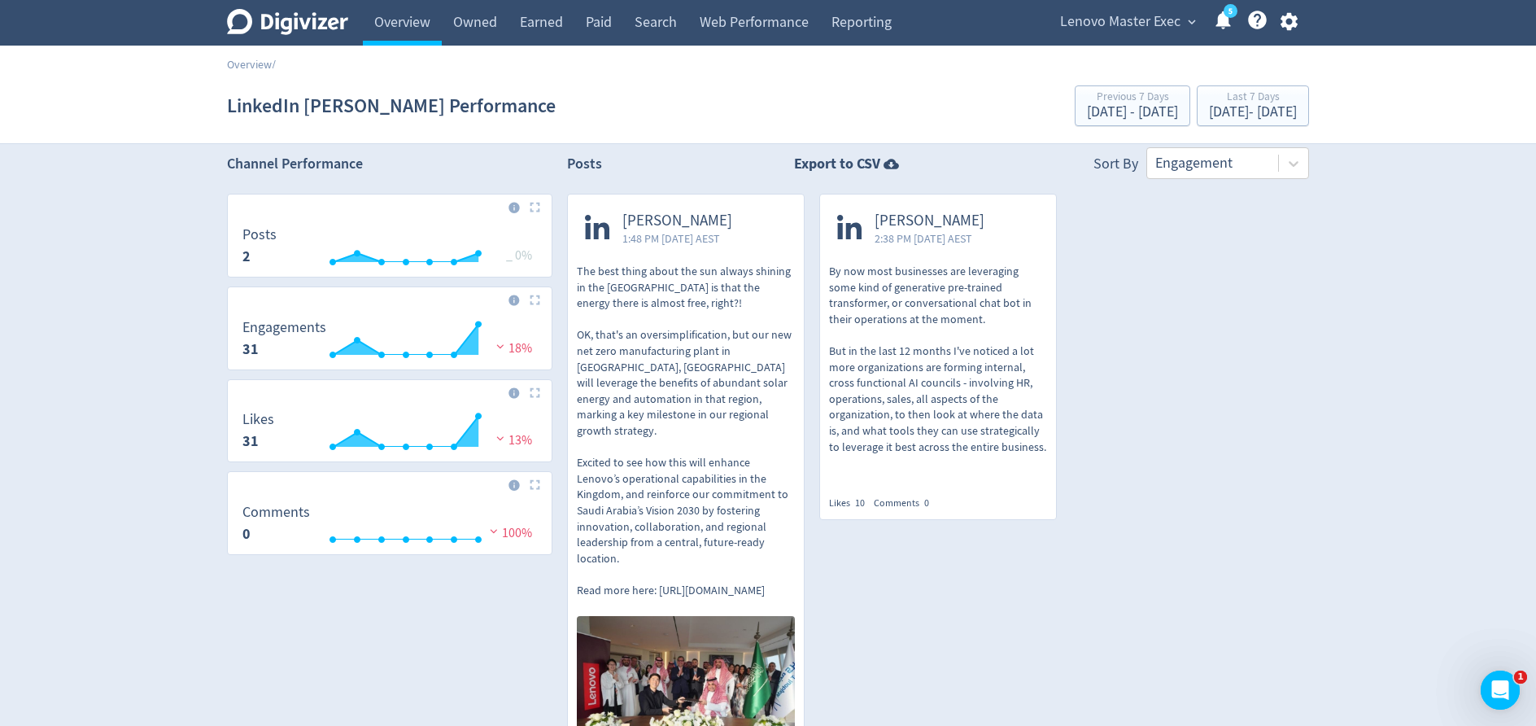
scroll to position [10, 0]
click at [1209, 120] on div "[DATE] - [DATE]" at bounding box center [1253, 112] width 88 height 15
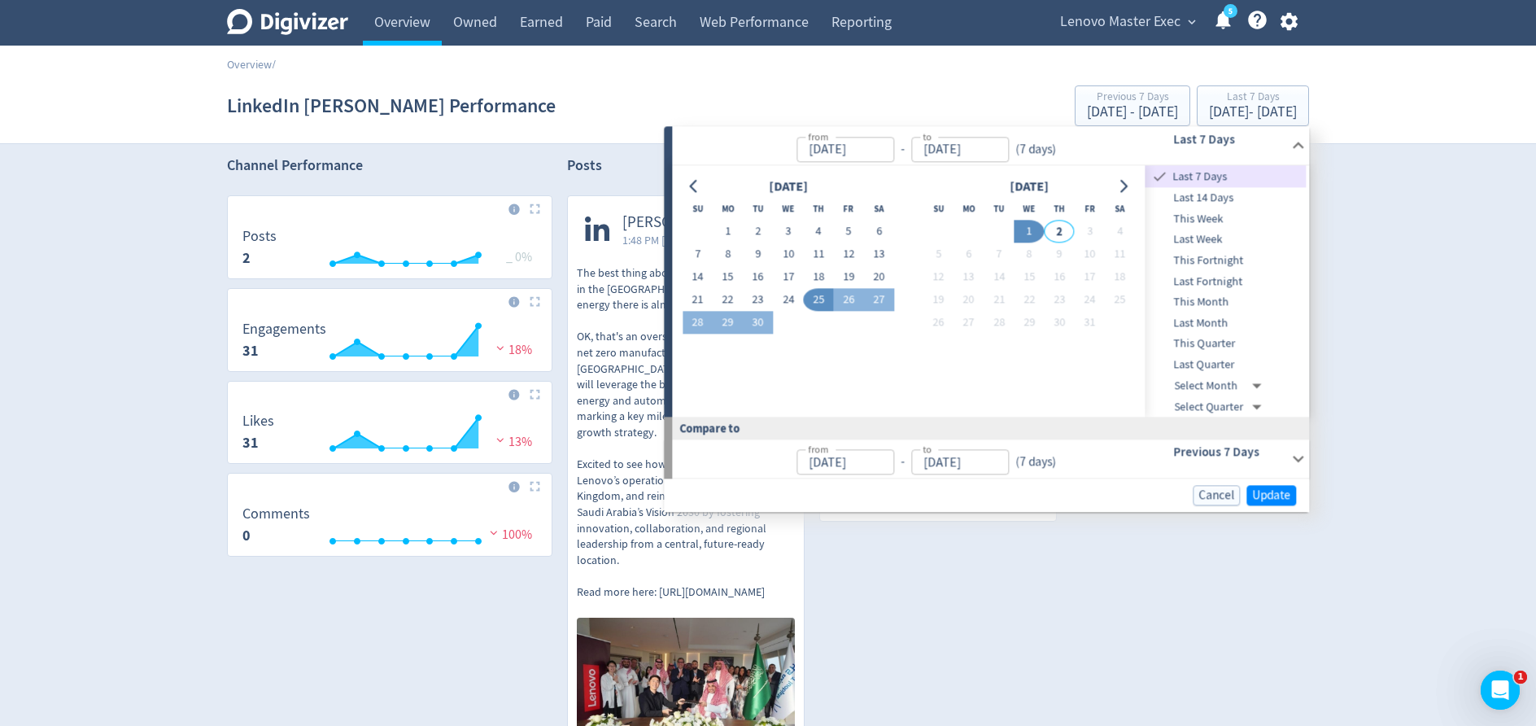
click at [1192, 214] on span "This Week" at bounding box center [1226, 219] width 161 height 18
type input "[DATE]"
click at [1273, 492] on span "Update" at bounding box center [1271, 495] width 38 height 12
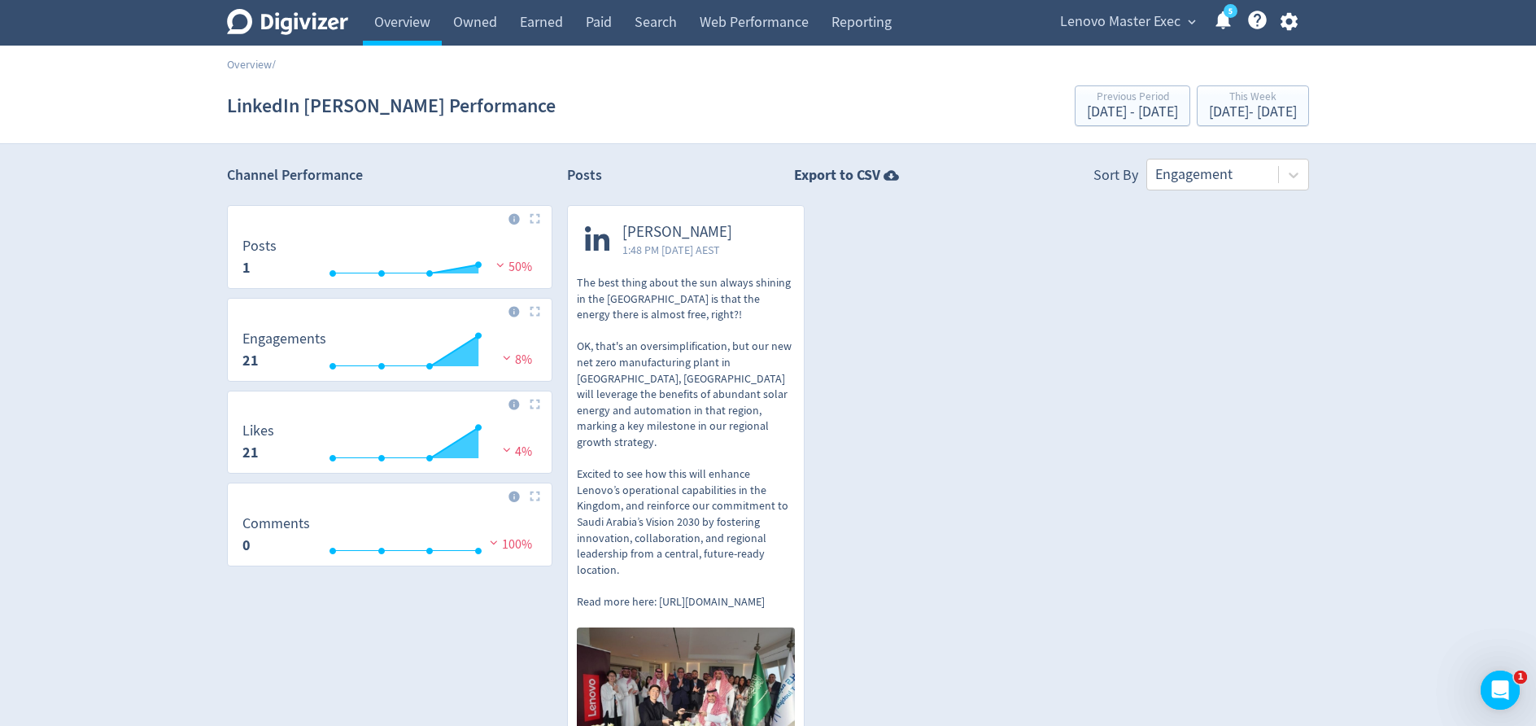
scroll to position [17, 0]
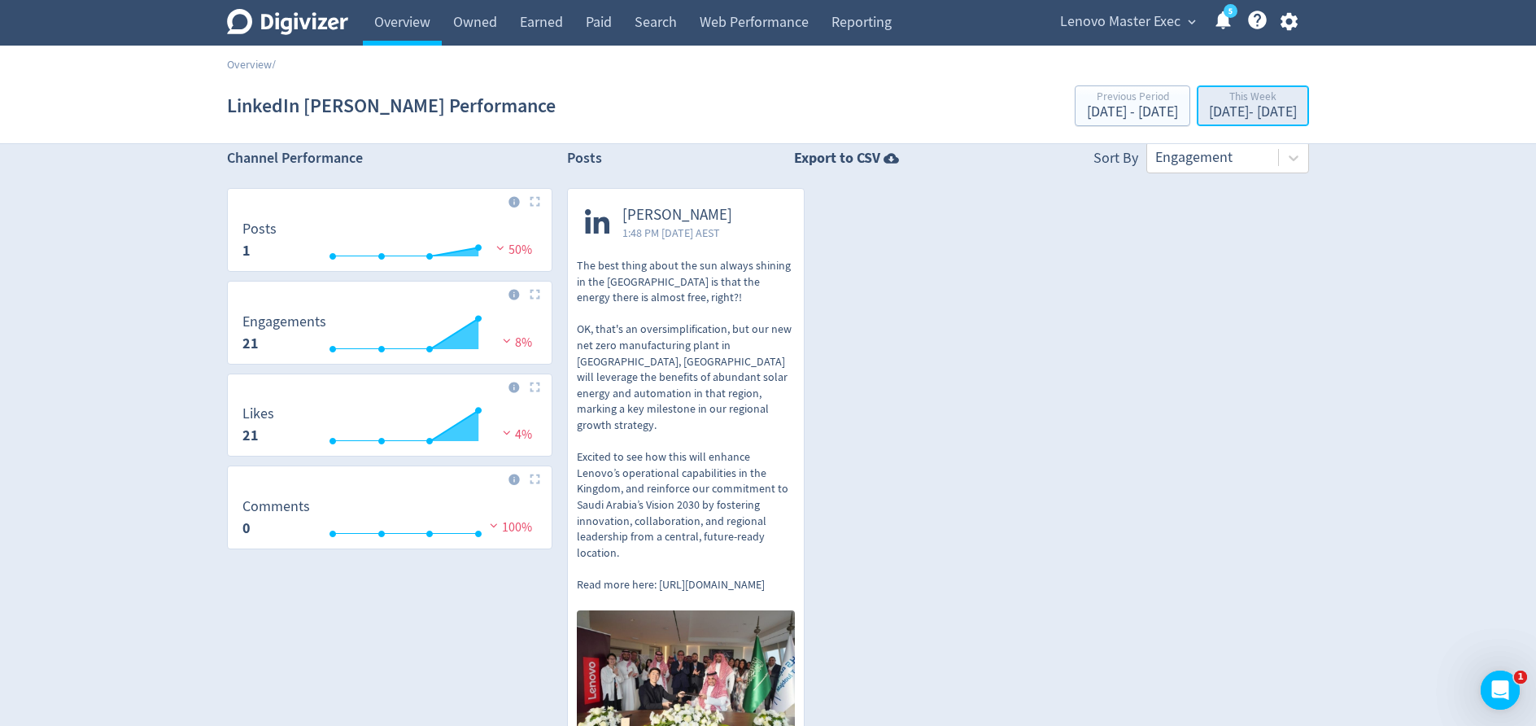
click at [1228, 98] on div "This Week" at bounding box center [1253, 98] width 88 height 14
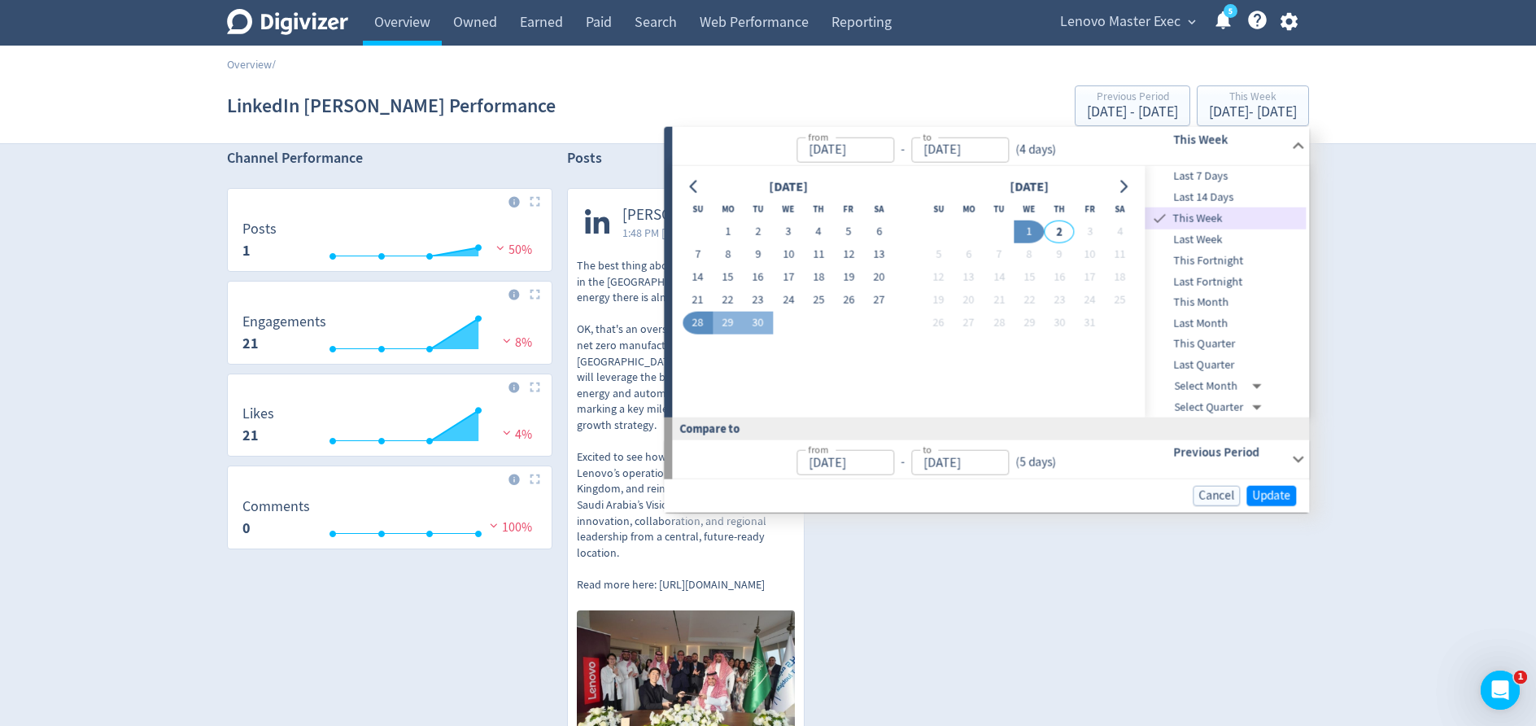
click at [1210, 176] on span "Last 7 Days" at bounding box center [1226, 177] width 161 height 18
type input "[DATE]"
click at [1277, 490] on span "Update" at bounding box center [1271, 496] width 38 height 12
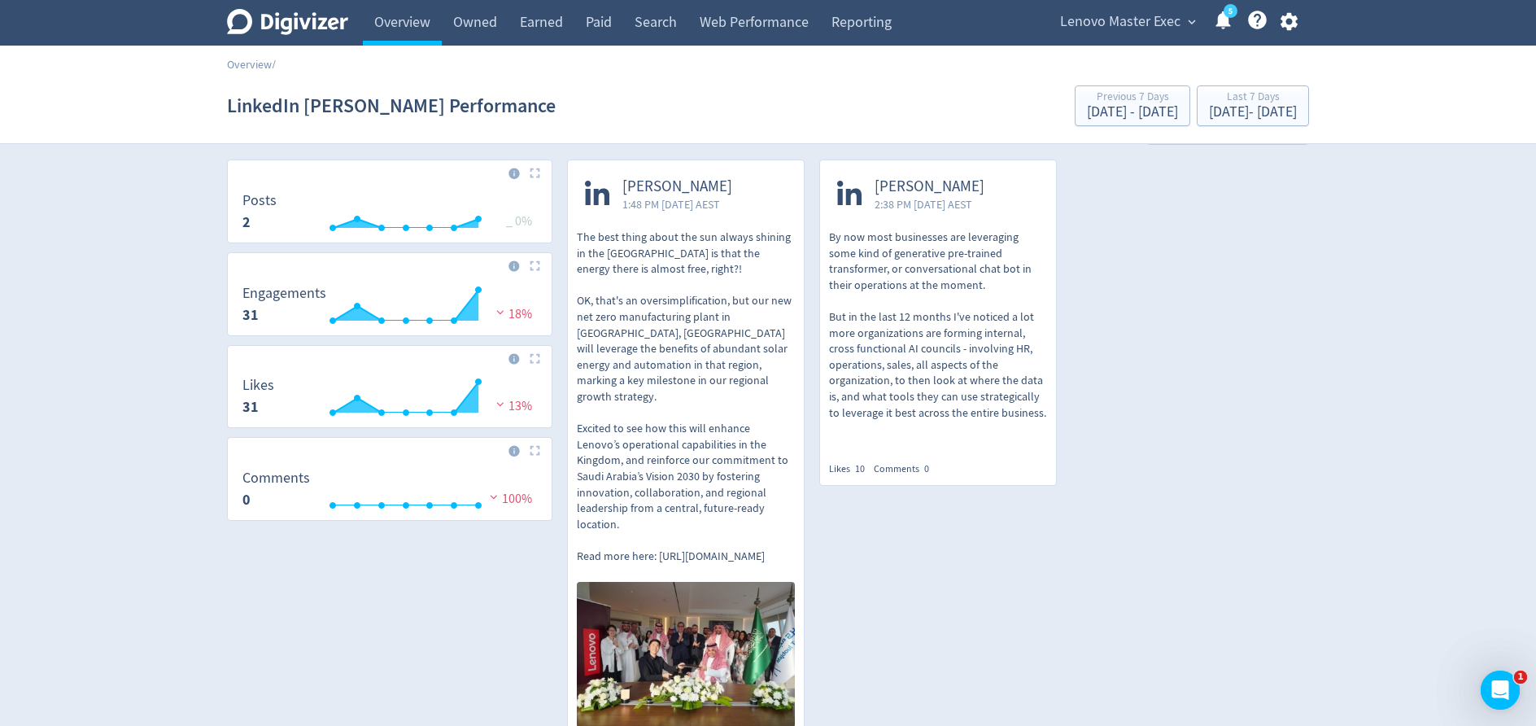
scroll to position [26, 0]
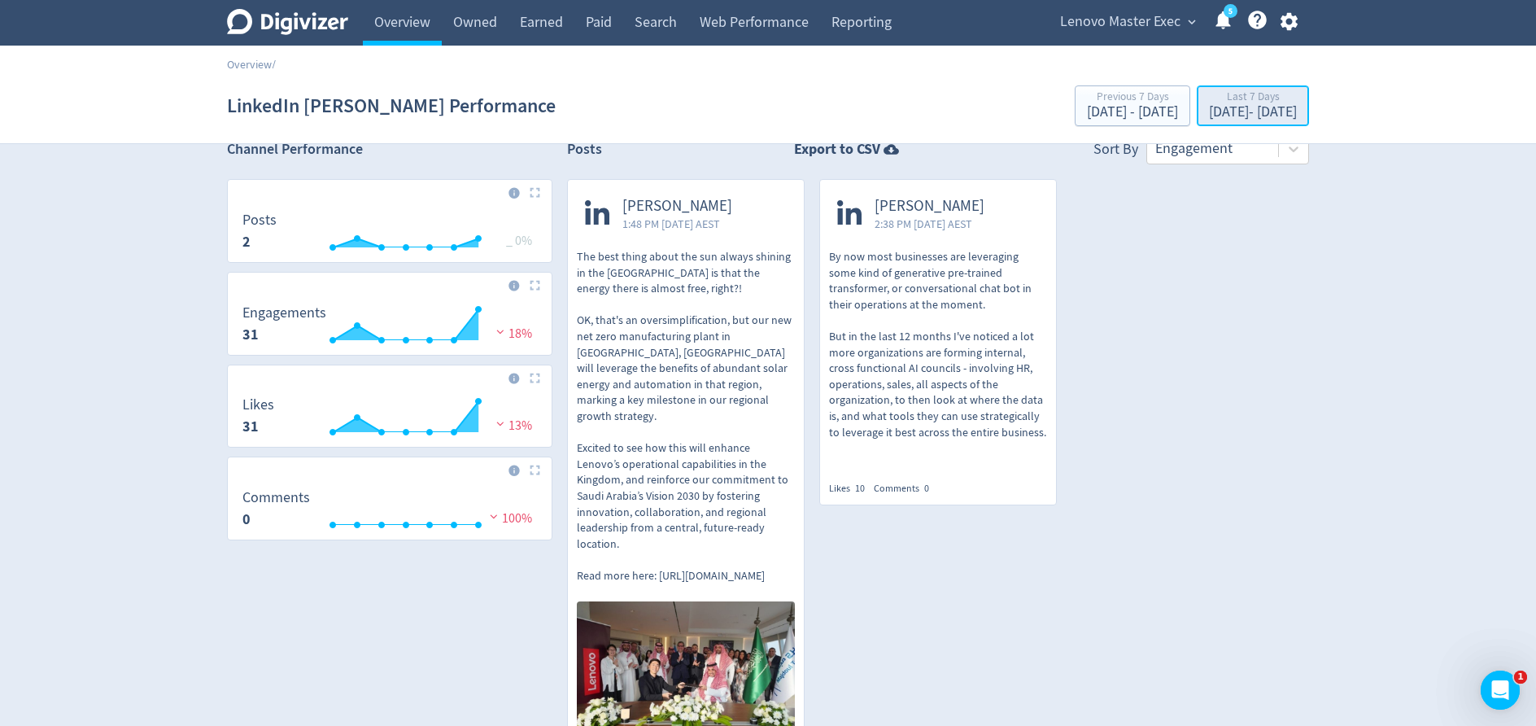
click at [1209, 111] on div "[DATE] - [DATE]" at bounding box center [1253, 112] width 88 height 15
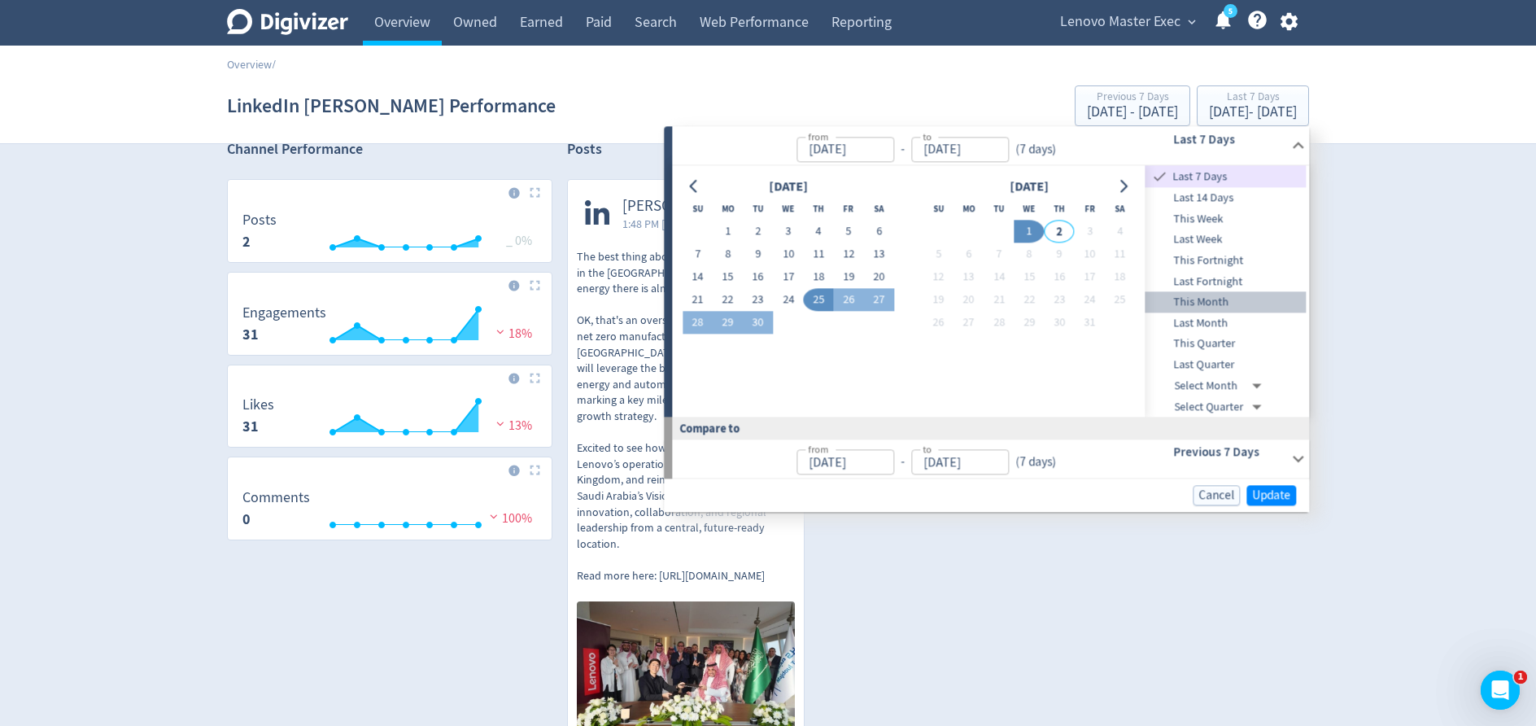
click at [1229, 304] on span "This Month" at bounding box center [1226, 303] width 161 height 18
type input "[DATE]"
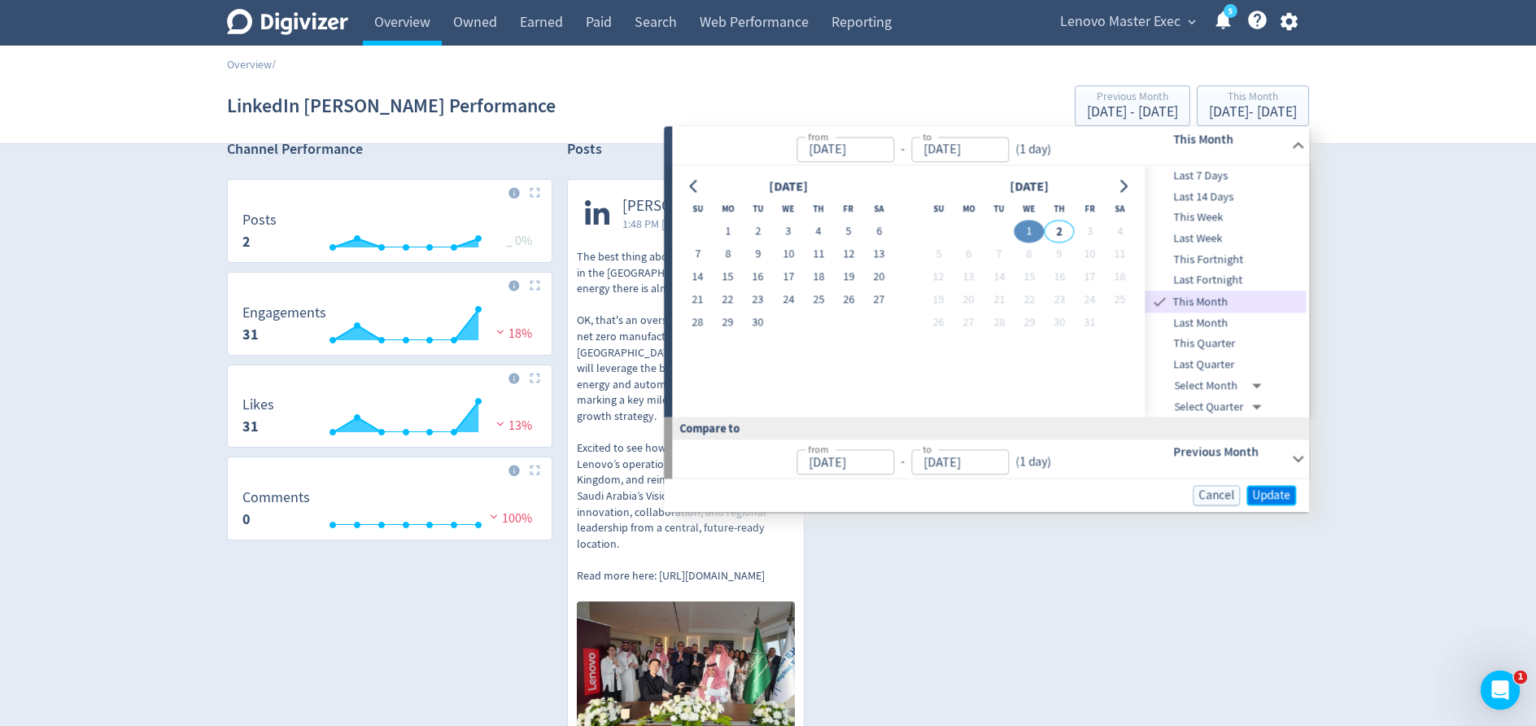
click at [1265, 490] on span "Update" at bounding box center [1271, 495] width 38 height 12
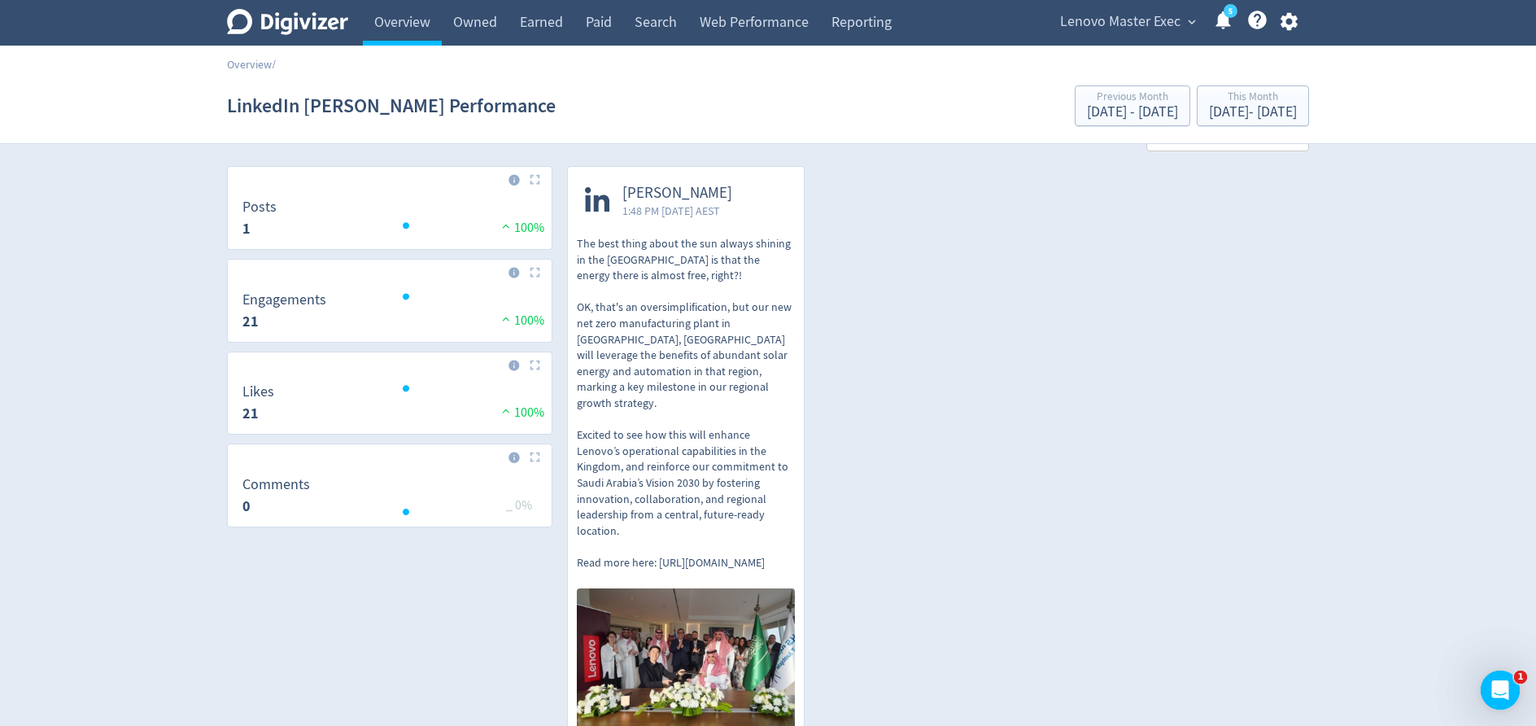
scroll to position [0, 0]
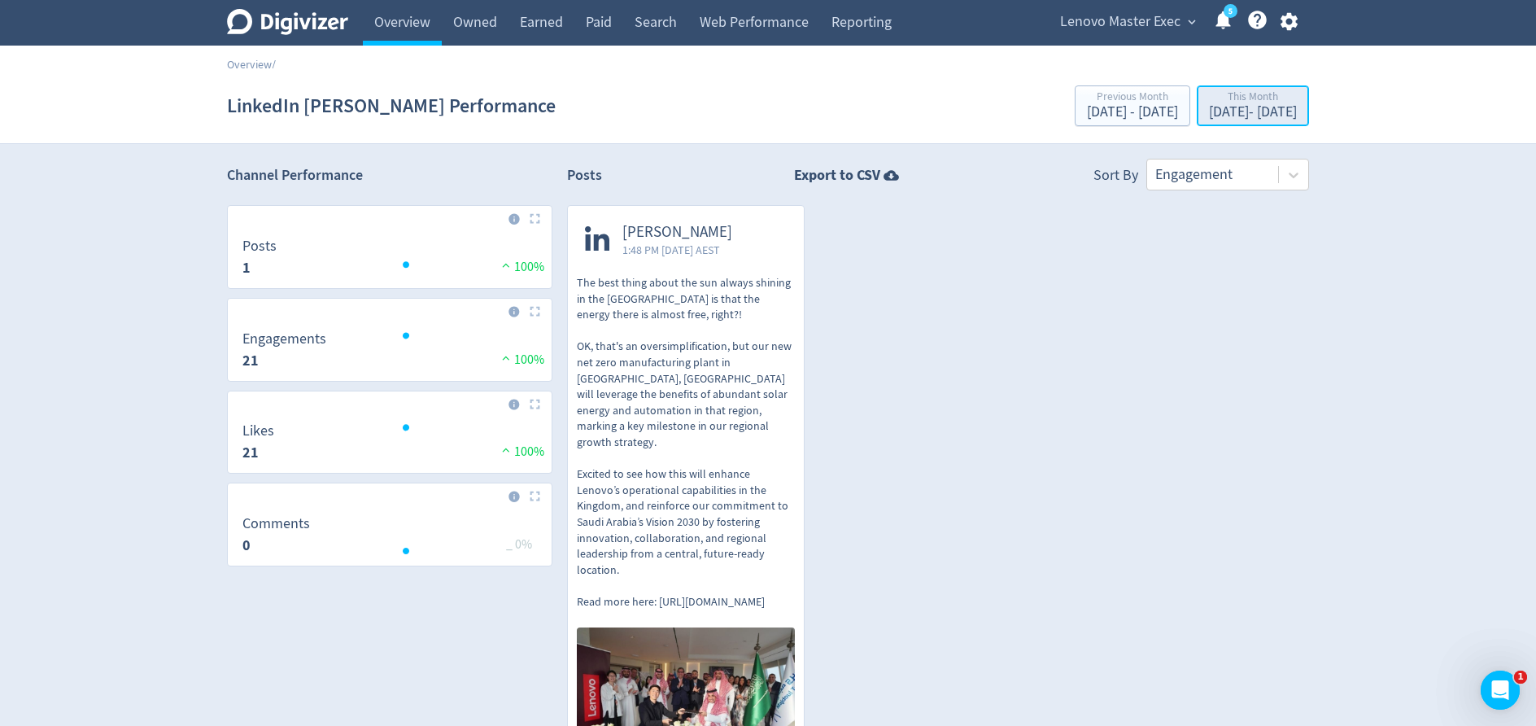
click at [1244, 105] on div "[DATE] - [DATE]" at bounding box center [1253, 112] width 88 height 15
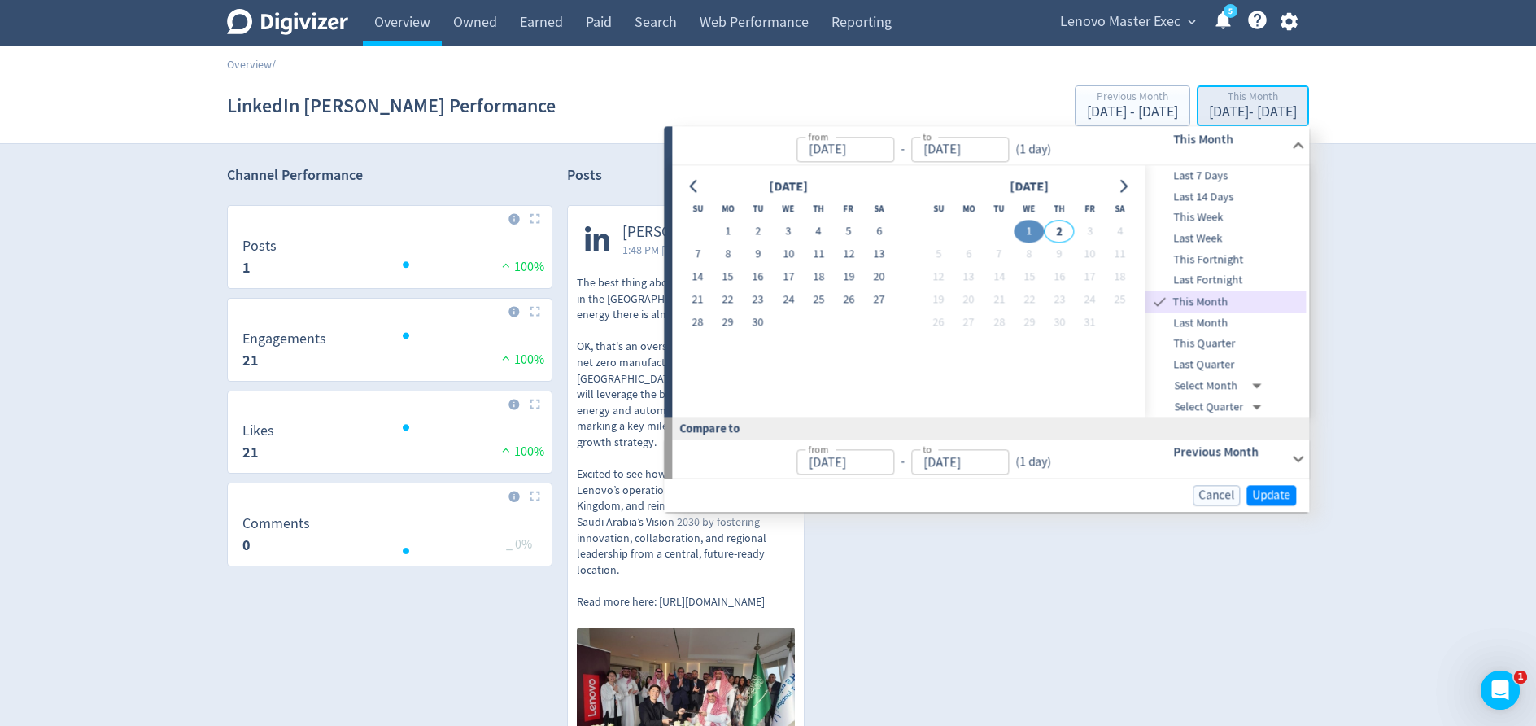
type input "[DATE]"
click at [1226, 318] on span "Last Month" at bounding box center [1226, 323] width 161 height 18
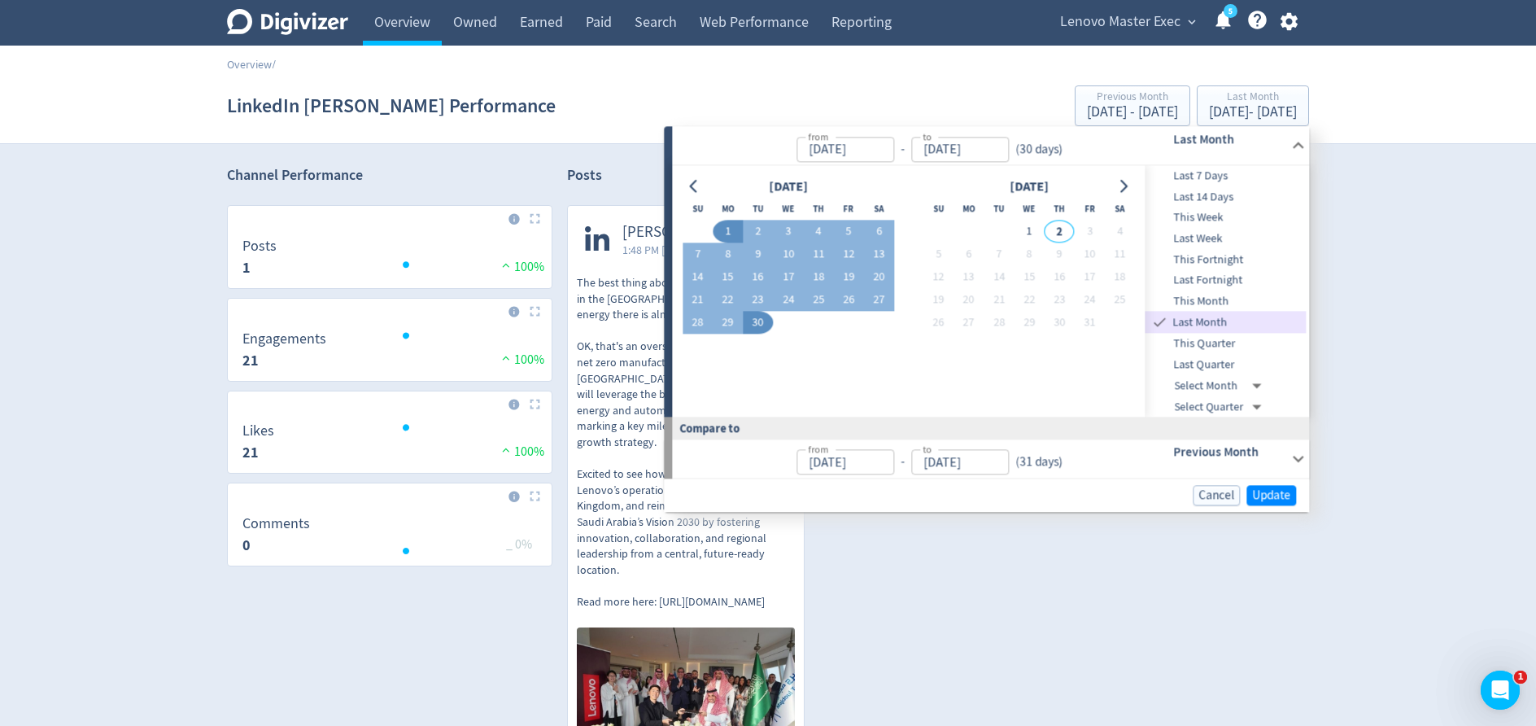
type input "[DATE]"
click at [1259, 489] on span "Update" at bounding box center [1271, 495] width 38 height 12
